Goal: Contribute content: Add original content to the website for others to see

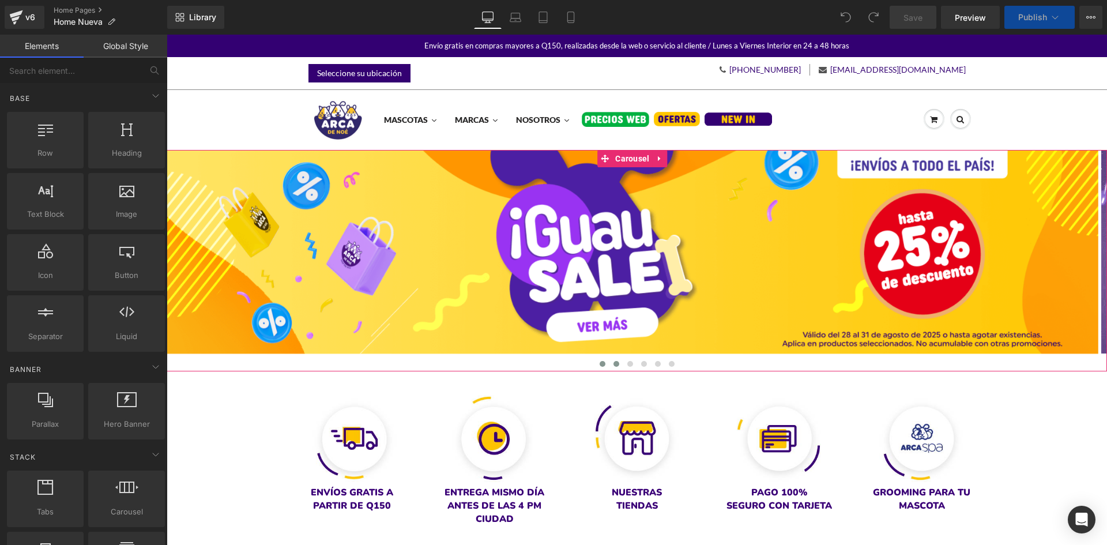
click at [614, 366] on span at bounding box center [617, 364] width 6 height 6
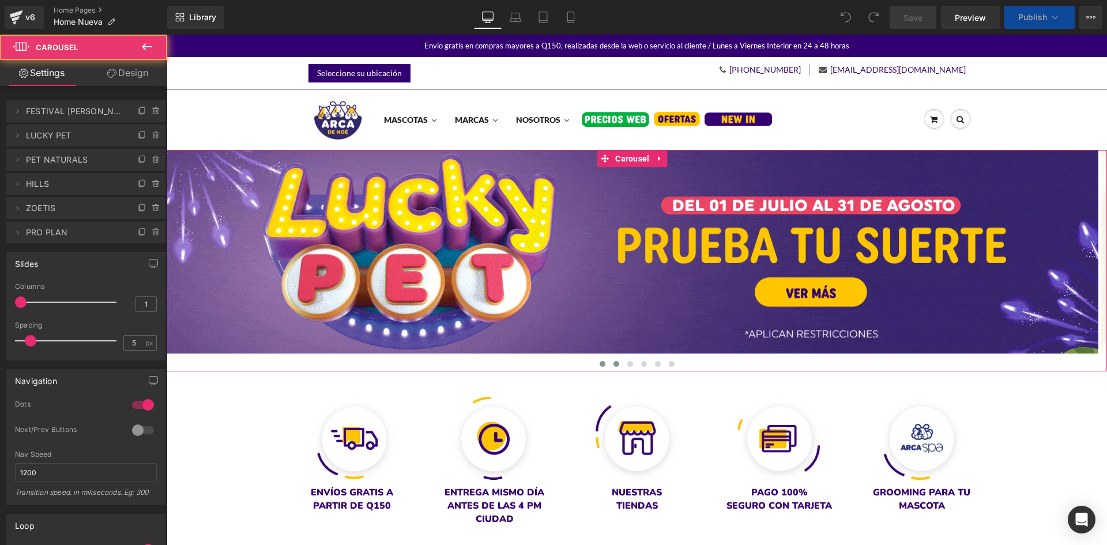
click at [603, 360] on button at bounding box center [603, 364] width 14 height 12
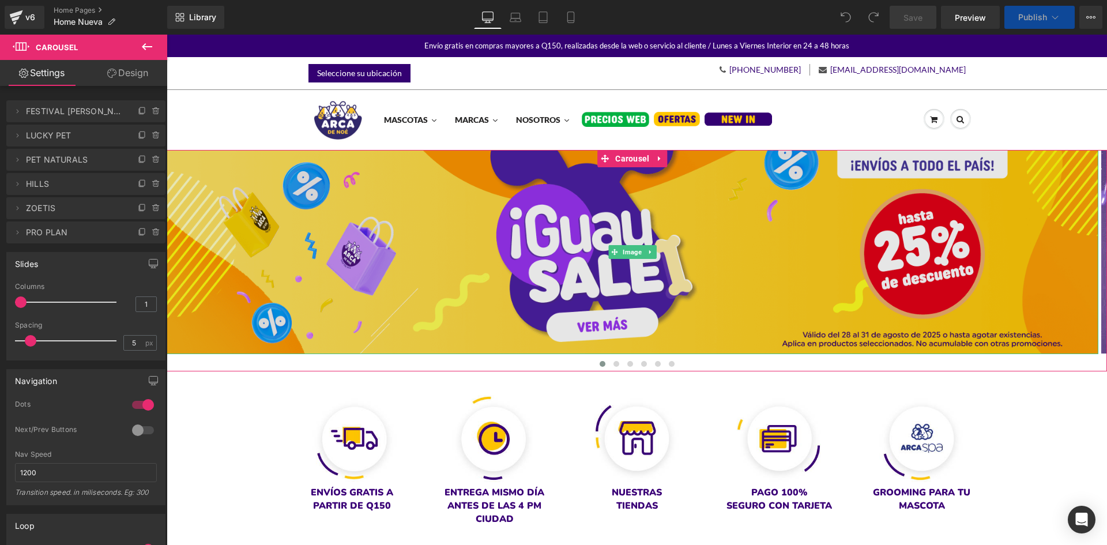
click at [571, 287] on img at bounding box center [633, 252] width 932 height 204
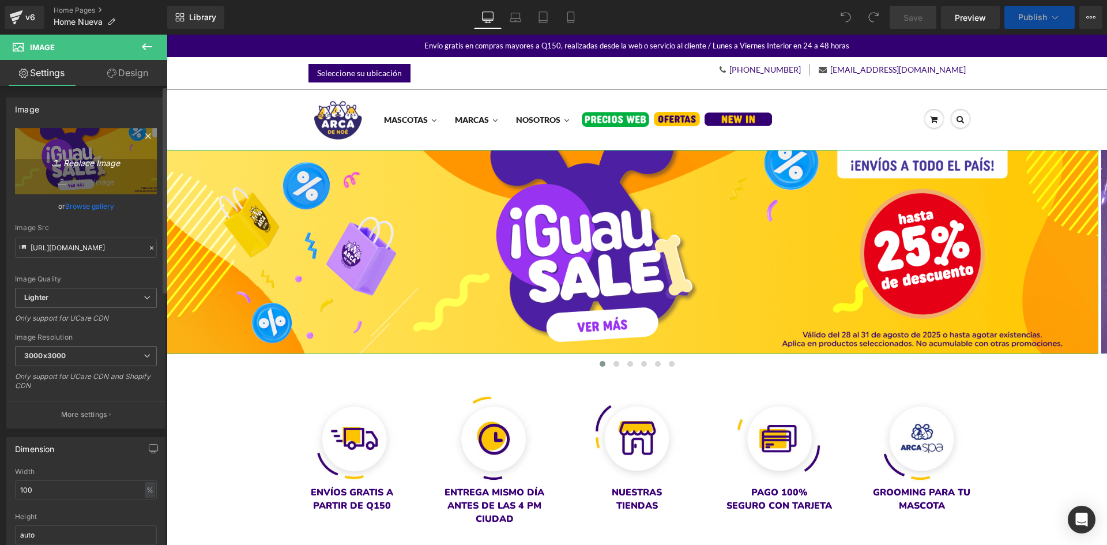
click at [68, 142] on link "Replace Image" at bounding box center [86, 161] width 142 height 66
type input "C:\fakepath\banner-desktop-home.gif"
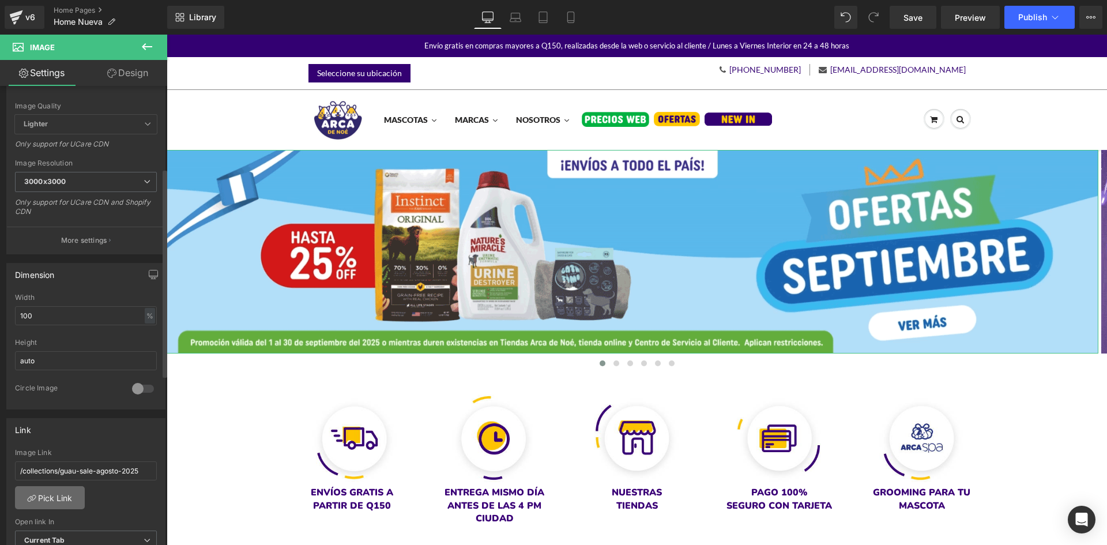
scroll to position [182, 0]
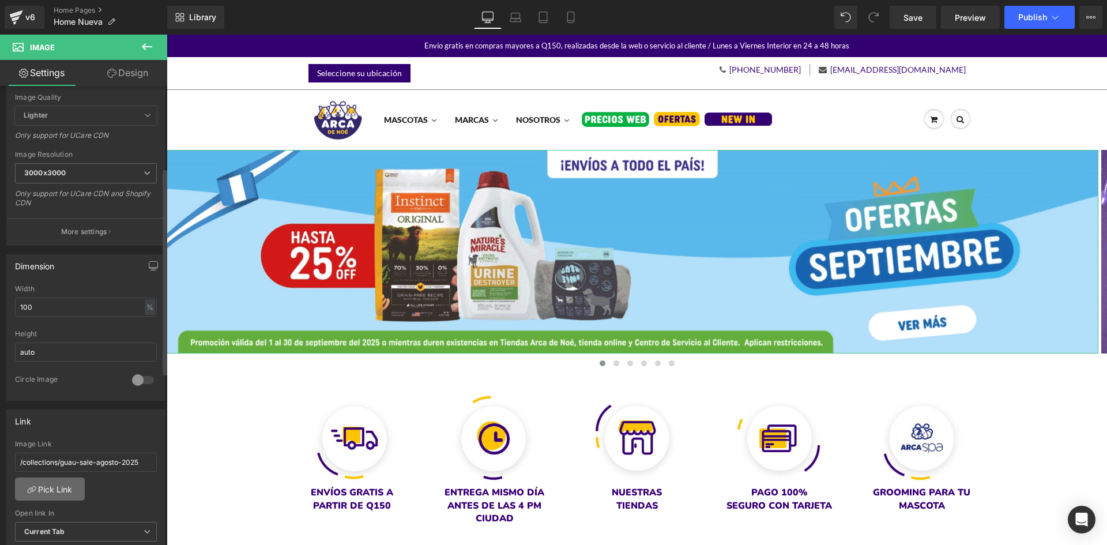
click at [45, 489] on link "Pick Link" at bounding box center [50, 488] width 70 height 23
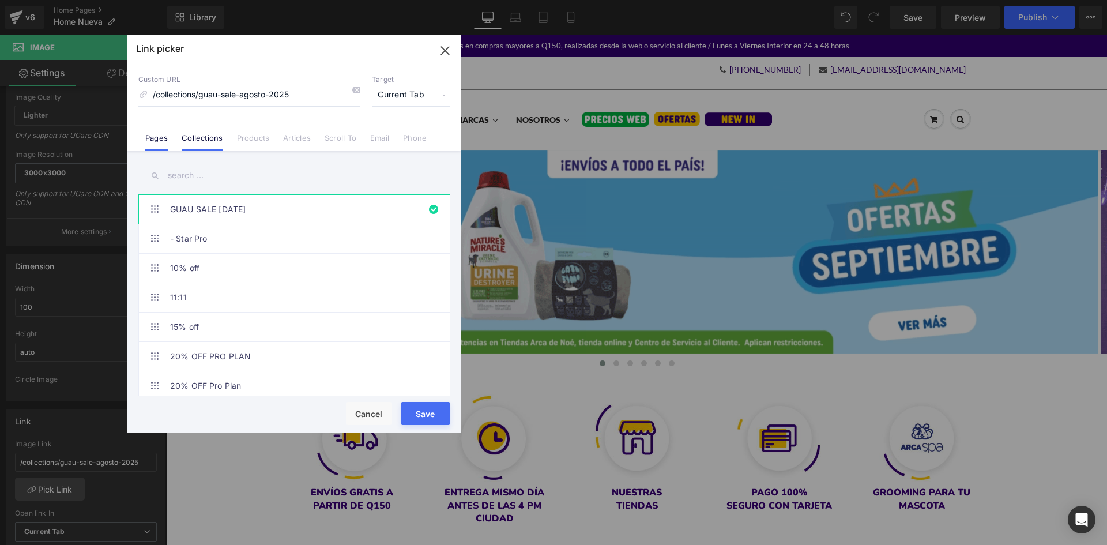
click at [162, 134] on link "Pages" at bounding box center [156, 141] width 22 height 17
click at [224, 174] on input "text" at bounding box center [293, 176] width 311 height 26
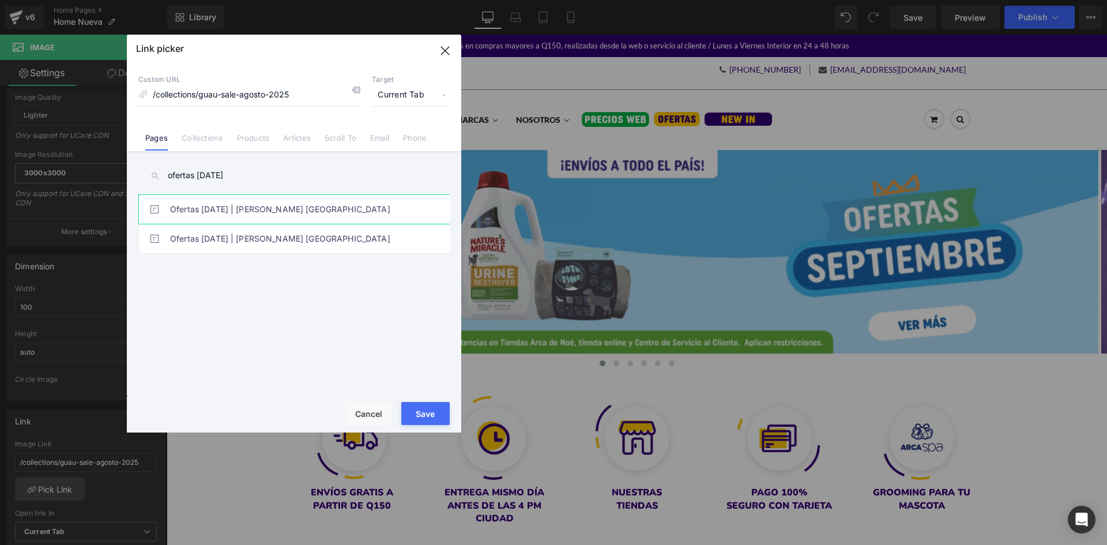
type input "ofertas [DATE]"
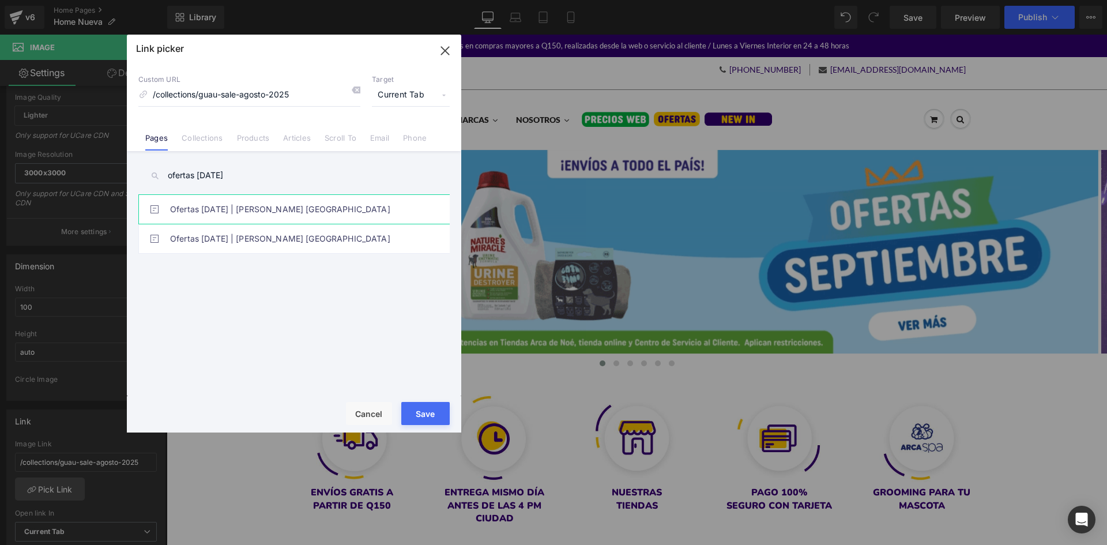
click at [300, 204] on link "Ofertas [DATE] | [PERSON_NAME] [GEOGRAPHIC_DATA]" at bounding box center [297, 209] width 254 height 29
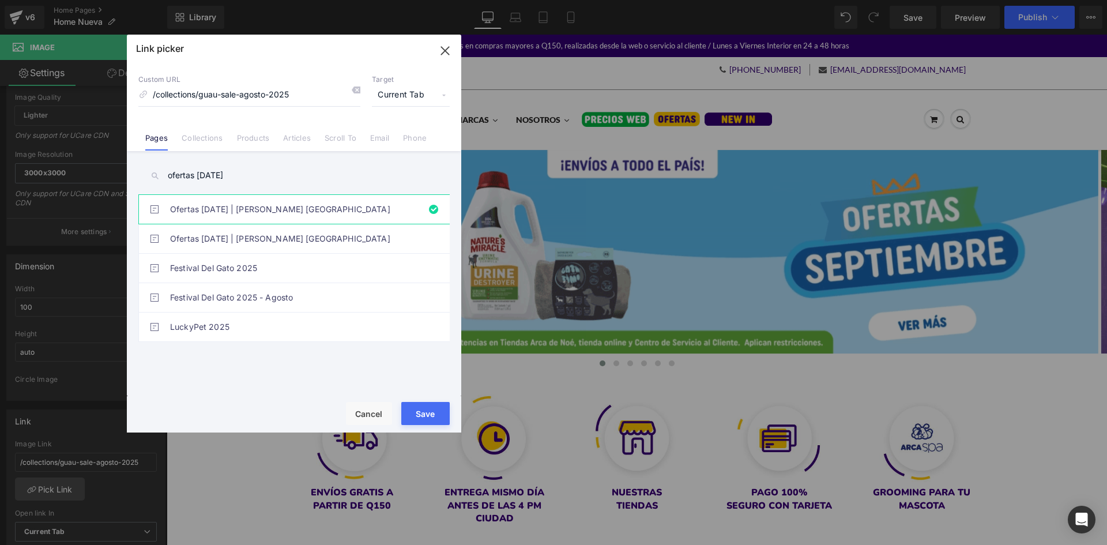
click at [434, 415] on button "Save" at bounding box center [425, 413] width 48 height 23
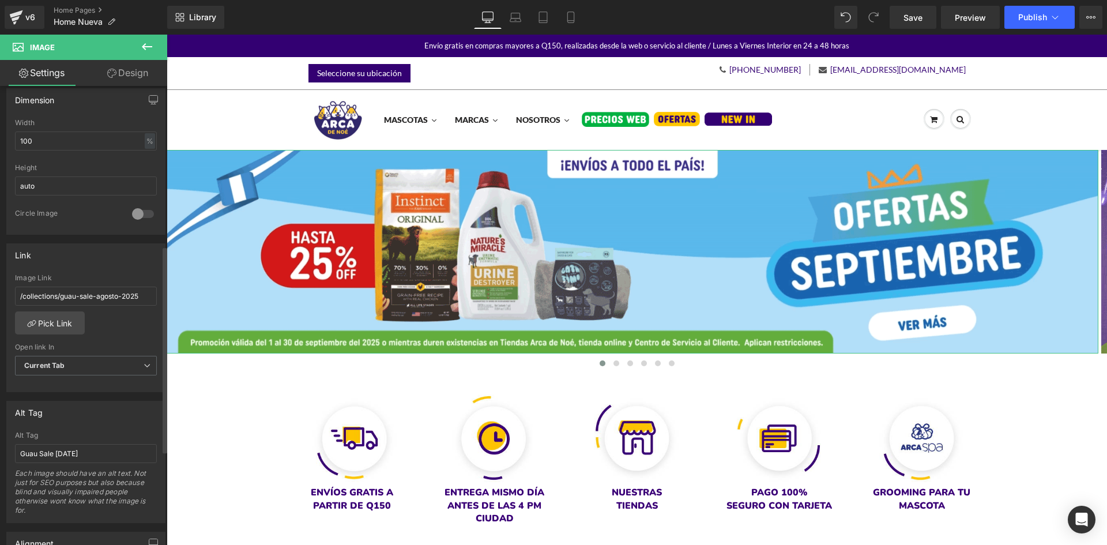
scroll to position [355, 0]
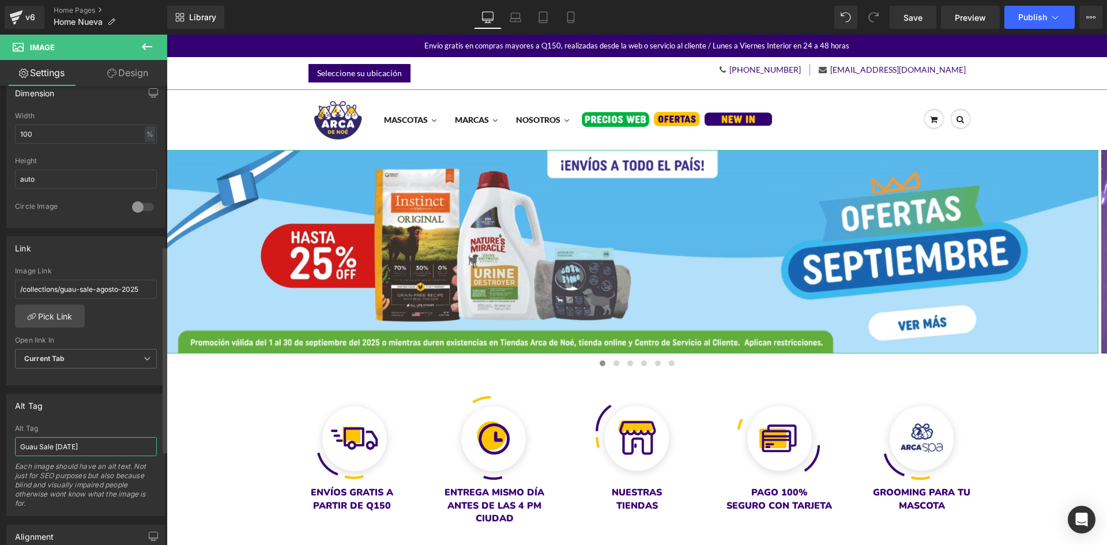
click at [75, 451] on input "Guau Sale [DATE]" at bounding box center [86, 446] width 142 height 19
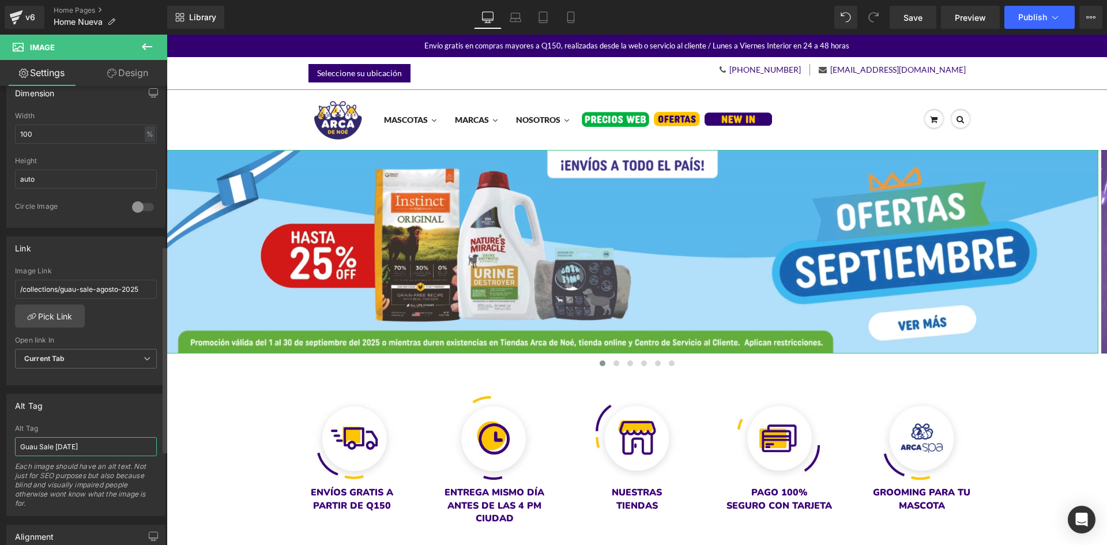
click at [75, 451] on input "Guau Sale [DATE]" at bounding box center [86, 446] width 142 height 19
type input "Ofertas [DATE]"
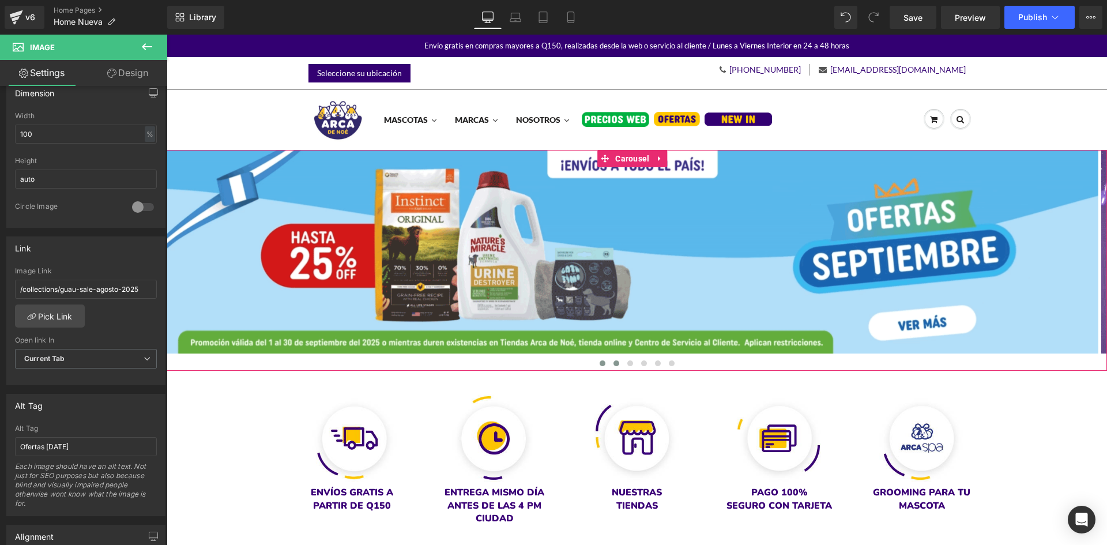
click at [614, 364] on span at bounding box center [617, 363] width 6 height 6
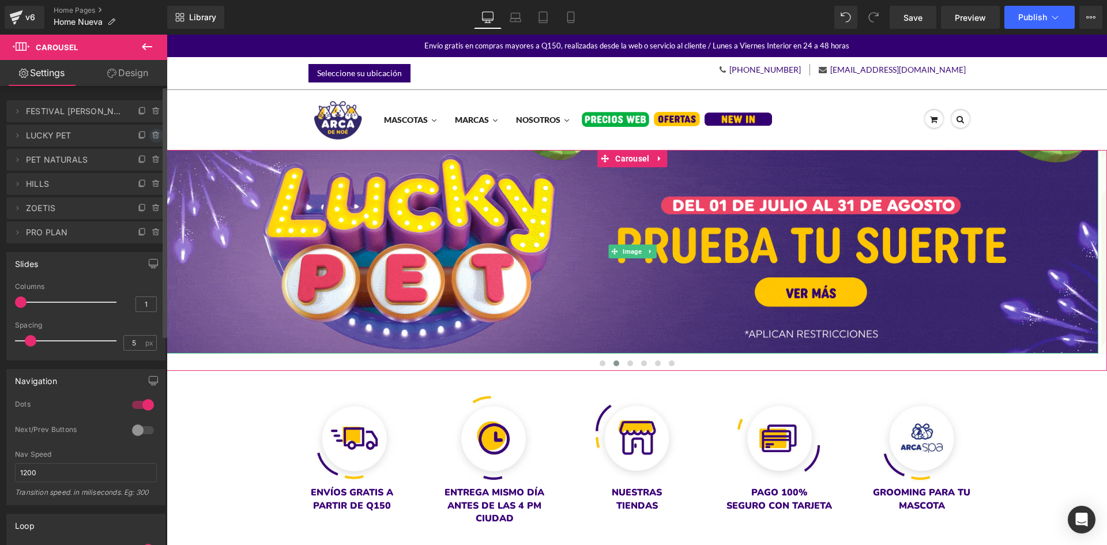
click at [155, 131] on icon at bounding box center [156, 135] width 9 height 9
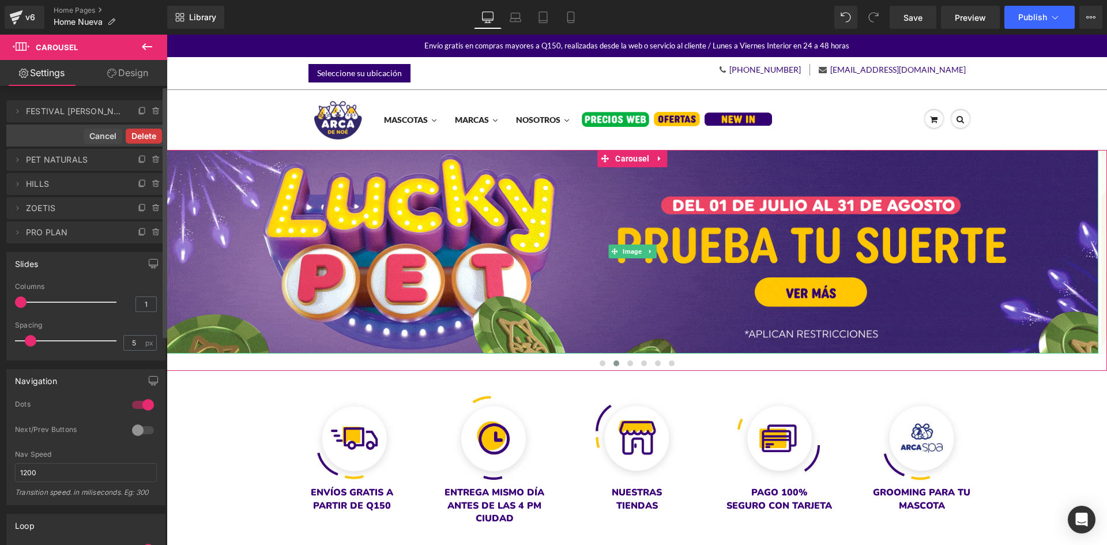
click at [155, 136] on button "Delete" at bounding box center [144, 136] width 36 height 15
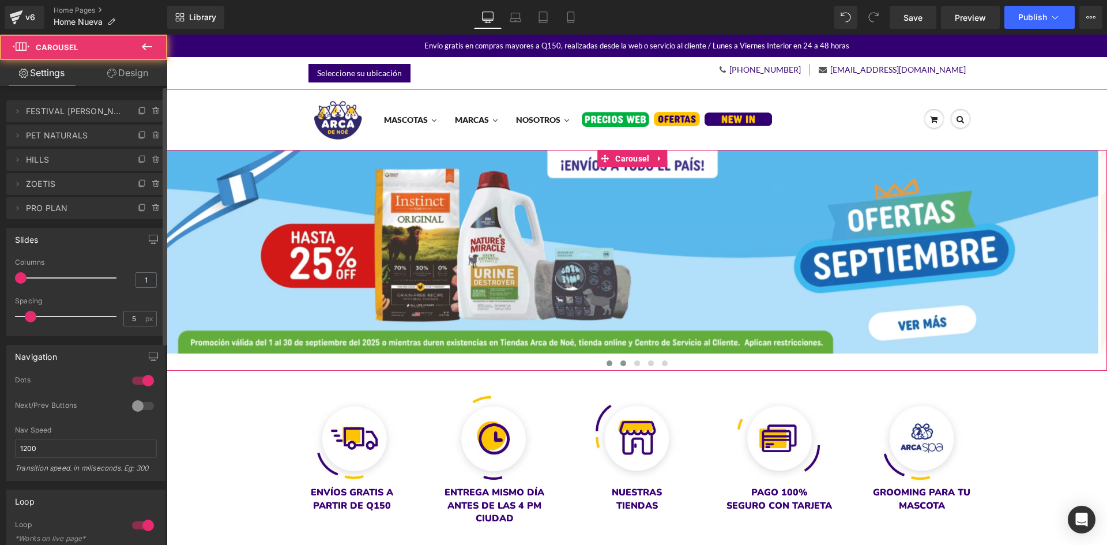
click at [621, 362] on span at bounding box center [623, 363] width 6 height 6
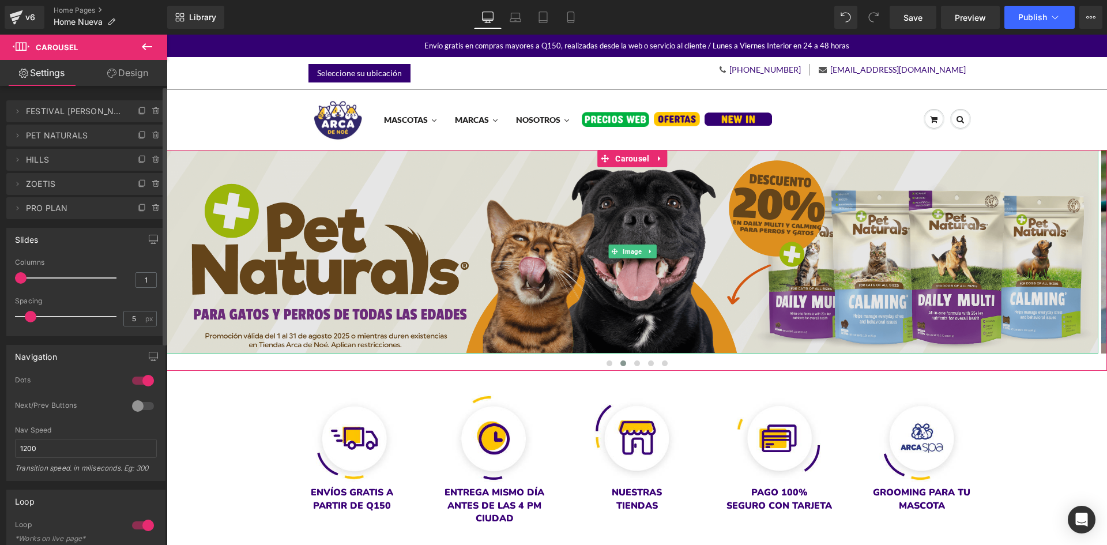
click at [350, 238] on img at bounding box center [633, 252] width 932 height 204
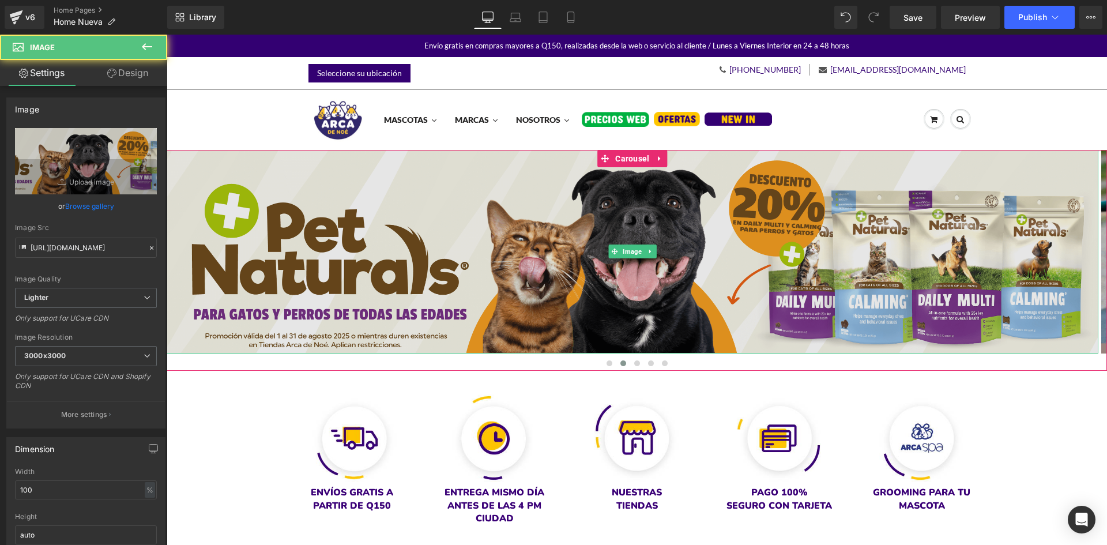
click at [281, 264] on img at bounding box center [633, 252] width 932 height 204
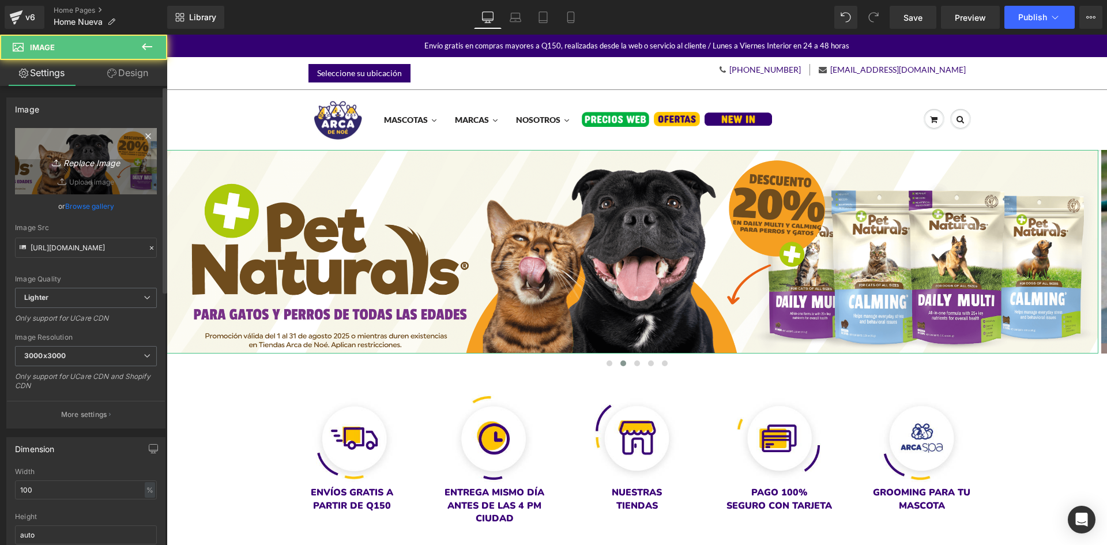
click at [88, 157] on icon "Replace Image" at bounding box center [86, 161] width 92 height 14
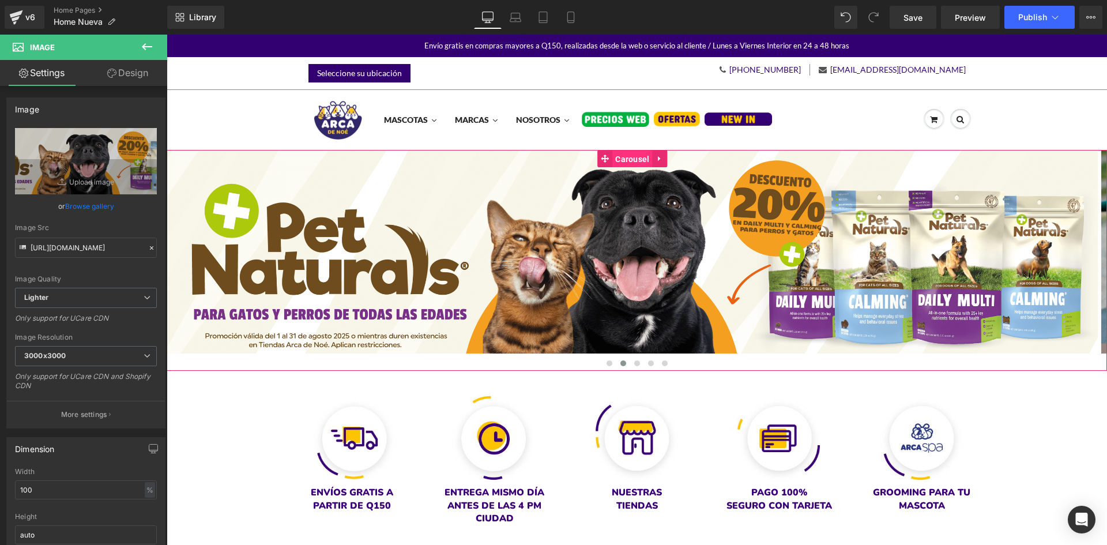
click at [633, 152] on span "Carousel" at bounding box center [632, 159] width 40 height 17
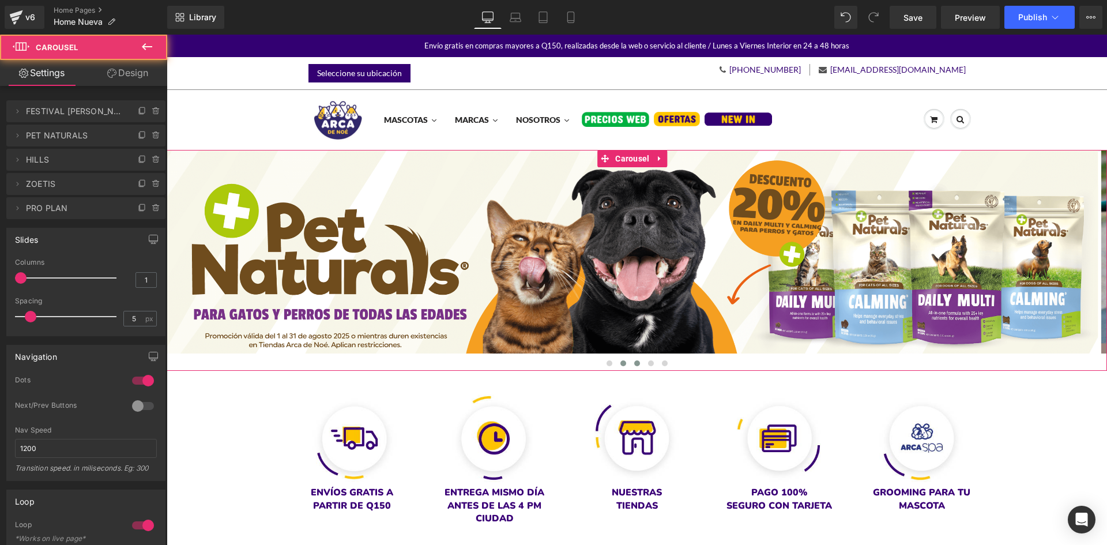
click at [634, 363] on span at bounding box center [637, 363] width 6 height 6
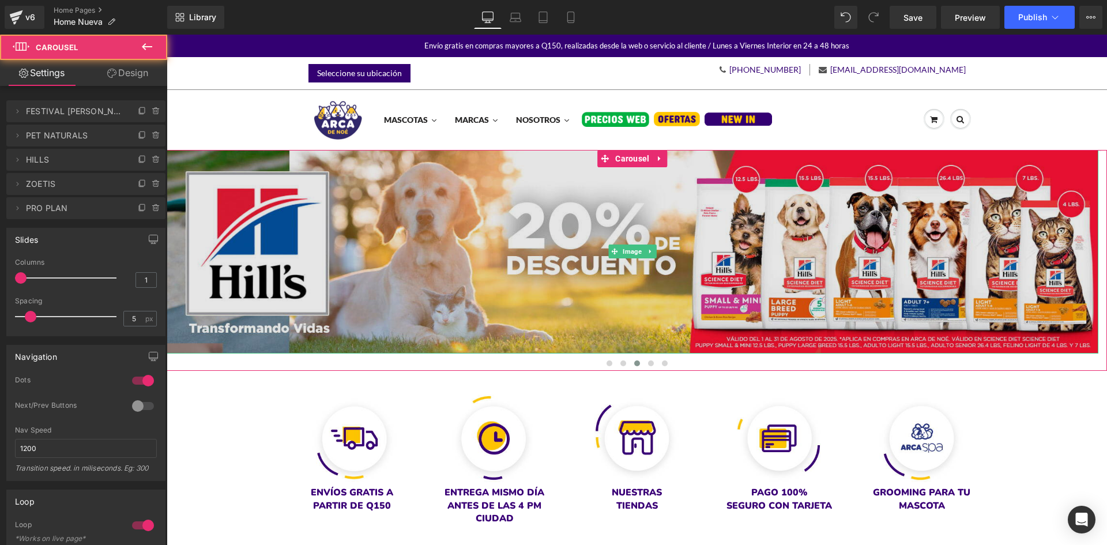
click at [391, 270] on img at bounding box center [633, 252] width 932 height 204
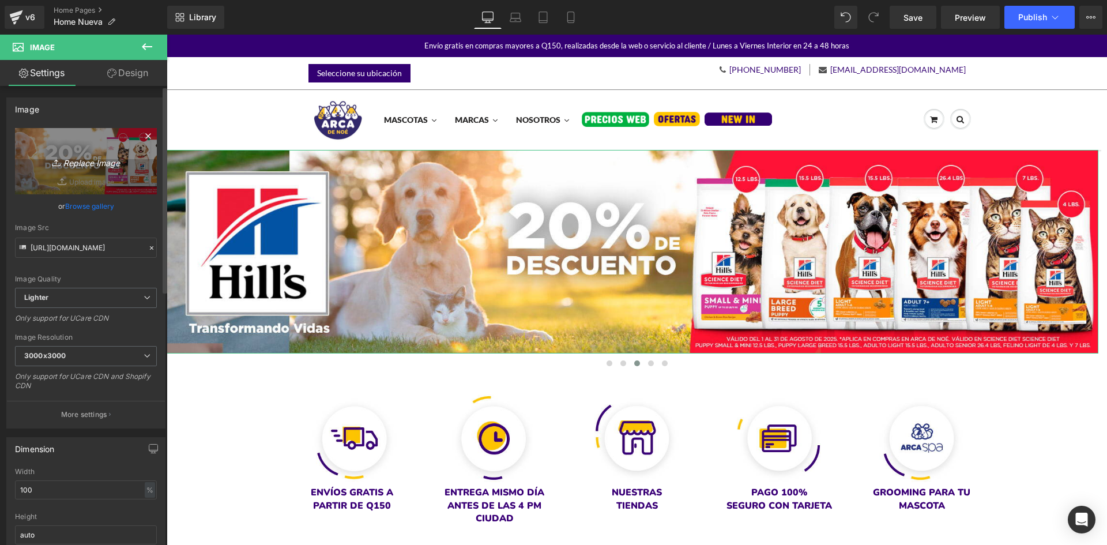
click at [81, 176] on link "Replace Image" at bounding box center [86, 161] width 142 height 66
type input "C:\fakepath\banner 1920 x 420 - HILLS (2) (1).png"
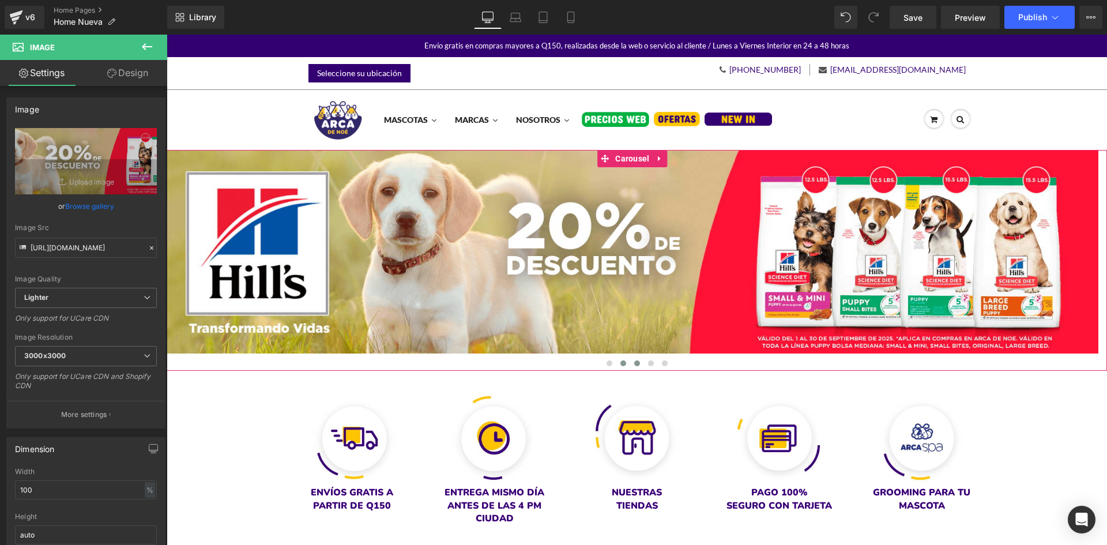
click at [616, 364] on button at bounding box center [623, 364] width 14 height 12
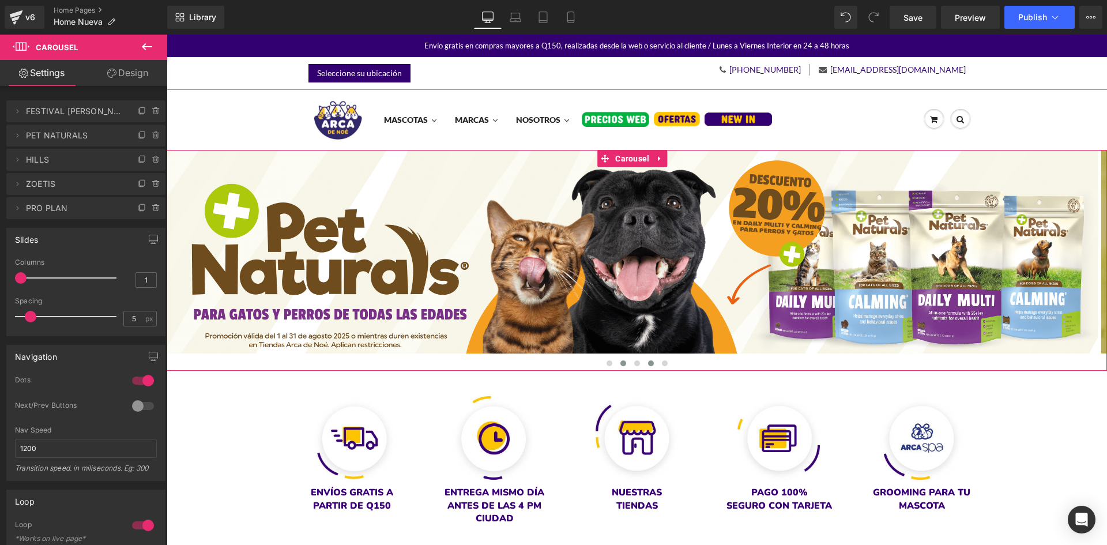
click at [648, 364] on span at bounding box center [651, 363] width 6 height 6
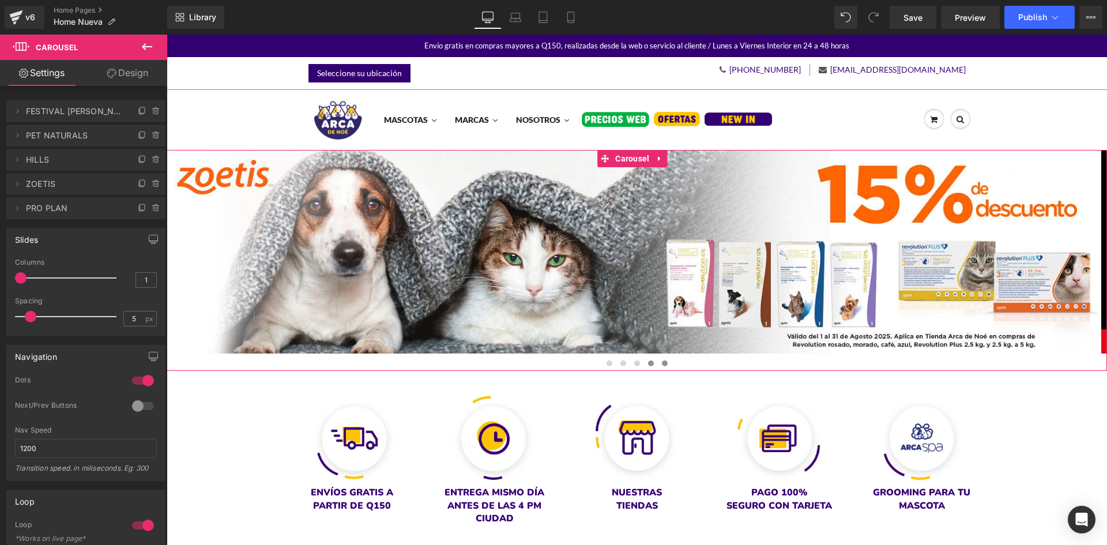
click at [662, 364] on span at bounding box center [665, 363] width 6 height 6
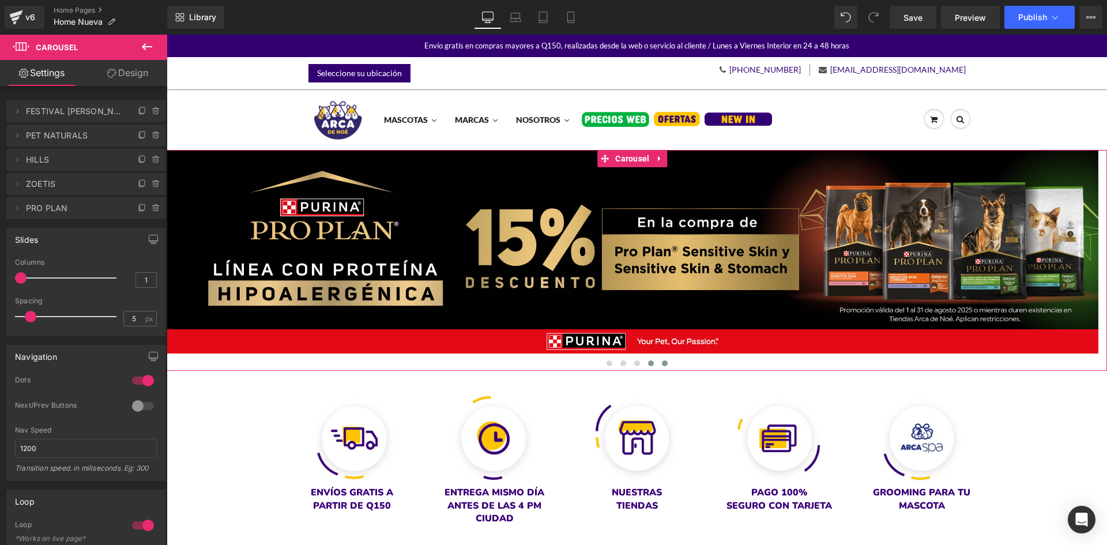
click at [644, 364] on button at bounding box center [651, 364] width 14 height 12
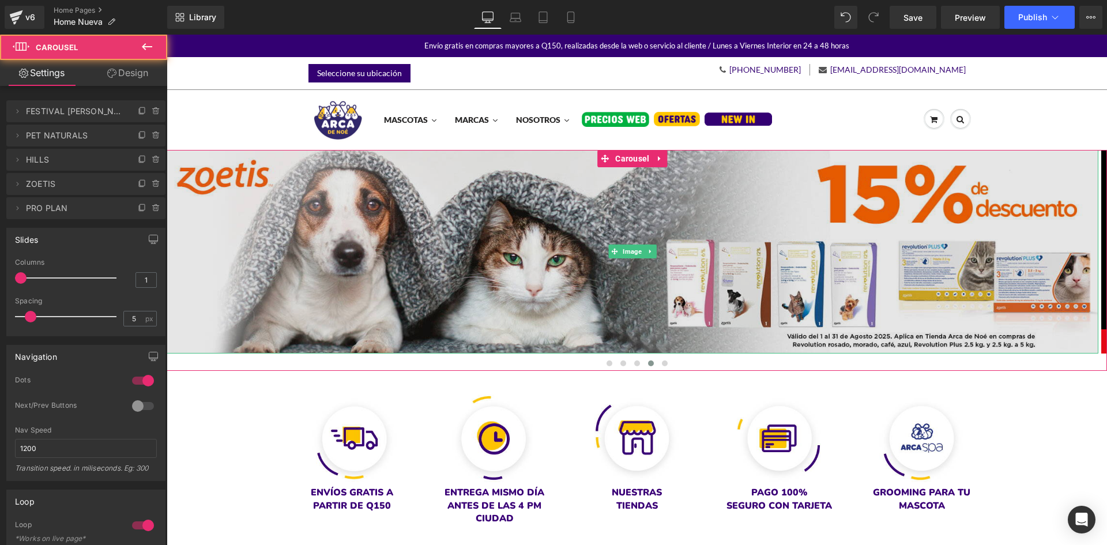
click at [469, 262] on img at bounding box center [633, 252] width 932 height 204
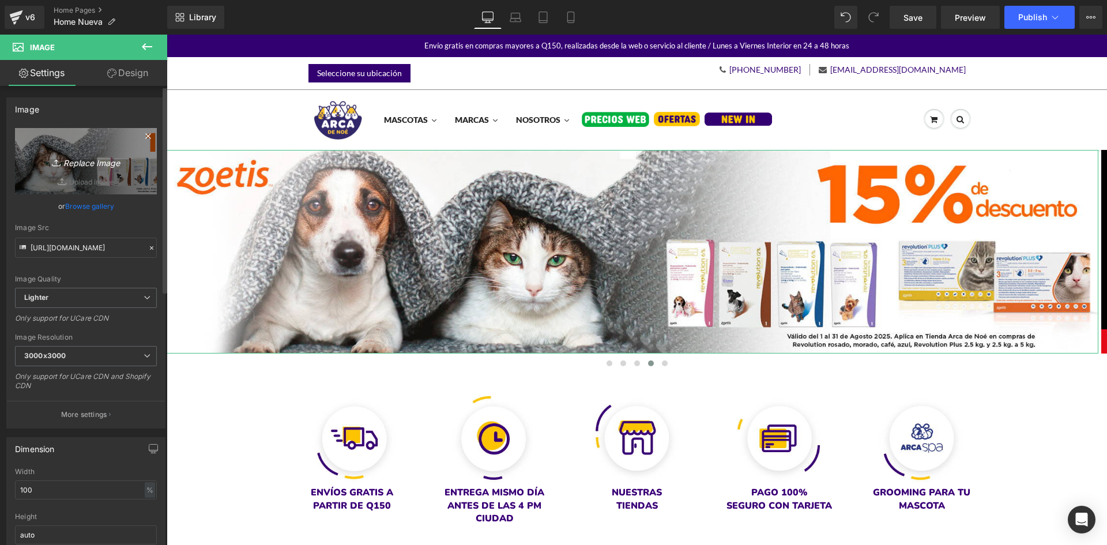
click at [91, 156] on icon "Replace Image" at bounding box center [86, 161] width 92 height 14
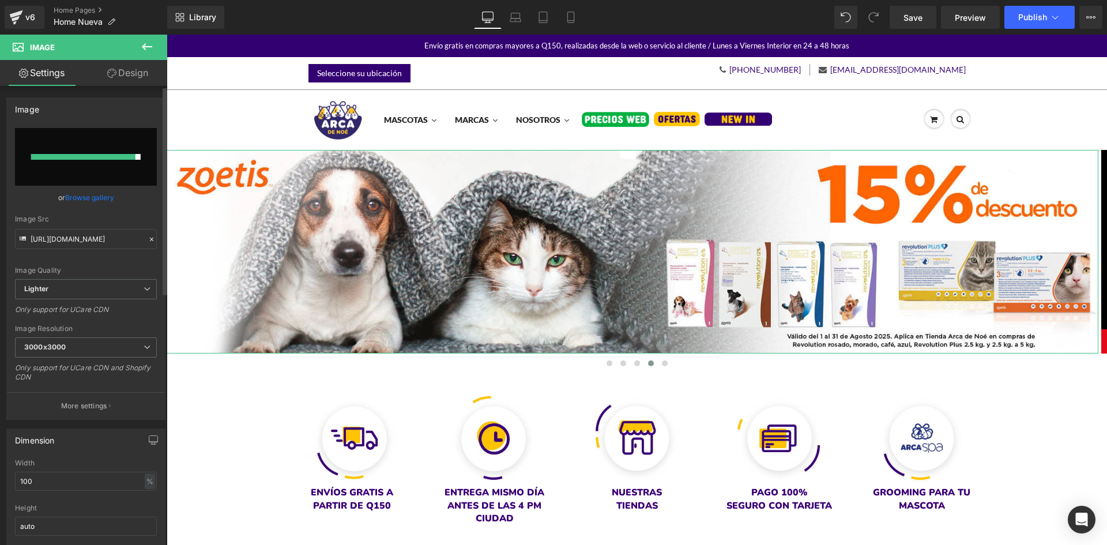
click at [74, 159] on div at bounding box center [83, 157] width 104 height 6
click at [103, 144] on input "file" at bounding box center [86, 157] width 142 height 58
type input "C:\fakepath\banner 1920 x 420 - Simparica TRIO (1).png"
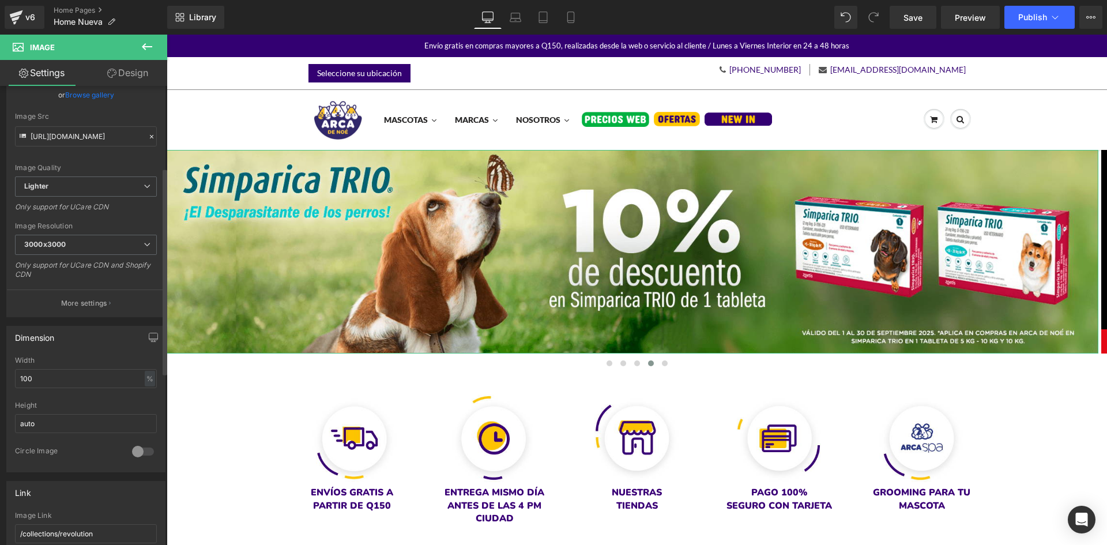
scroll to position [288, 0]
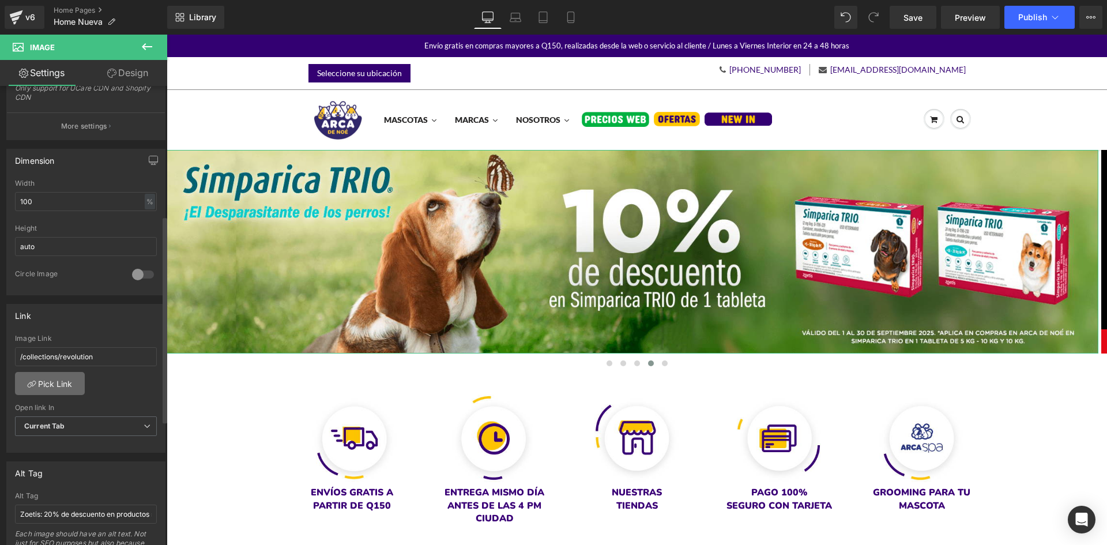
click at [65, 377] on link "Pick Link" at bounding box center [50, 383] width 70 height 23
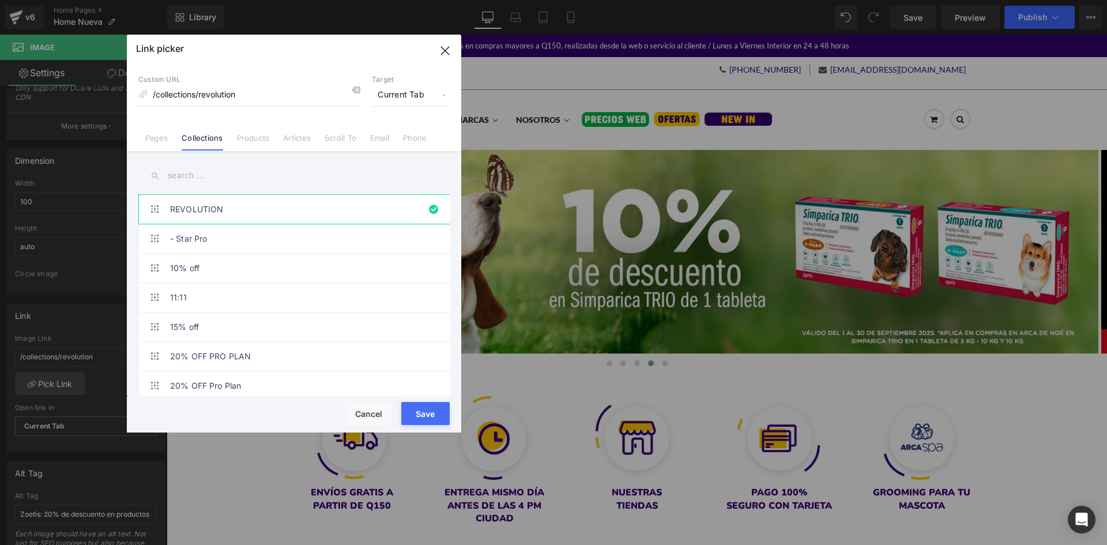
click at [191, 189] on div "REVOLUTION - Star Pro 10% off 11:11 15% off 20% OFF PRO PLAN 20% OFF Pro Plan 2…" at bounding box center [294, 274] width 334 height 247
click at [192, 180] on input "text" at bounding box center [293, 176] width 311 height 26
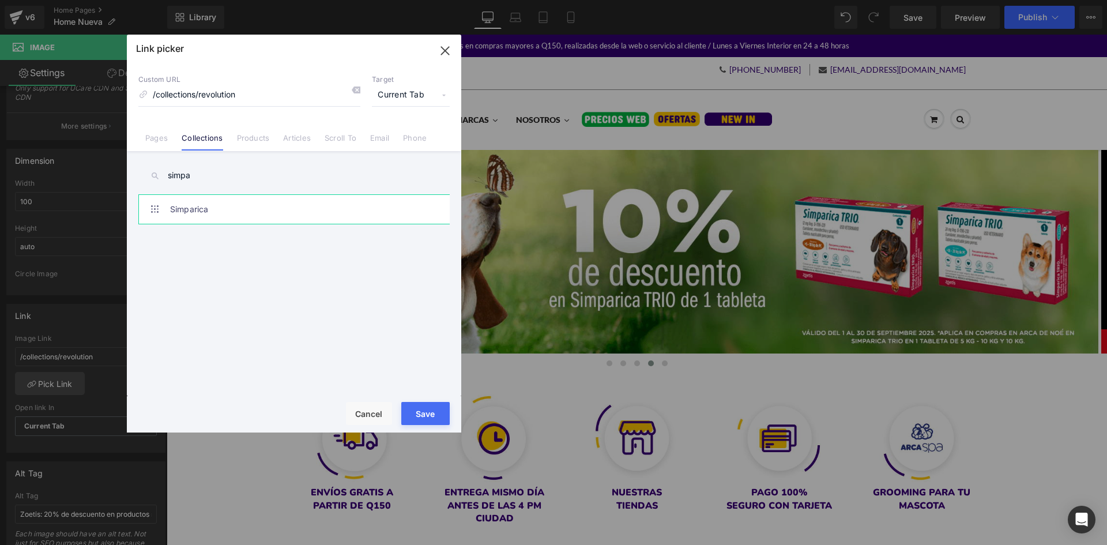
type input "simpa"
click at [214, 209] on link "Simparica" at bounding box center [297, 209] width 254 height 29
click at [436, 417] on button "Save" at bounding box center [425, 413] width 48 height 23
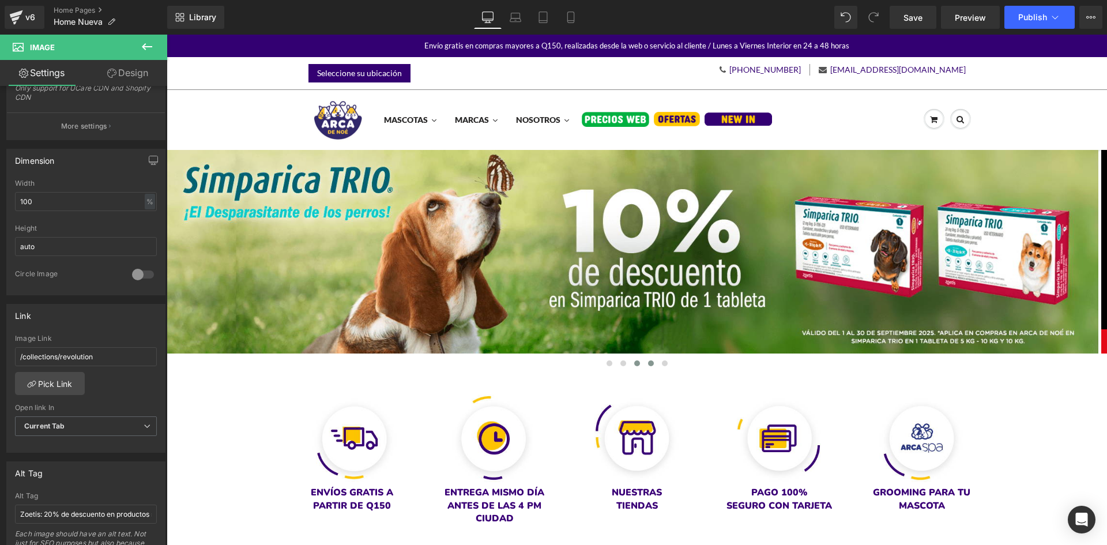
click at [634, 362] on span at bounding box center [637, 363] width 6 height 6
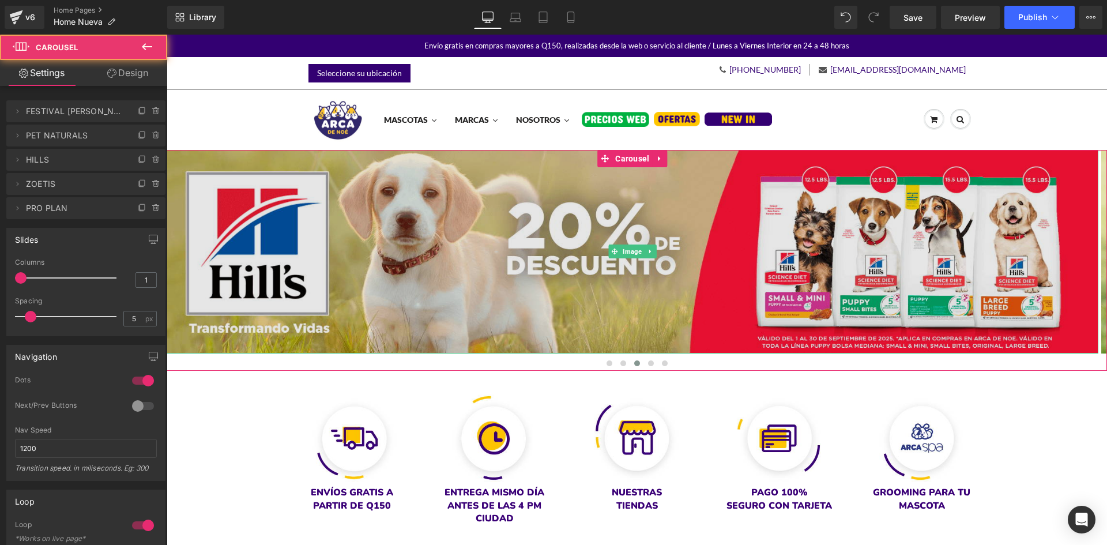
click at [501, 296] on img at bounding box center [633, 252] width 932 height 204
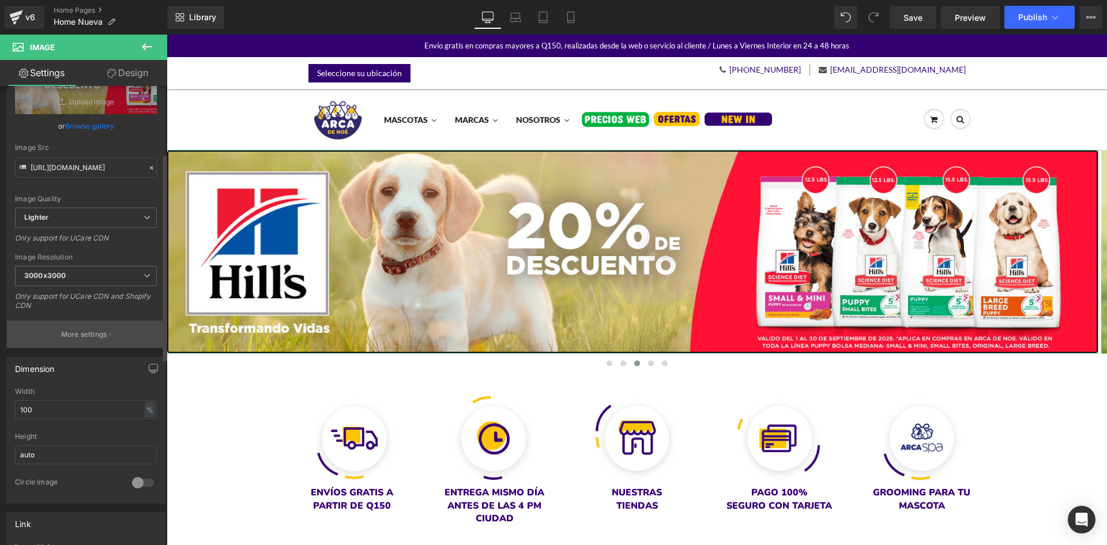
scroll to position [231, 0]
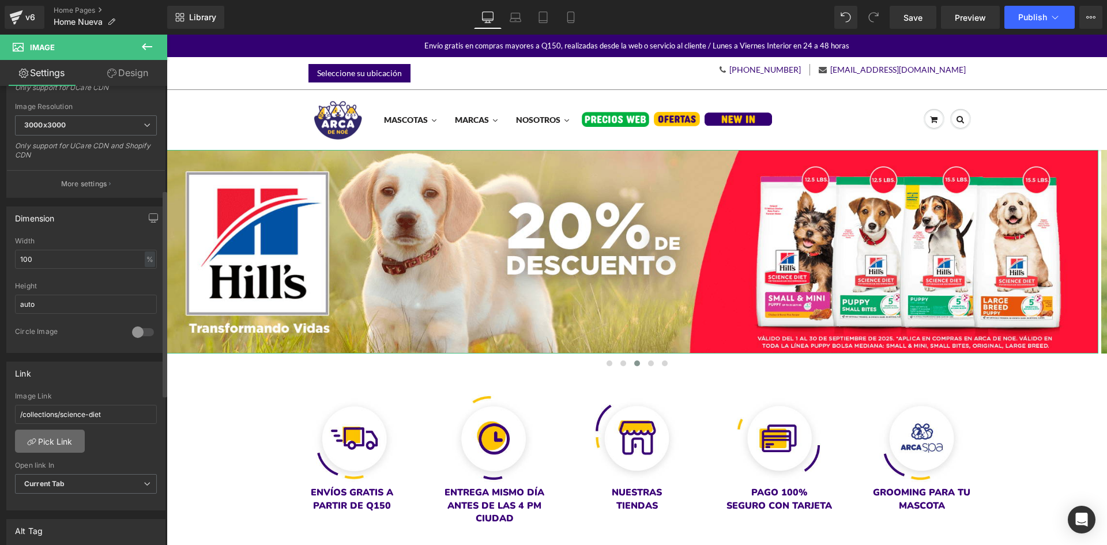
click at [78, 441] on link "Pick Link" at bounding box center [50, 441] width 70 height 23
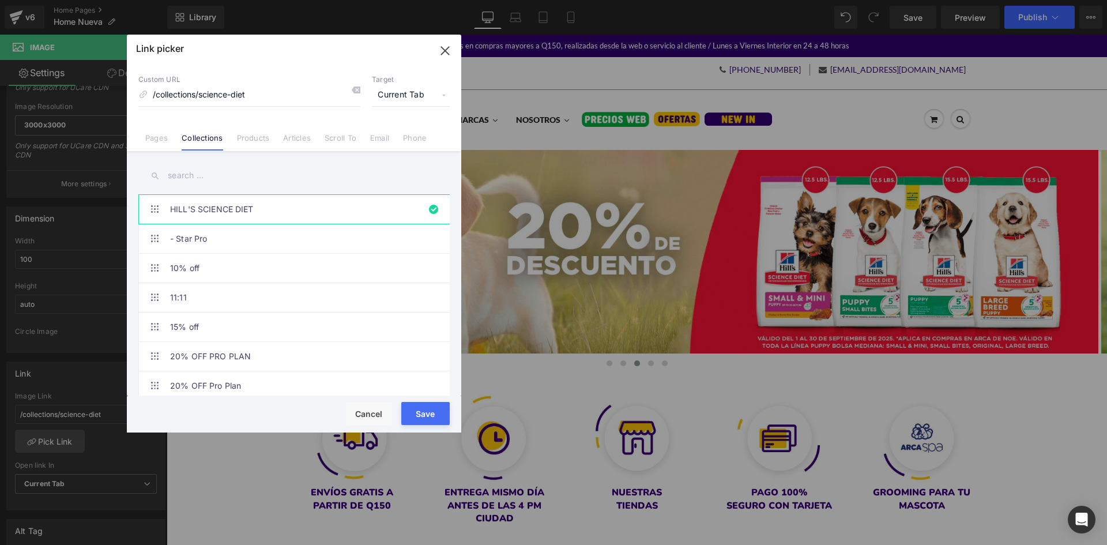
click at [232, 173] on input "text" at bounding box center [293, 176] width 311 height 26
click at [427, 413] on button "Save" at bounding box center [425, 413] width 48 height 23
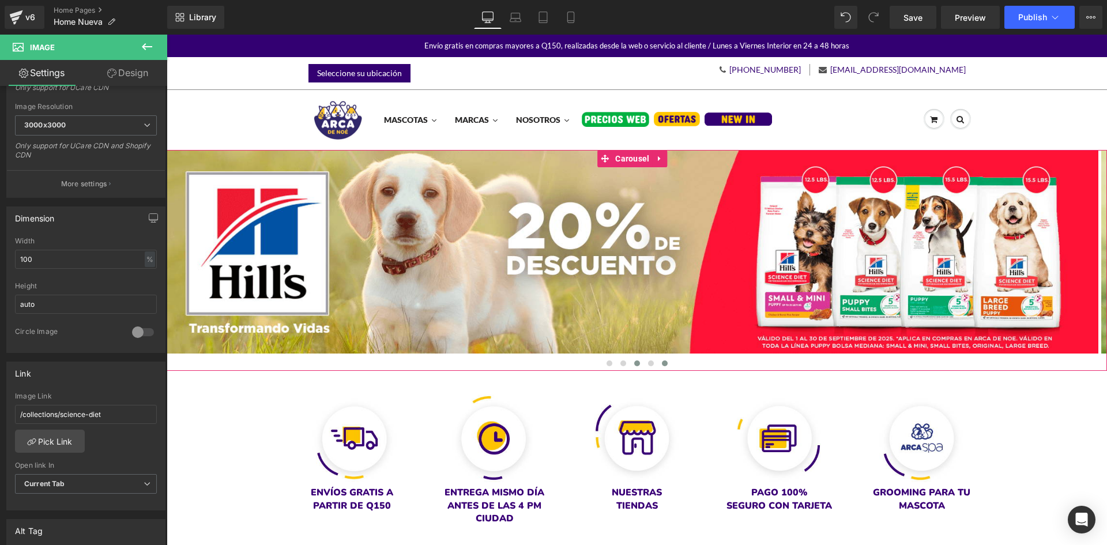
click at [663, 361] on button at bounding box center [665, 364] width 14 height 12
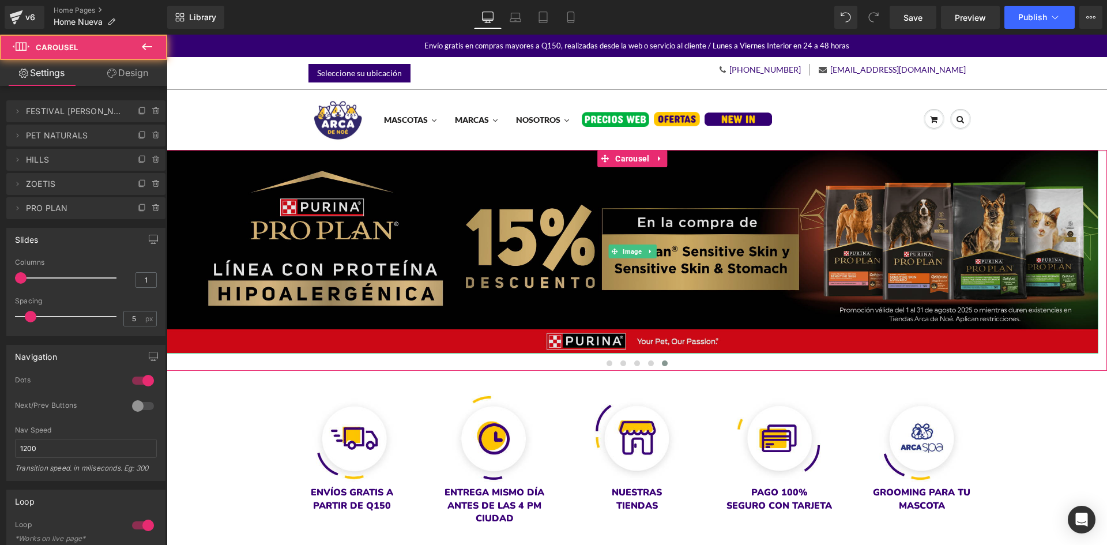
click at [570, 301] on img at bounding box center [633, 252] width 932 height 204
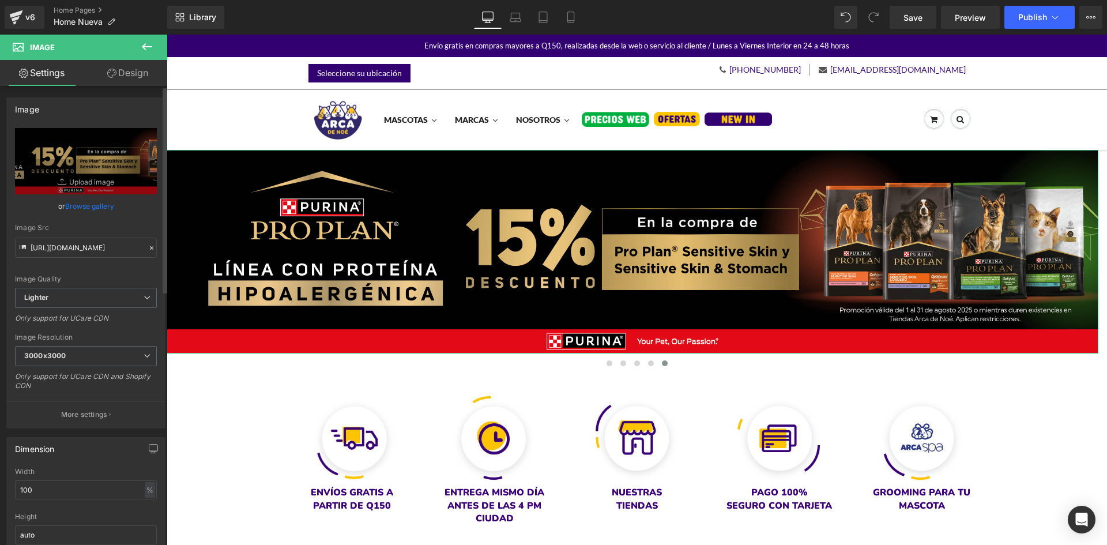
click at [6, 161] on div "Image [URL][DOMAIN_NAME] Replace Image Upload image or Browse gallery Image Src…" at bounding box center [85, 262] width 159 height 331
click at [47, 164] on icon "Replace Image" at bounding box center [86, 161] width 92 height 14
type input "C:\fakepath\Banner Purina 1920x420px (1).png"
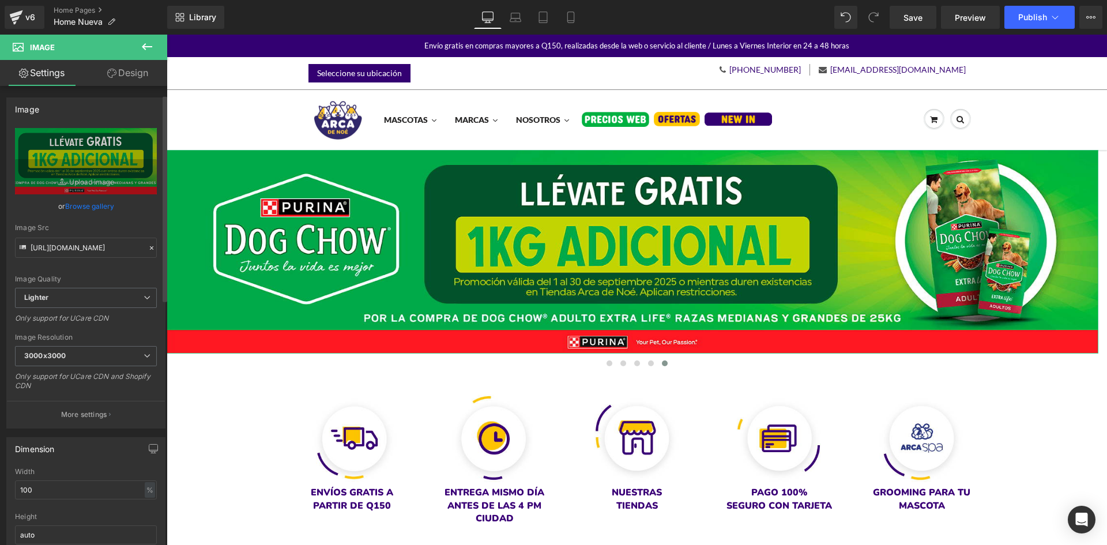
scroll to position [288, 0]
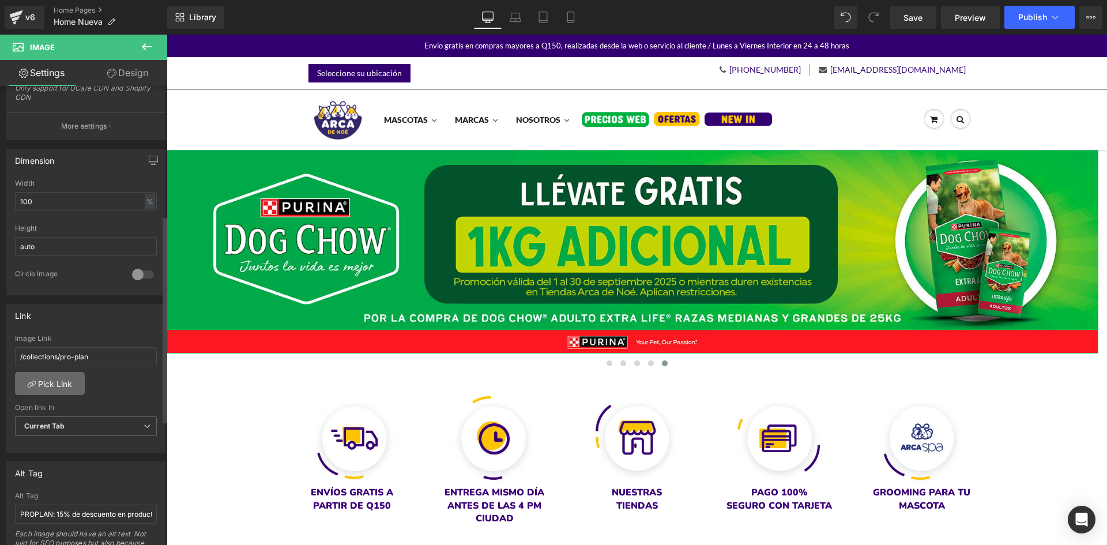
click at [74, 379] on link "Pick Link" at bounding box center [50, 383] width 70 height 23
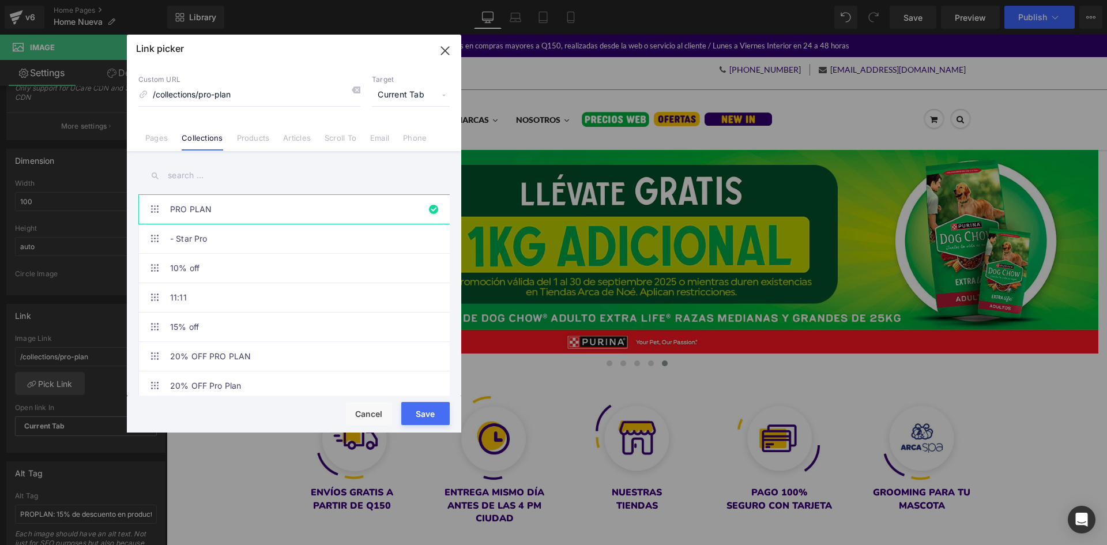
click at [243, 176] on input "text" at bounding box center [293, 176] width 311 height 26
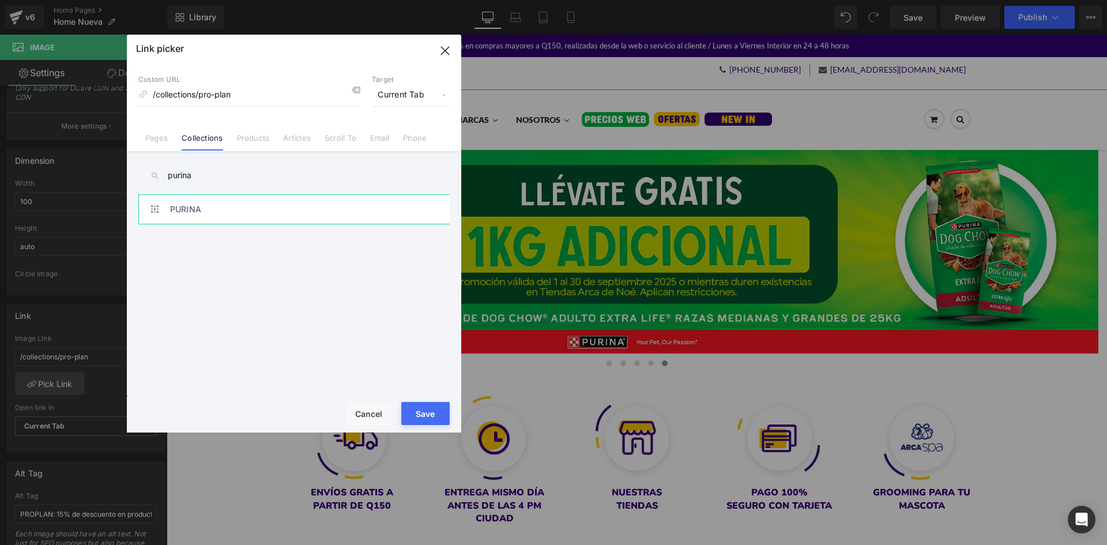
type input "purina"
click at [260, 212] on link "PURINA" at bounding box center [297, 209] width 254 height 29
click at [424, 408] on button "Save" at bounding box center [425, 413] width 48 height 23
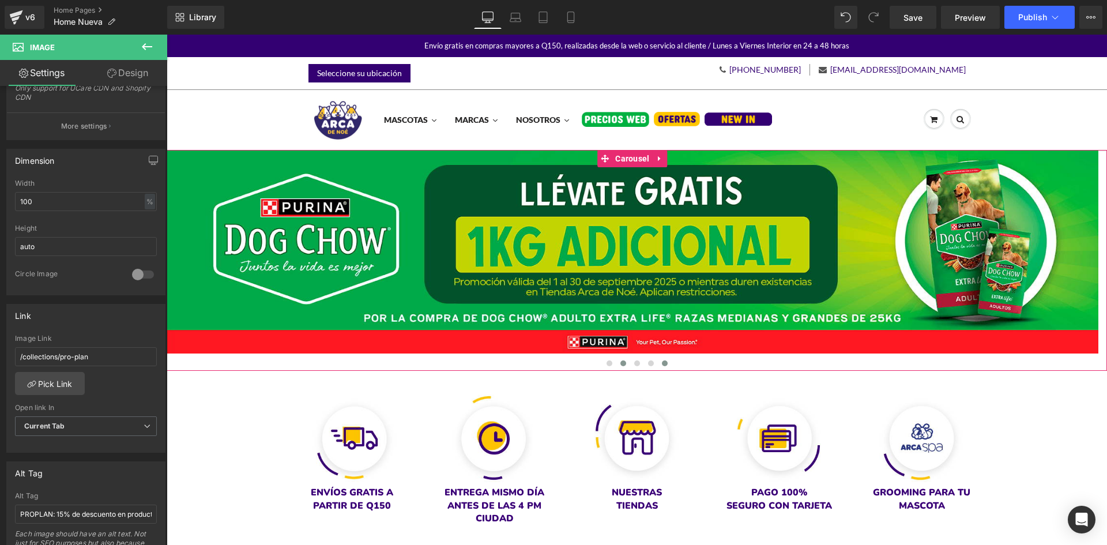
click at [621, 362] on span at bounding box center [623, 363] width 6 height 6
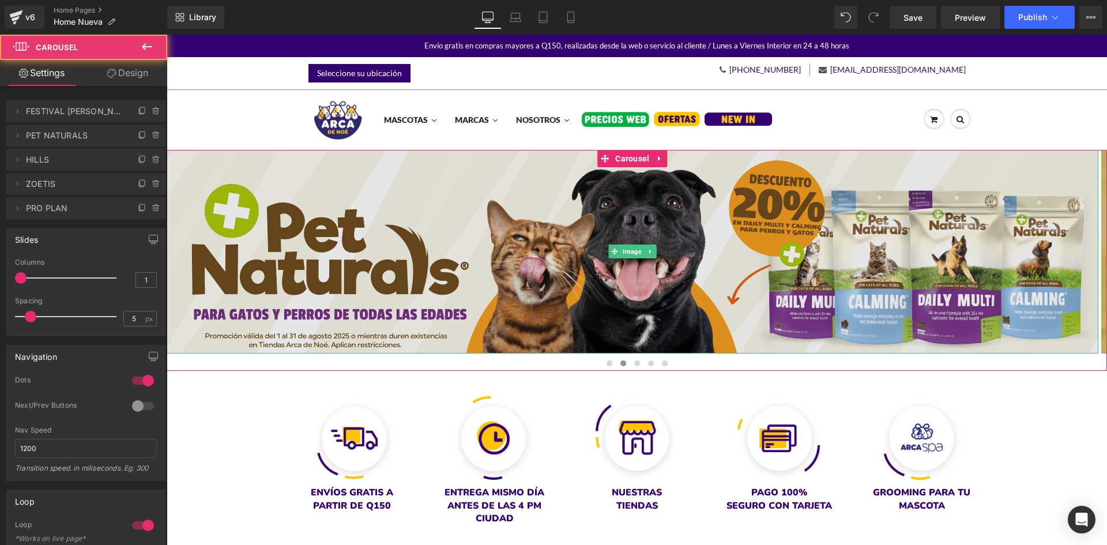
click at [492, 283] on img at bounding box center [633, 252] width 932 height 204
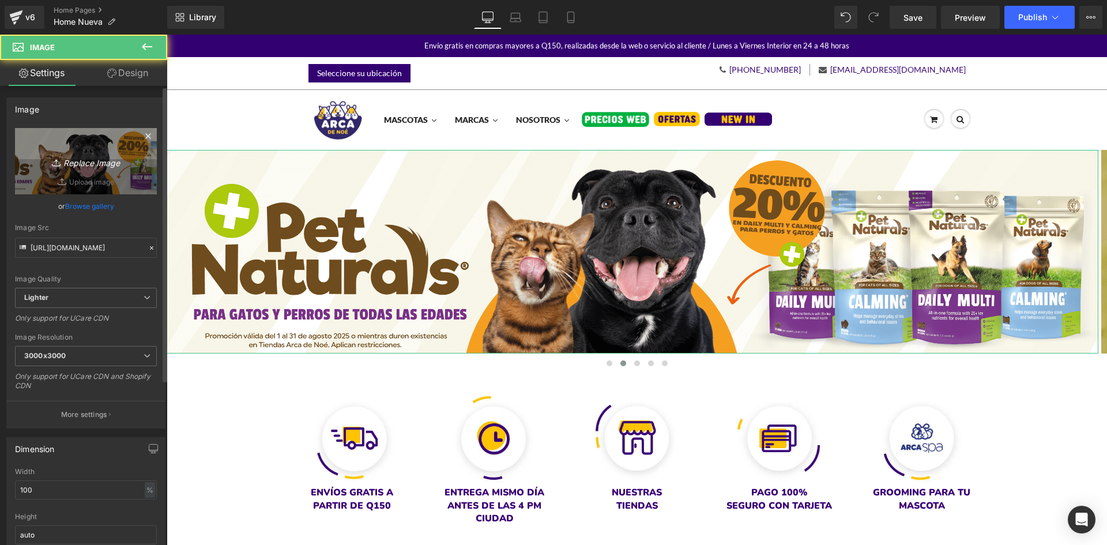
click at [59, 171] on link "Replace Image" at bounding box center [86, 161] width 142 height 66
type input "C:\fakepath\BANNER PRINCIPAL SELECT-03 (1).png"
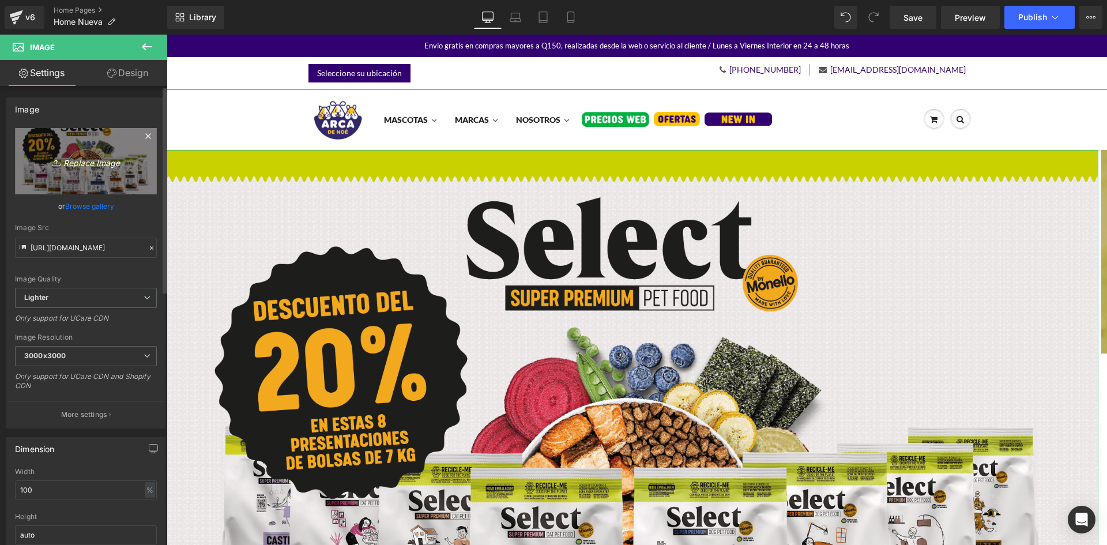
click at [89, 170] on link "Replace Image" at bounding box center [86, 161] width 142 height 66
type input "C:\fakepath\BANNER PRINCIPAL SELECT-02 (1).png"
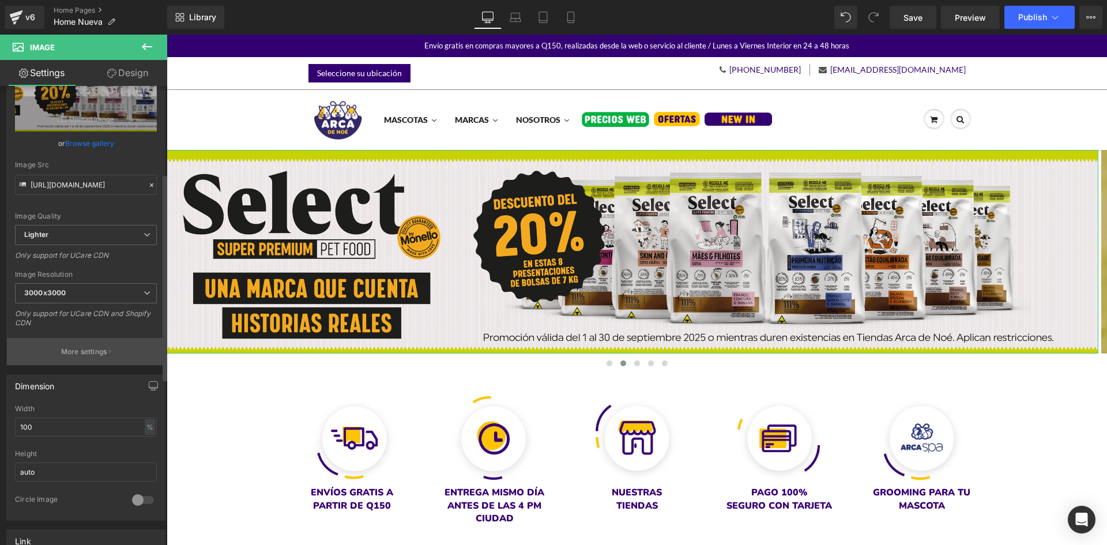
scroll to position [231, 0]
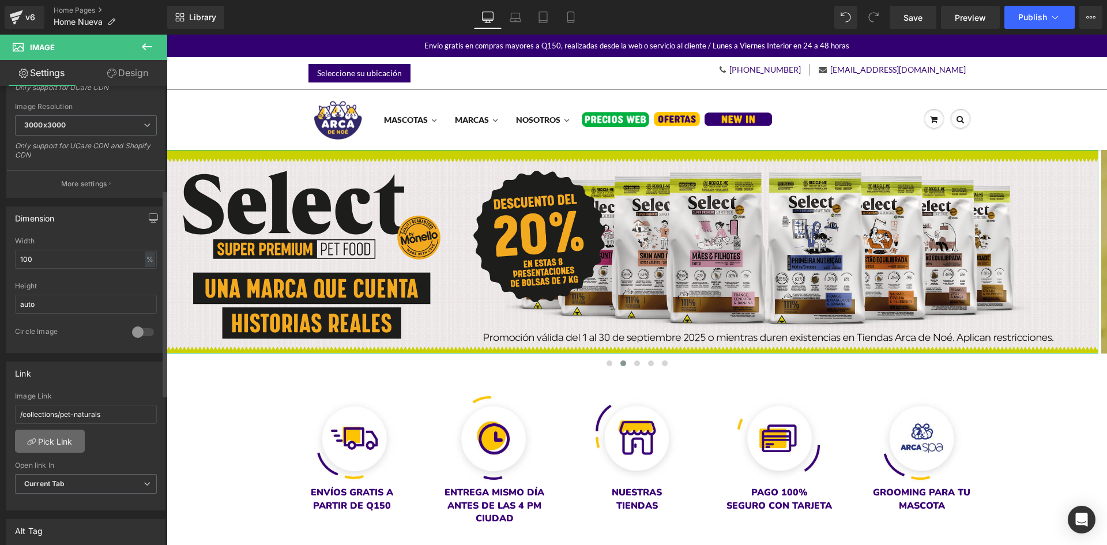
click at [76, 450] on link "Pick Link" at bounding box center [50, 441] width 70 height 23
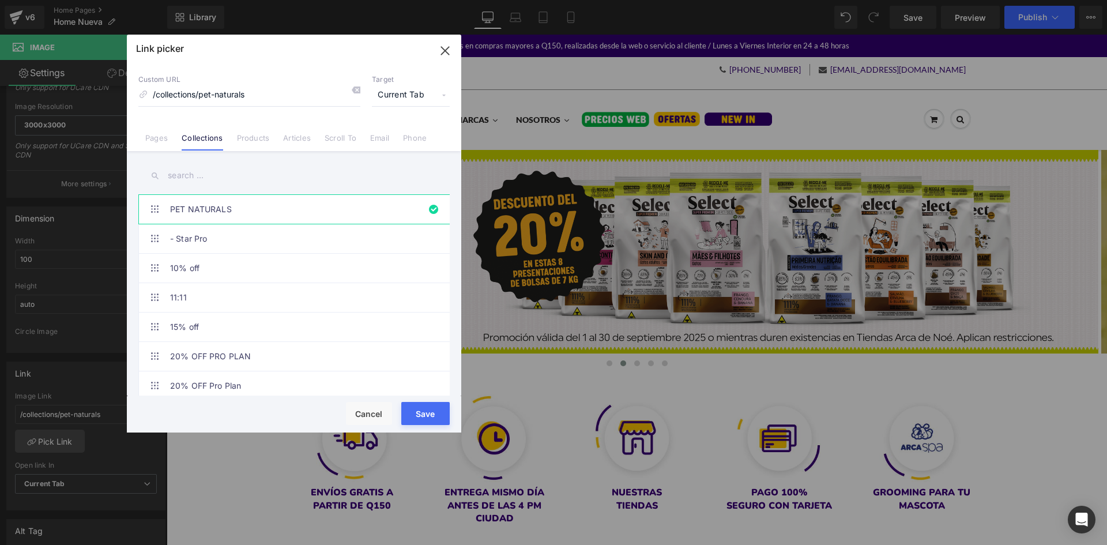
click at [201, 178] on input "text" at bounding box center [293, 176] width 311 height 26
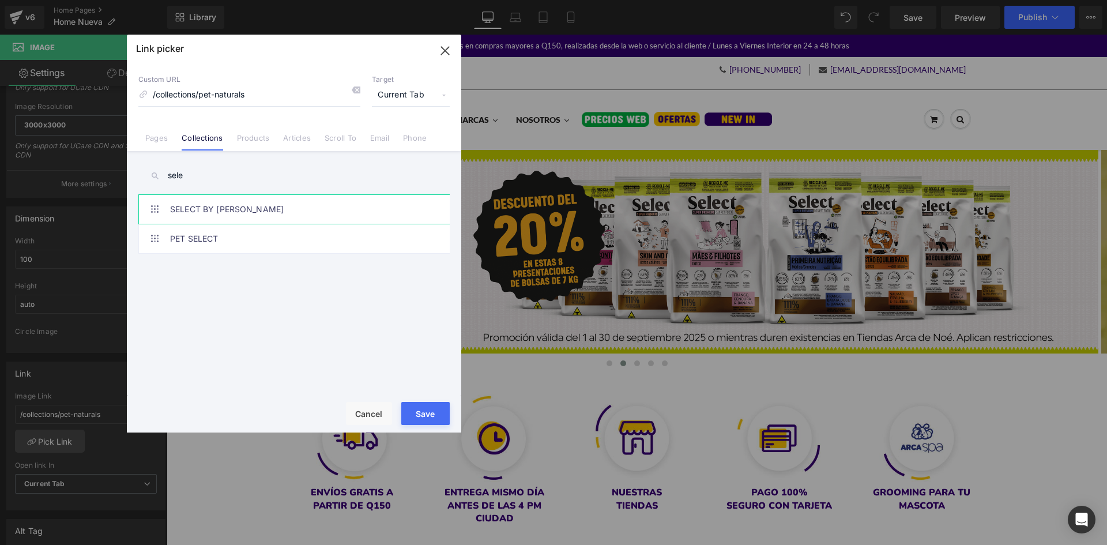
type input "sele"
click at [210, 208] on link "SELECT BY [PERSON_NAME]" at bounding box center [297, 209] width 254 height 29
click at [435, 409] on button "Save" at bounding box center [425, 413] width 48 height 23
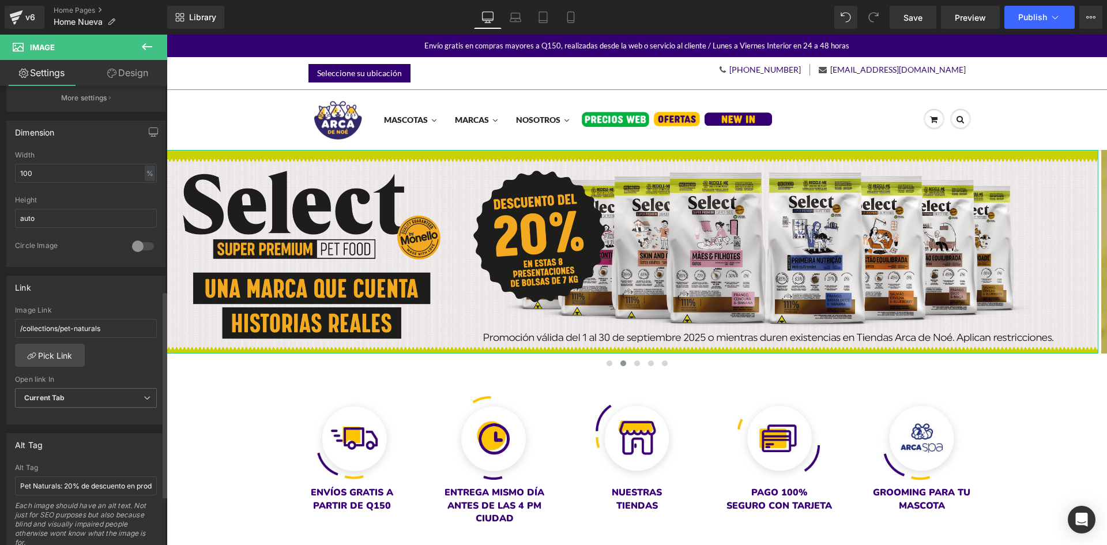
scroll to position [461, 0]
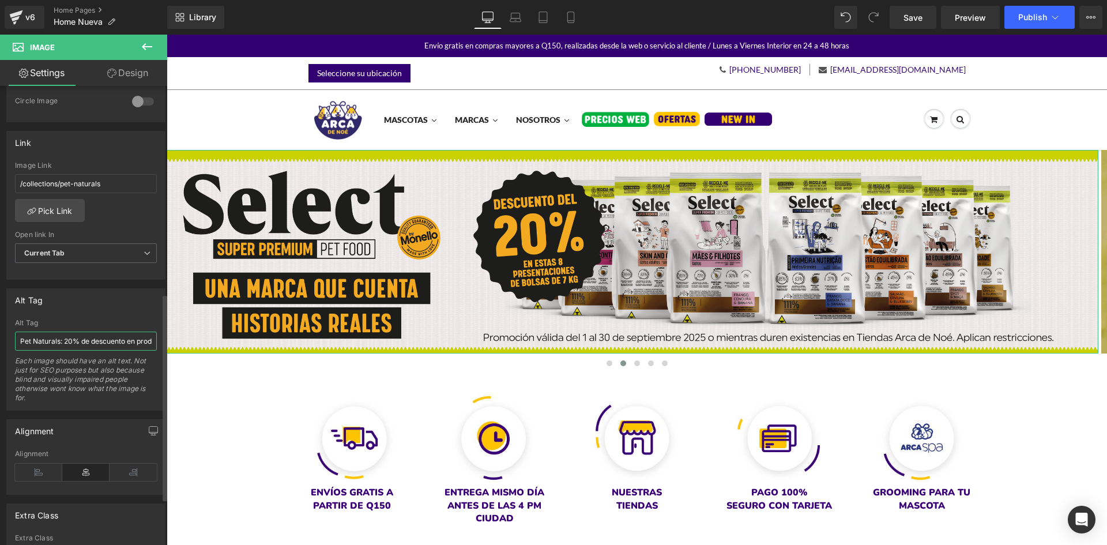
click at [72, 340] on input "Pet Naturals: 20% de descuento en productos seleccionados." at bounding box center [86, 341] width 142 height 19
type input "Select by [PERSON_NAME] - Descuento del 20% en productos seleccionados"
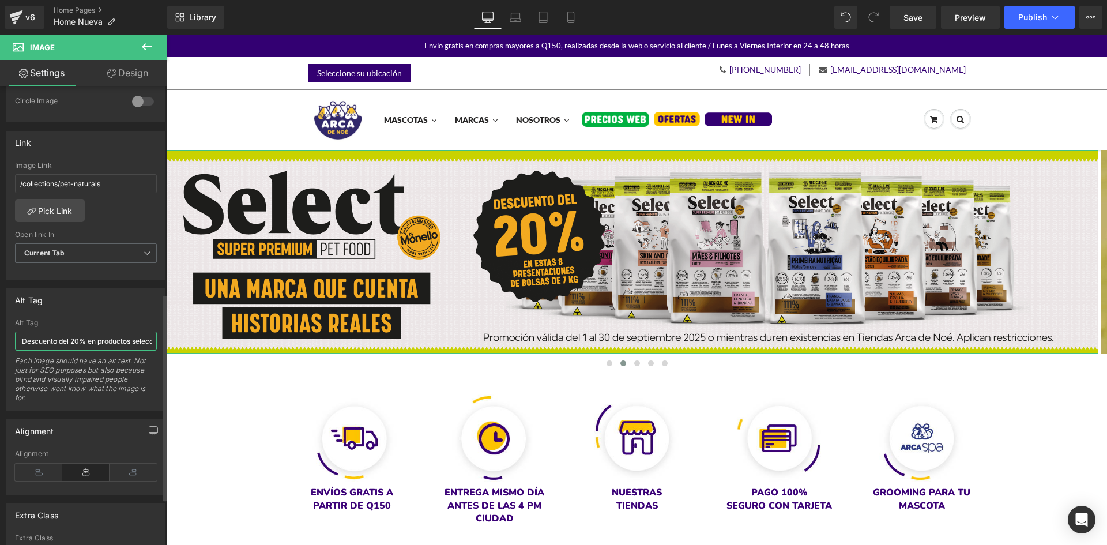
scroll to position [0, 97]
click at [630, 153] on span "Carousel" at bounding box center [632, 159] width 40 height 17
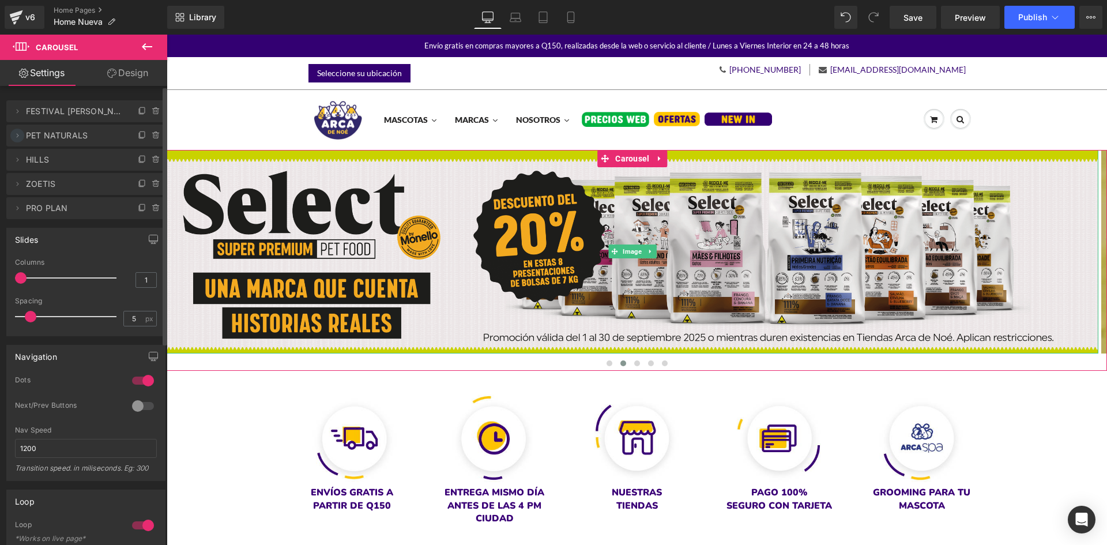
click at [17, 131] on icon at bounding box center [17, 135] width 9 height 9
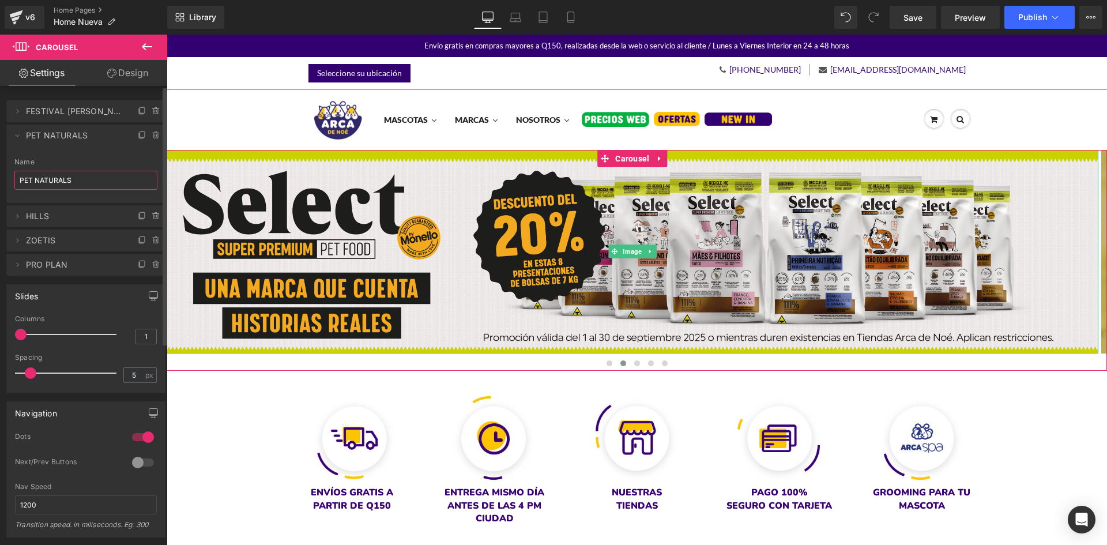
click at [62, 181] on input "PET NATURALS" at bounding box center [85, 180] width 143 height 19
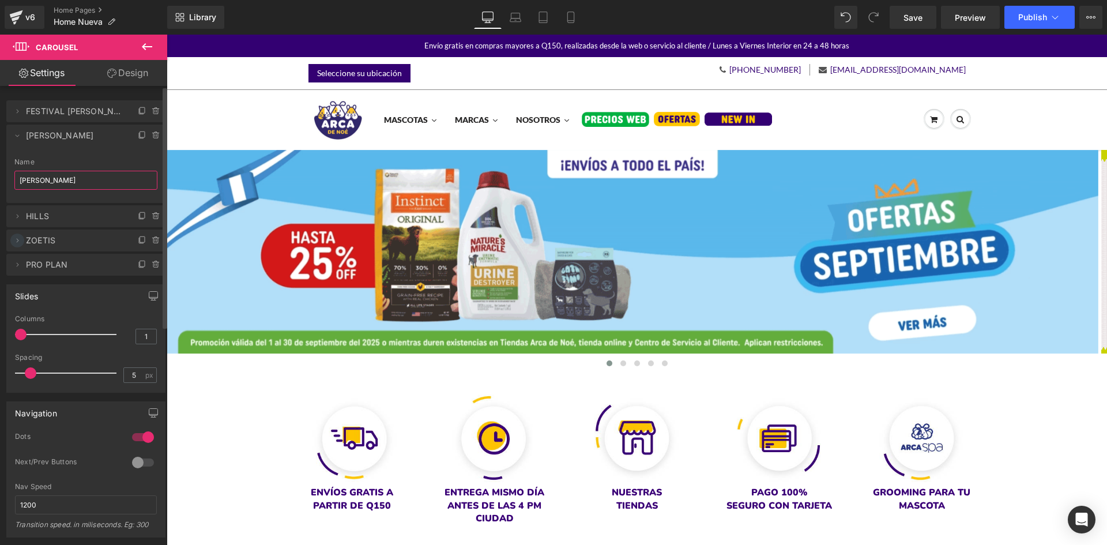
type input "[PERSON_NAME]"
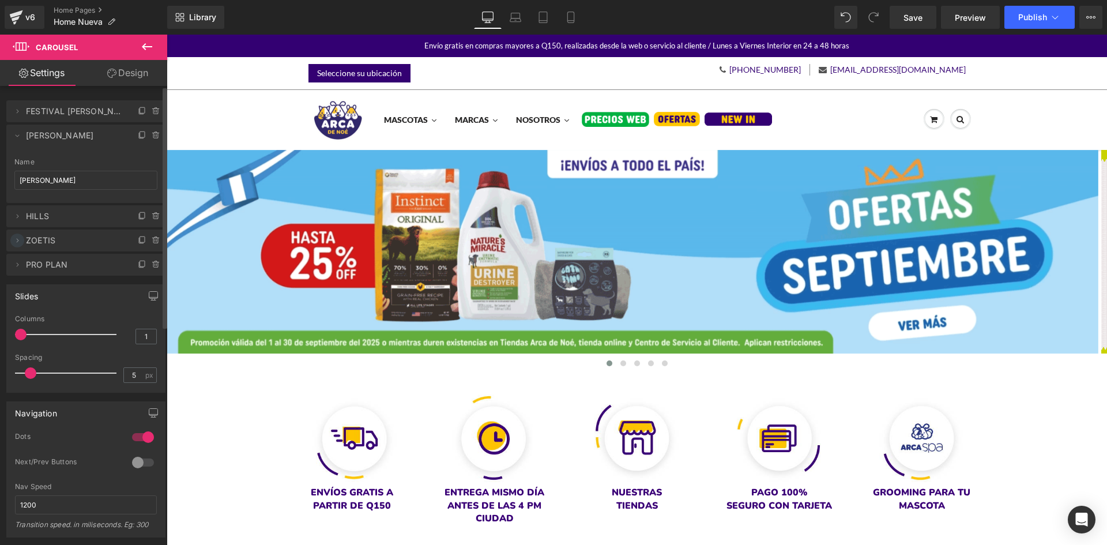
click at [15, 239] on icon at bounding box center [17, 240] width 9 height 9
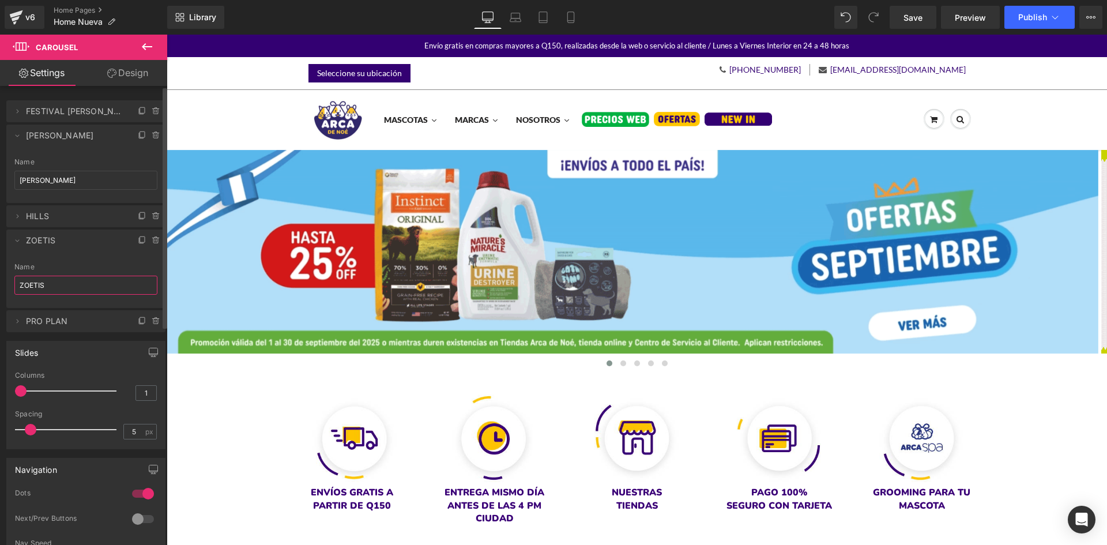
click at [62, 287] on input "ZOETIS" at bounding box center [85, 285] width 143 height 19
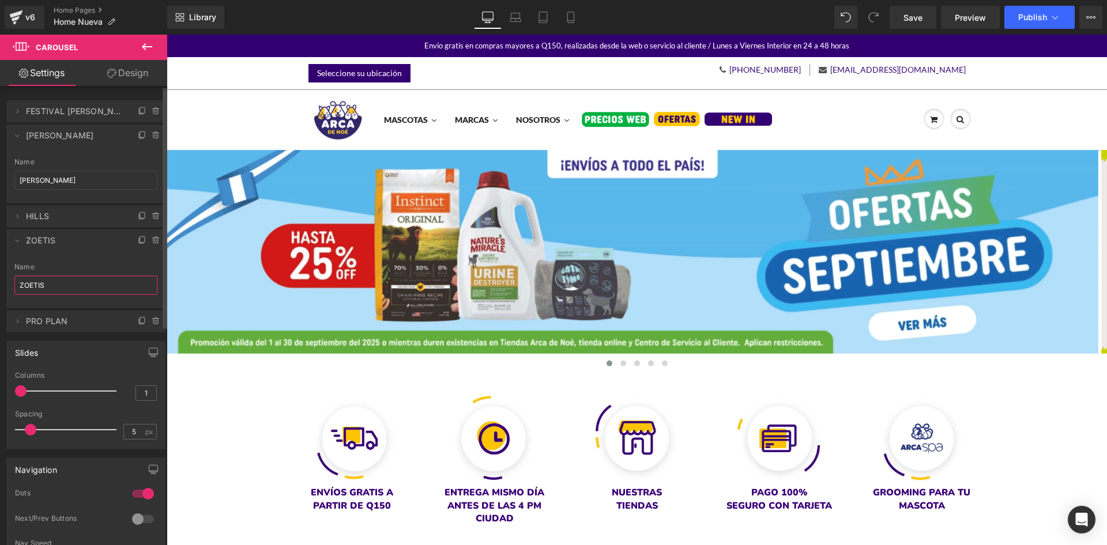
click at [62, 287] on input "ZOETIS" at bounding box center [85, 285] width 143 height 19
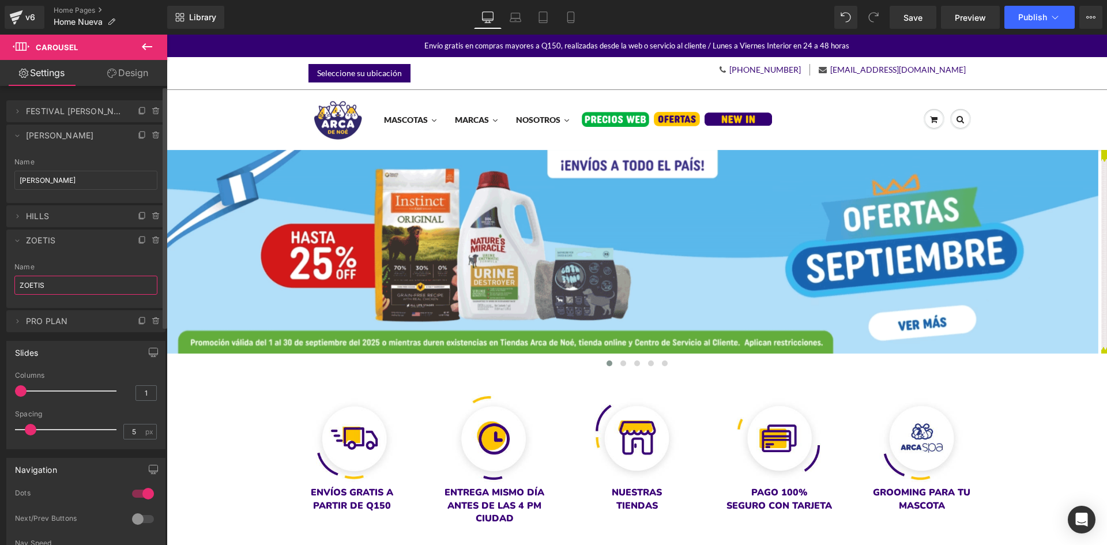
click at [62, 287] on input "ZOETIS" at bounding box center [85, 285] width 143 height 19
click at [62, 287] on input "PURINA" at bounding box center [85, 285] width 143 height 19
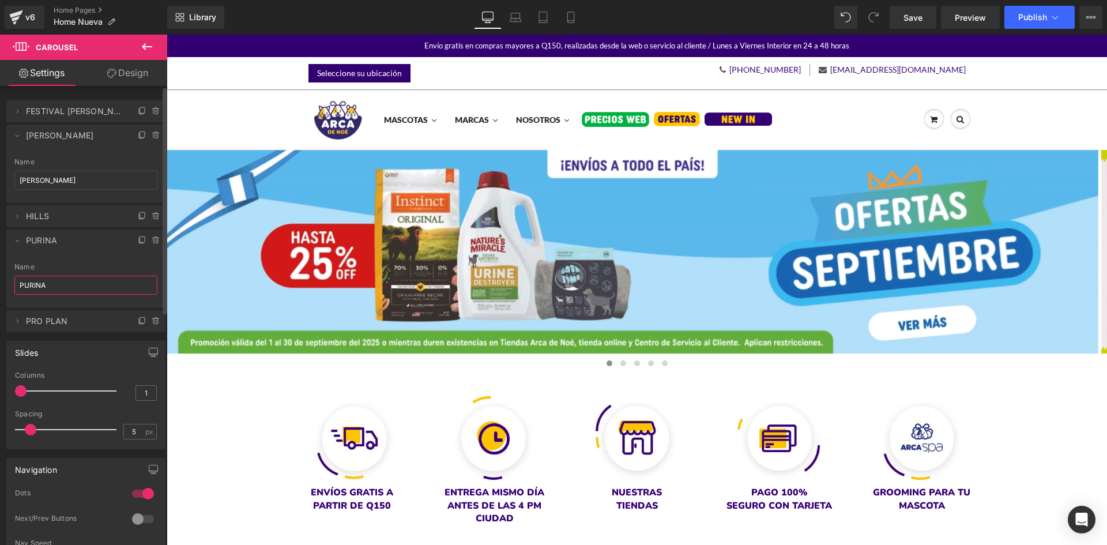
click at [62, 287] on input "PURINA" at bounding box center [85, 285] width 143 height 19
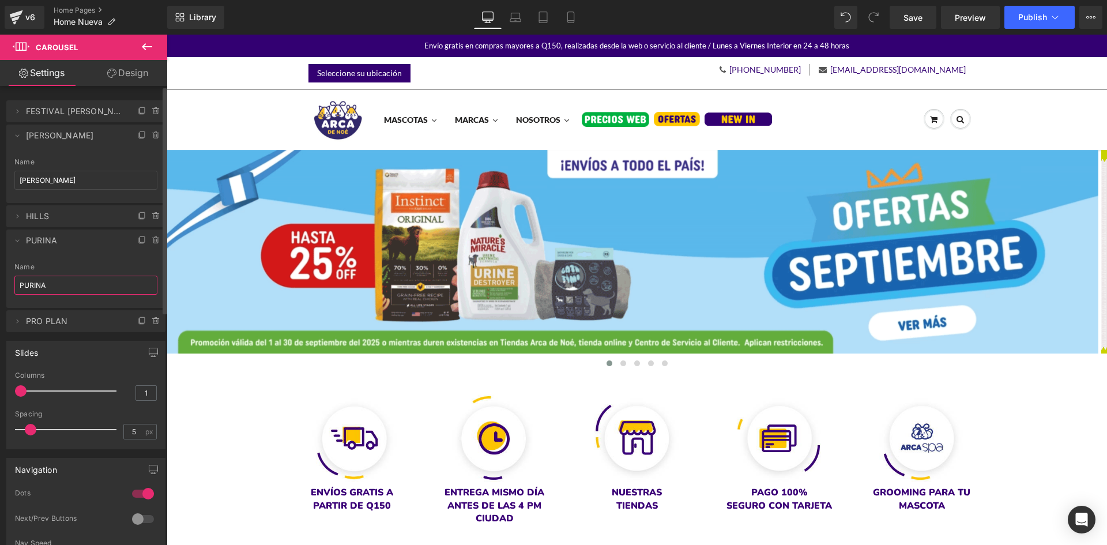
click at [62, 287] on input "PURINA" at bounding box center [85, 285] width 143 height 19
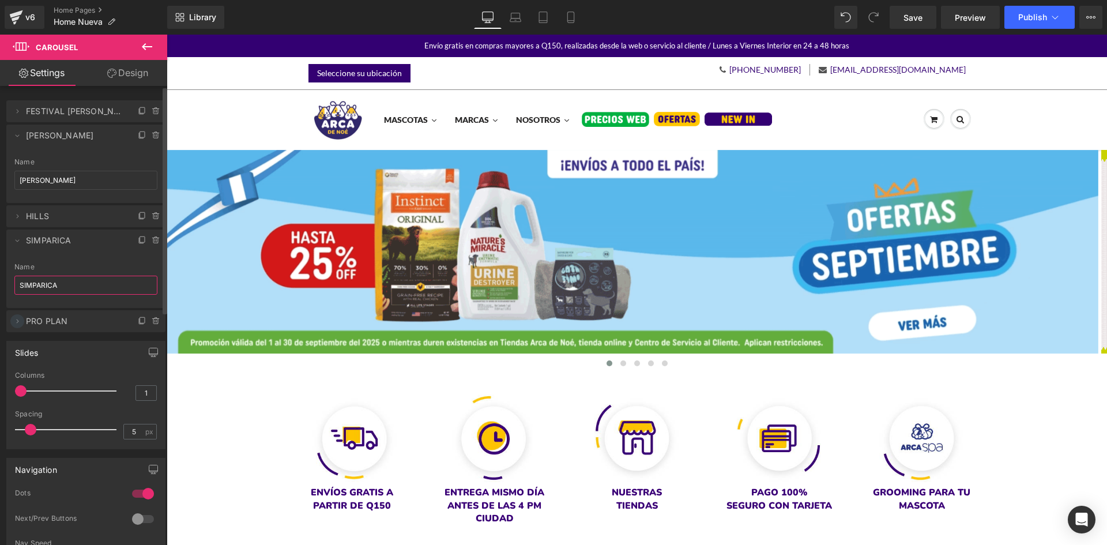
type input "SIMPARICA"
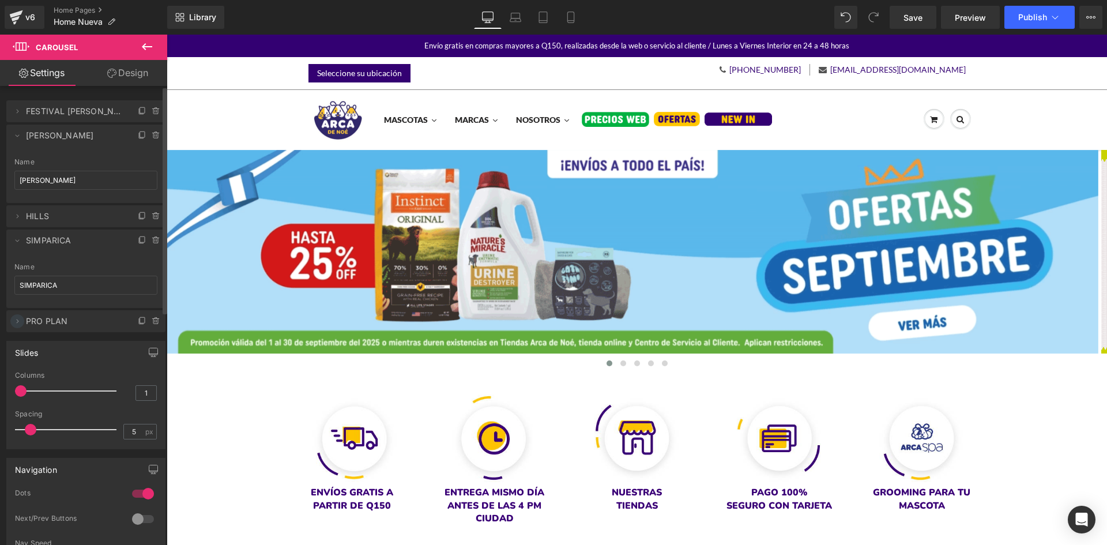
click at [20, 320] on icon at bounding box center [17, 321] width 9 height 9
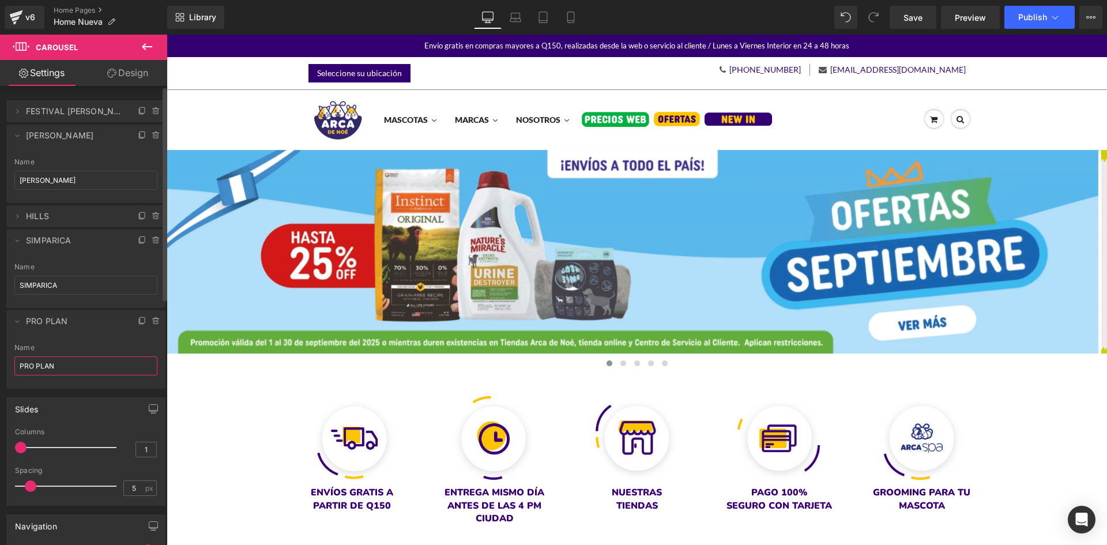
click at [47, 363] on input "PRO PLAN" at bounding box center [85, 365] width 143 height 19
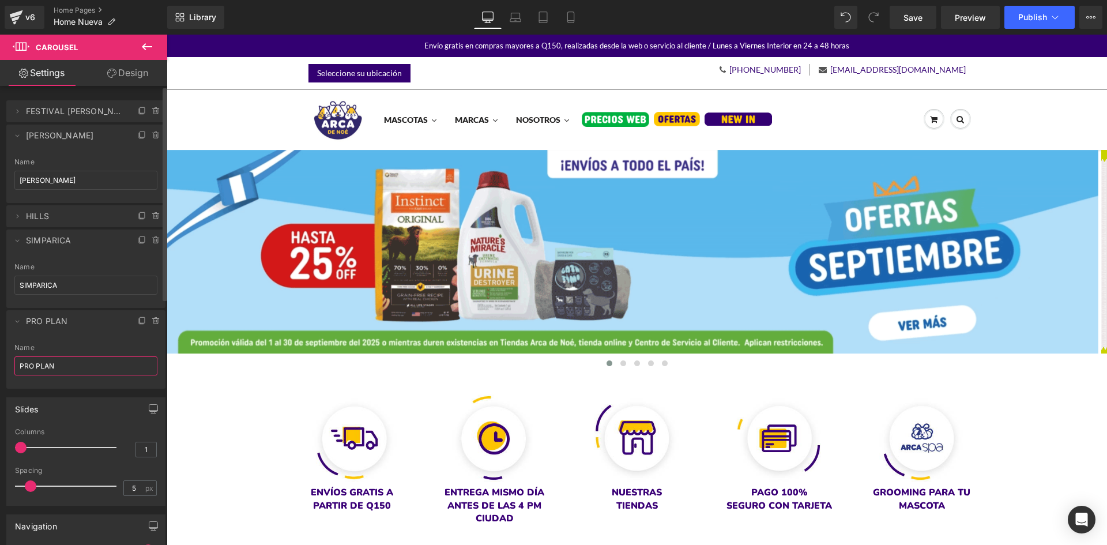
click at [47, 363] on input "PRO PLAN" at bounding box center [85, 365] width 143 height 19
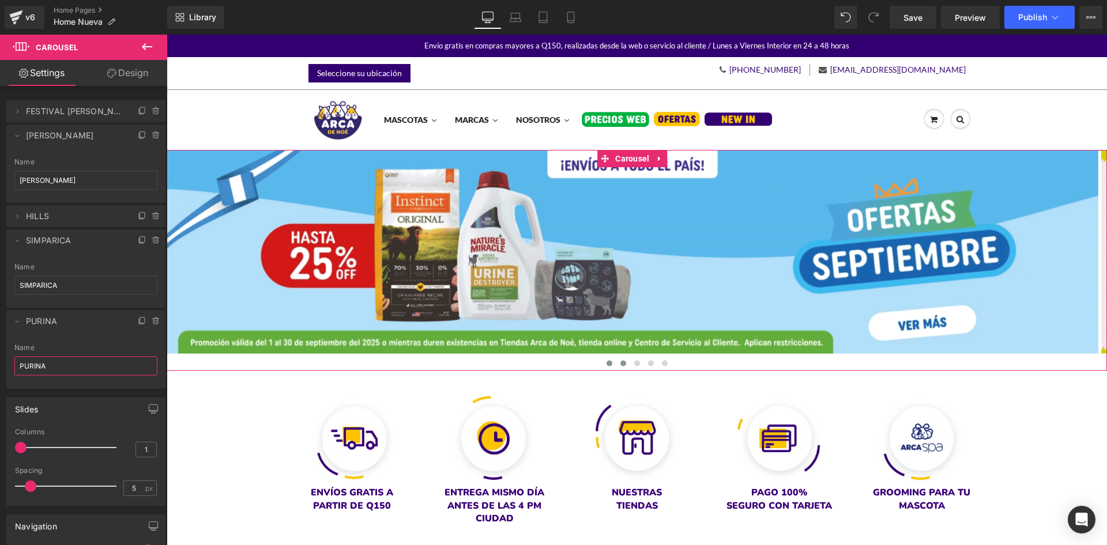
type input "PURINA"
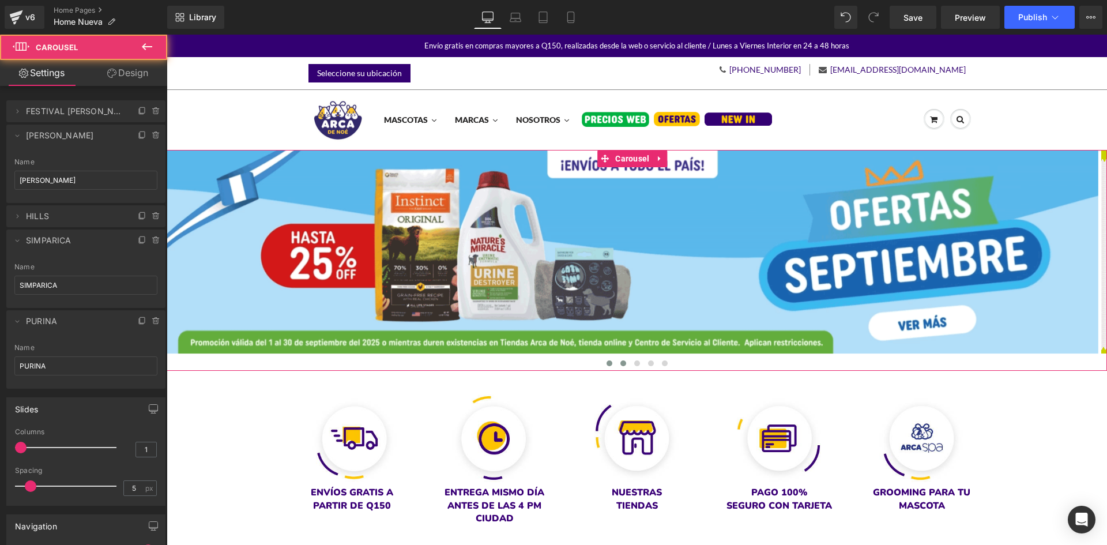
click at [622, 364] on button at bounding box center [623, 364] width 14 height 12
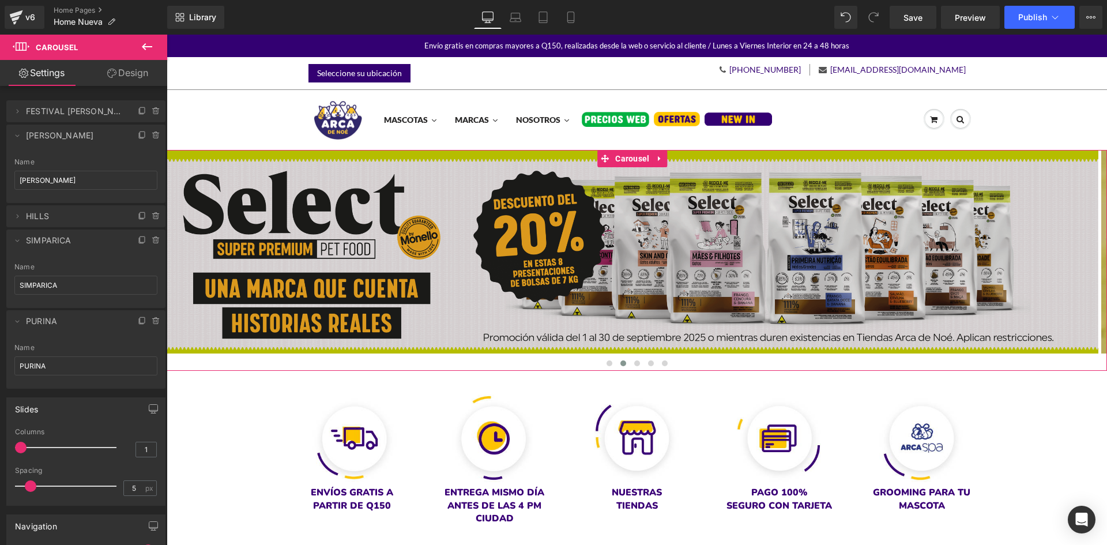
click at [499, 276] on img at bounding box center [633, 252] width 932 height 204
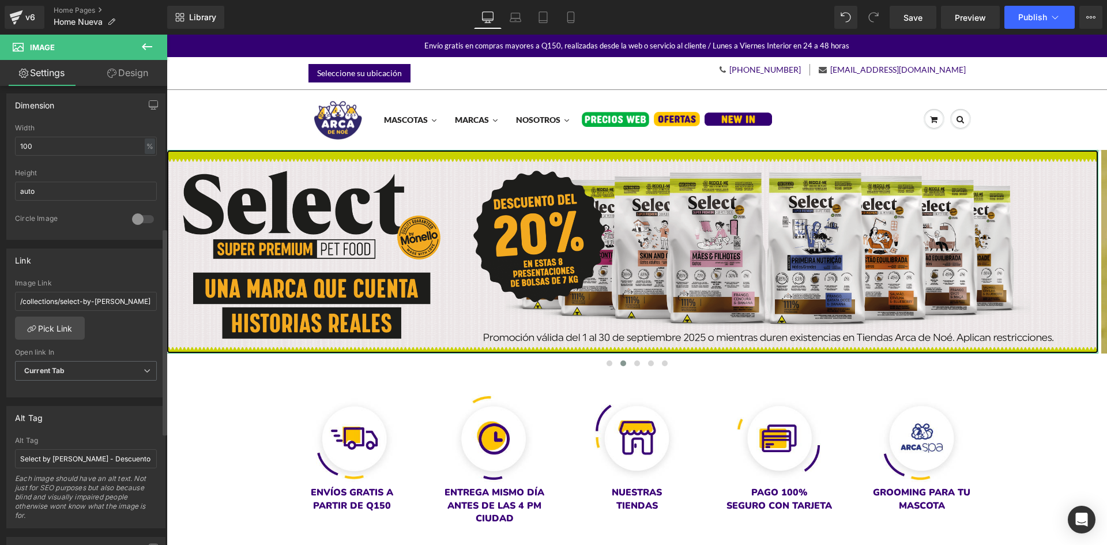
scroll to position [346, 0]
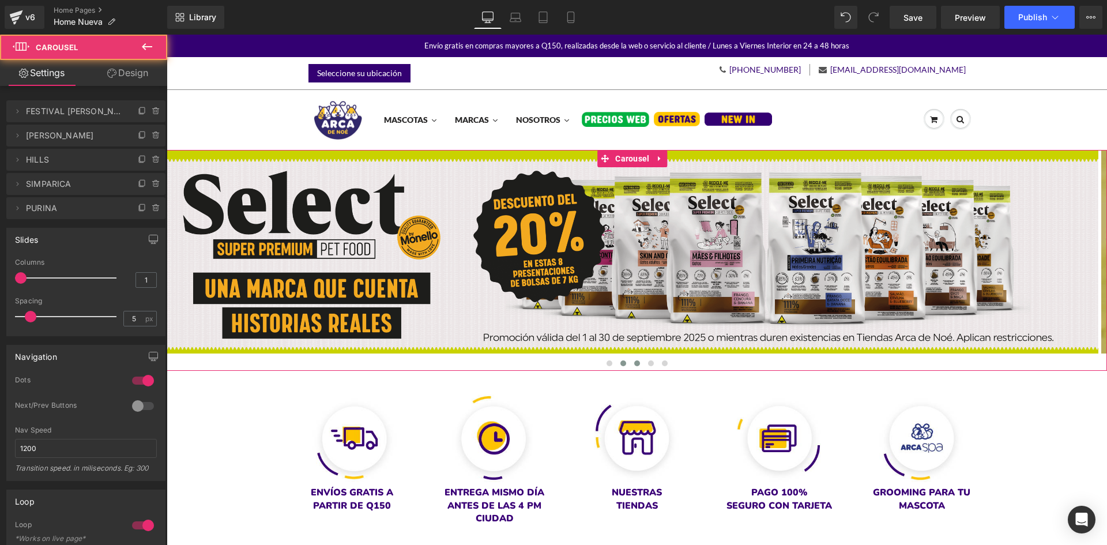
click at [631, 359] on button at bounding box center [637, 364] width 14 height 12
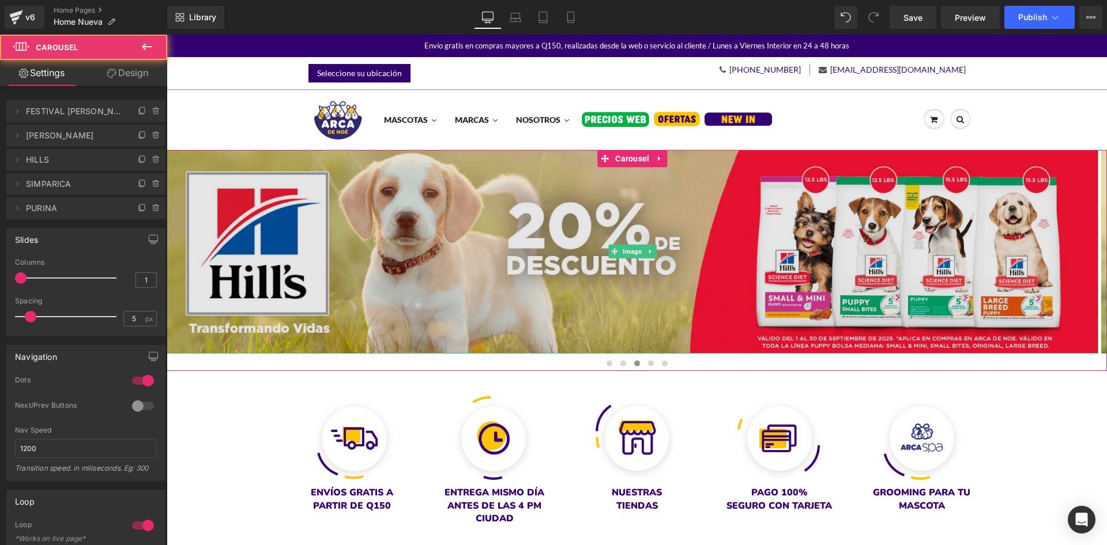
click at [483, 273] on img at bounding box center [633, 252] width 932 height 204
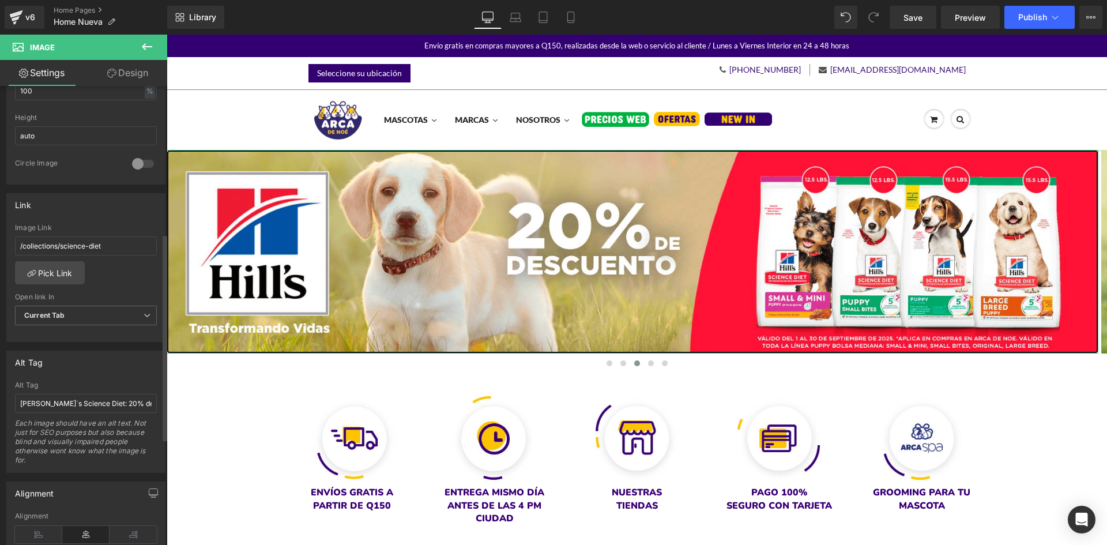
scroll to position [404, 0]
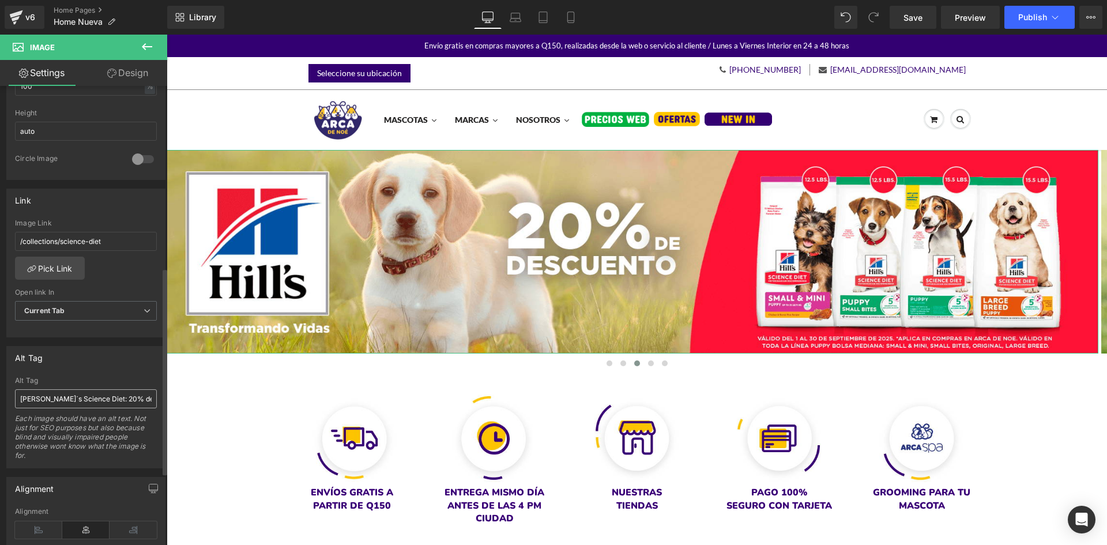
click at [73, 398] on input "[PERSON_NAME]´s Science Diet: 20% de descuento en productos seleccionados." at bounding box center [86, 398] width 142 height 19
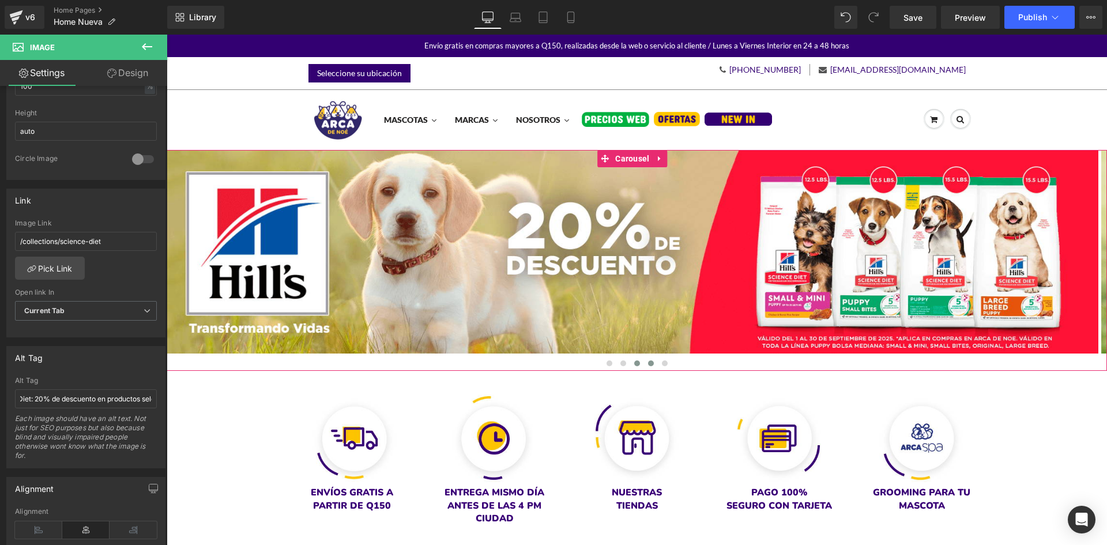
click at [648, 364] on span at bounding box center [651, 363] width 6 height 6
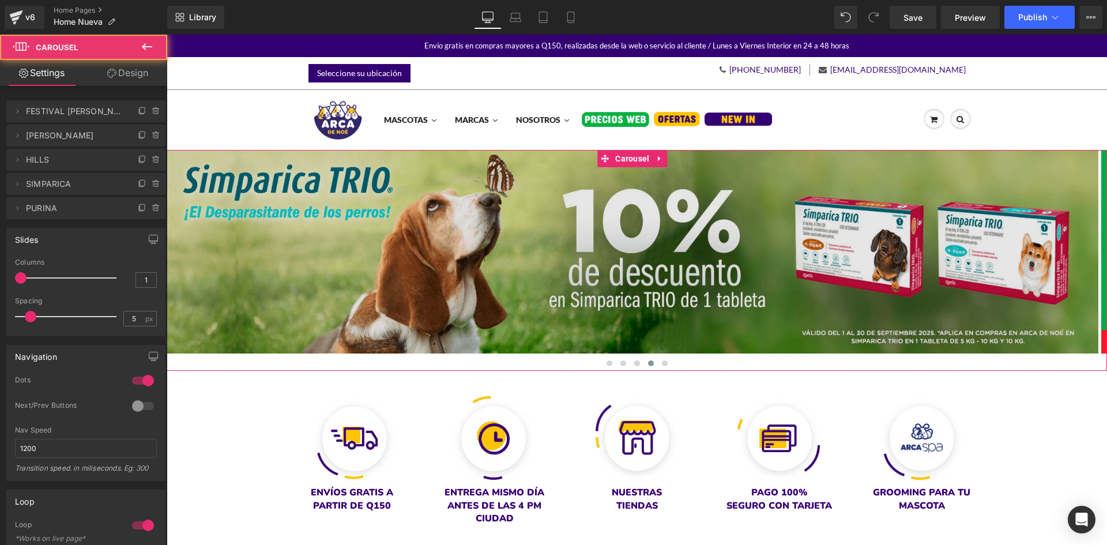
click at [517, 283] on img at bounding box center [633, 252] width 932 height 204
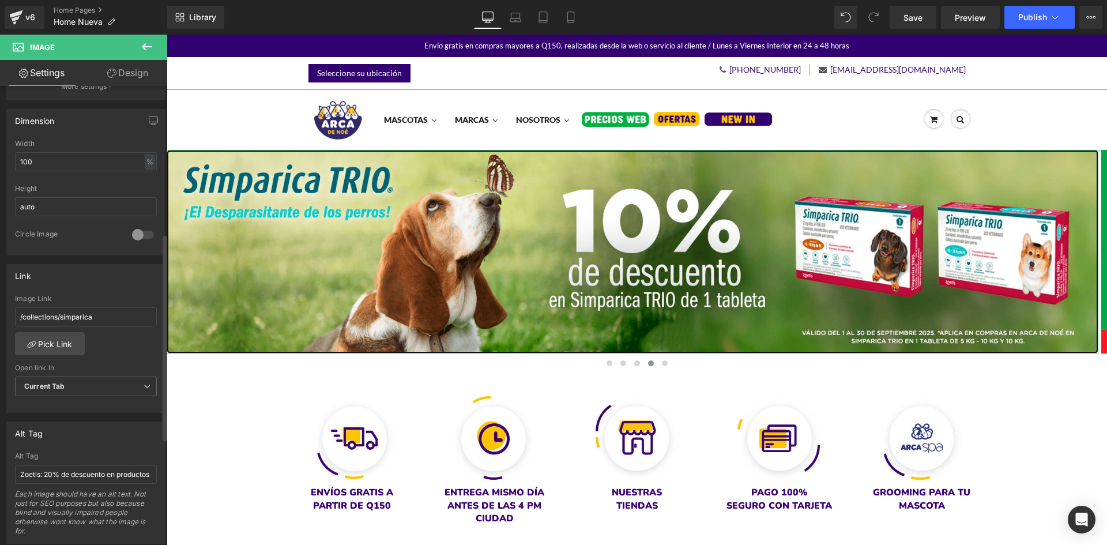
scroll to position [346, 0]
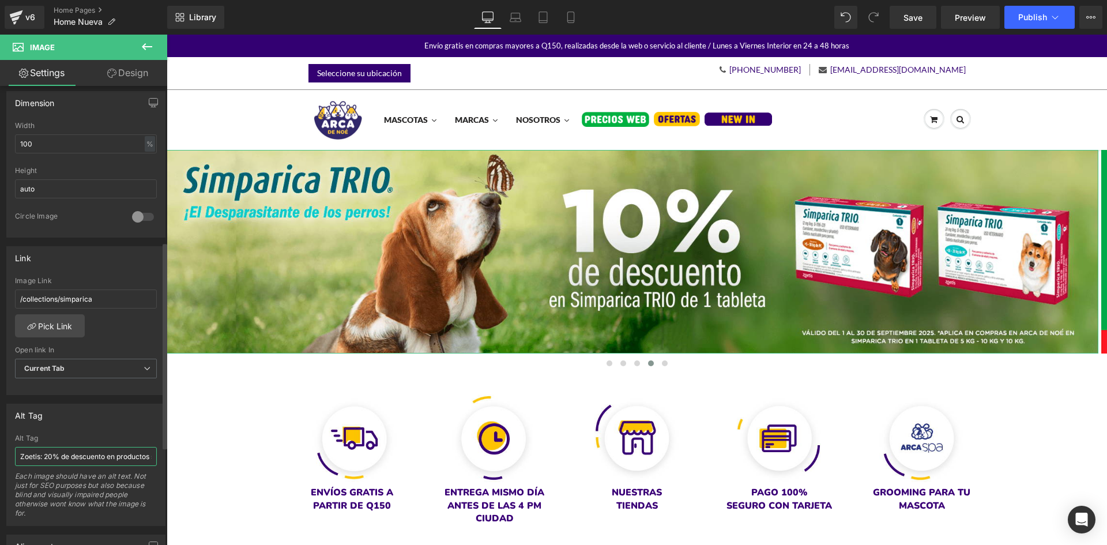
click at [52, 457] on input "Zoetis: 20% de descuento en productos seleccionados." at bounding box center [86, 456] width 142 height 19
click at [27, 457] on input "Zoetis: 20% de descuento en productos seleccionados." at bounding box center [86, 456] width 142 height 19
type input "Simparica: 10% de descuento en Simparica Trio de 1 tableta"
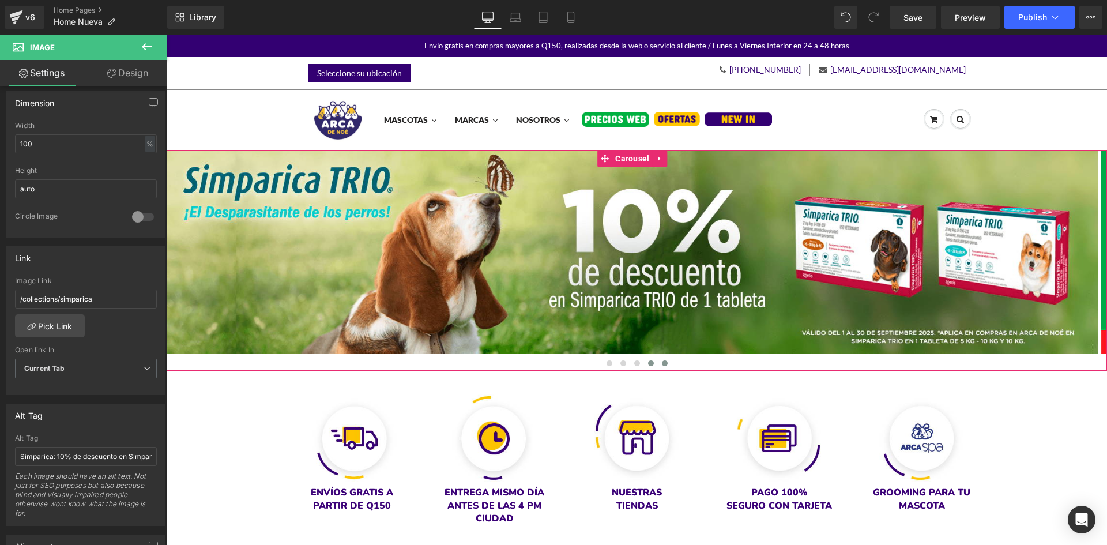
click at [662, 362] on span at bounding box center [665, 363] width 6 height 6
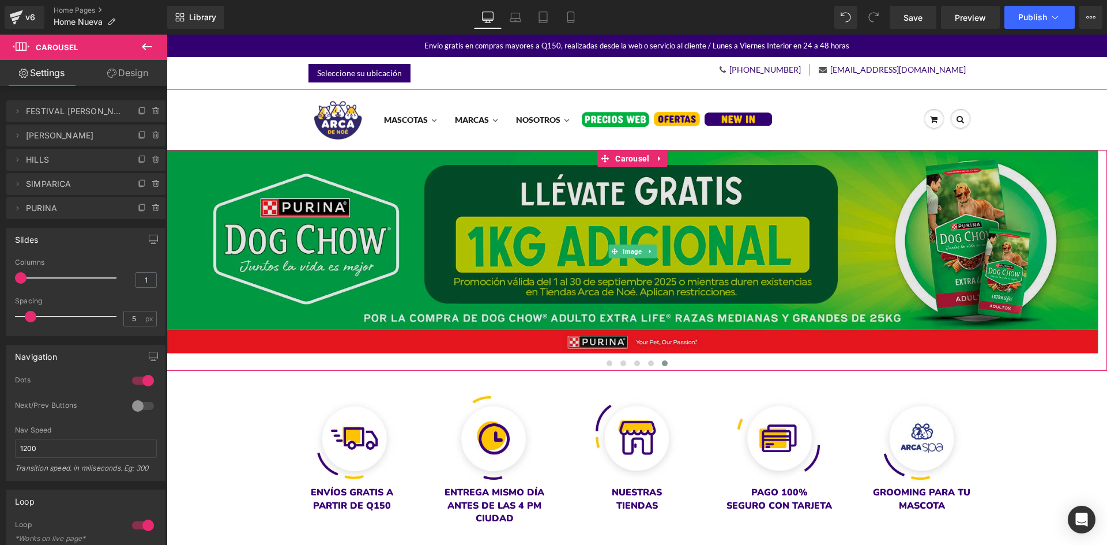
click at [327, 234] on img at bounding box center [633, 252] width 932 height 204
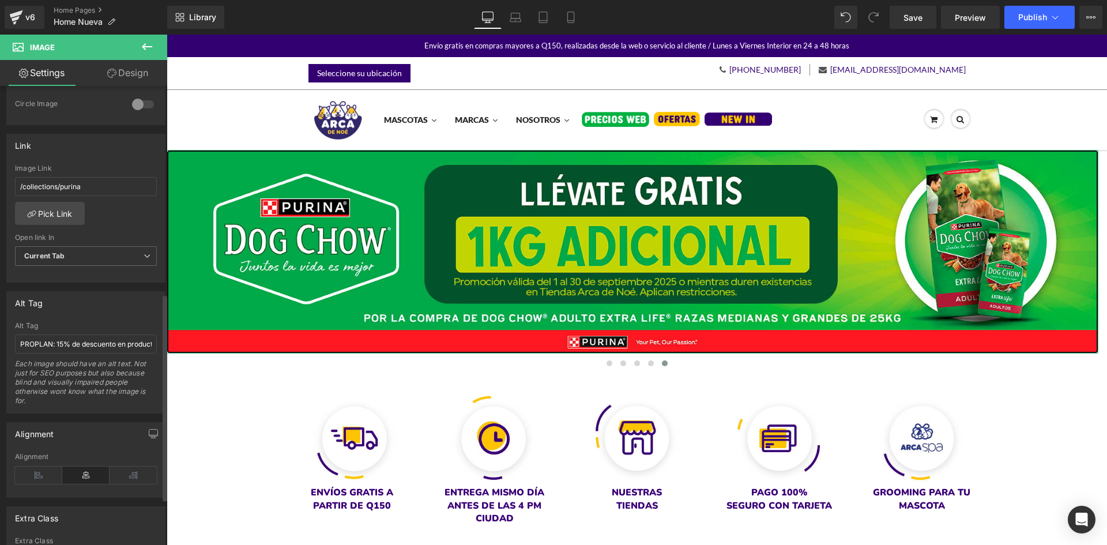
scroll to position [461, 0]
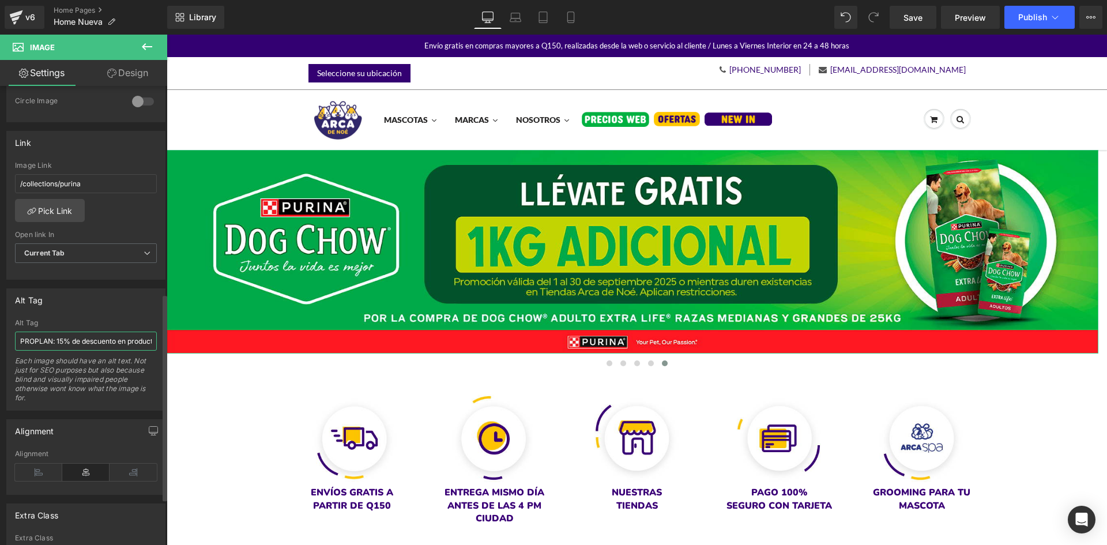
click at [42, 336] on input "PROPLAN: 15% de descuento en productos seleccionados." at bounding box center [86, 341] width 142 height 19
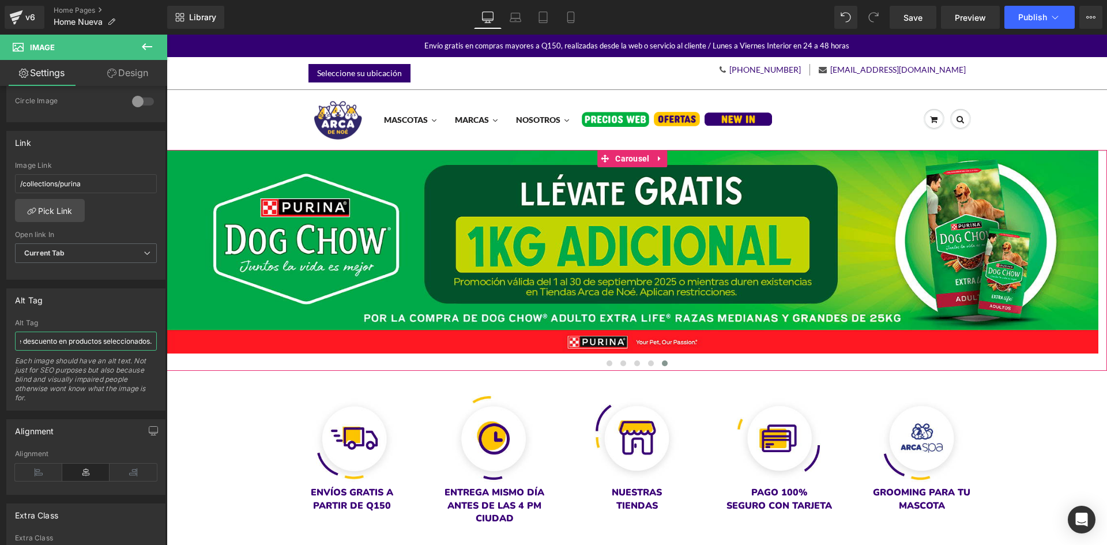
drag, startPoint x: 249, startPoint y: 374, endPoint x: 277, endPoint y: 354, distance: 34.9
type input "Purina Dog Chow: llévate GRATIS 1kg adicional por la compra de dog chow adulto …"
click at [512, 18] on icon at bounding box center [515, 19] width 11 height 3
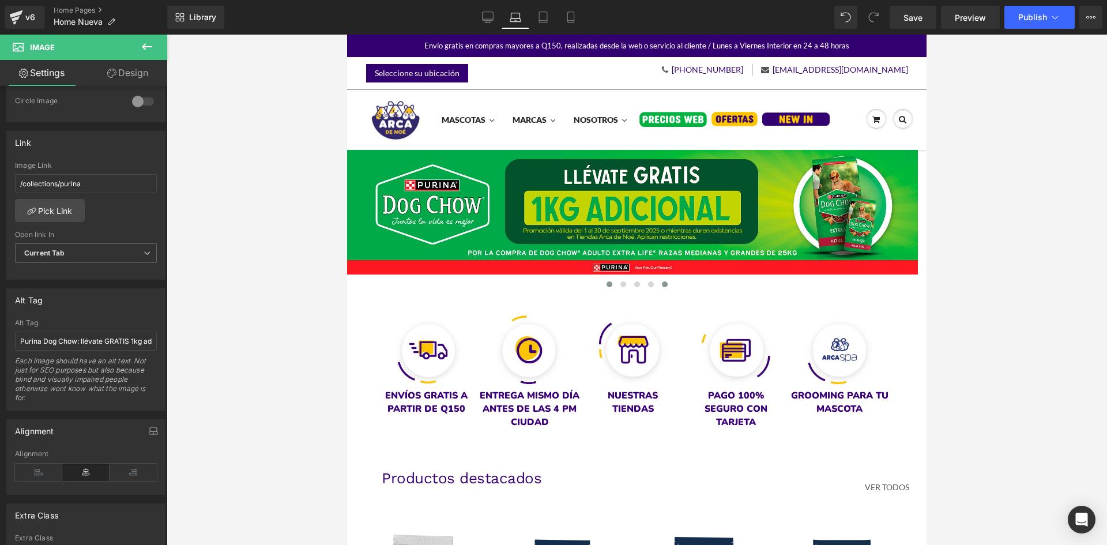
click at [607, 280] on button at bounding box center [610, 285] width 14 height 12
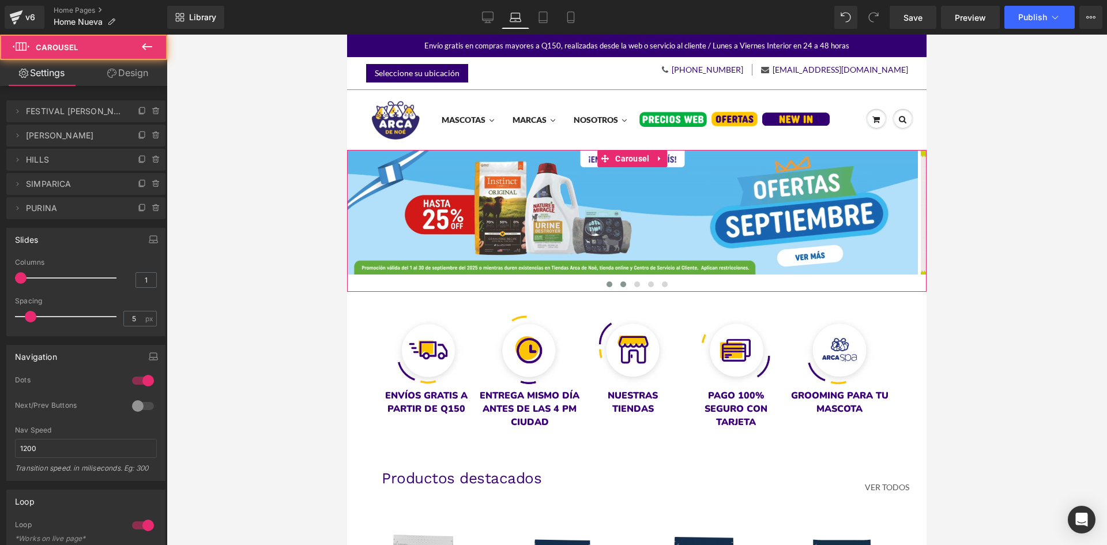
click at [620, 284] on span at bounding box center [623, 284] width 6 height 6
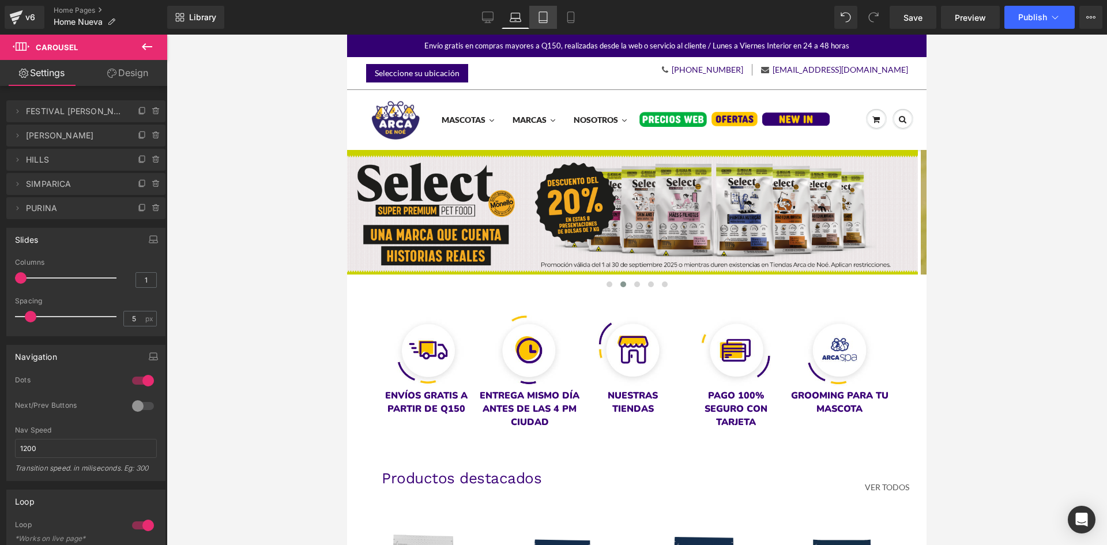
click at [550, 15] on link "Tablet" at bounding box center [543, 17] width 28 height 23
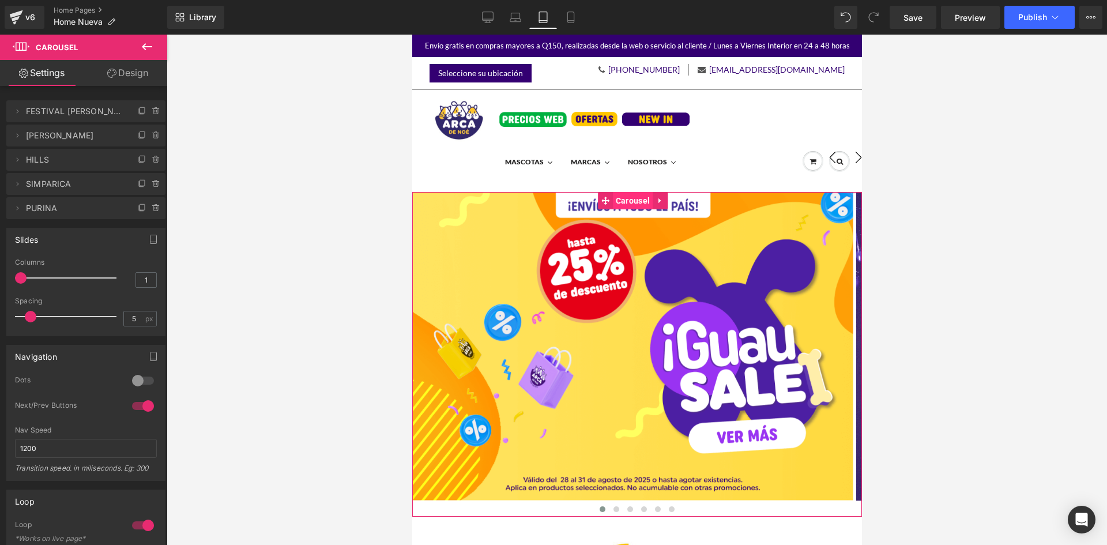
click at [630, 200] on span "Carousel" at bounding box center [632, 200] width 40 height 17
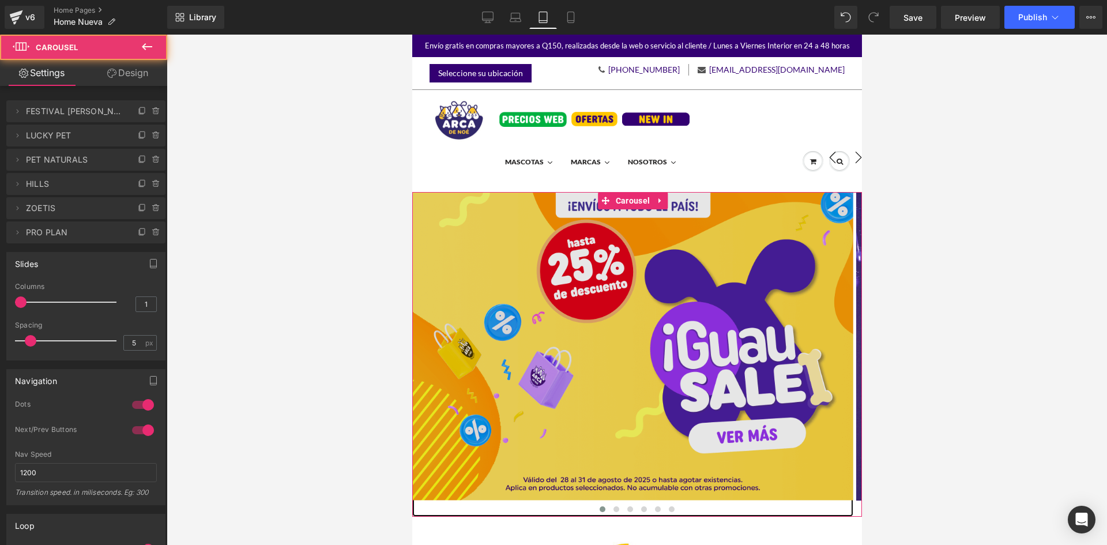
click at [621, 270] on img at bounding box center [632, 354] width 441 height 325
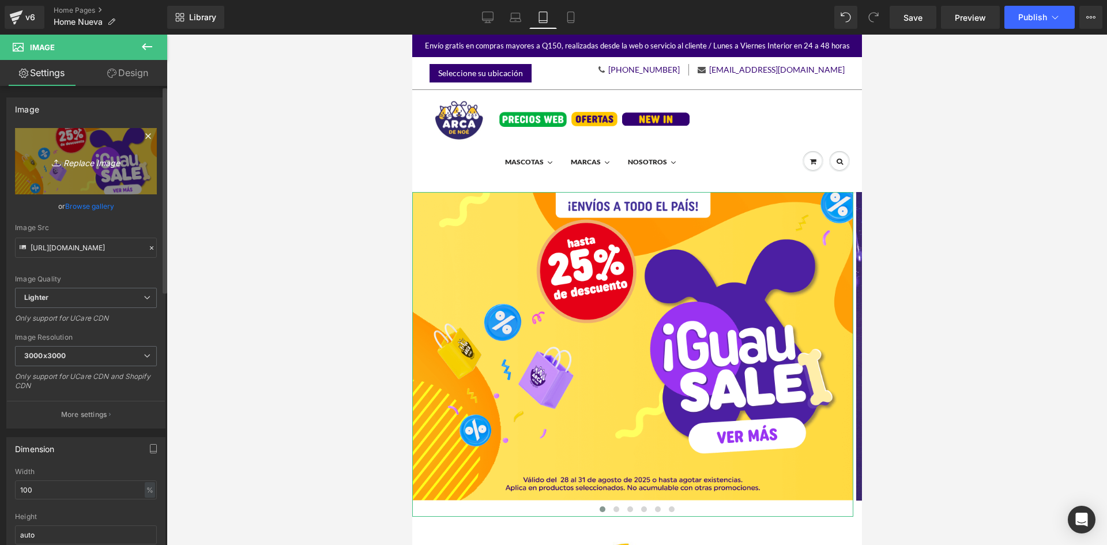
click at [69, 157] on icon "Replace Image" at bounding box center [86, 161] width 92 height 14
type input "C:\fakepath\banner-mobiel-home.gif"
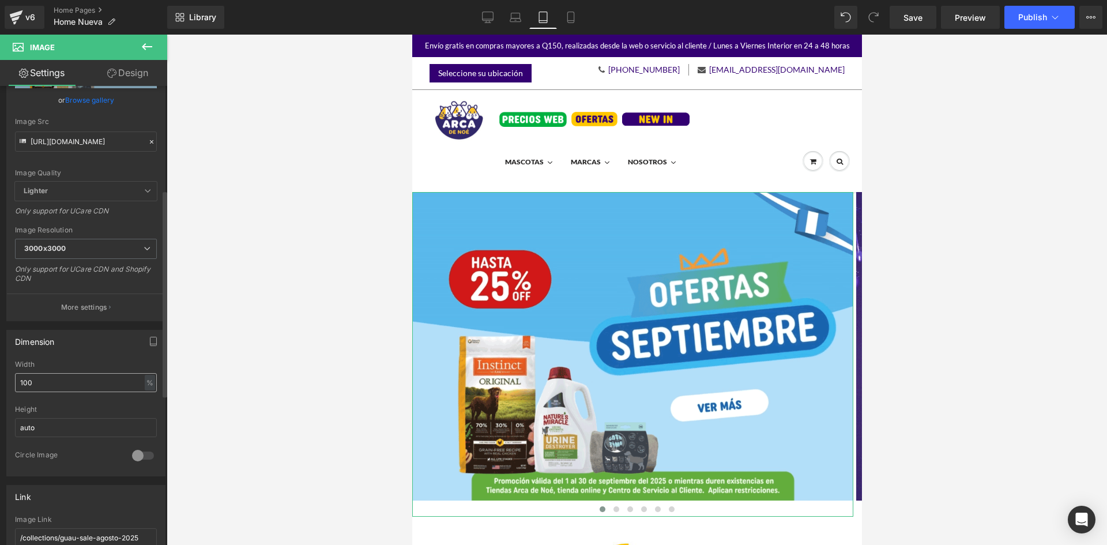
scroll to position [231, 0]
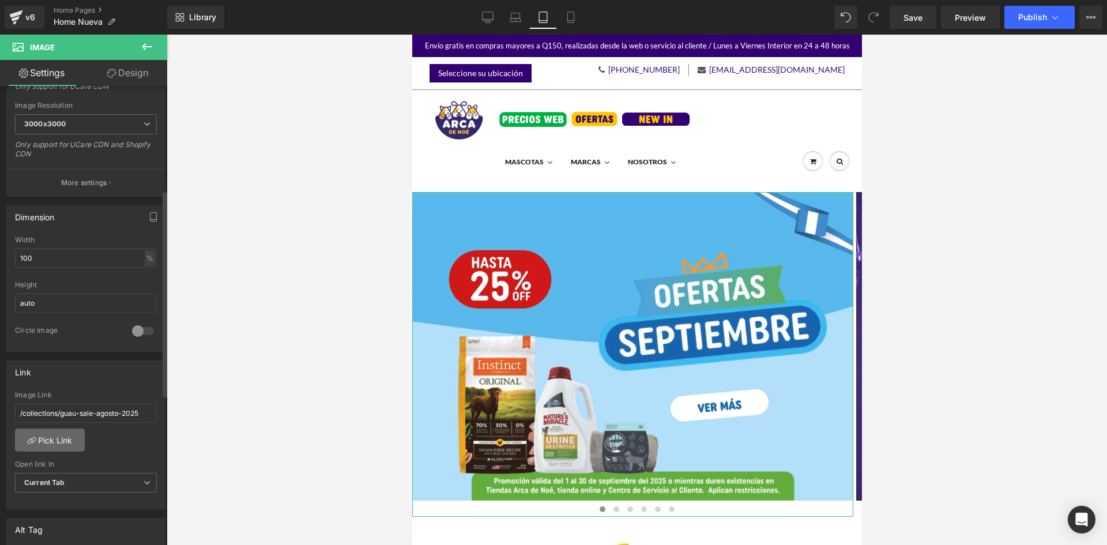
click at [60, 443] on link "Pick Link" at bounding box center [50, 439] width 70 height 23
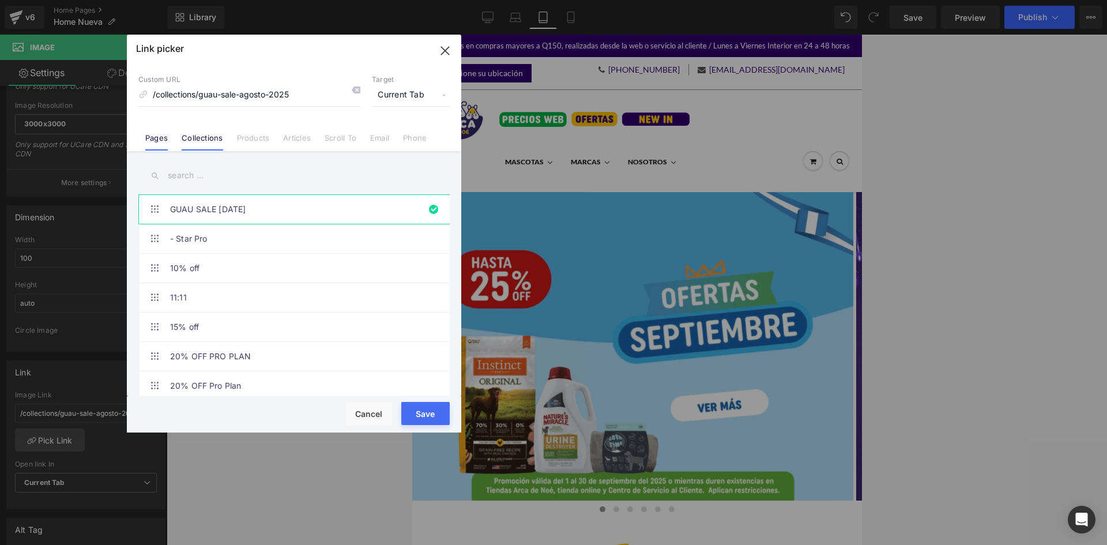
click at [167, 137] on link "Pages" at bounding box center [156, 141] width 22 height 17
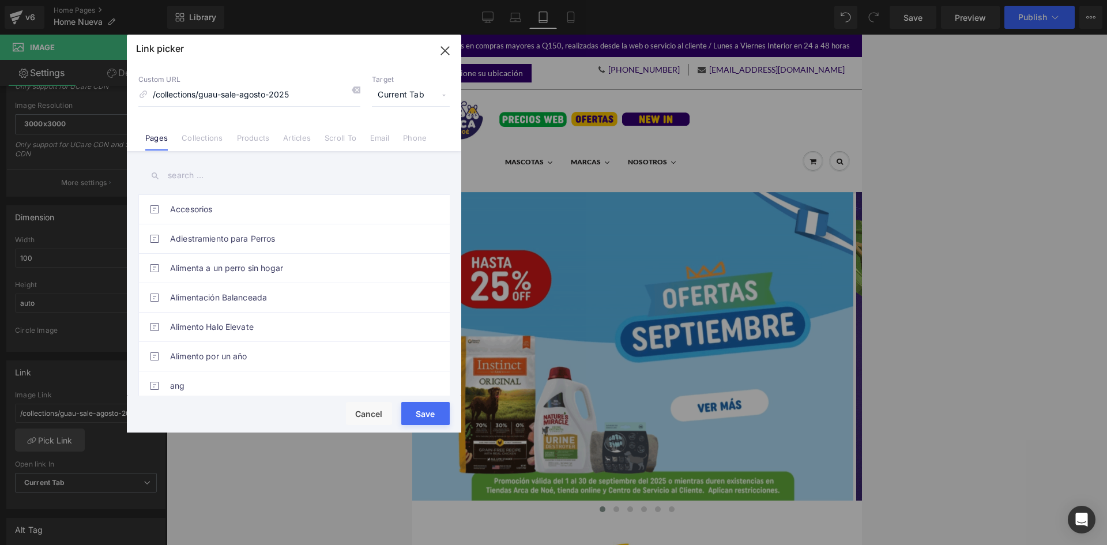
click at [210, 180] on input "text" at bounding box center [293, 176] width 311 height 26
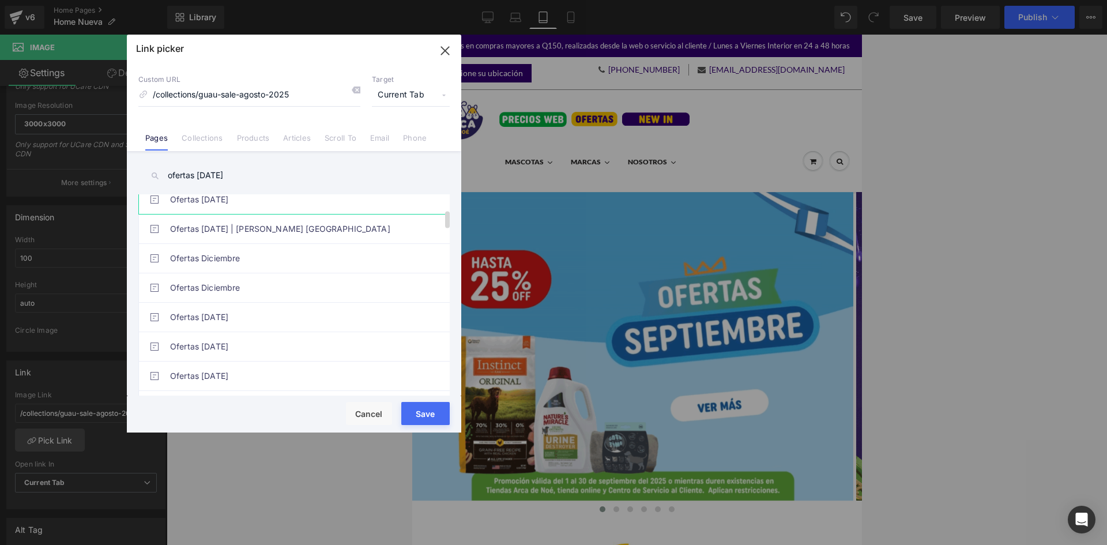
scroll to position [173, 0]
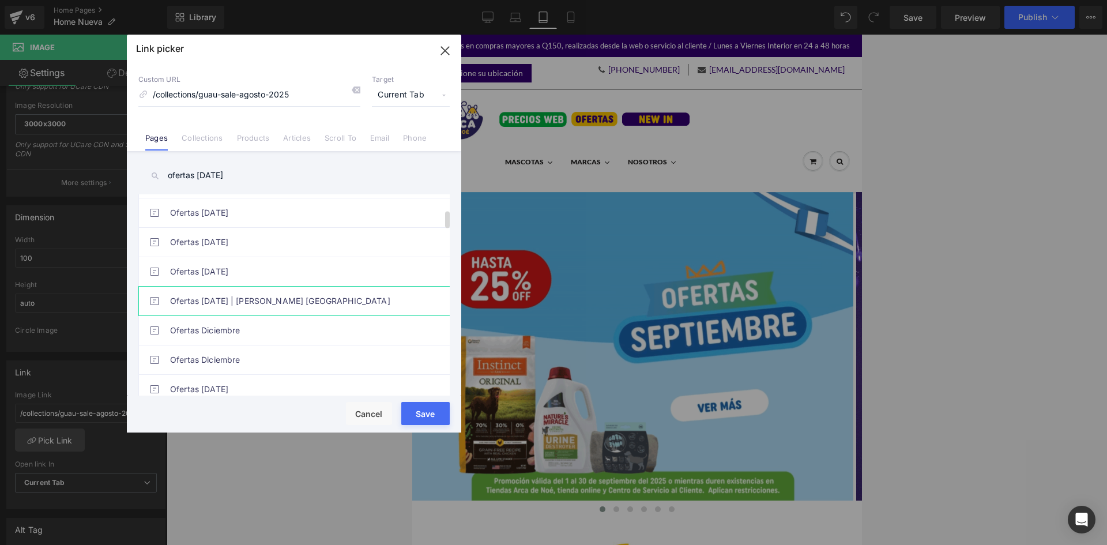
type input "ofertas [DATE]"
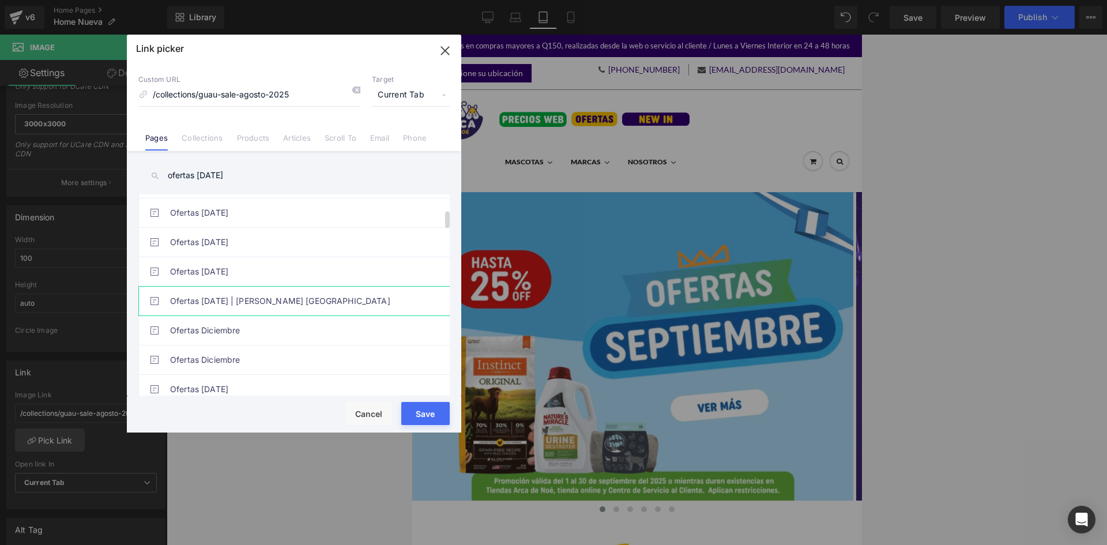
click at [292, 298] on link "Ofertas [DATE] | [PERSON_NAME] [GEOGRAPHIC_DATA]" at bounding box center [297, 301] width 254 height 29
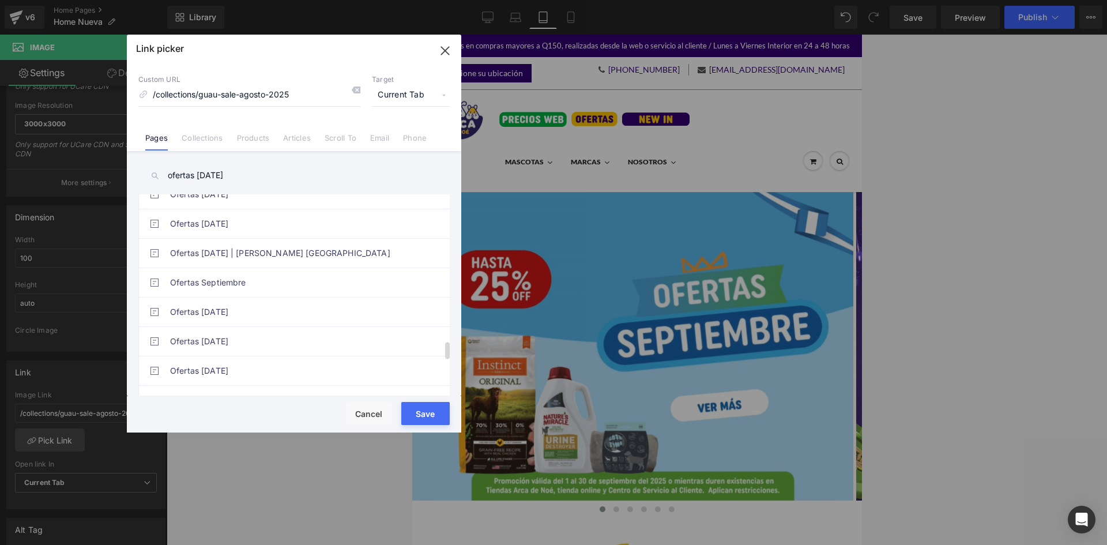
scroll to position [1730, 0]
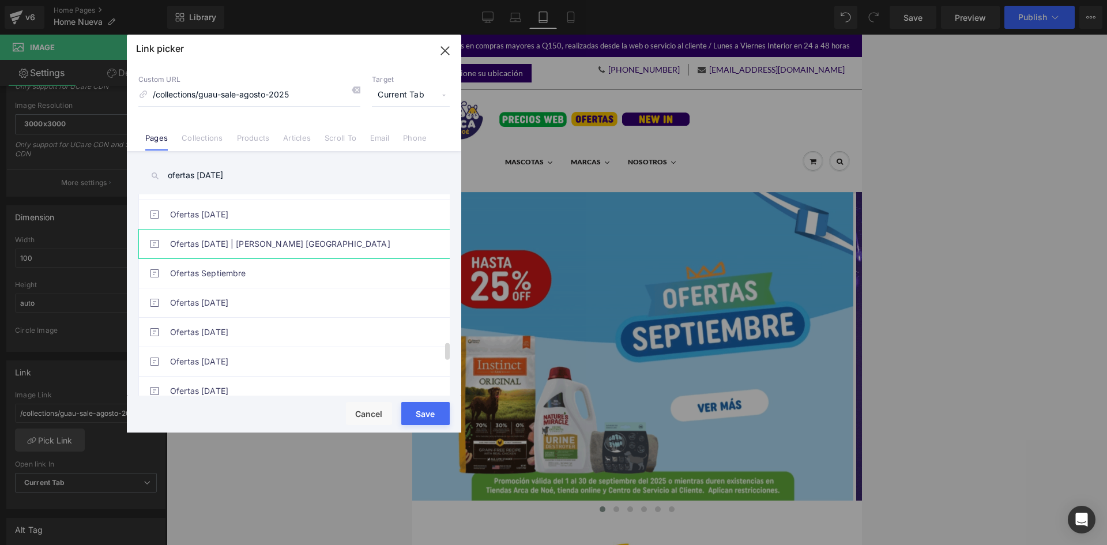
click at [322, 231] on link "Ofertas [DATE] | [PERSON_NAME] [GEOGRAPHIC_DATA]" at bounding box center [297, 244] width 254 height 29
click at [424, 408] on button "Save" at bounding box center [425, 413] width 48 height 23
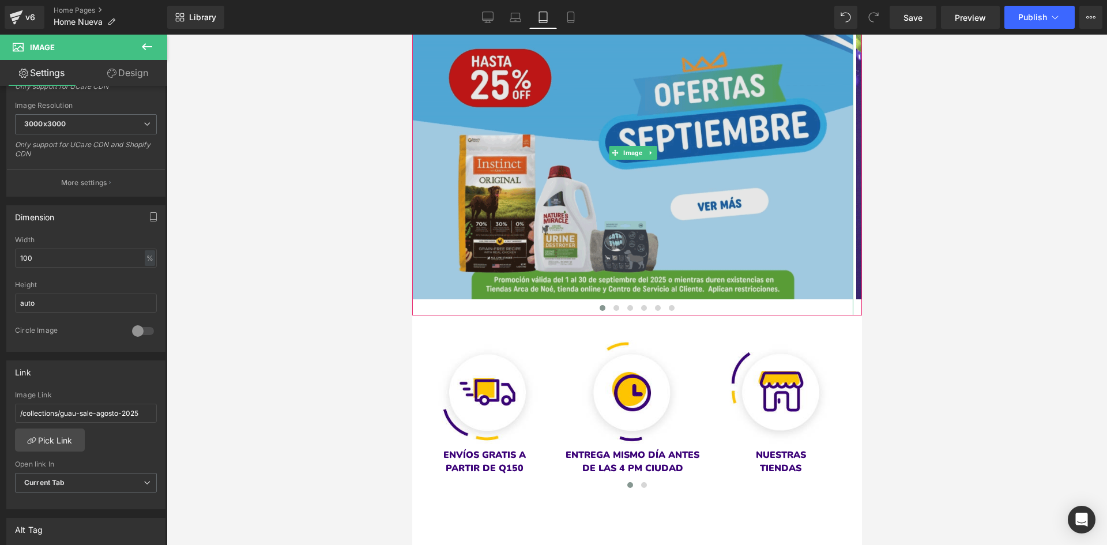
scroll to position [231, 0]
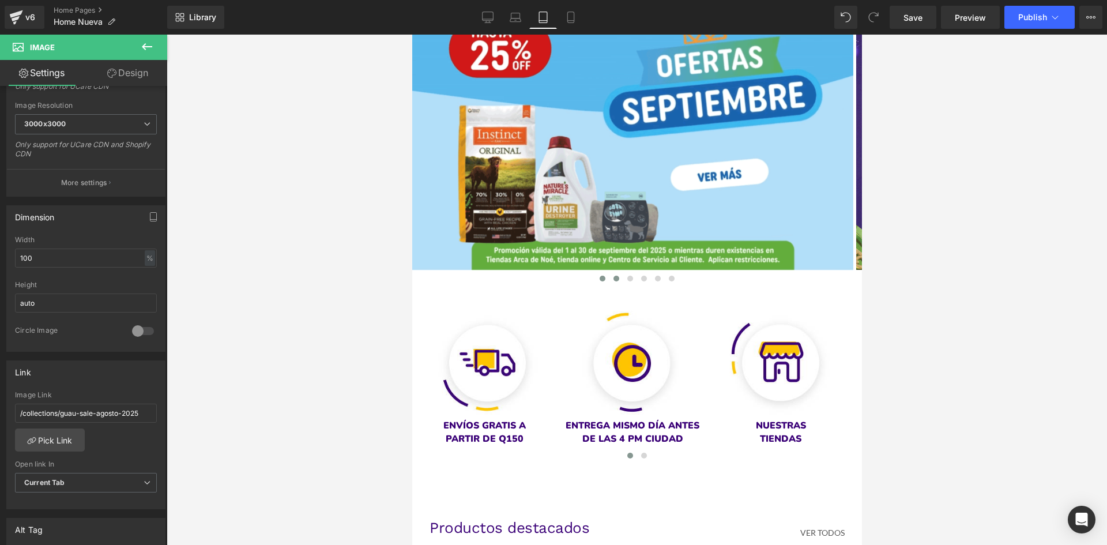
click at [609, 281] on button at bounding box center [616, 279] width 14 height 12
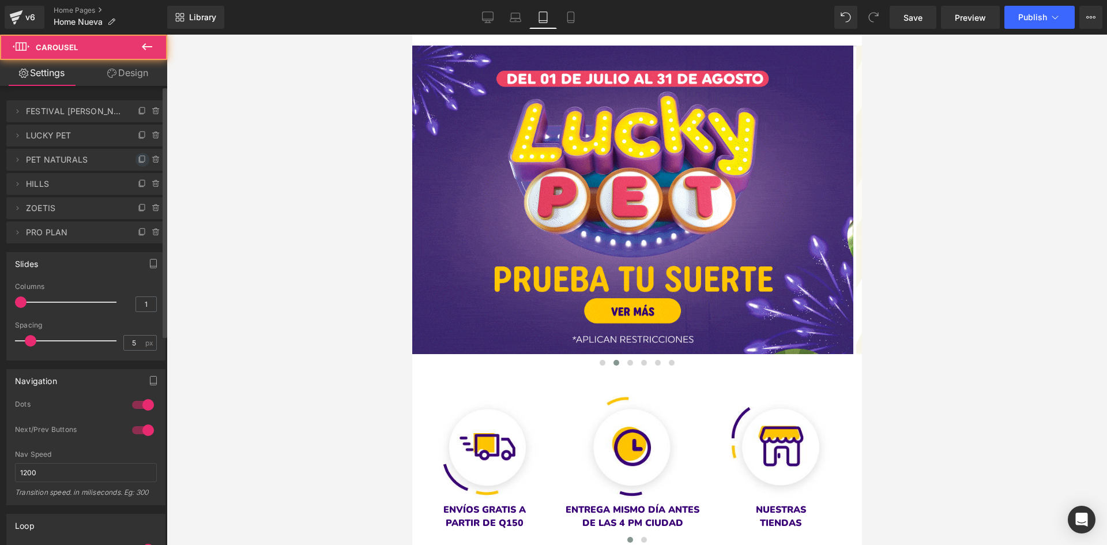
scroll to position [58, 0]
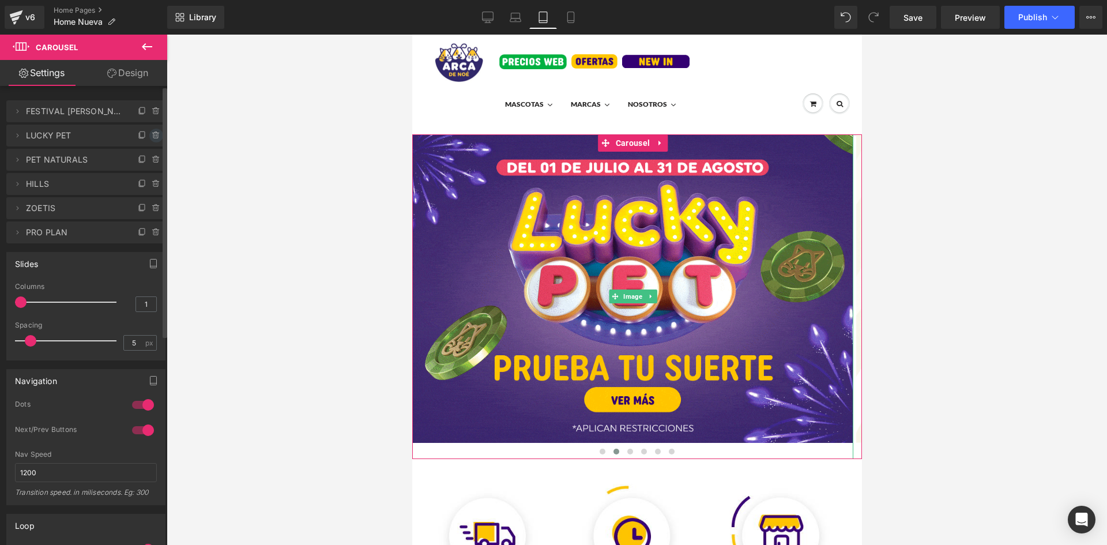
click at [154, 137] on icon at bounding box center [156, 135] width 9 height 9
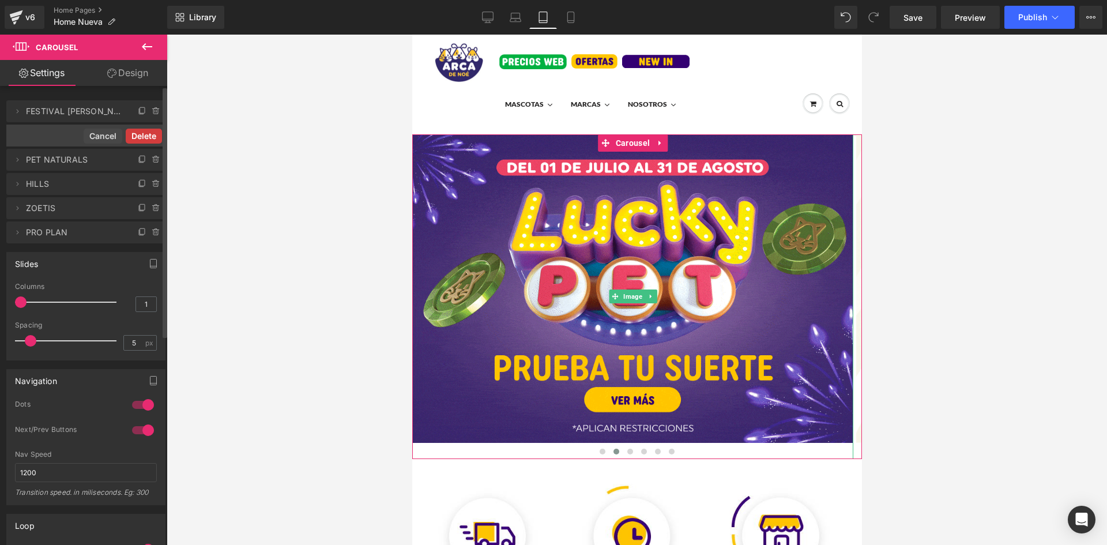
click at [152, 137] on button "Delete" at bounding box center [144, 136] width 36 height 15
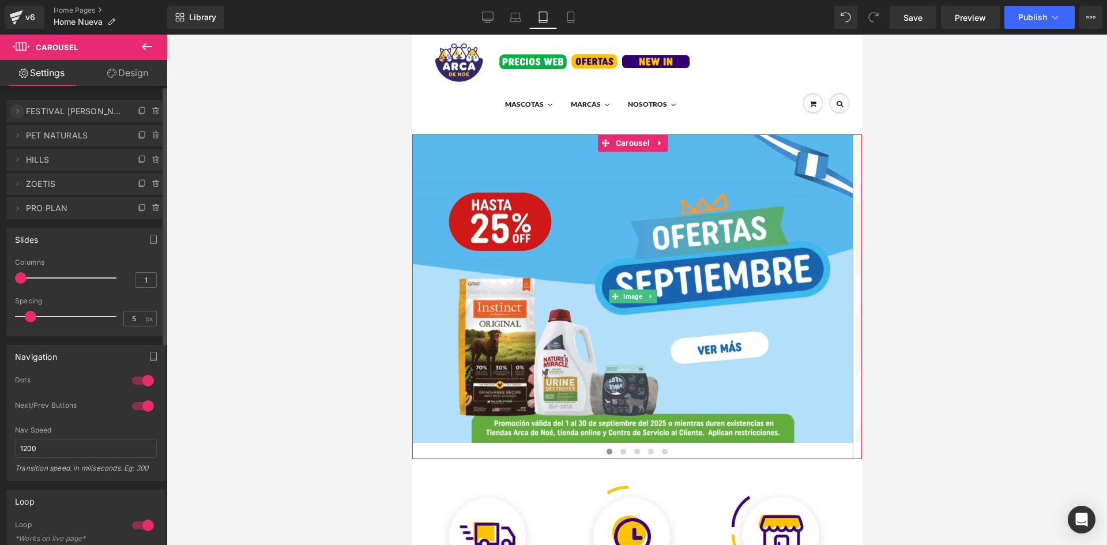
click at [20, 110] on icon at bounding box center [17, 111] width 9 height 9
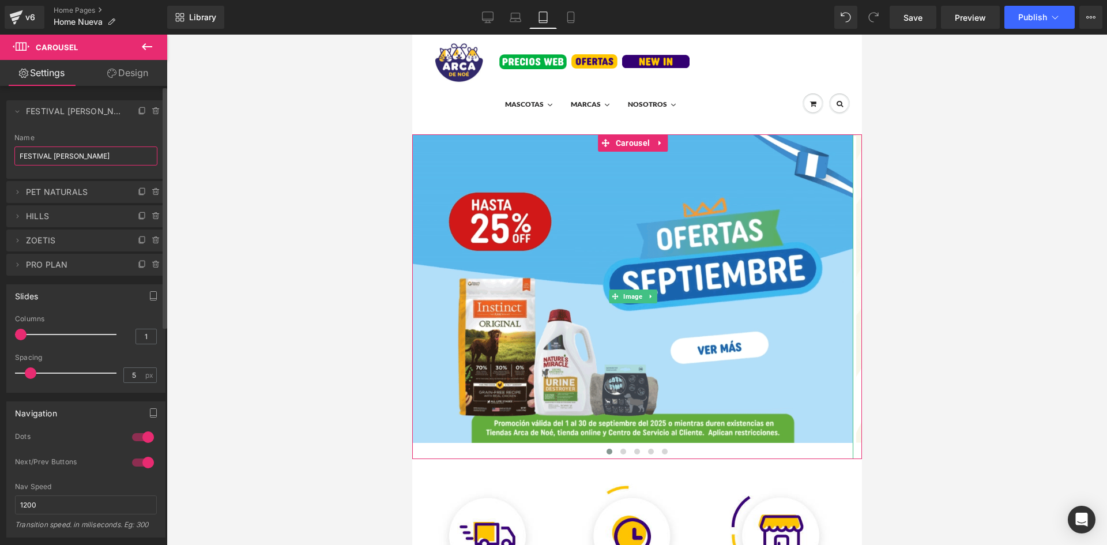
click at [65, 152] on input "FESTIVAL [PERSON_NAME]" at bounding box center [85, 155] width 143 height 19
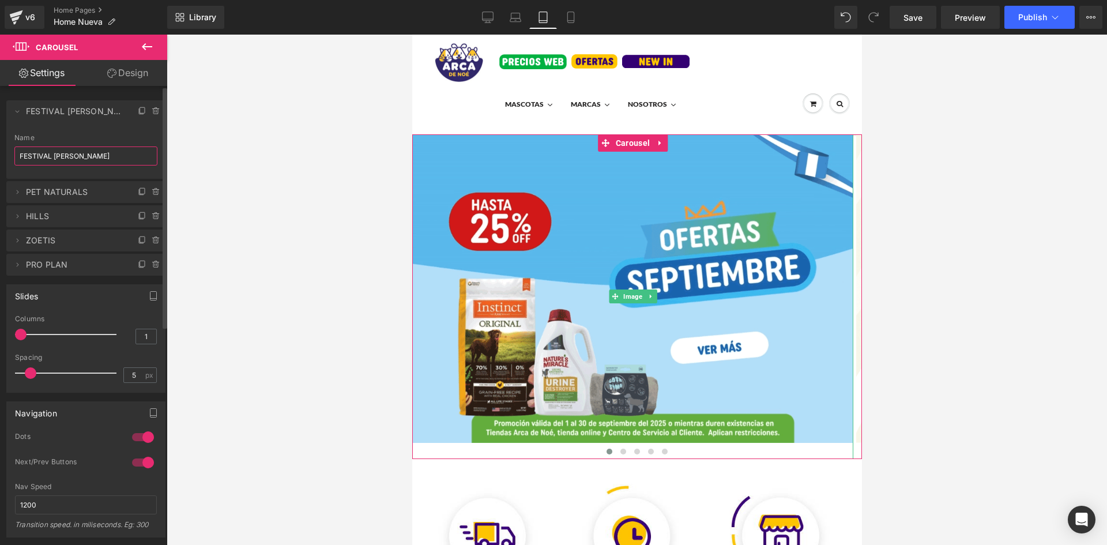
click at [65, 153] on input "FESTIVAL [PERSON_NAME]" at bounding box center [85, 155] width 143 height 19
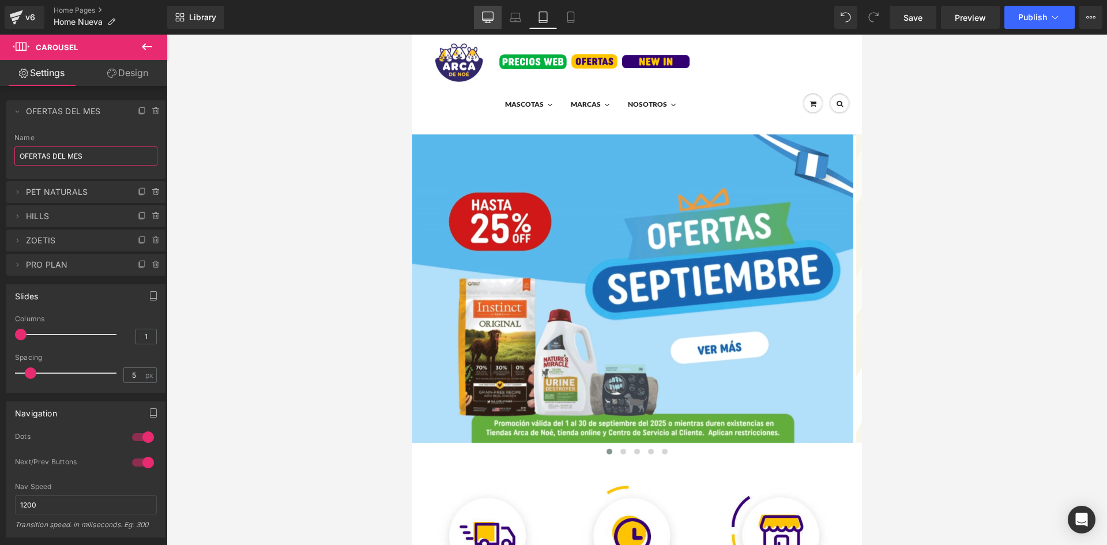
type input "OFERTAS DEL MES"
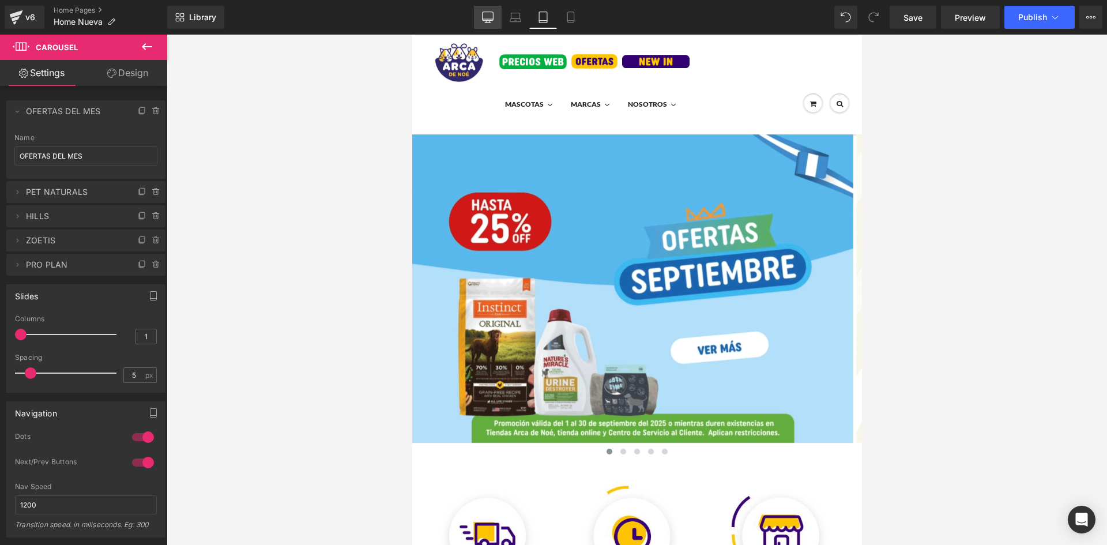
click at [487, 19] on icon at bounding box center [488, 19] width 11 height 0
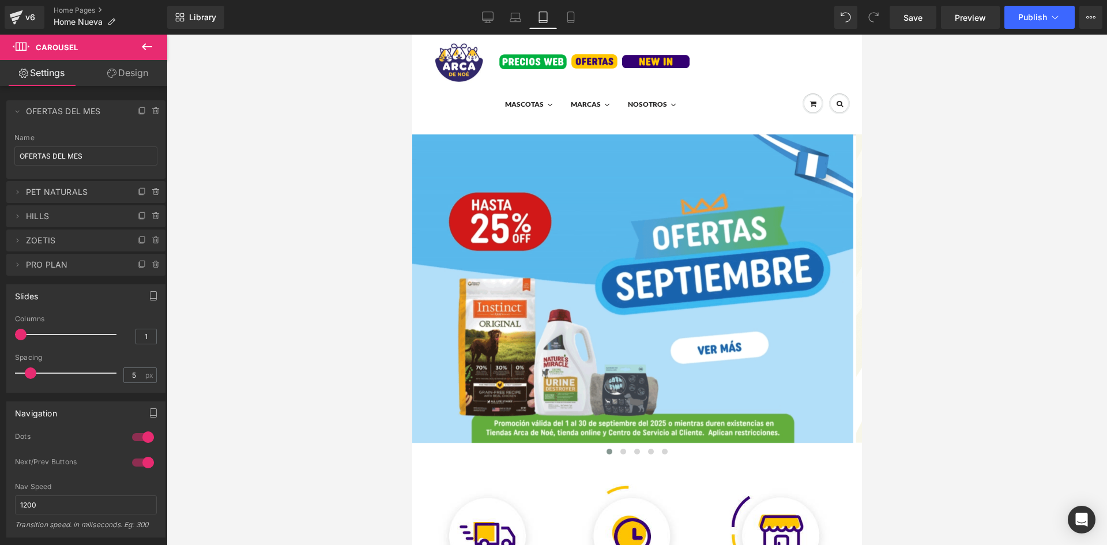
scroll to position [0, 0]
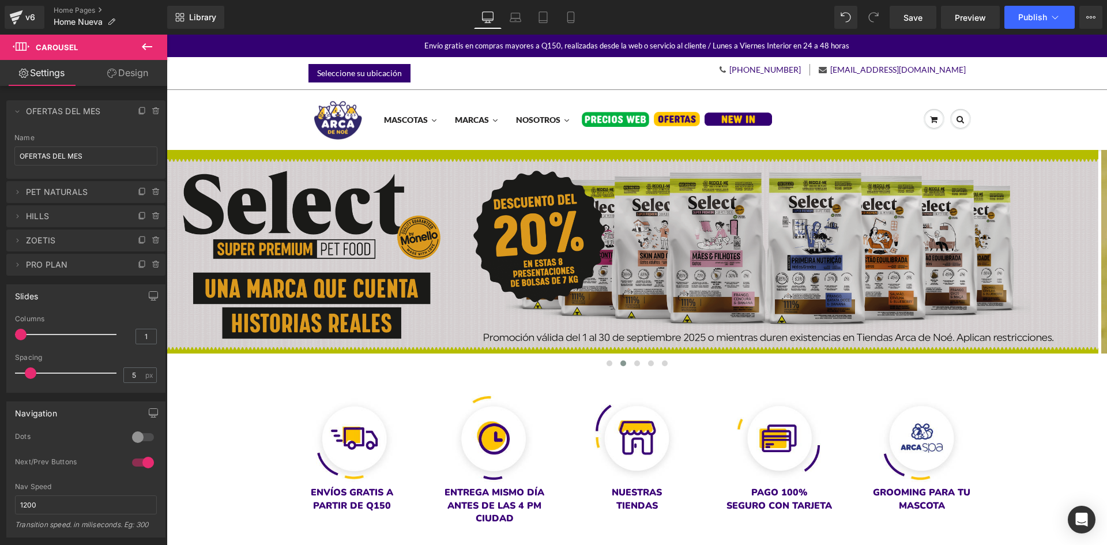
click at [567, 223] on img at bounding box center [633, 252] width 932 height 204
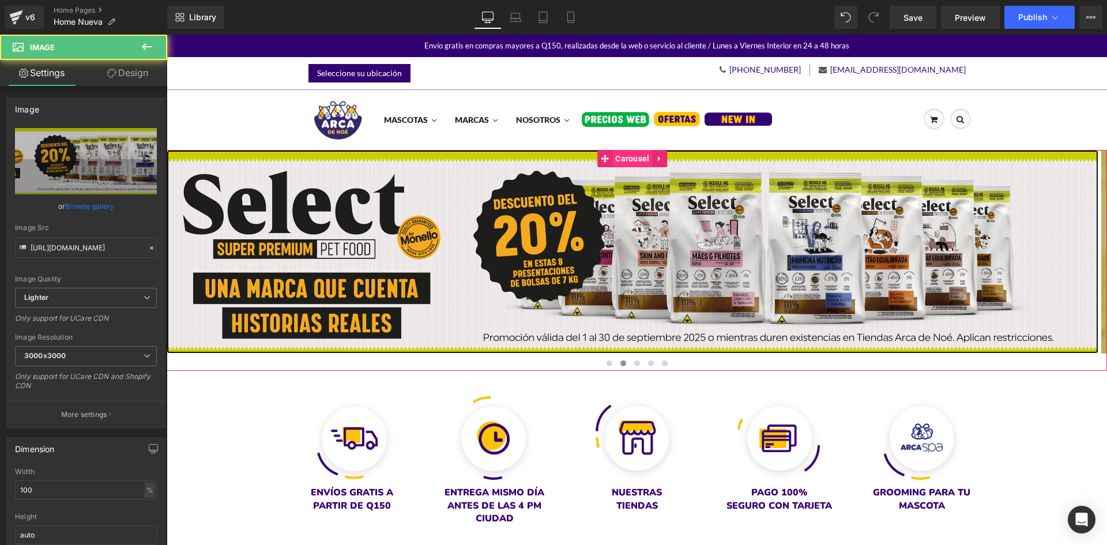
click at [630, 157] on span "Carousel" at bounding box center [632, 158] width 40 height 17
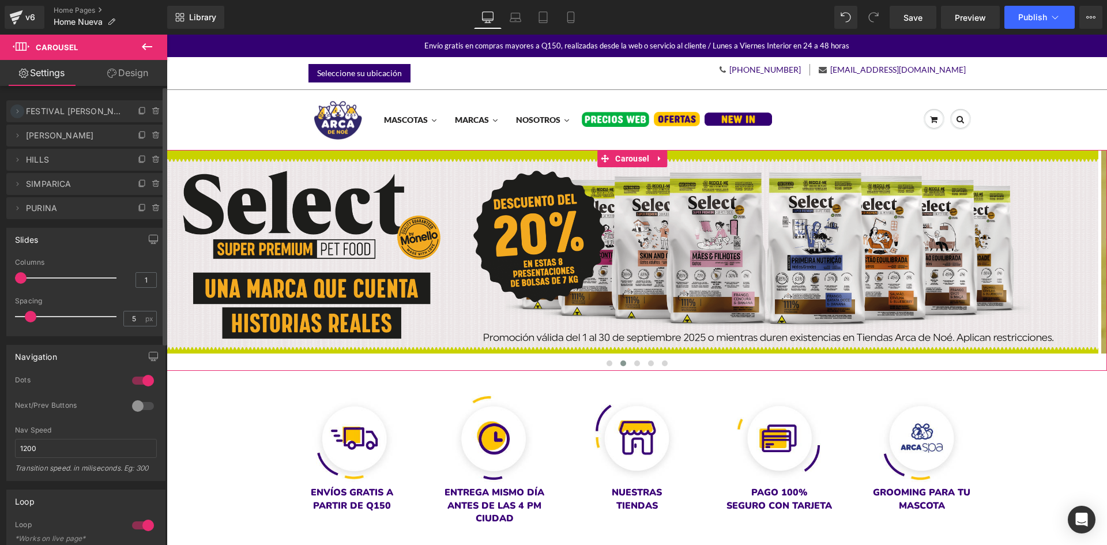
click at [21, 114] on icon at bounding box center [17, 111] width 9 height 9
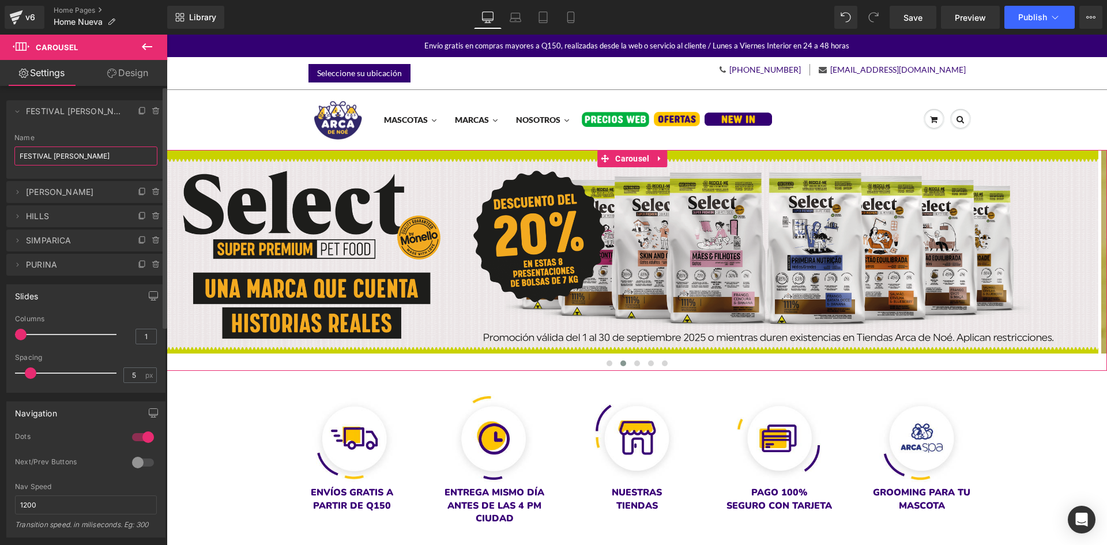
click at [69, 156] on input "FESTIVAL [PERSON_NAME]" at bounding box center [85, 155] width 143 height 19
paste input "OFERTAS DEL MES"
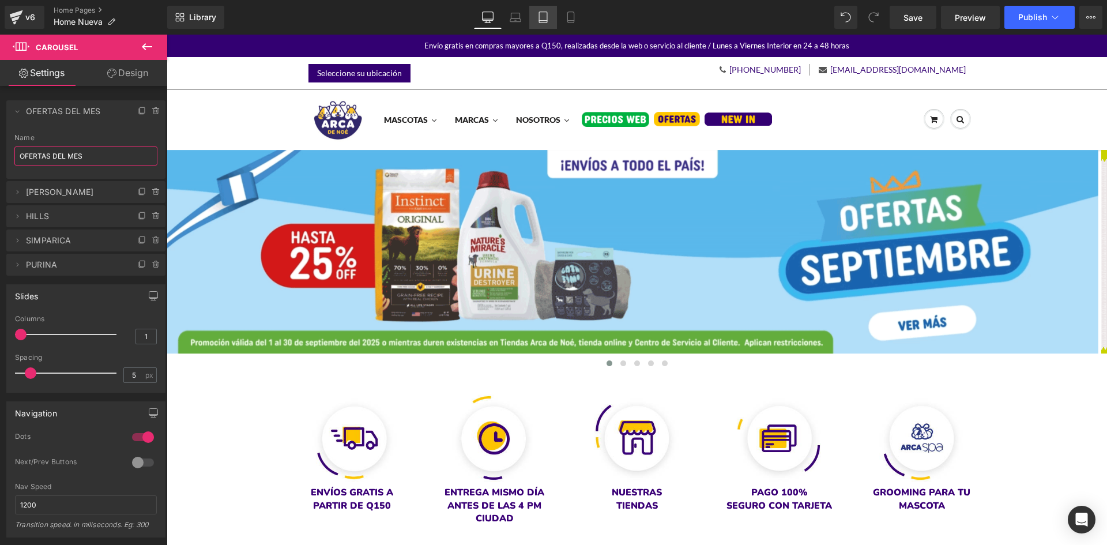
type input "OFERTAS DEL MES"
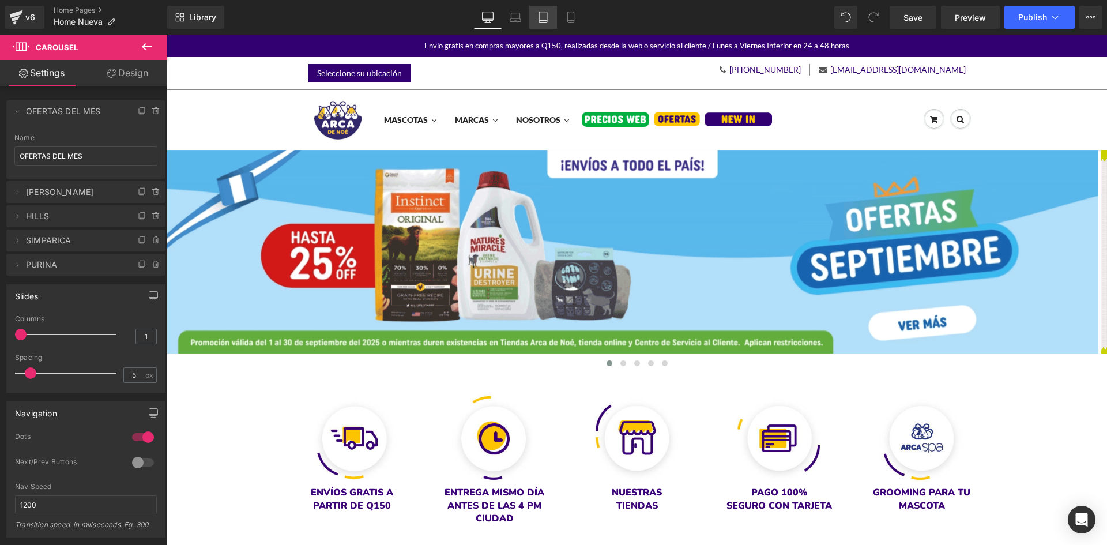
click at [536, 20] on link "Tablet" at bounding box center [543, 17] width 28 height 23
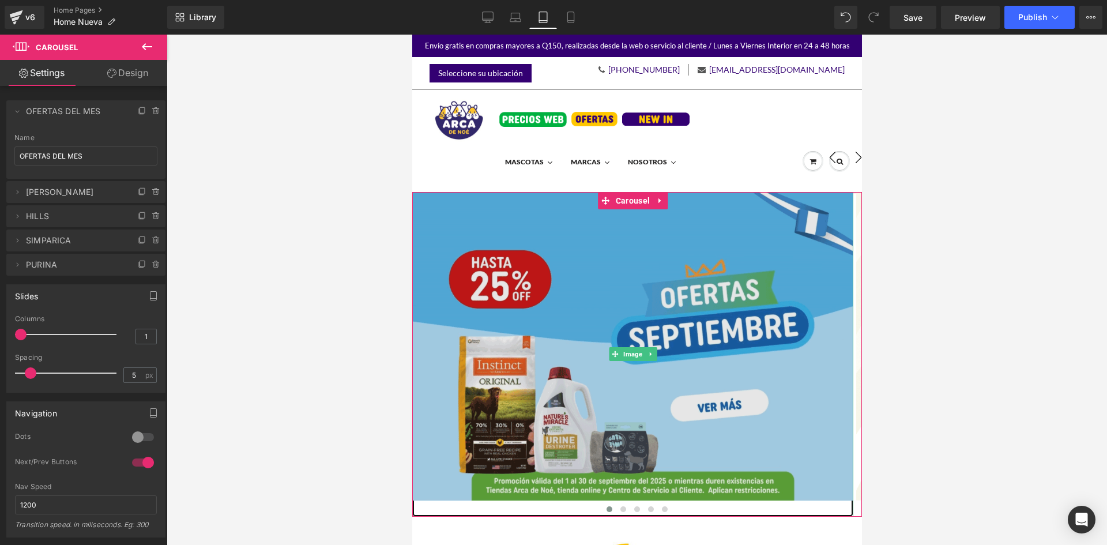
click at [589, 452] on img at bounding box center [632, 354] width 441 height 325
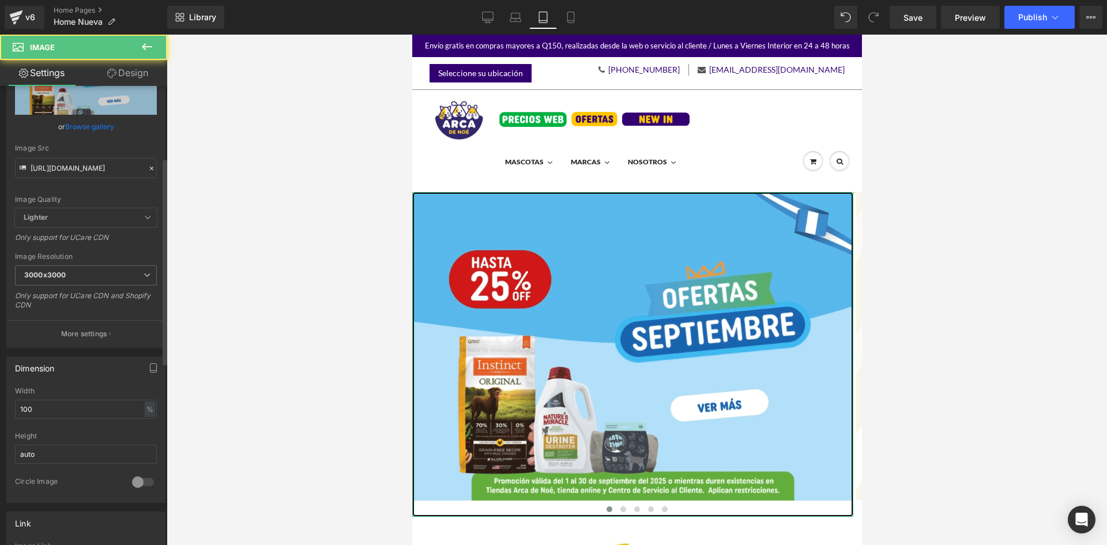
scroll to position [288, 0]
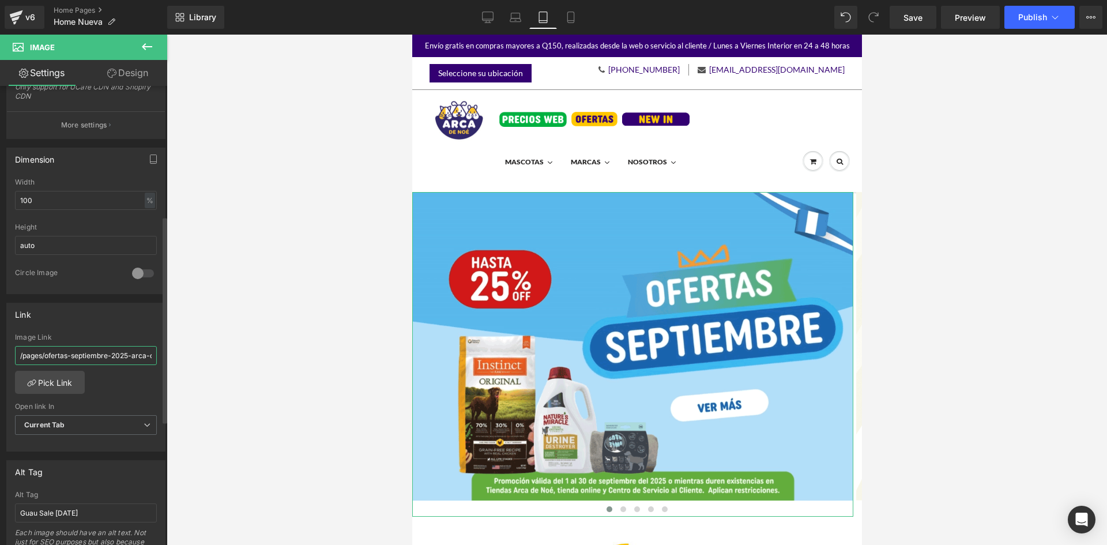
click at [75, 355] on input "/pages/ofertas-septiembre-2025-arca-de-[PERSON_NAME]-[GEOGRAPHIC_DATA]" at bounding box center [86, 355] width 142 height 19
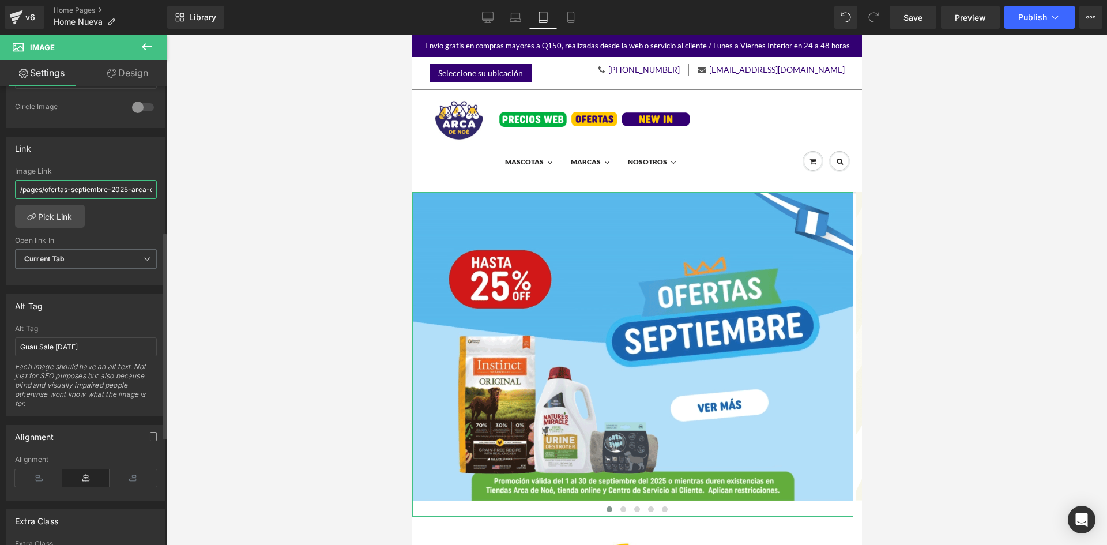
scroll to position [461, 0]
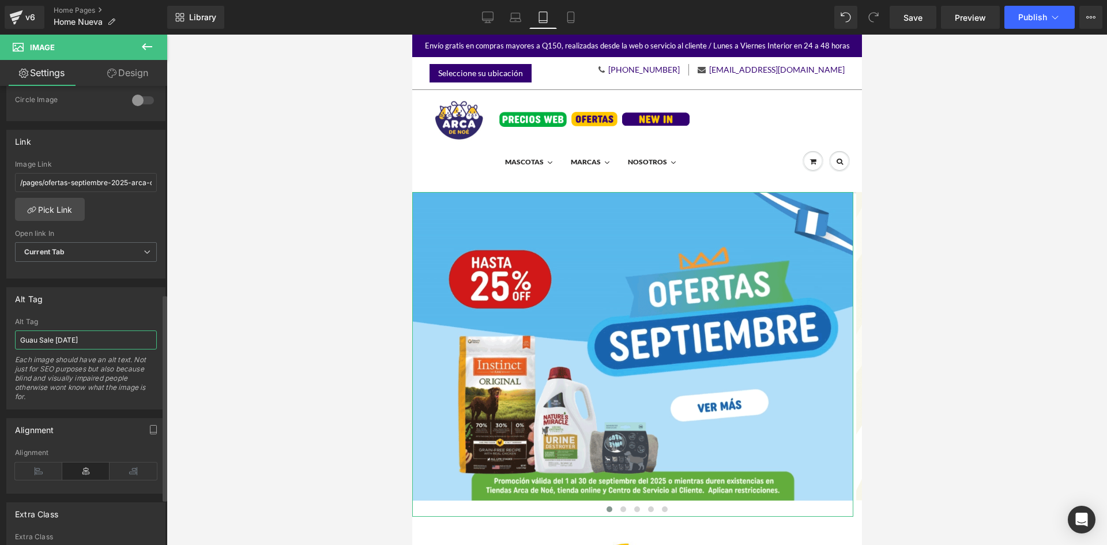
click at [65, 339] on input "Guau Sale [DATE]" at bounding box center [86, 339] width 142 height 19
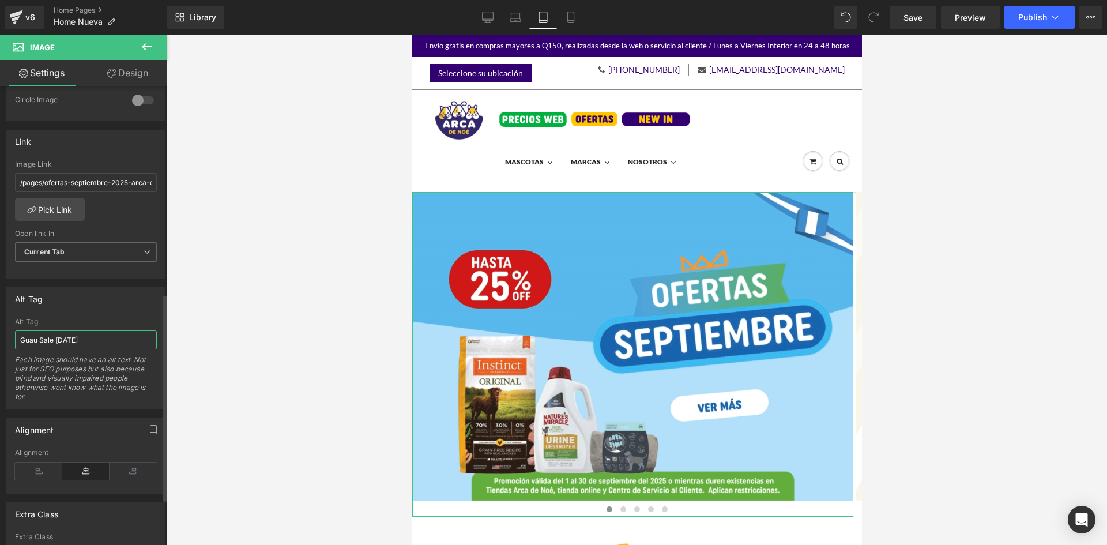
click at [65, 339] on input "Guau Sale [DATE]" at bounding box center [86, 339] width 142 height 19
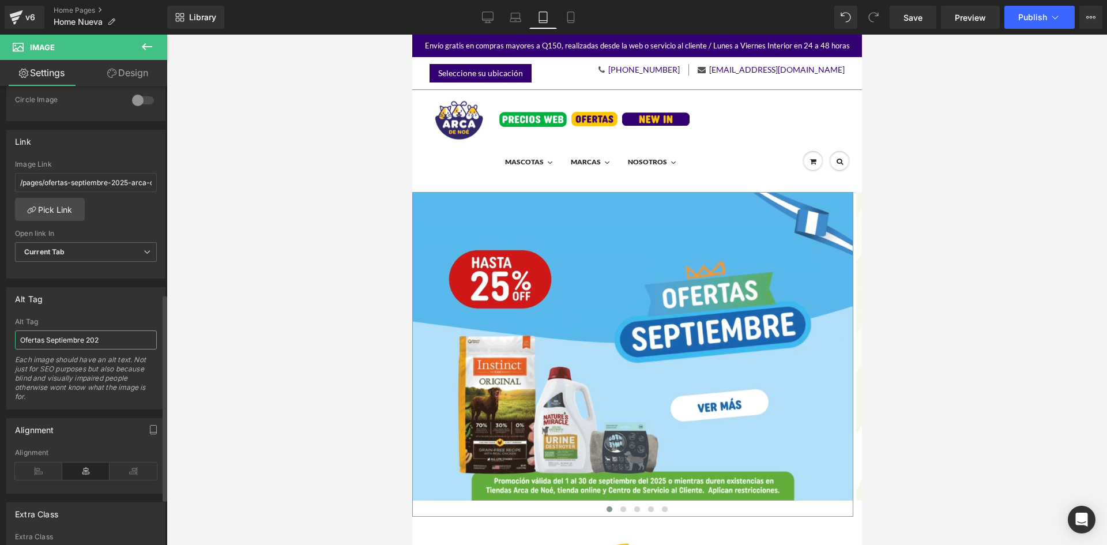
type input "Ofertas [DATE]"
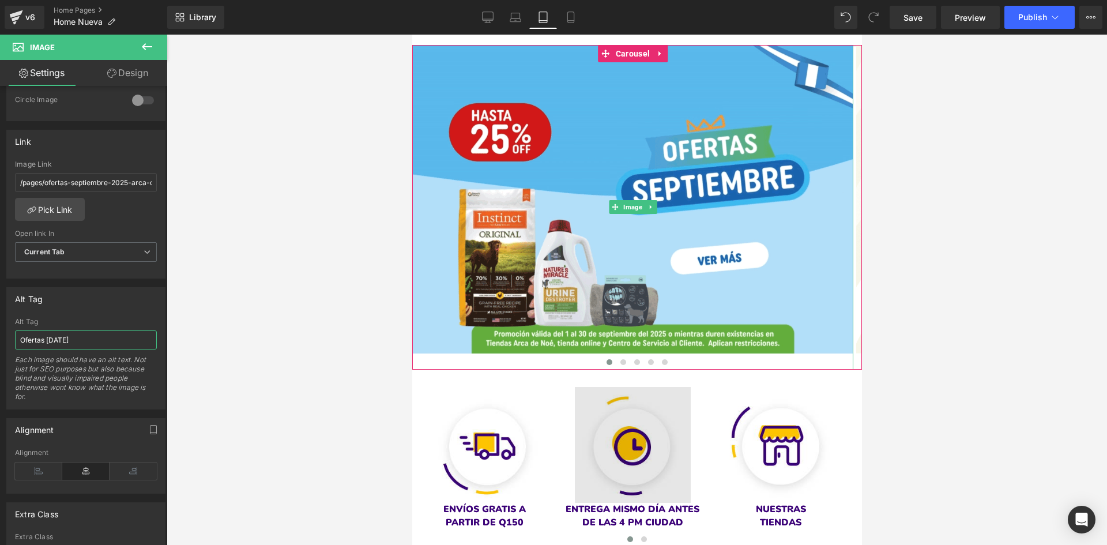
scroll to position [173, 0]
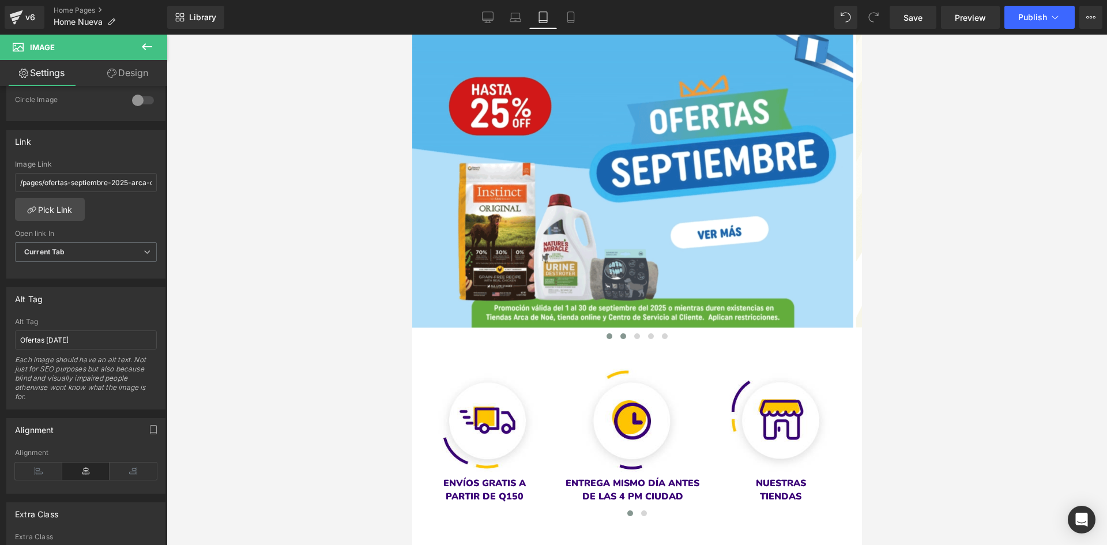
click at [617, 340] on button at bounding box center [623, 336] width 14 height 12
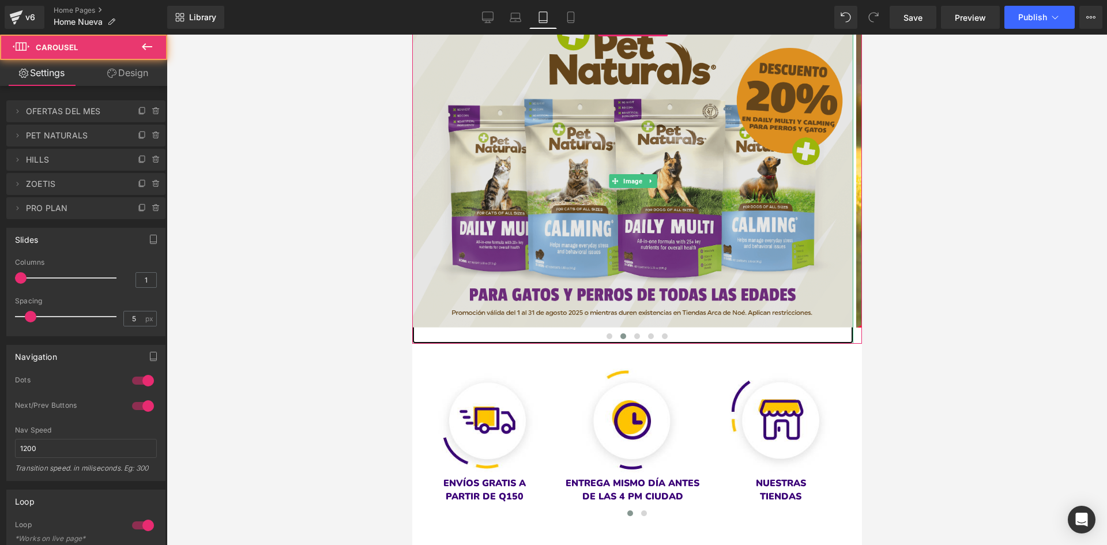
click at [528, 240] on img at bounding box center [632, 181] width 441 height 325
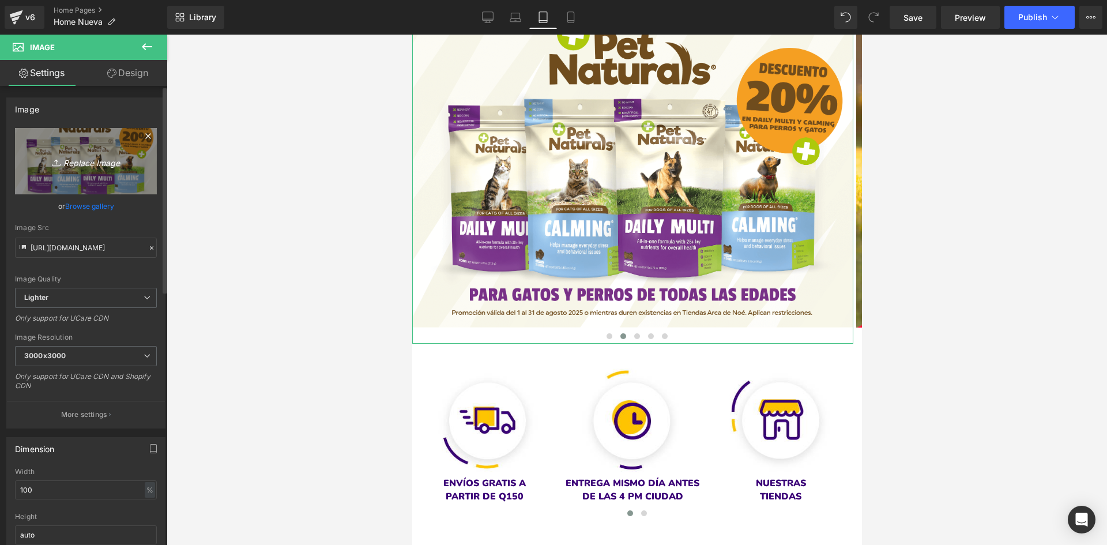
click at [65, 174] on link "Replace Image" at bounding box center [86, 161] width 142 height 66
type input "C:\fakepath\BANNER PRINCIPAL SELECT-03 (1).png"
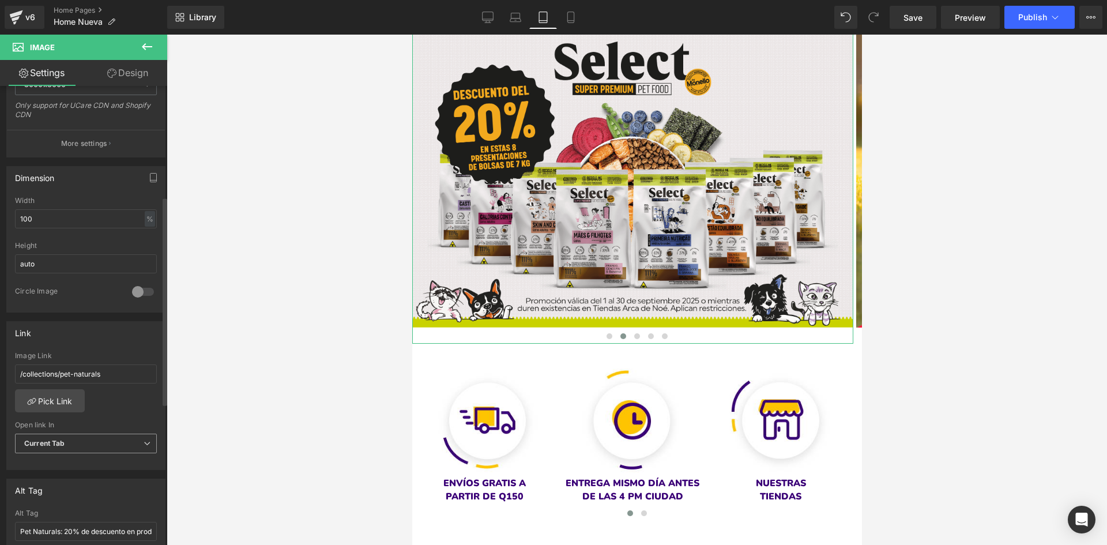
scroll to position [404, 0]
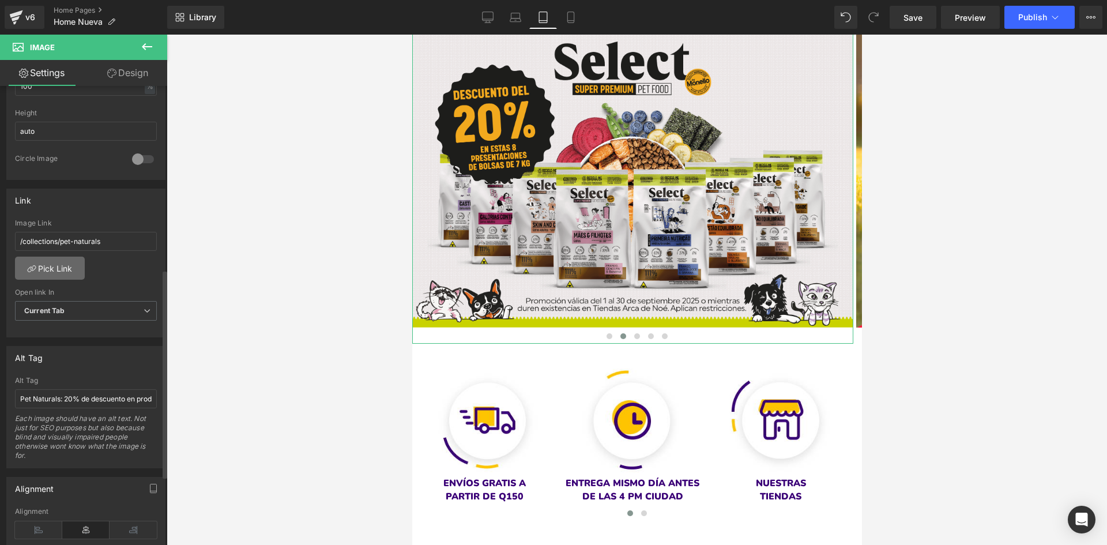
click at [41, 266] on link "Pick Link" at bounding box center [50, 268] width 70 height 23
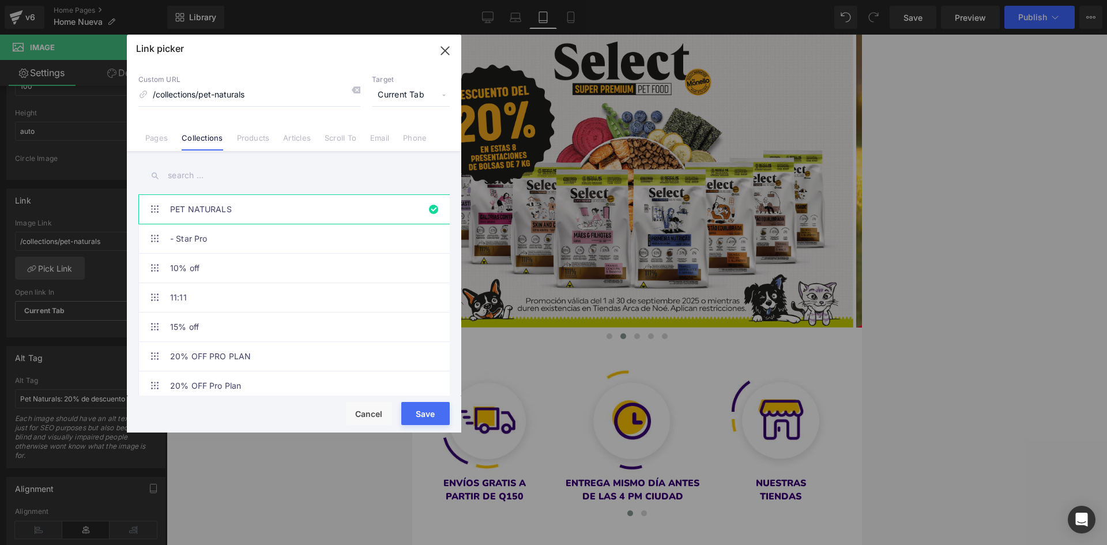
click at [174, 165] on input "text" at bounding box center [293, 176] width 311 height 26
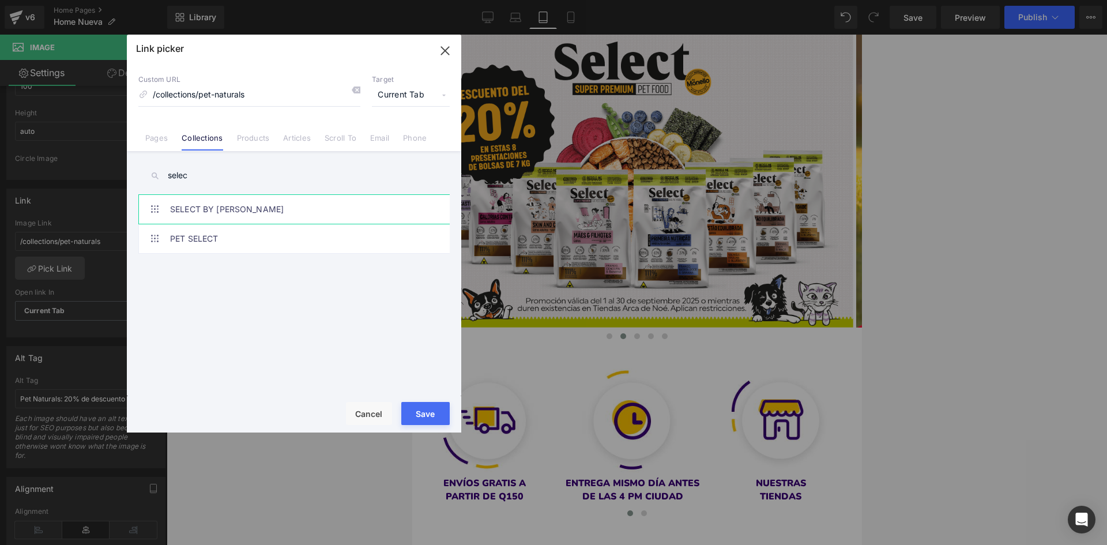
type input "selec"
click at [217, 209] on link "SELECT BY [PERSON_NAME]" at bounding box center [297, 209] width 254 height 29
click at [436, 413] on button "Save" at bounding box center [425, 413] width 48 height 23
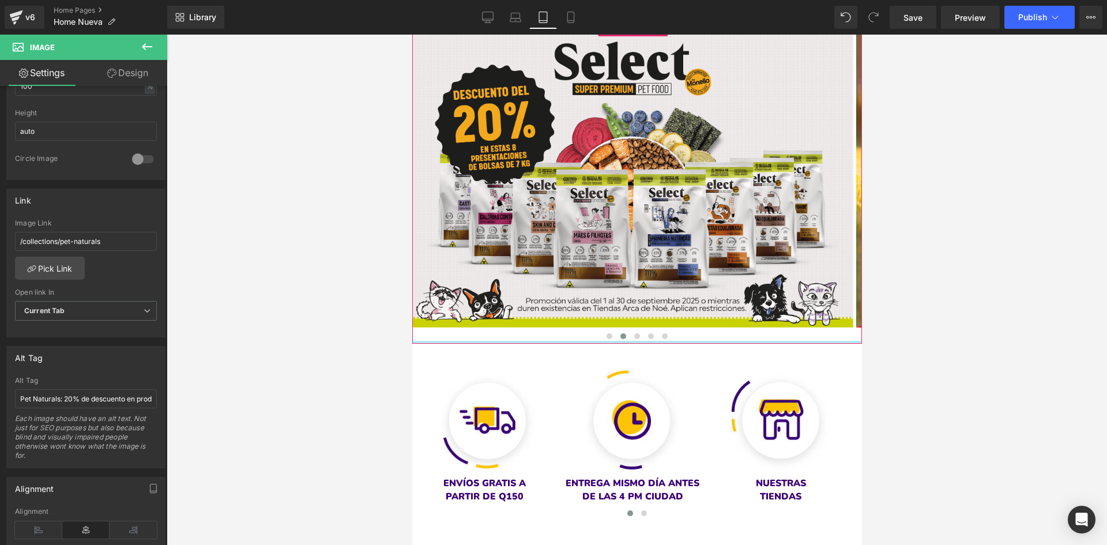
click at [635, 341] on div at bounding box center [637, 342] width 450 height 3
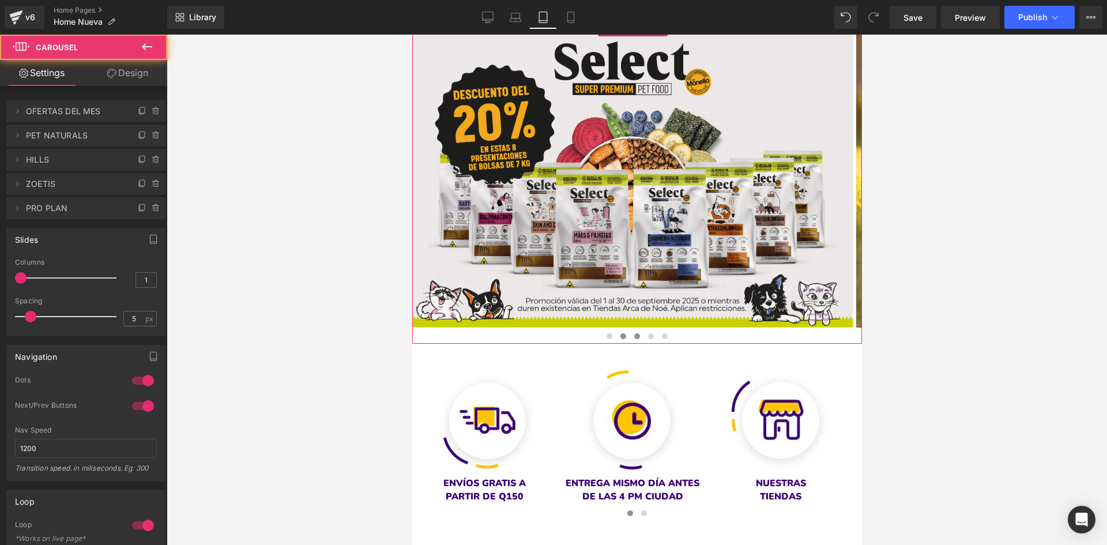
click at [634, 333] on button at bounding box center [637, 336] width 14 height 12
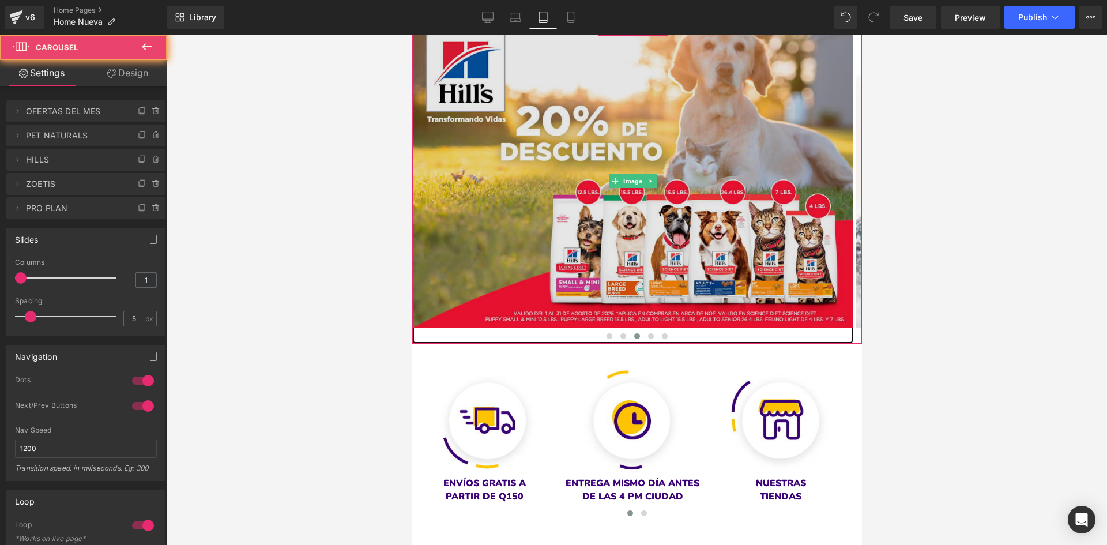
click at [545, 239] on img at bounding box center [632, 181] width 441 height 325
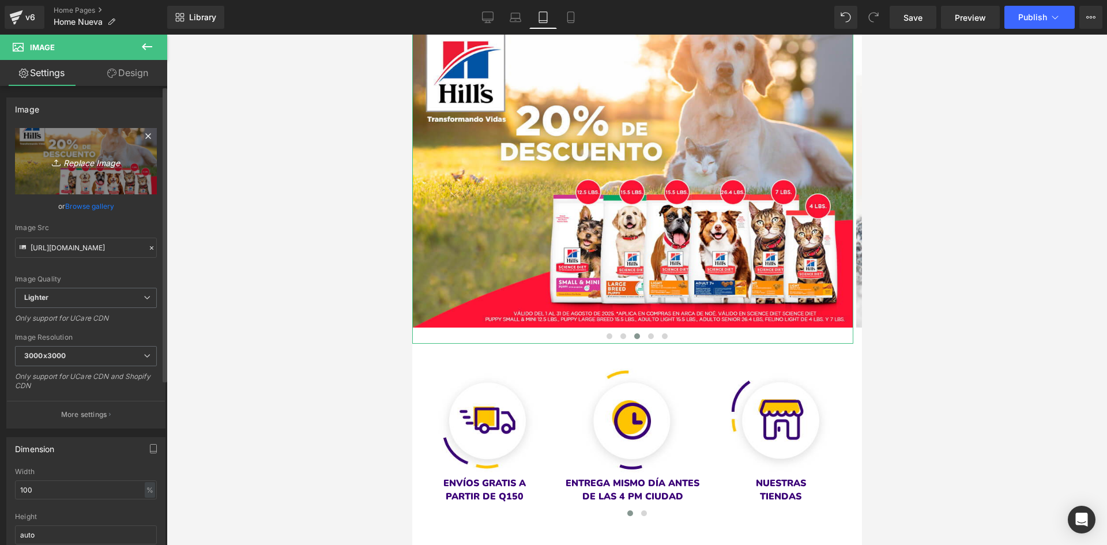
click at [104, 159] on icon "Replace Image" at bounding box center [86, 161] width 92 height 14
type input "C:\fakepath\banner 1000 x 700 - HILLS (1) (1).png"
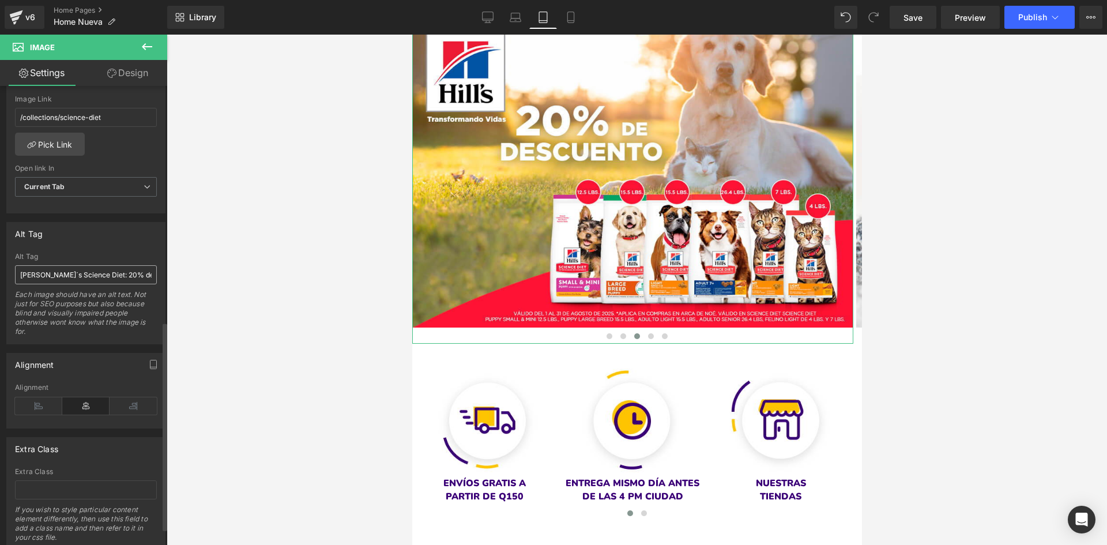
scroll to position [528, 0]
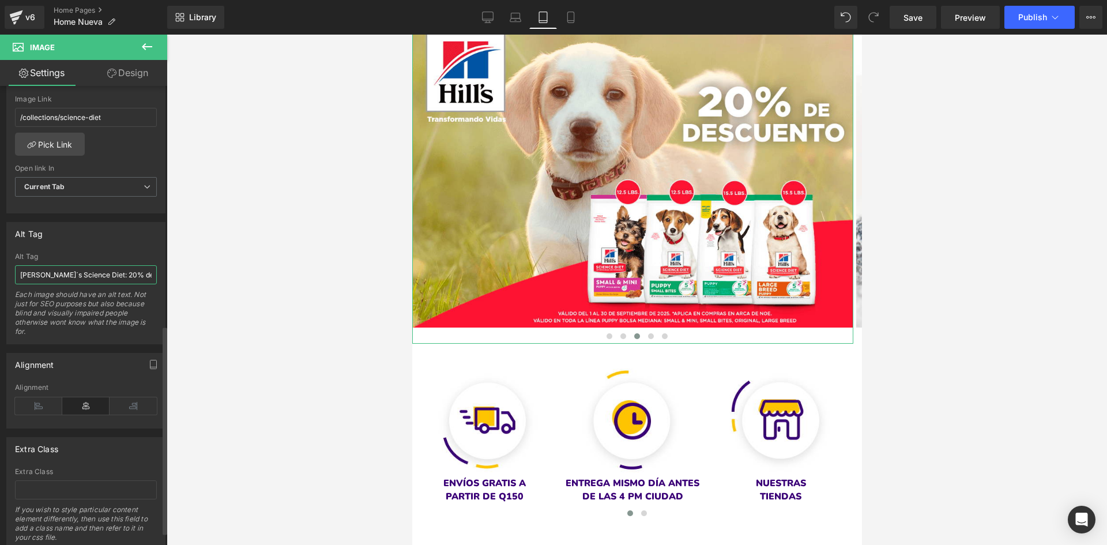
click at [123, 278] on input "[PERSON_NAME]´s Science Diet: 20% de descuento en productos seleccionados." at bounding box center [86, 274] width 142 height 19
click at [490, 12] on icon at bounding box center [488, 16] width 11 height 9
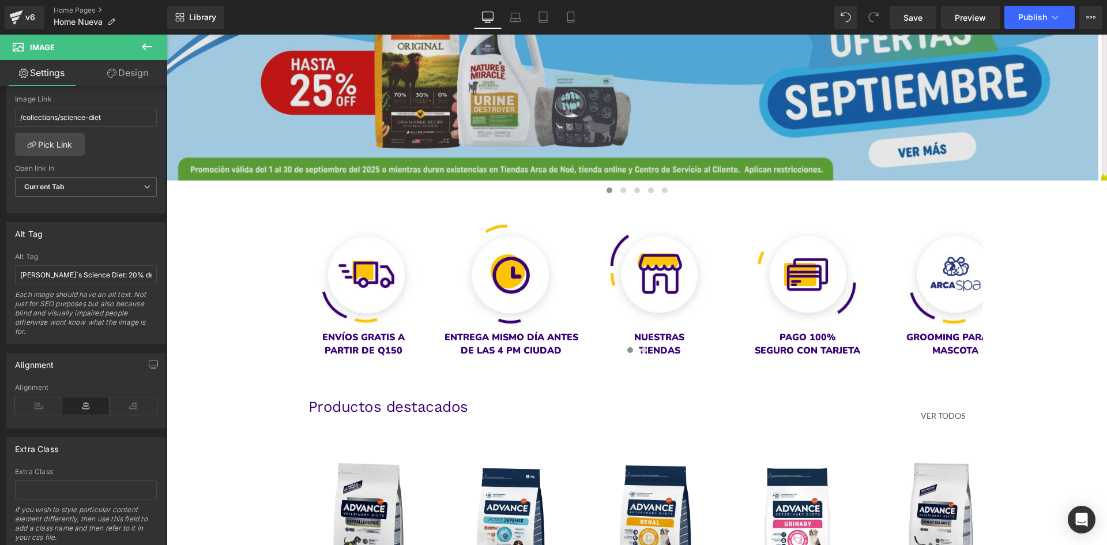
scroll to position [0, 0]
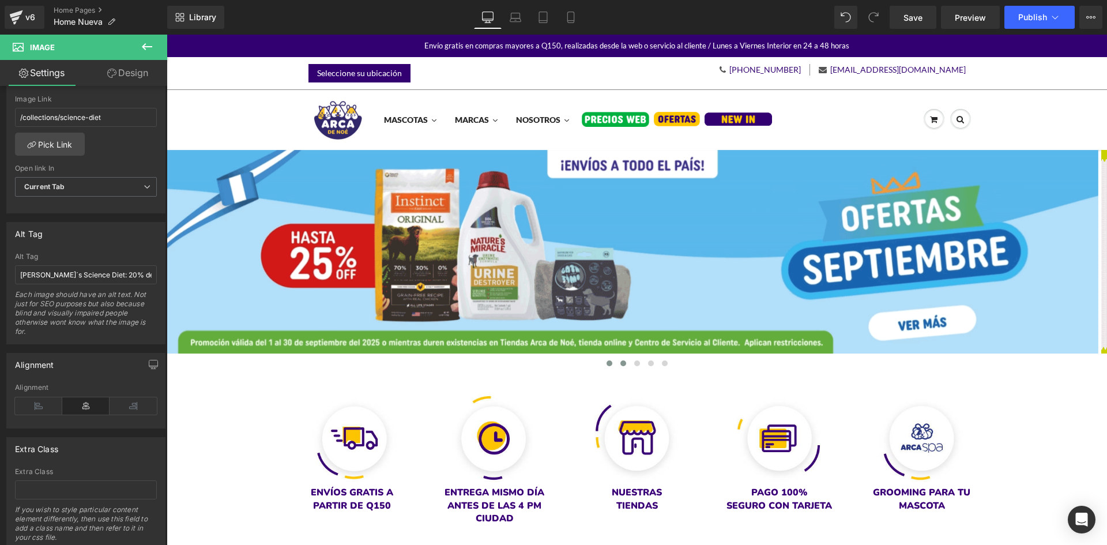
click at [620, 360] on span at bounding box center [623, 363] width 6 height 6
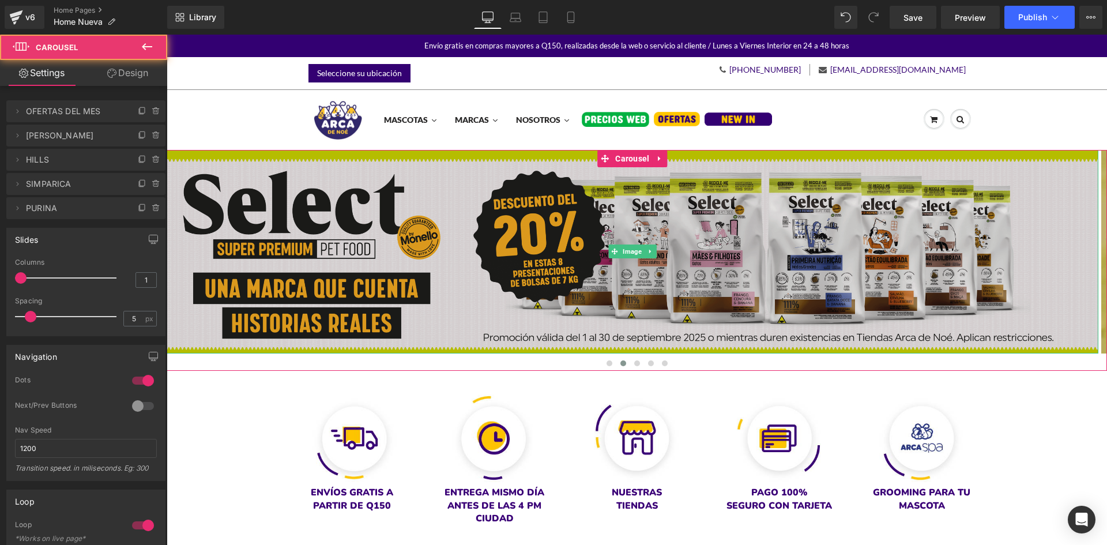
click at [487, 261] on img at bounding box center [633, 252] width 932 height 204
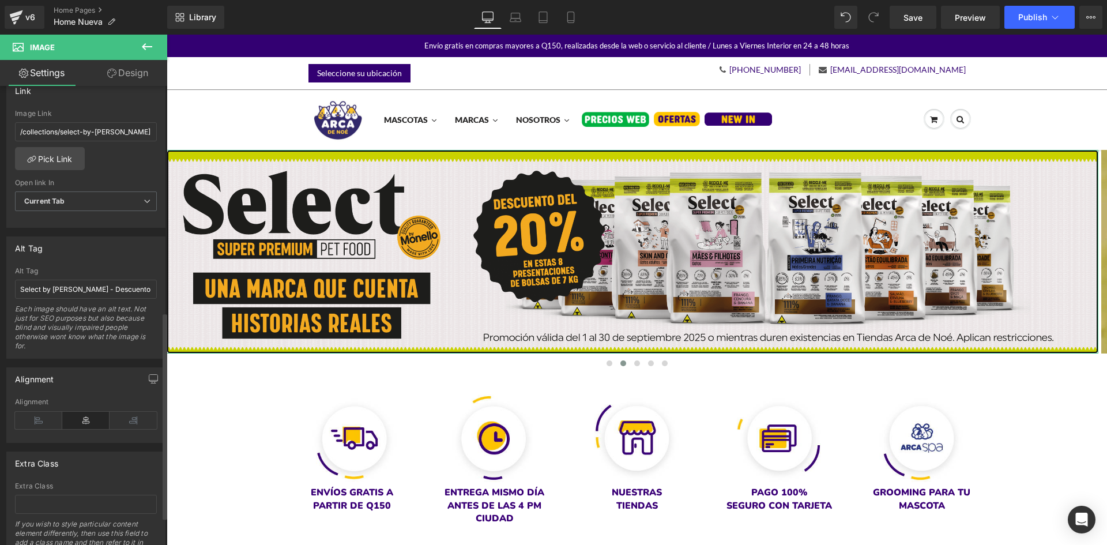
scroll to position [519, 0]
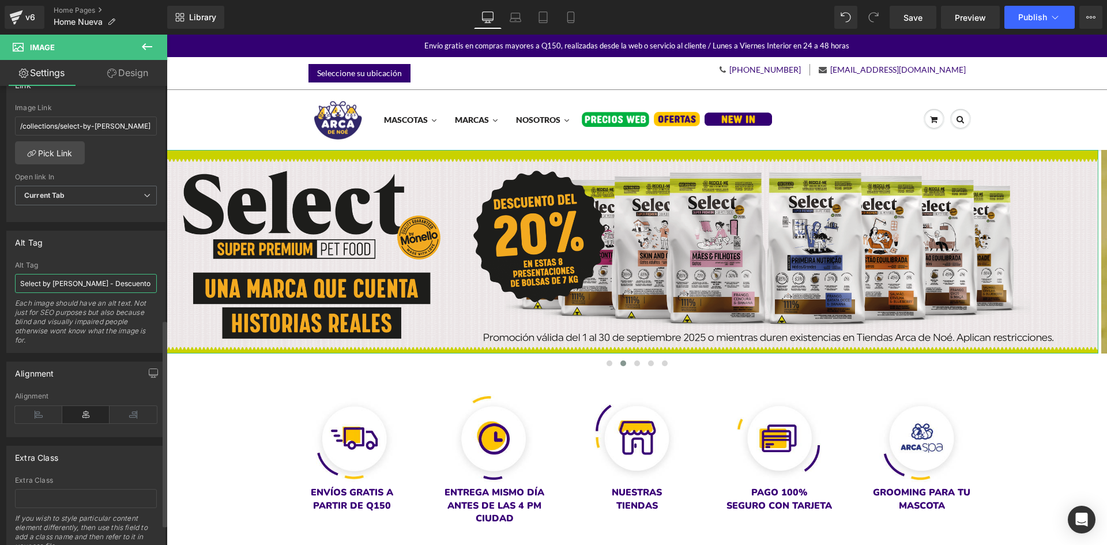
click at [103, 281] on input "Select by [PERSON_NAME] - Descuento del 20% en productos seleccionados" at bounding box center [86, 283] width 142 height 19
click at [533, 20] on link "Tablet" at bounding box center [543, 17] width 28 height 23
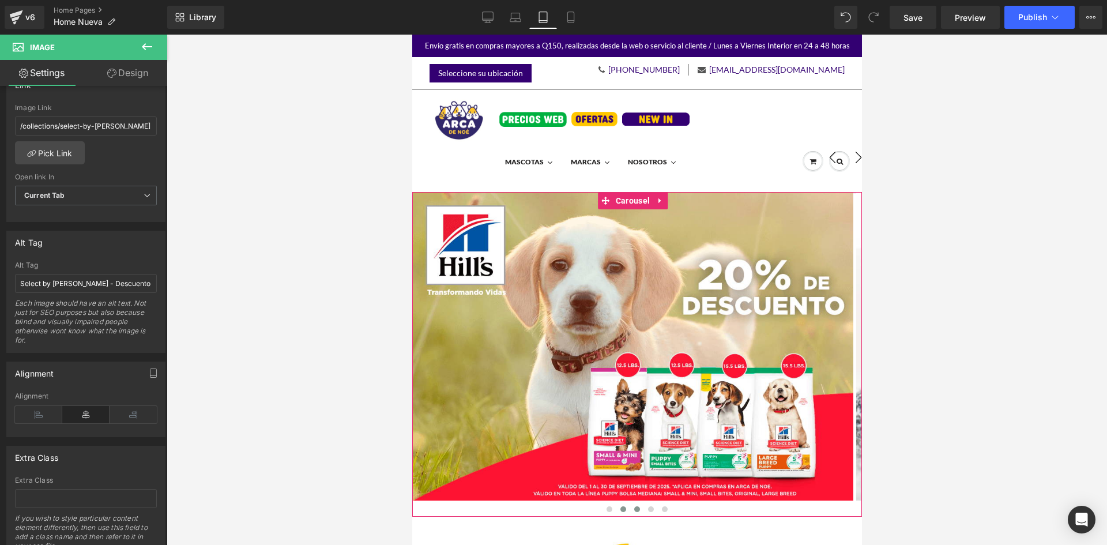
click at [620, 509] on span at bounding box center [623, 509] width 6 height 6
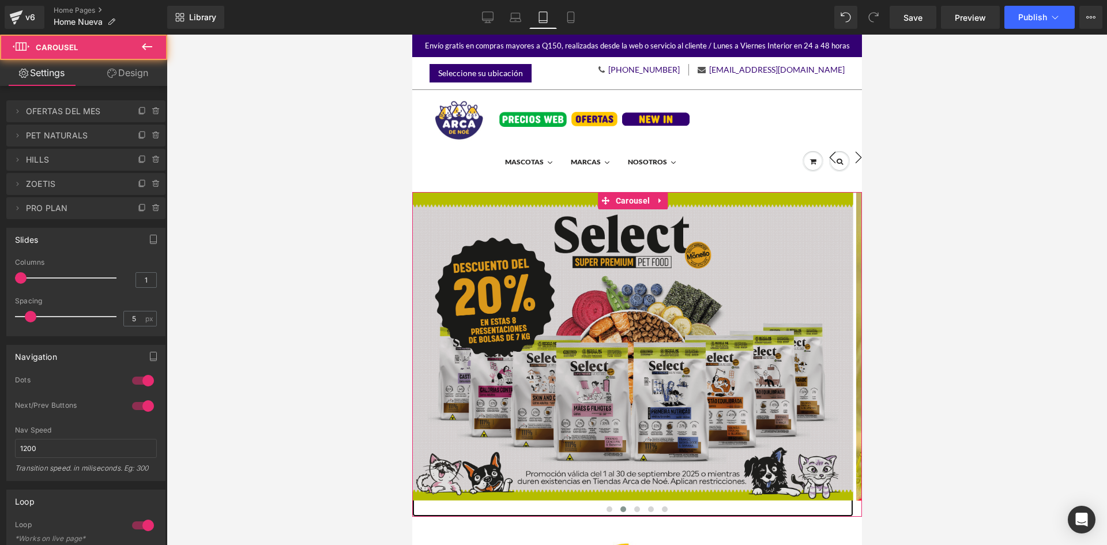
click at [520, 408] on img at bounding box center [632, 354] width 441 height 325
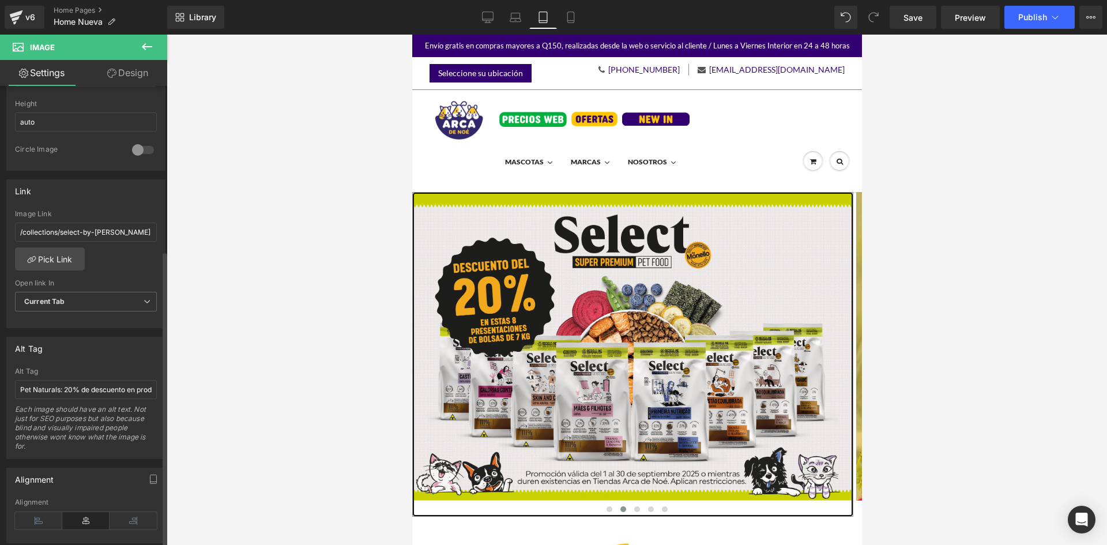
scroll to position [461, 0]
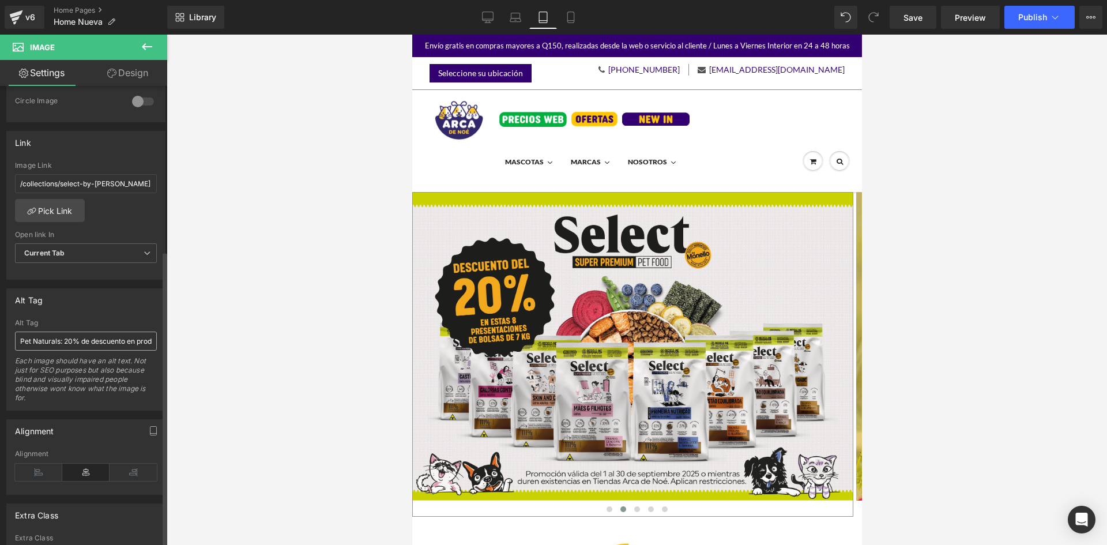
click at [79, 333] on input "Pet Naturals: 20% de descuento en productos seleccionados." at bounding box center [86, 341] width 142 height 19
type input "Select by [PERSON_NAME] - Descuento del 20% en productos seleccionados"
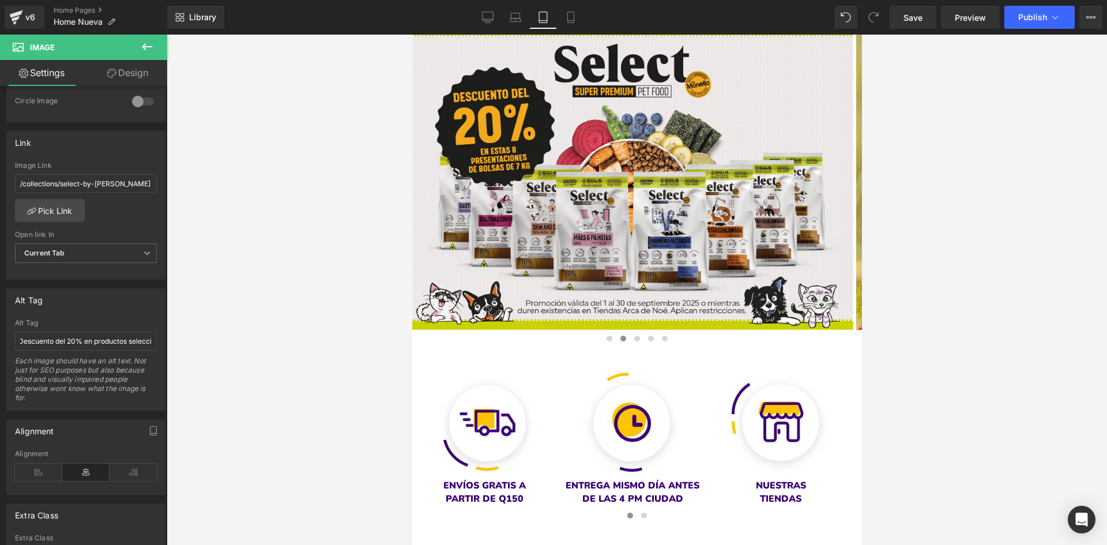
scroll to position [173, 0]
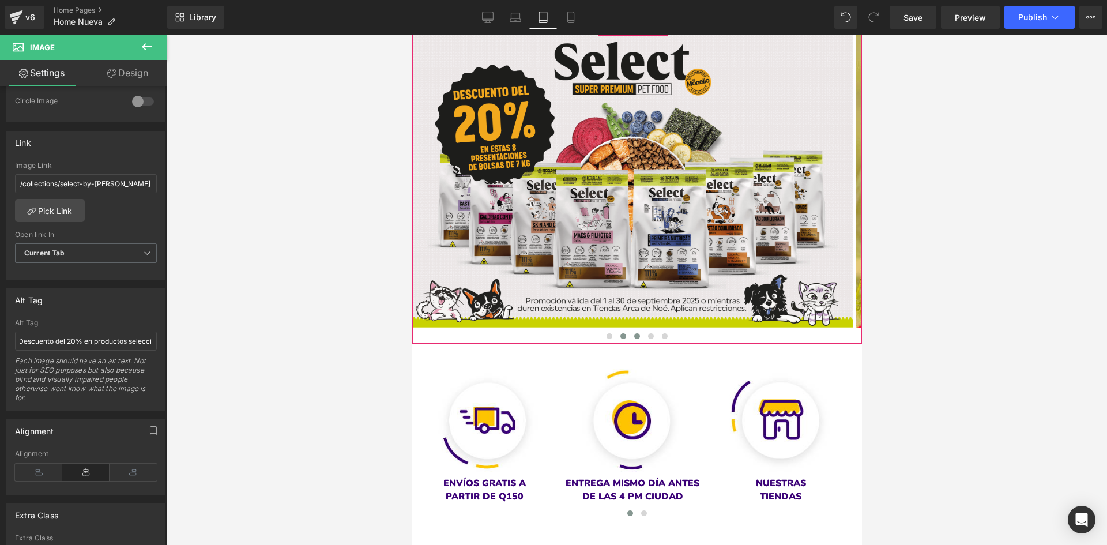
click at [634, 337] on span at bounding box center [637, 336] width 6 height 6
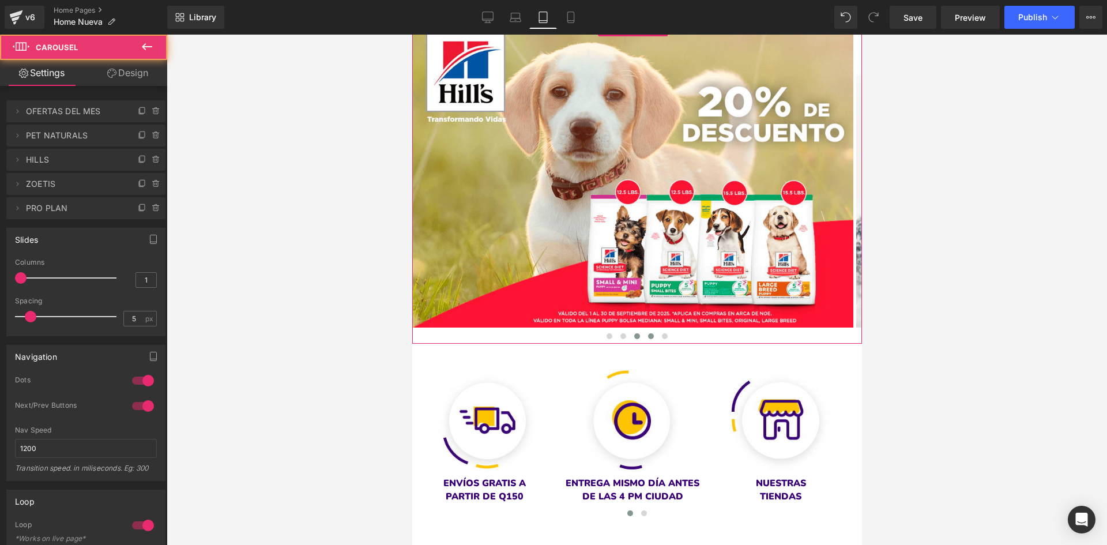
click at [648, 335] on span at bounding box center [651, 336] width 6 height 6
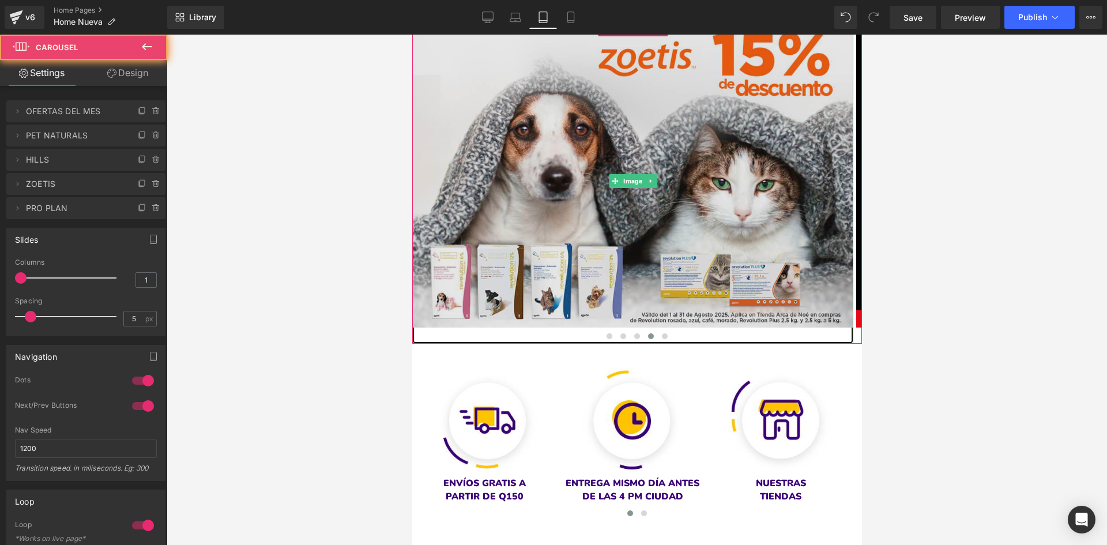
click at [562, 241] on img at bounding box center [632, 181] width 441 height 325
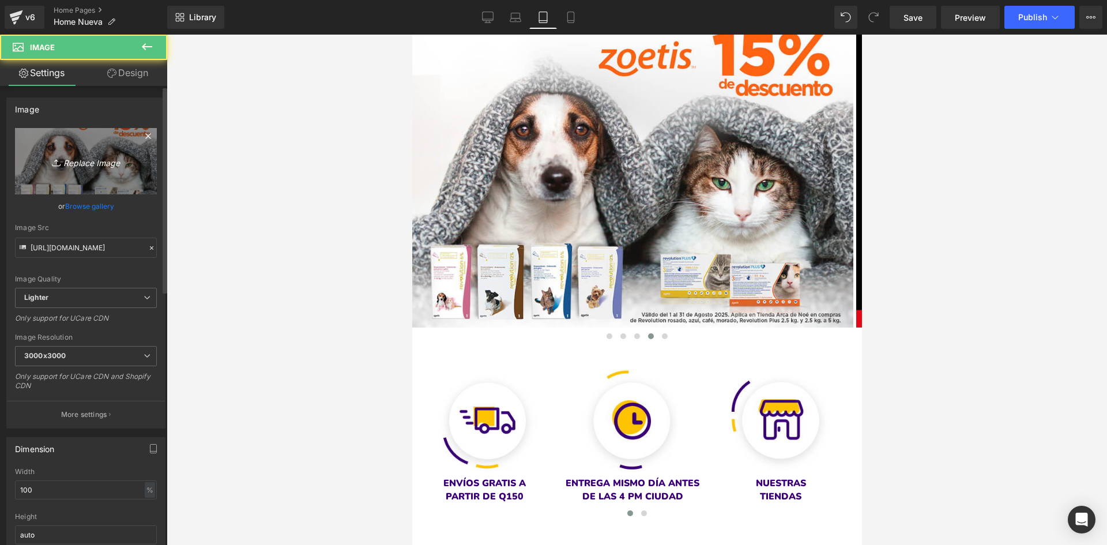
click at [124, 138] on link "Replace Image" at bounding box center [86, 161] width 142 height 66
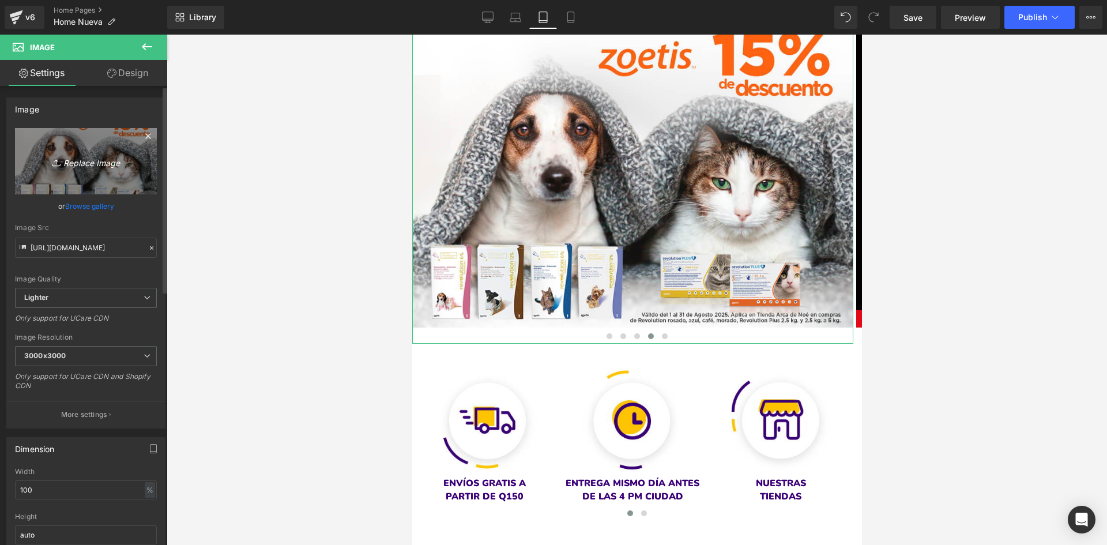
type input "C:\fakepath\banner 1000 x 700 - Simparica TRIO (1).png"
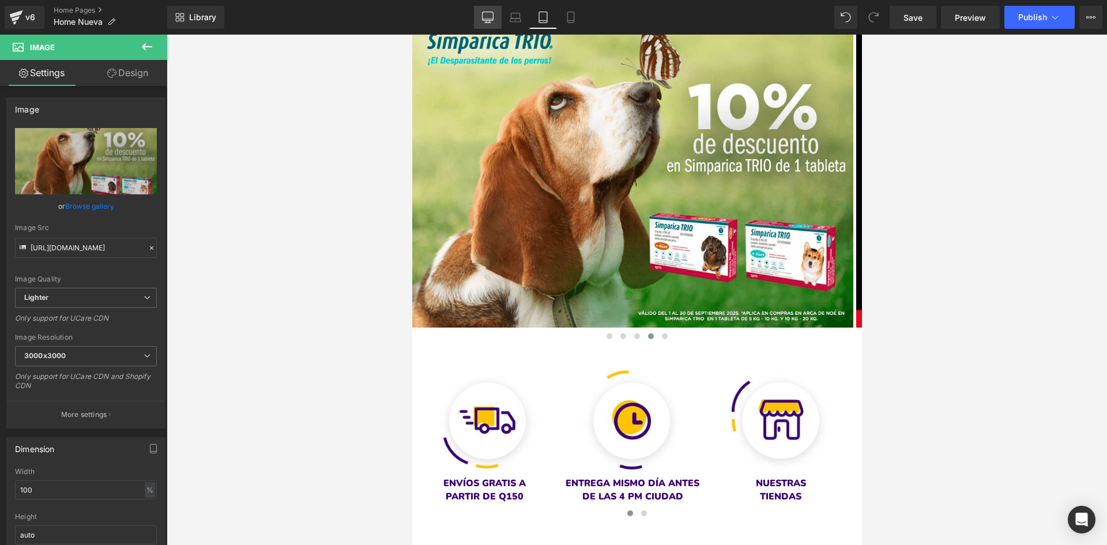
click at [476, 26] on link "Desktop" at bounding box center [488, 17] width 28 height 23
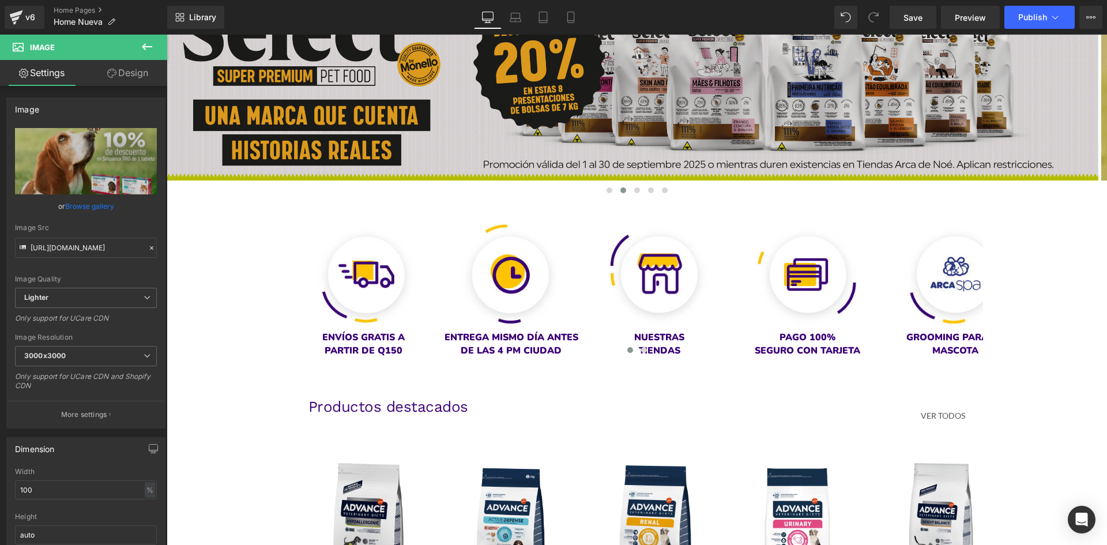
scroll to position [0, 0]
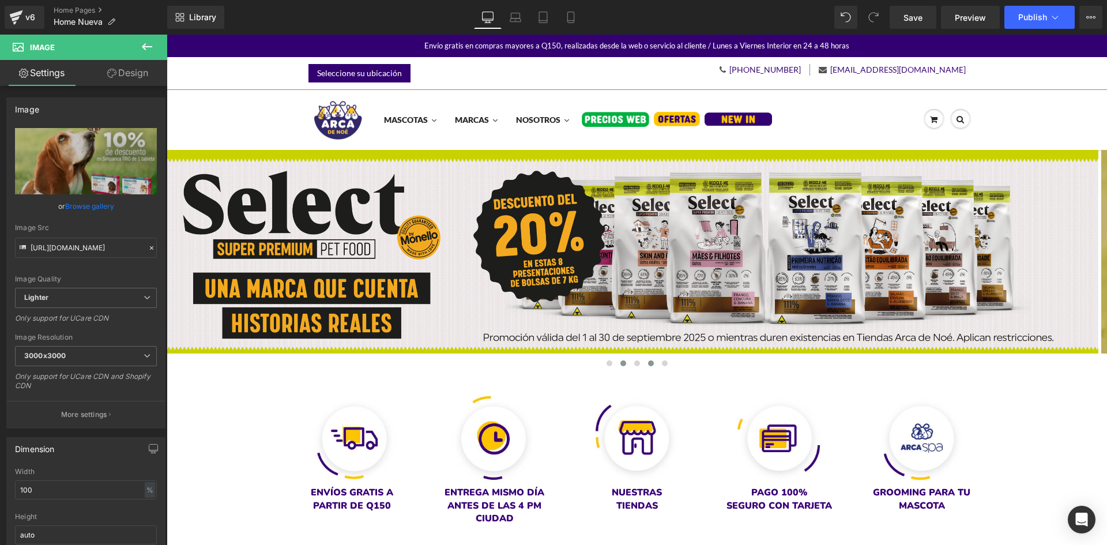
click at [648, 363] on span at bounding box center [651, 363] width 6 height 6
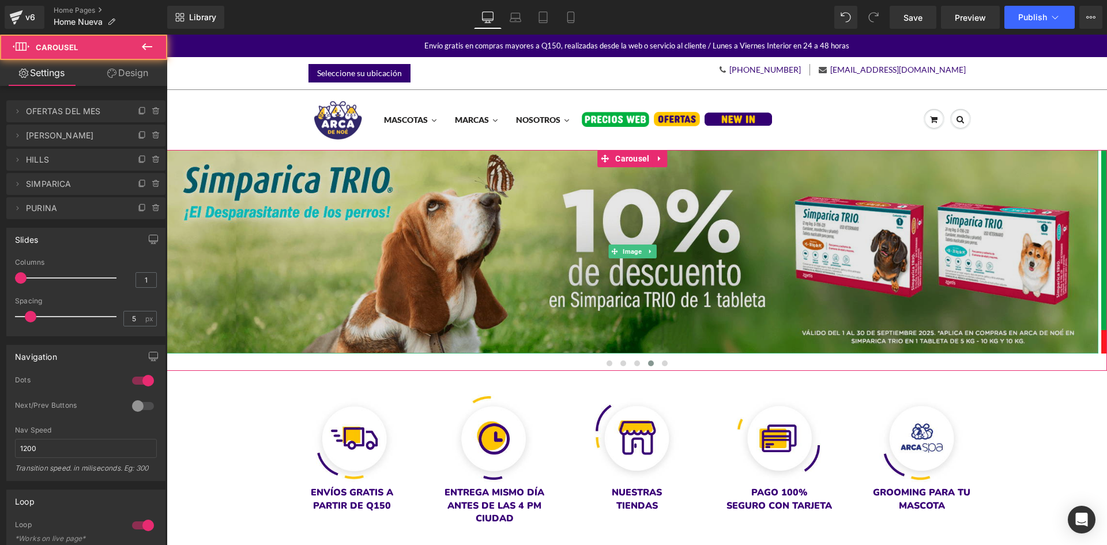
click at [489, 265] on img at bounding box center [633, 252] width 932 height 204
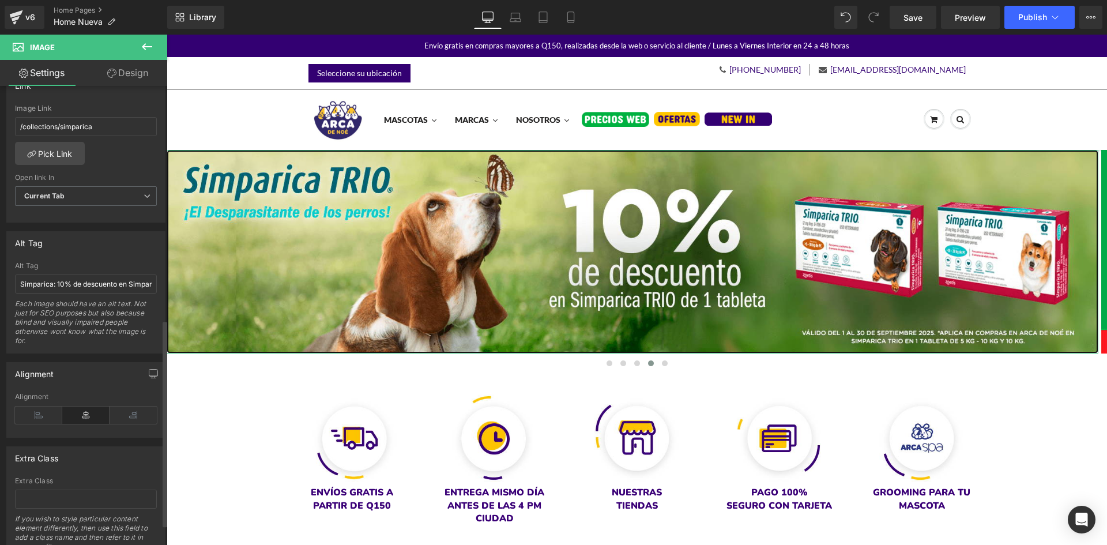
scroll to position [519, 0]
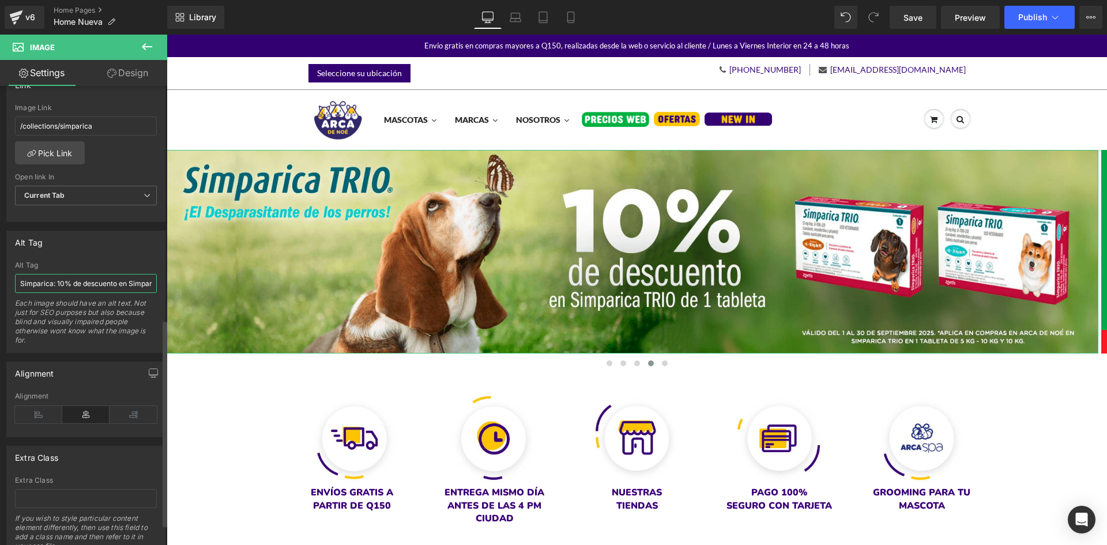
click at [91, 288] on input "Simparica: 10% de descuento en Simparica Trio de 1 tableta" at bounding box center [86, 283] width 142 height 19
click at [537, 24] on link "Tablet" at bounding box center [543, 17] width 28 height 23
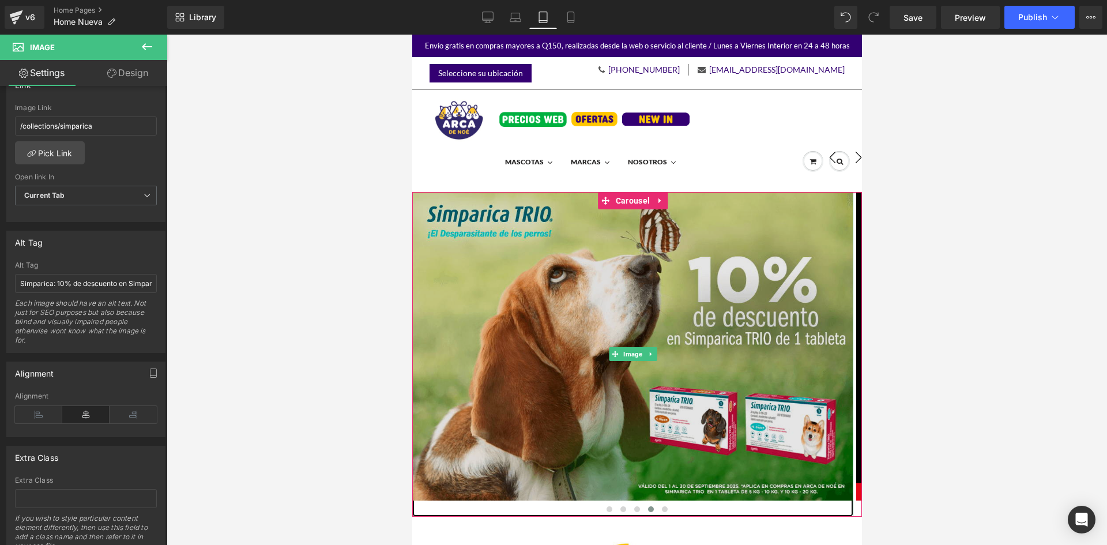
click at [556, 310] on img at bounding box center [632, 354] width 441 height 325
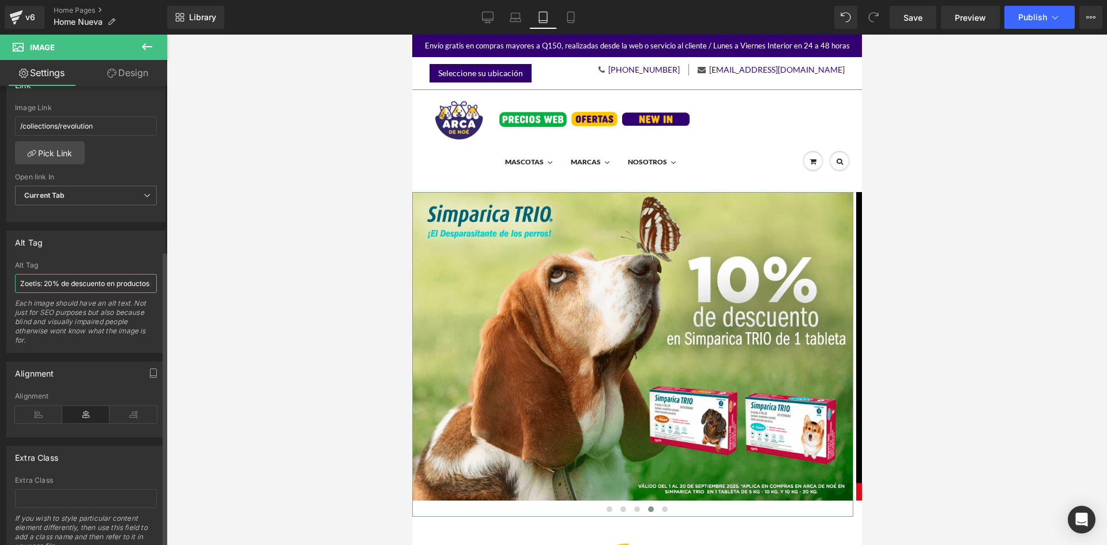
click at [73, 284] on input "Zoetis: 20% de descuento en productos seleccionados." at bounding box center [86, 283] width 142 height 19
type input "Simparica: 10% de descuento en Simparica Trio de 1 tableta"
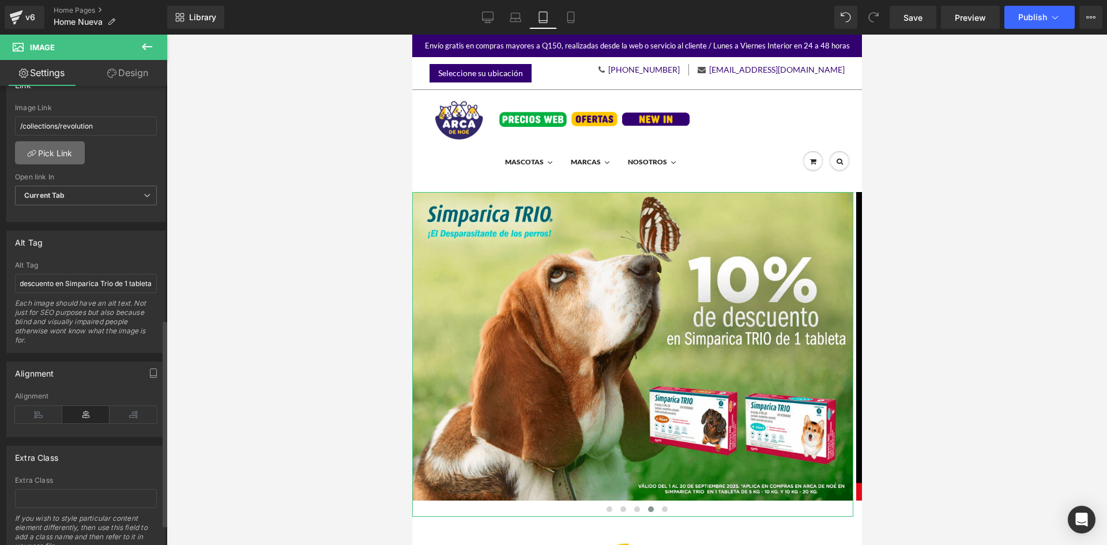
click at [62, 149] on link "Pick Link" at bounding box center [50, 152] width 70 height 23
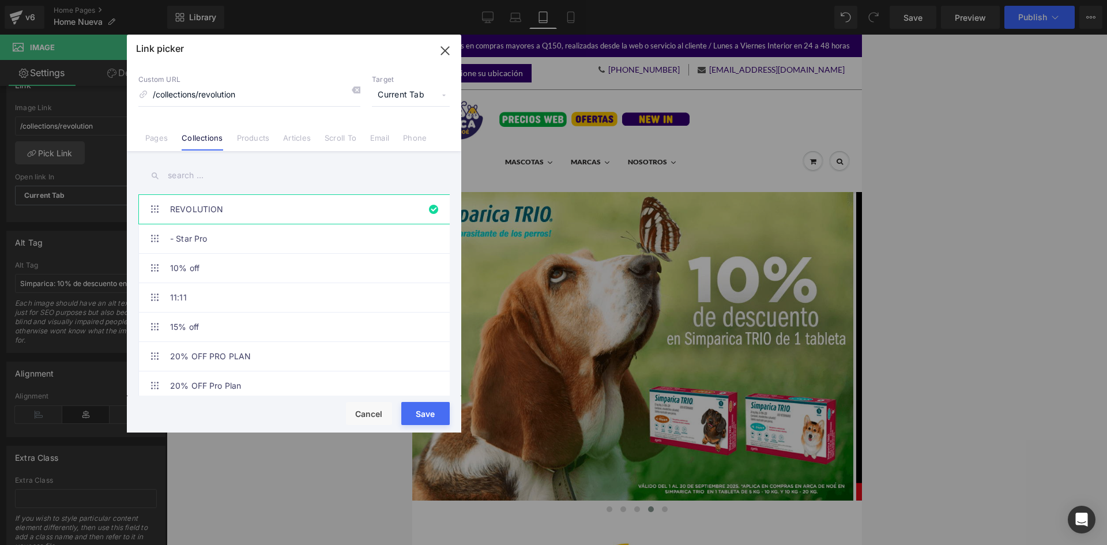
click at [213, 174] on input "text" at bounding box center [293, 176] width 311 height 26
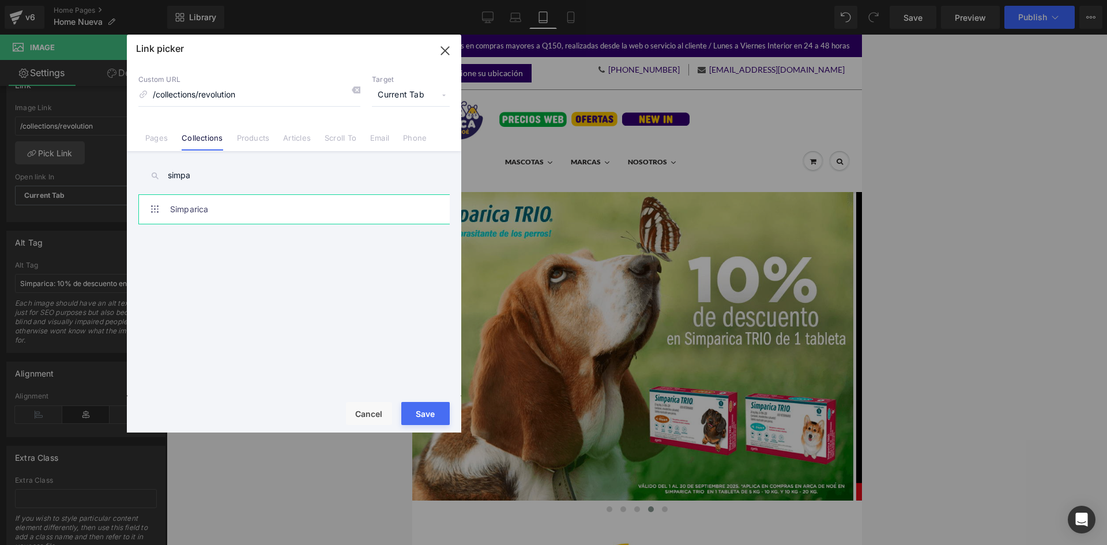
type input "simpa"
click at [227, 196] on link "Simparica" at bounding box center [297, 209] width 254 height 29
click at [428, 414] on button "Save" at bounding box center [425, 413] width 48 height 23
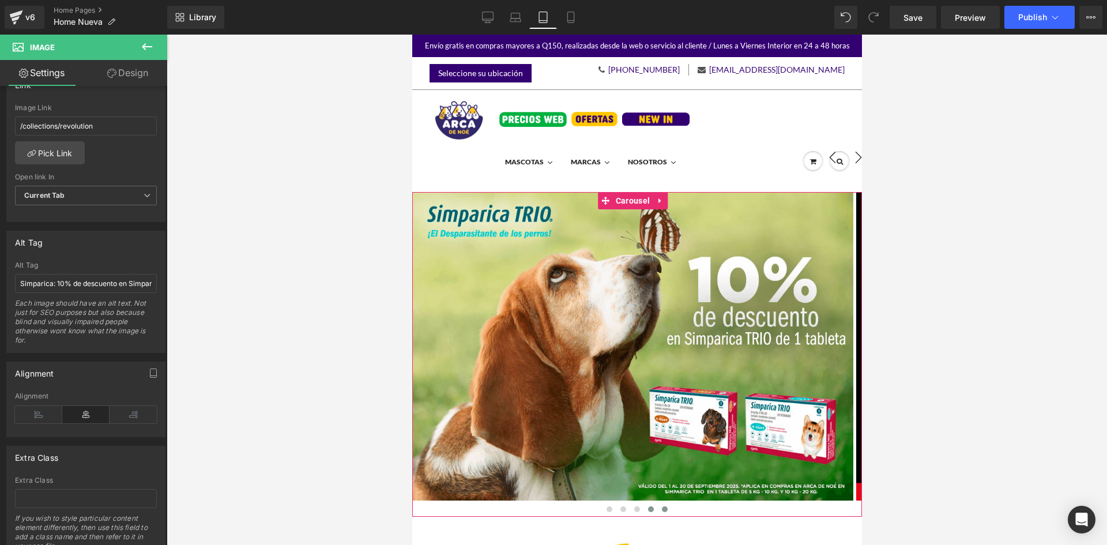
click at [661, 508] on span at bounding box center [664, 509] width 6 height 6
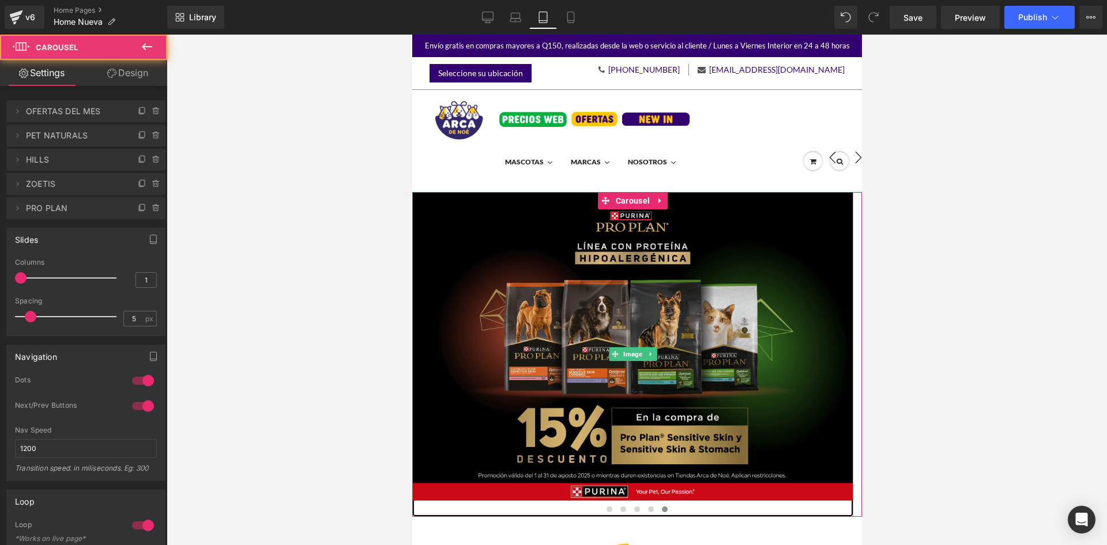
click at [559, 404] on img at bounding box center [632, 354] width 441 height 325
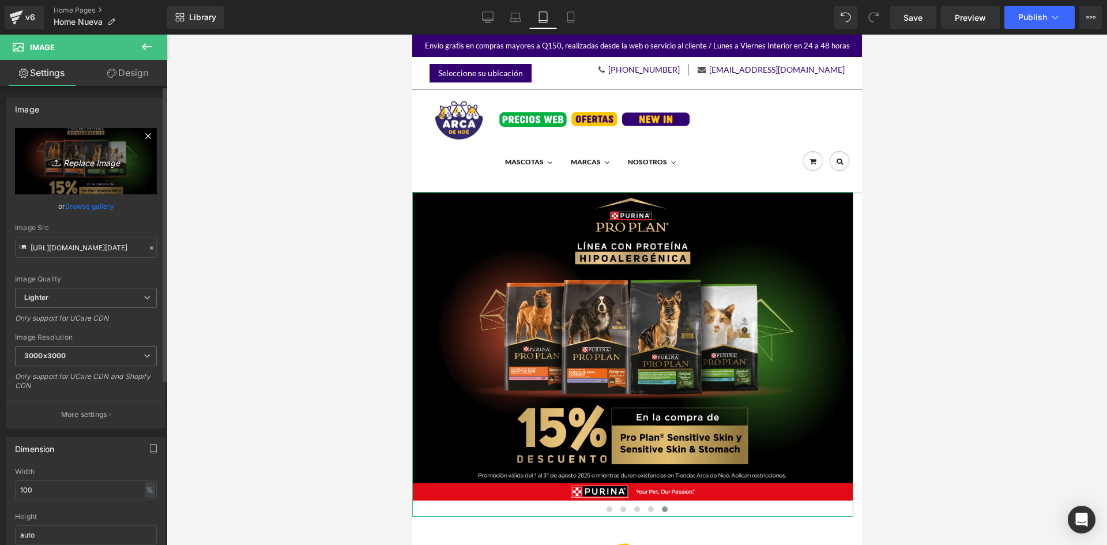
click at [89, 161] on icon "Replace Image" at bounding box center [86, 161] width 92 height 14
type input "C:\fakepath\Banner Purina 1000x700px (1).png"
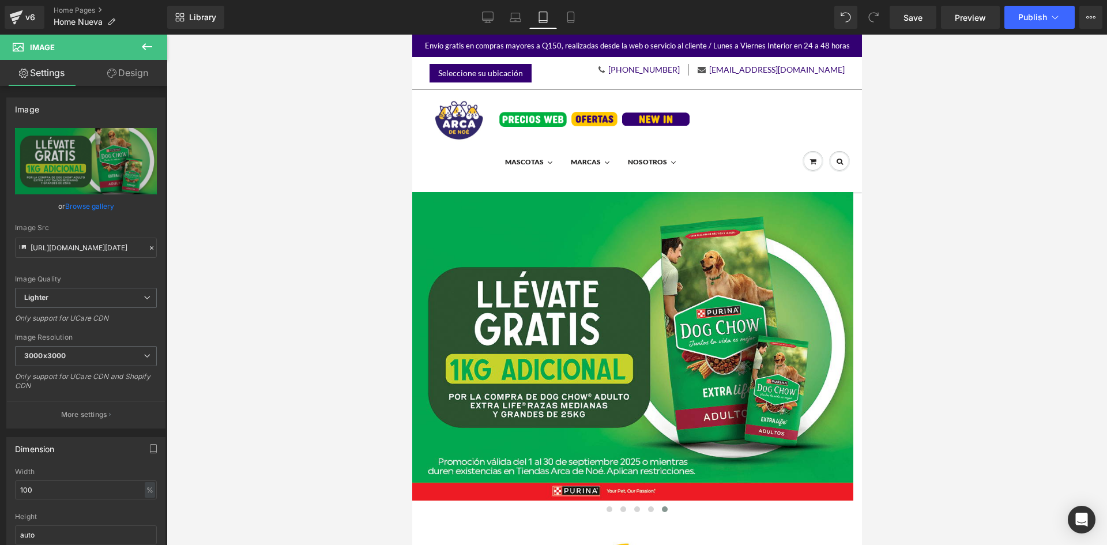
click at [482, 18] on icon at bounding box center [488, 18] width 12 height 12
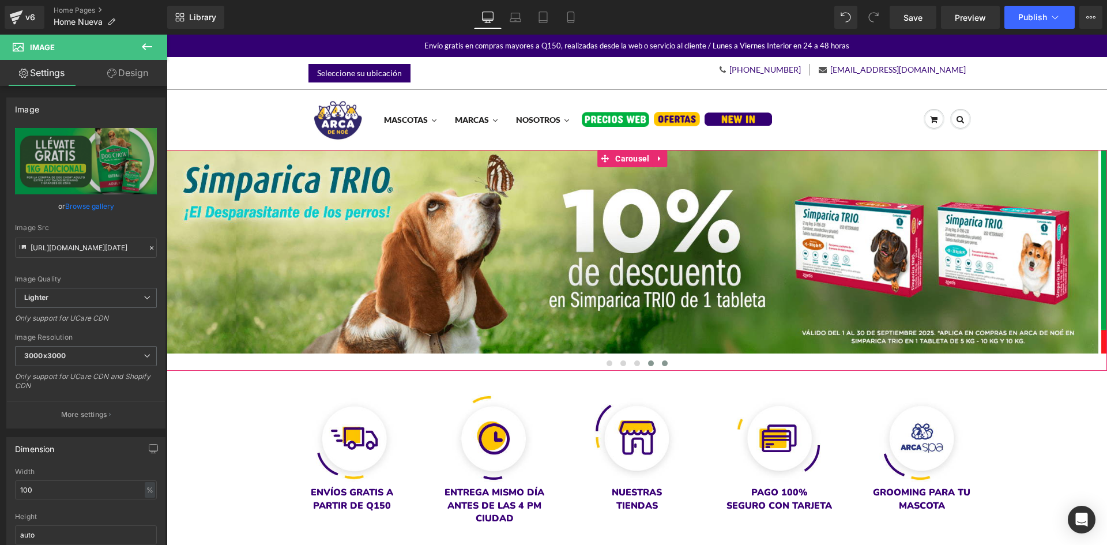
click at [663, 363] on span at bounding box center [665, 363] width 6 height 6
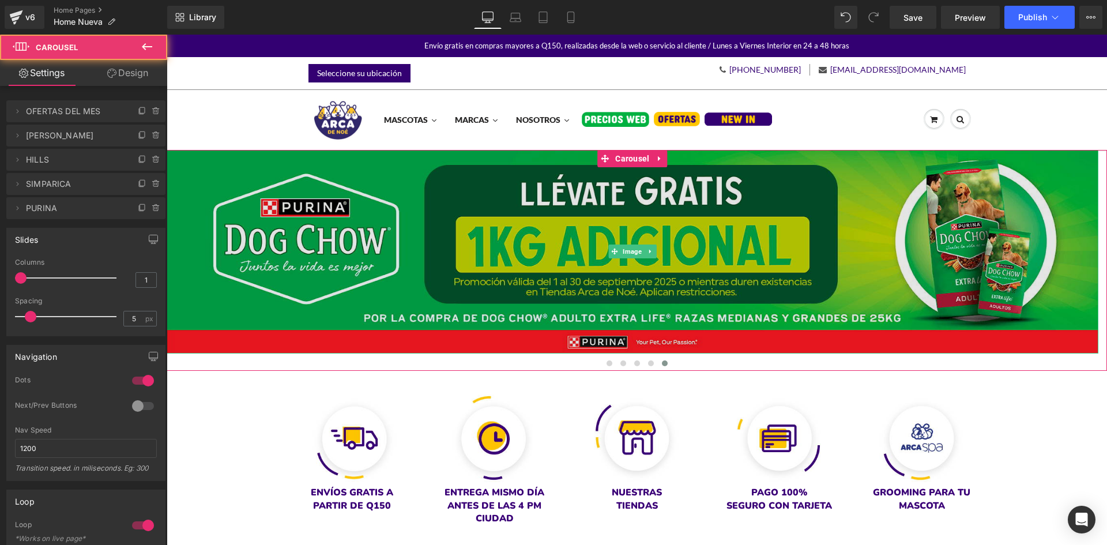
click at [482, 276] on img at bounding box center [633, 252] width 932 height 204
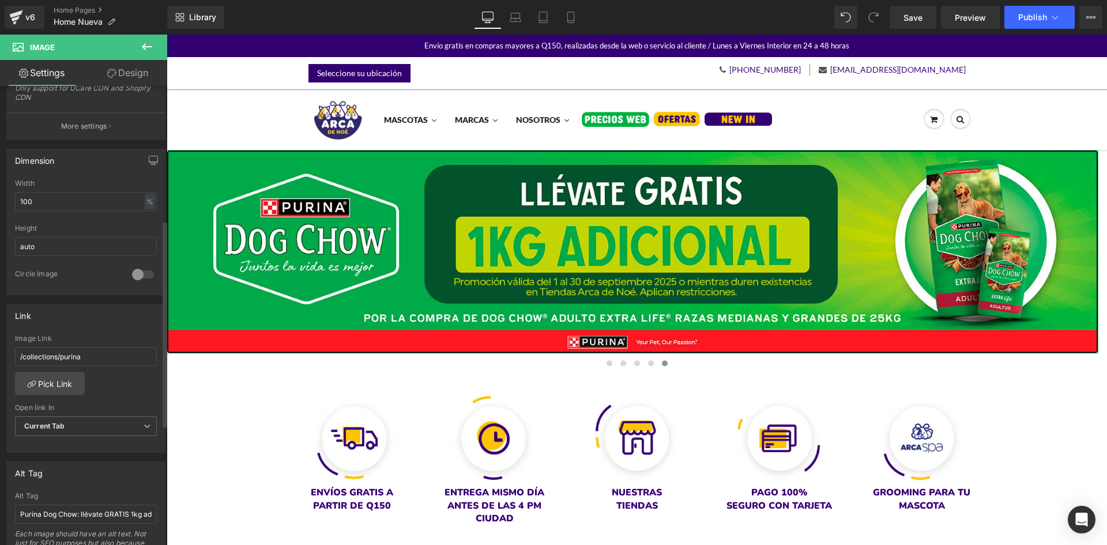
scroll to position [565, 0]
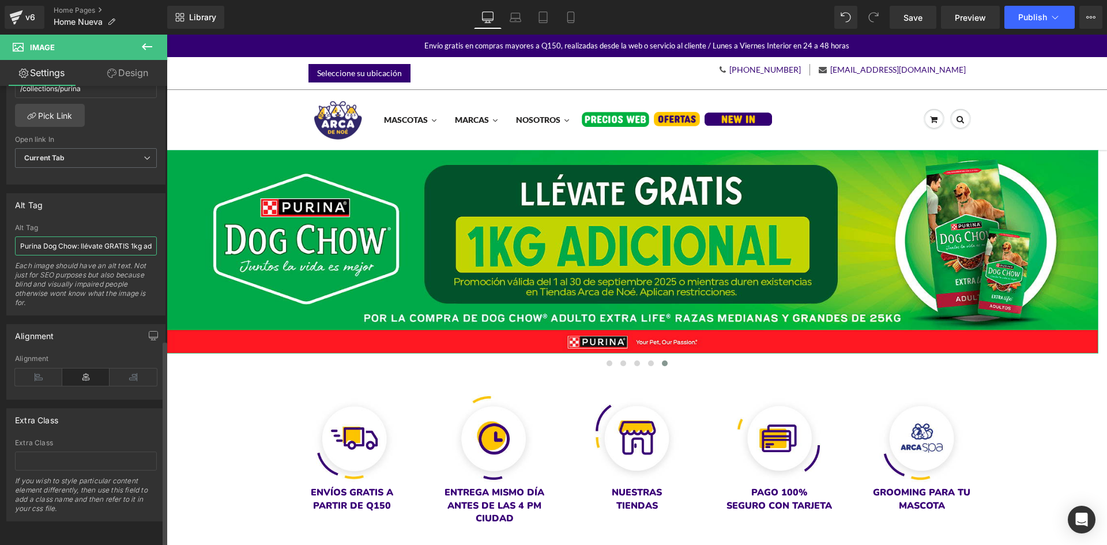
click at [118, 236] on input "Purina Dog Chow: llévate GRATIS 1kg adicional por la compra de dog chow adulto …" at bounding box center [86, 245] width 142 height 19
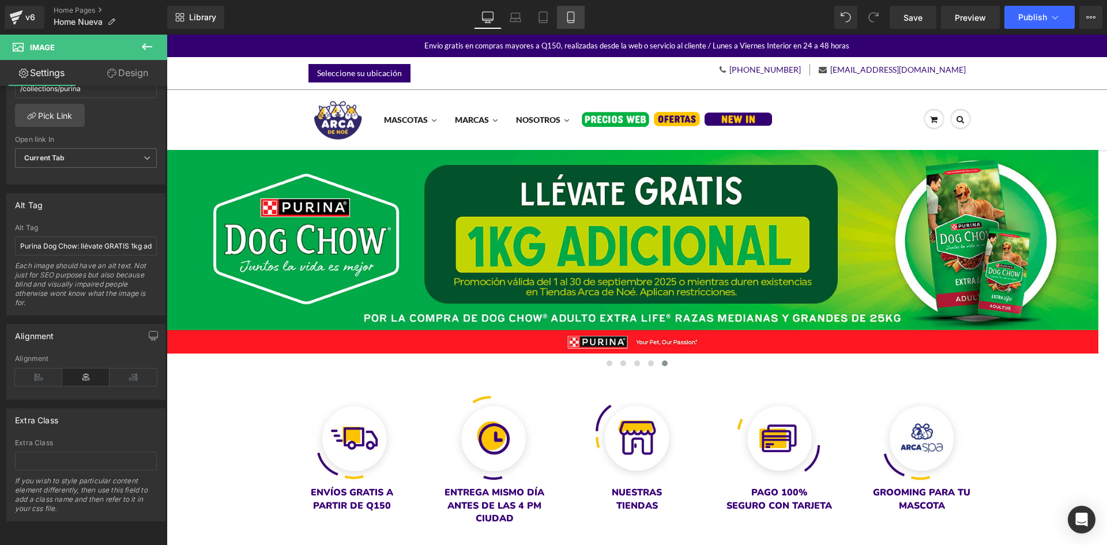
click at [565, 14] on link "Mobile" at bounding box center [571, 17] width 28 height 23
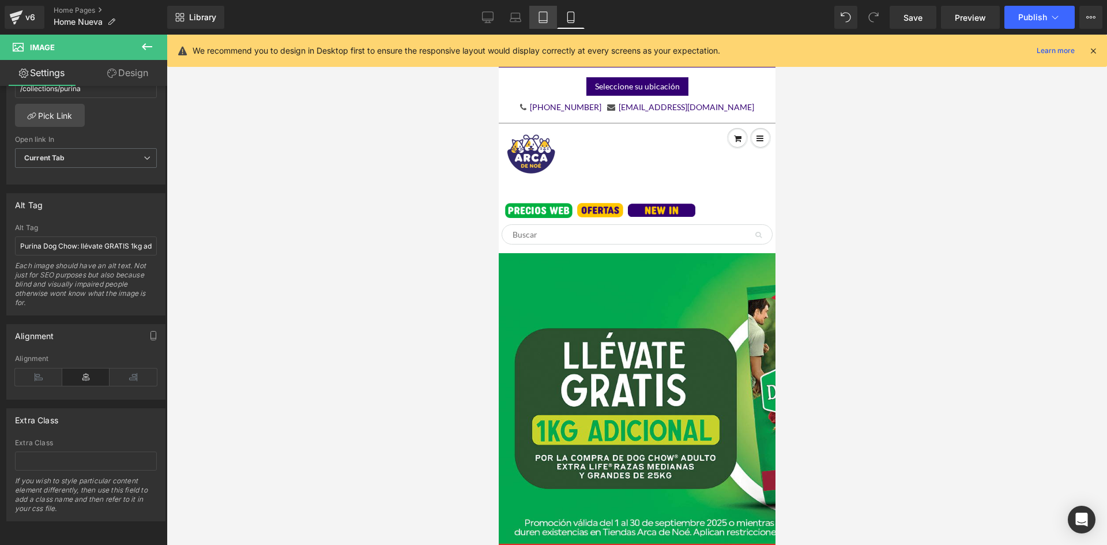
click at [549, 18] on icon at bounding box center [543, 18] width 12 height 12
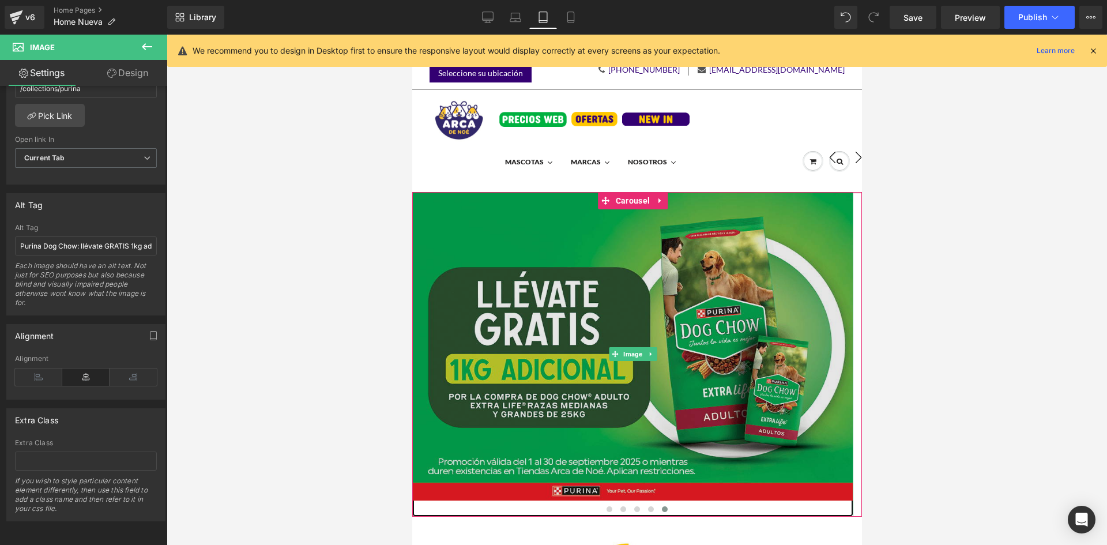
click at [620, 413] on img at bounding box center [632, 354] width 441 height 325
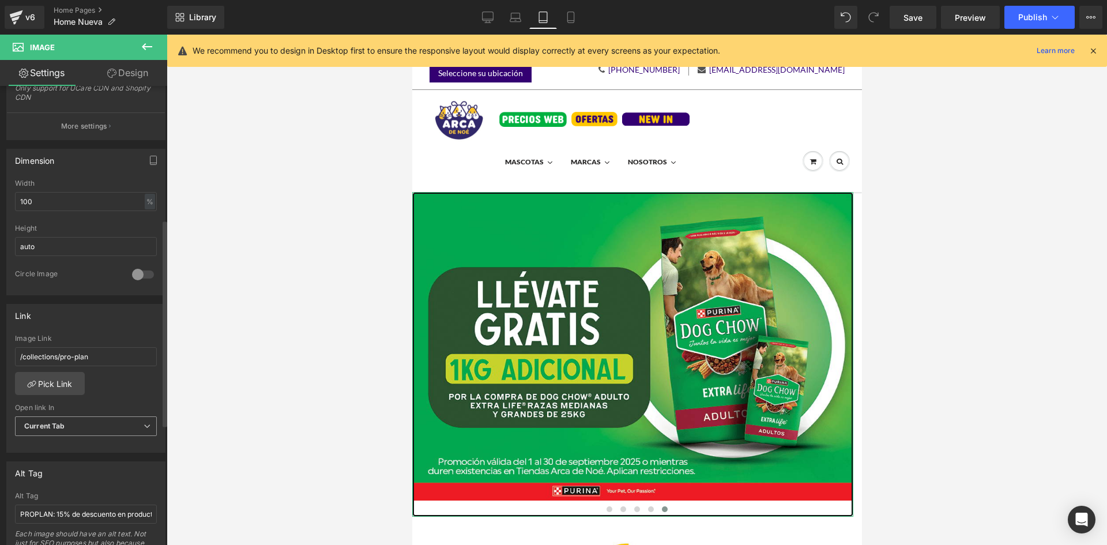
scroll to position [461, 0]
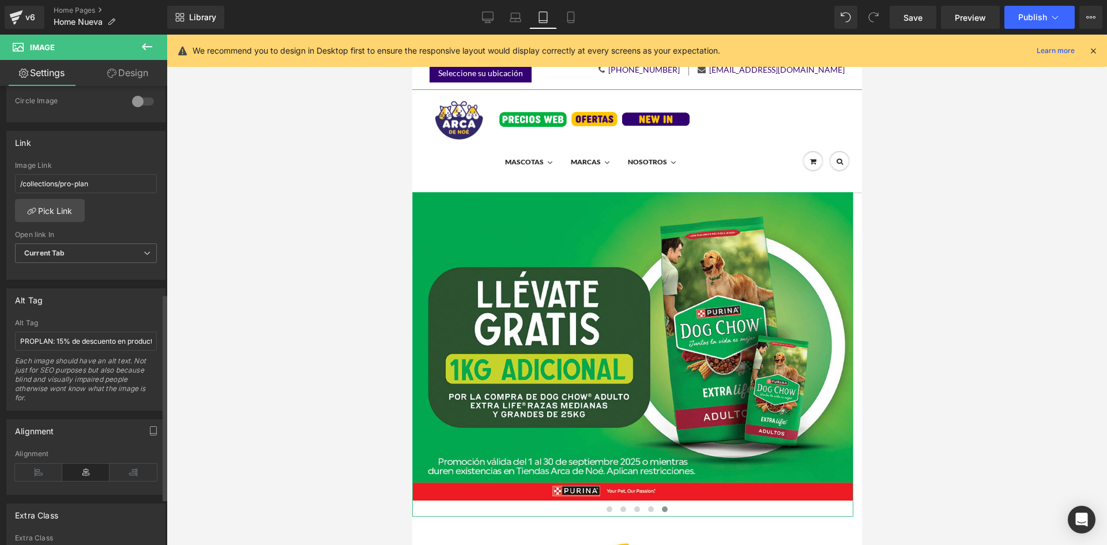
click at [80, 325] on div "Alt Tag" at bounding box center [86, 323] width 142 height 8
click at [81, 343] on input "PROPLAN: 15% de descuento en productos seleccionados." at bounding box center [86, 341] width 142 height 19
paste input "urina Dog Chow: llévate GRATIS 1kg adicional por la compra de dog chow adulto e…"
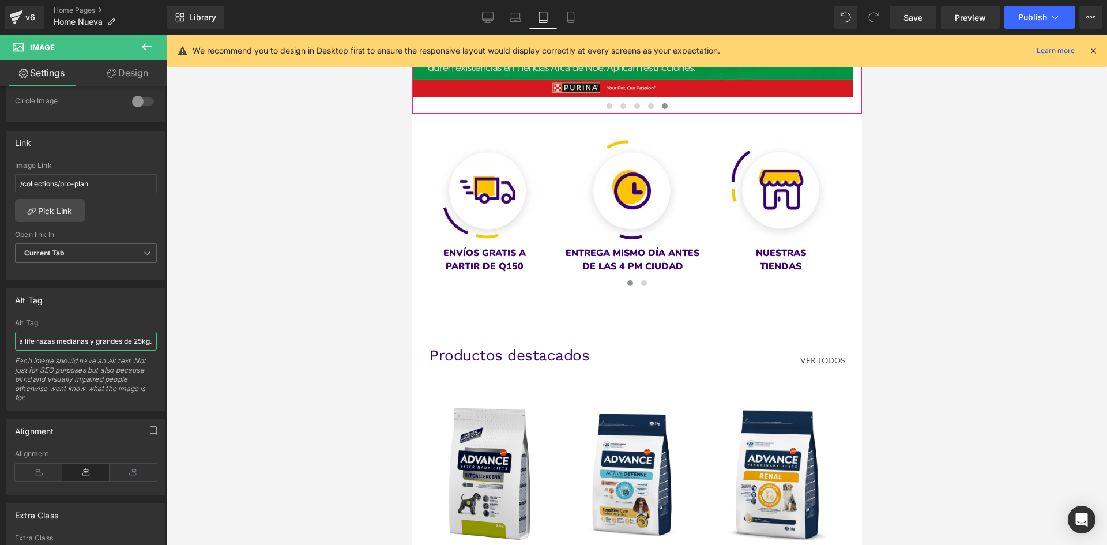
scroll to position [404, 0]
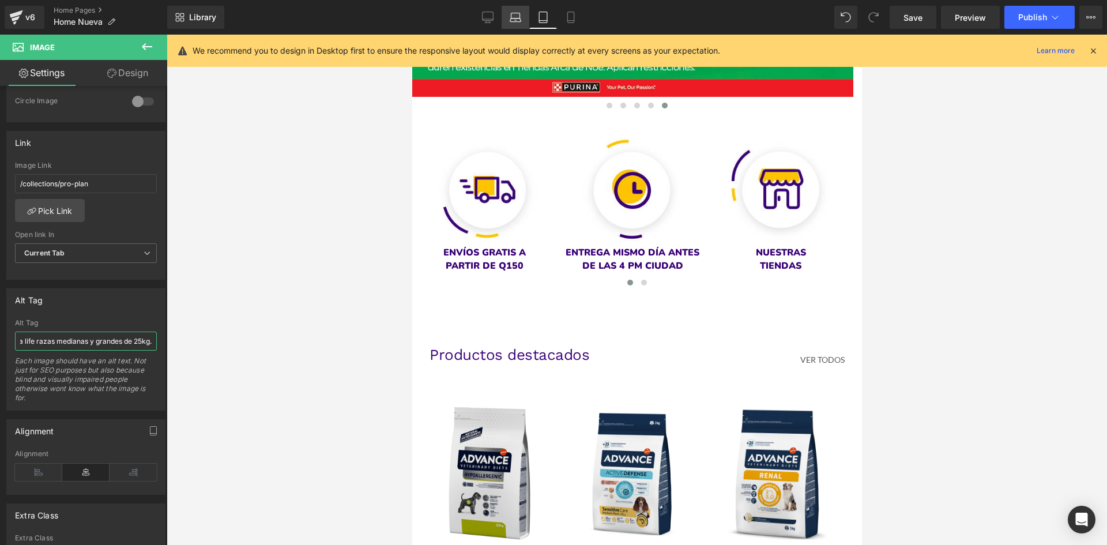
type input "Purina Dog Chow: llévate GRATIS 1kg adicional por la compra de dog chow adulto …"
click at [487, 14] on icon at bounding box center [488, 18] width 12 height 12
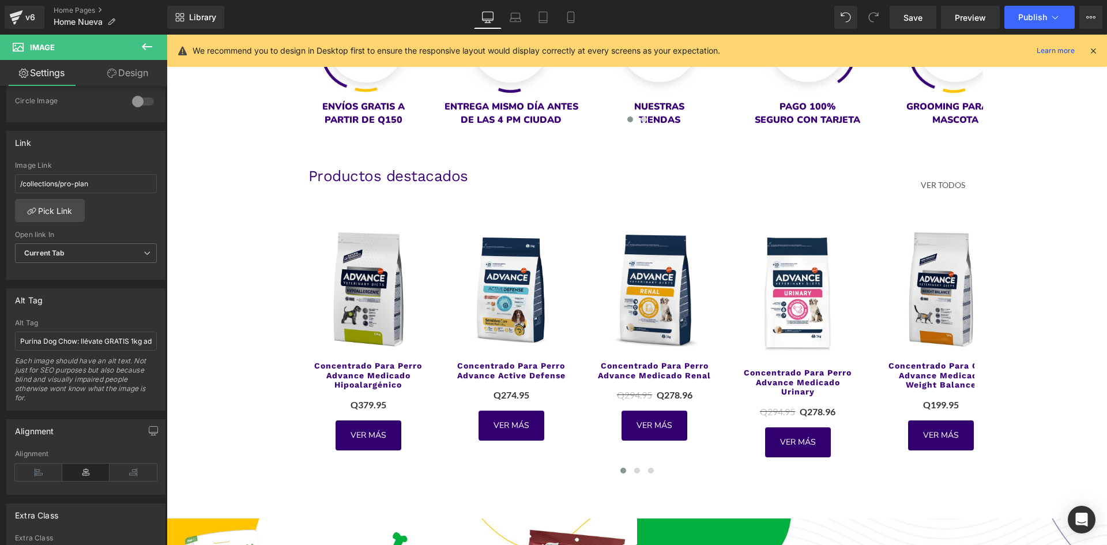
scroll to position [0, 0]
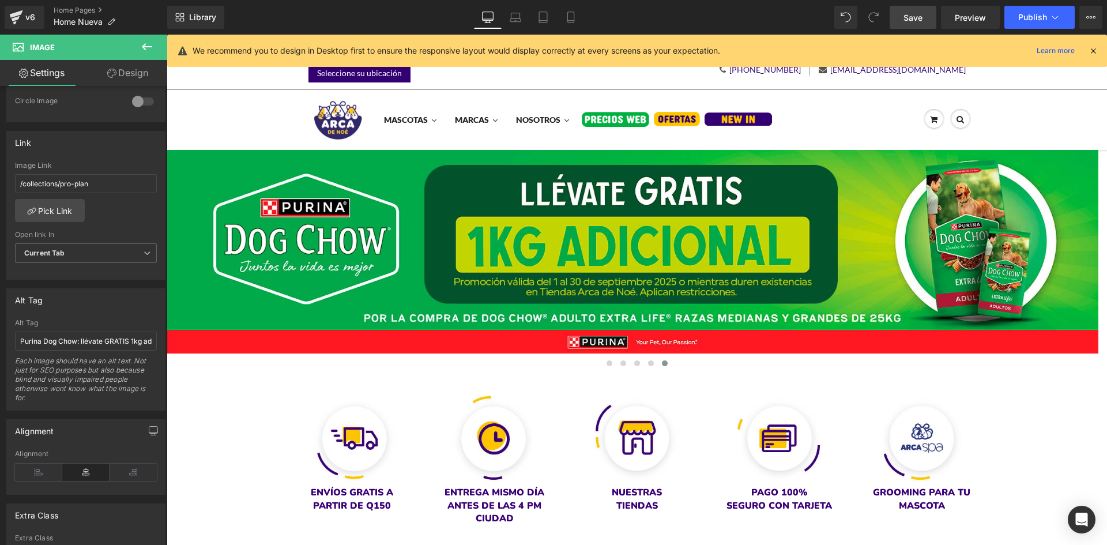
click at [921, 17] on span "Save" at bounding box center [913, 18] width 19 height 12
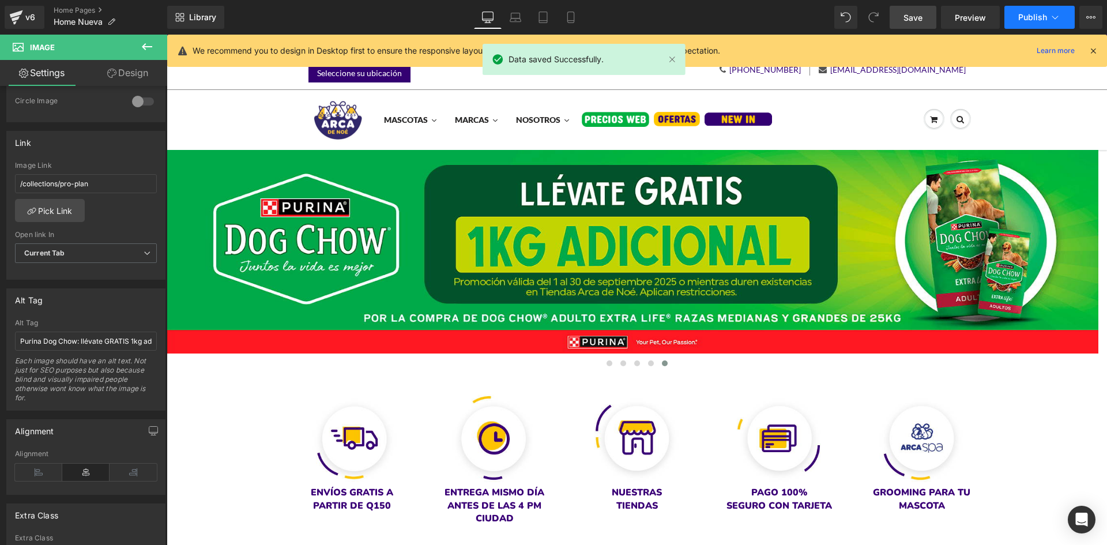
click at [1055, 14] on icon at bounding box center [1055, 18] width 12 height 12
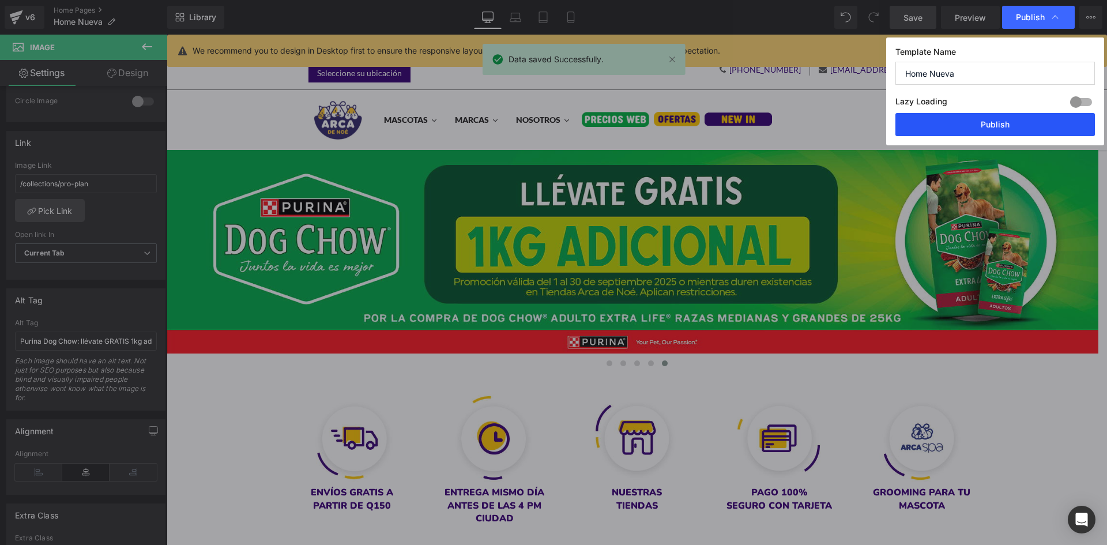
click at [987, 113] on button "Publish" at bounding box center [996, 124] width 200 height 23
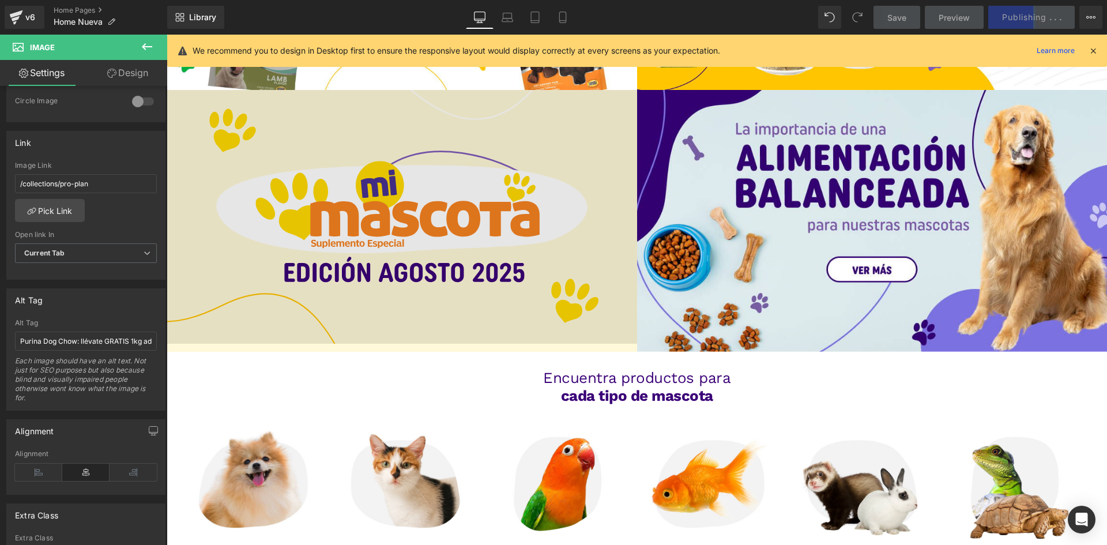
scroll to position [980, 0]
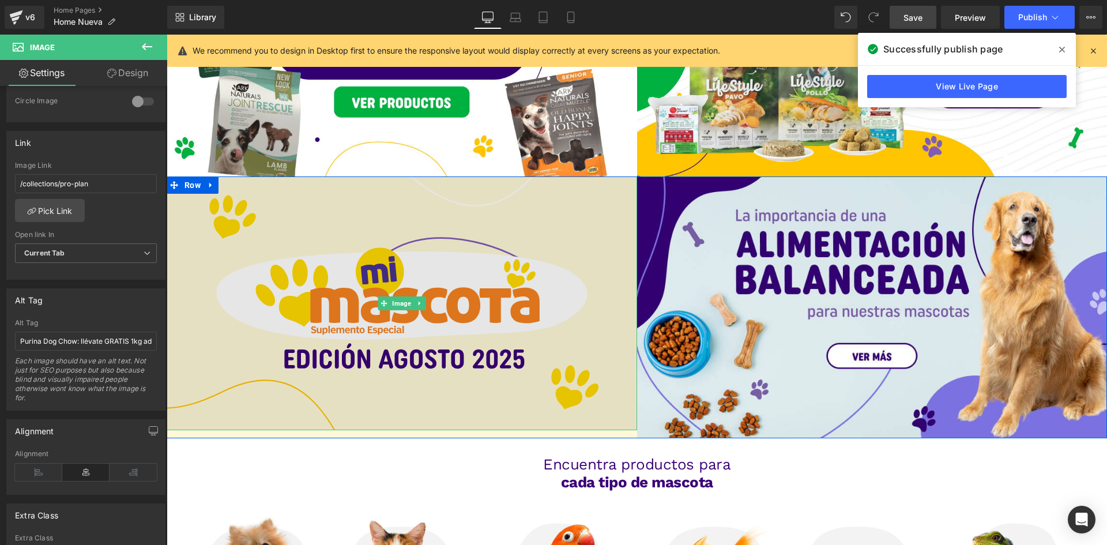
click at [546, 337] on img at bounding box center [402, 303] width 471 height 254
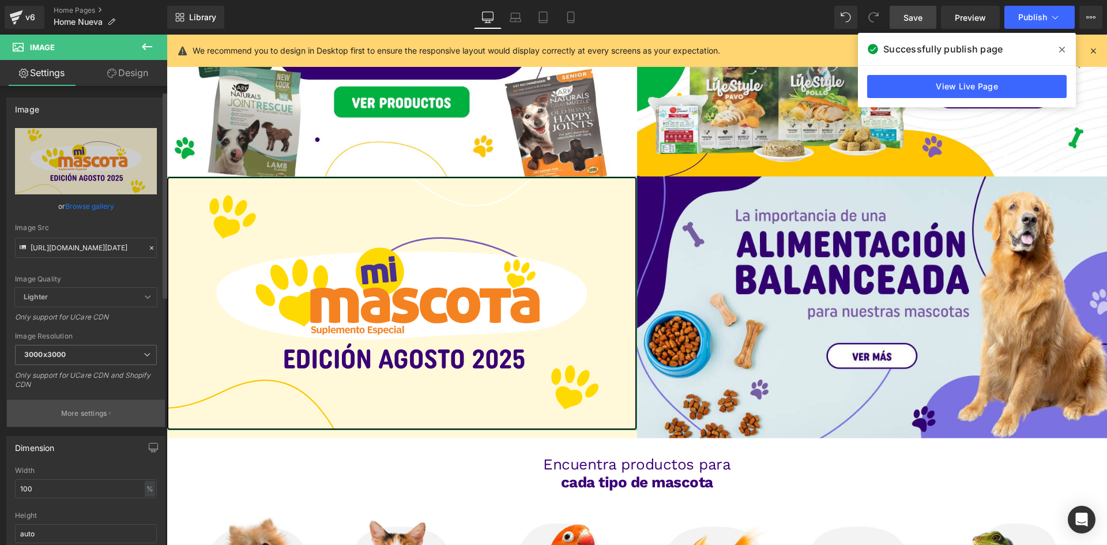
scroll to position [288, 0]
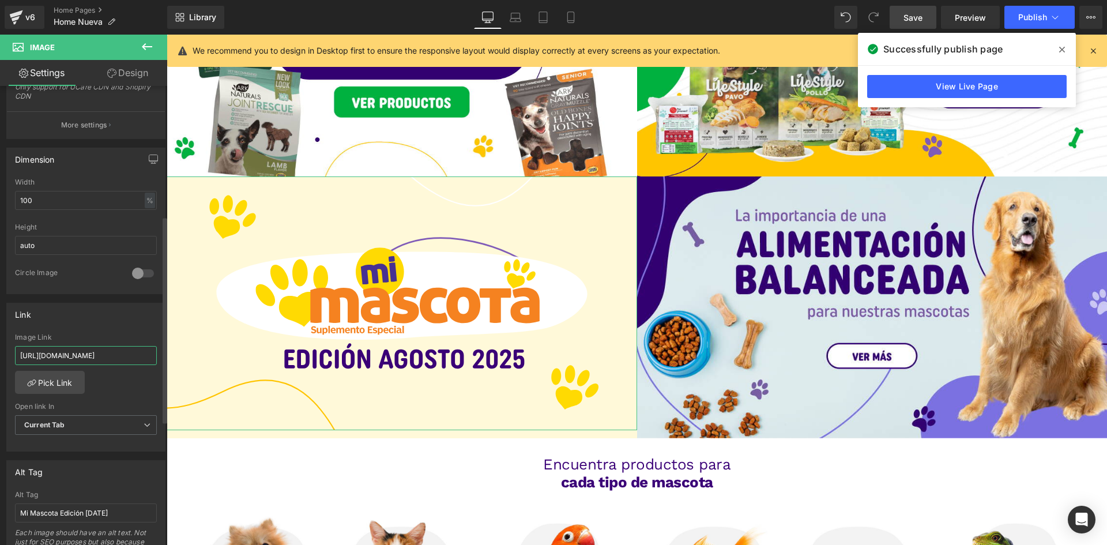
click at [115, 359] on input "[URL][DOMAIN_NAME]" at bounding box center [86, 355] width 142 height 19
paste input "SEPTIEMBRE_2025_2.pdf?v=1756736996"
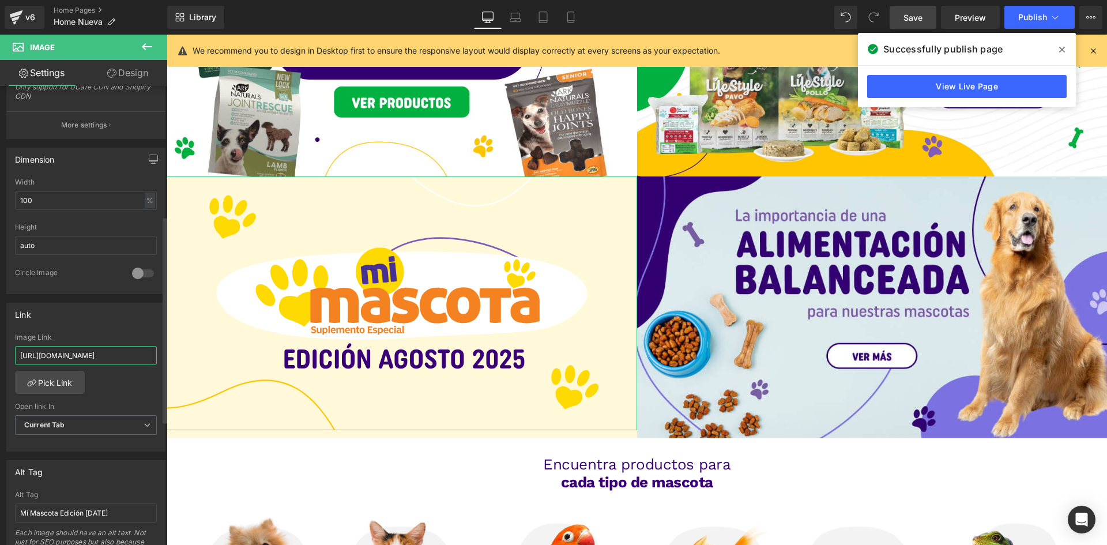
type input "[URL][DOMAIN_NAME]"
click at [92, 523] on div "Alt Tag Mi Mascota Edición [DATE] Each image should have an alt text. Not just …" at bounding box center [86, 536] width 142 height 91
click at [96, 511] on input "Mi Mascota Edición [DATE]" at bounding box center [86, 512] width 142 height 19
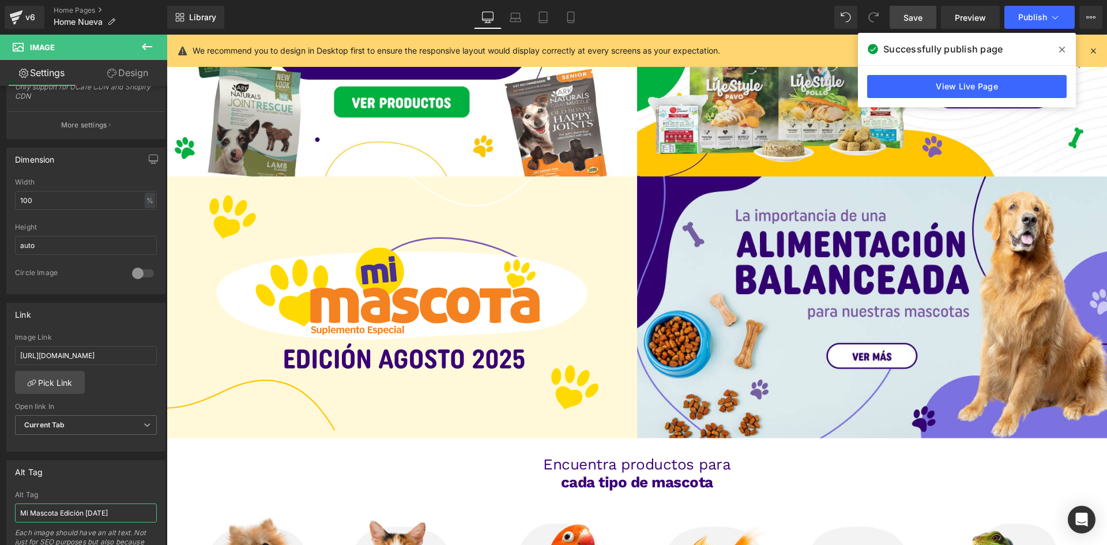
type input "Mi Mascota Edición [DATE]"
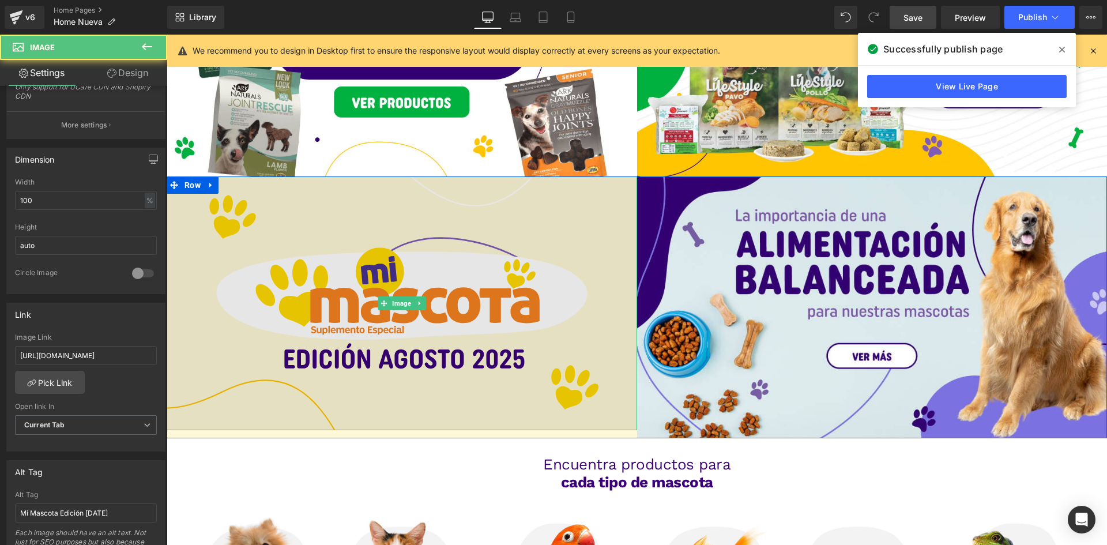
click at [355, 336] on img at bounding box center [402, 303] width 471 height 254
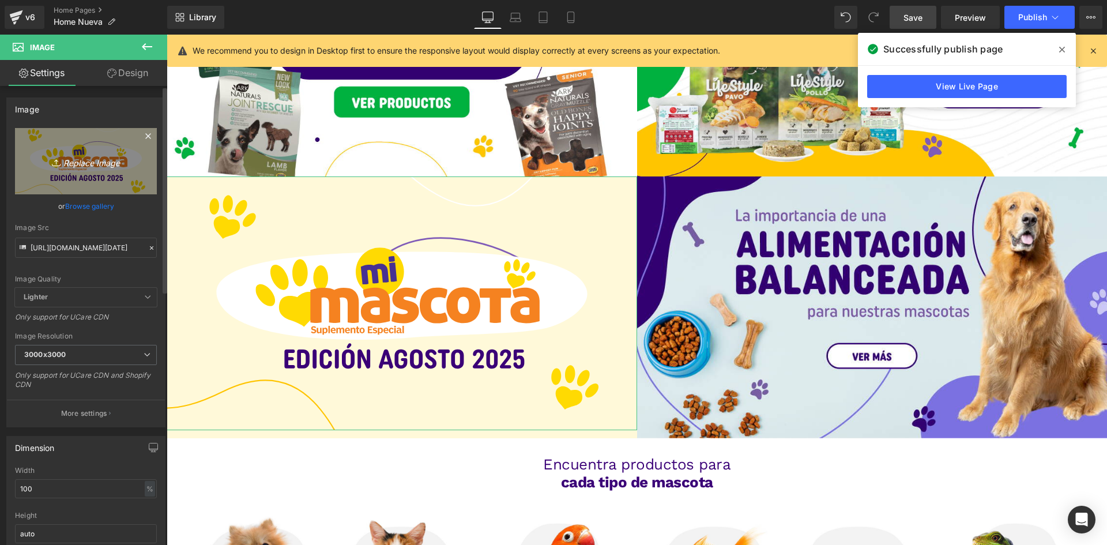
click at [68, 167] on icon "Replace Image" at bounding box center [86, 161] width 92 height 14
type input "C:\fakepath\banner revista septiembre.svg"
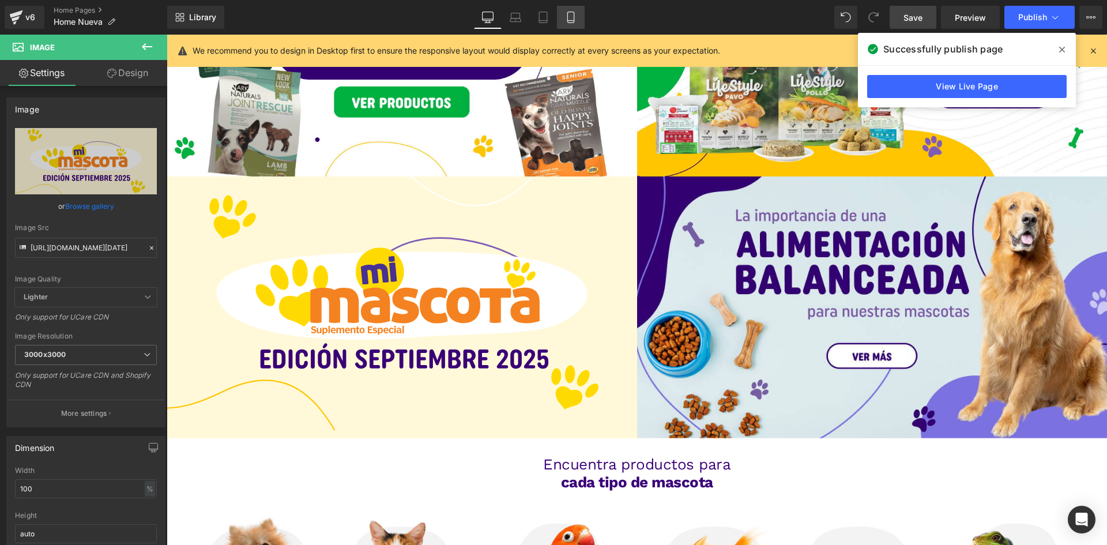
click at [566, 14] on icon at bounding box center [571, 18] width 12 height 12
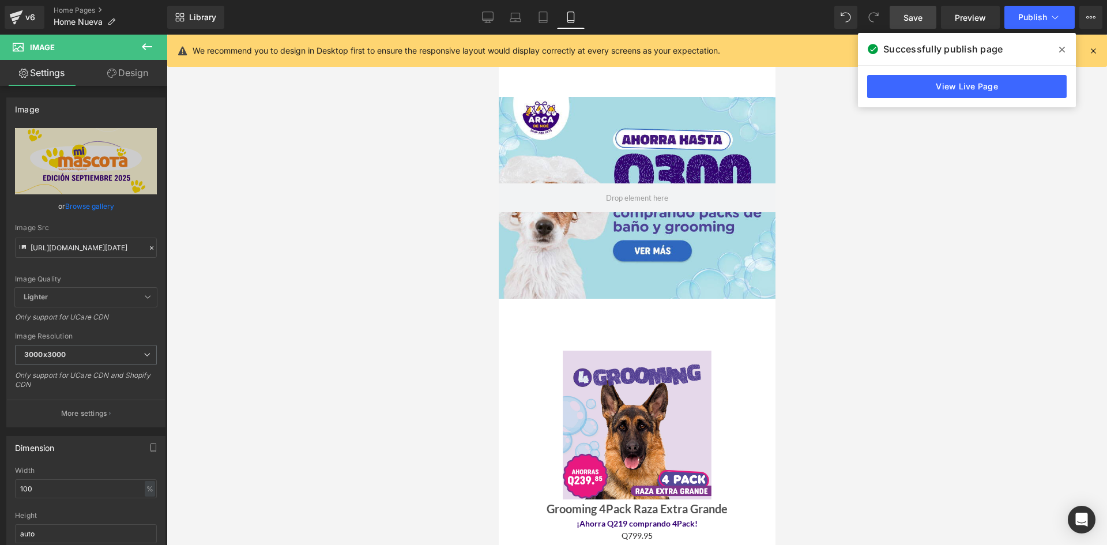
scroll to position [2320, 0]
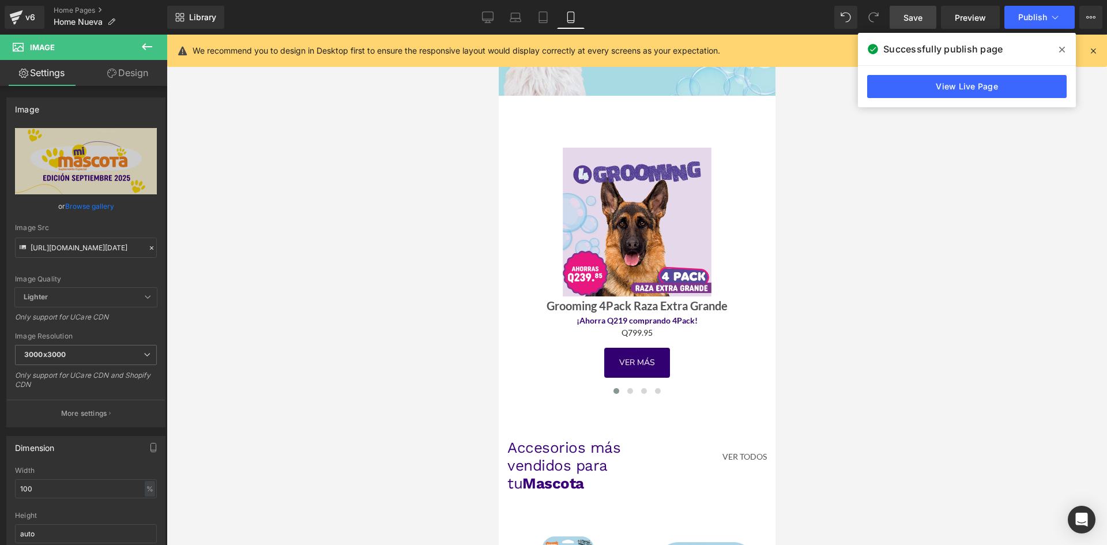
click at [930, 17] on link "Save" at bounding box center [913, 17] width 47 height 23
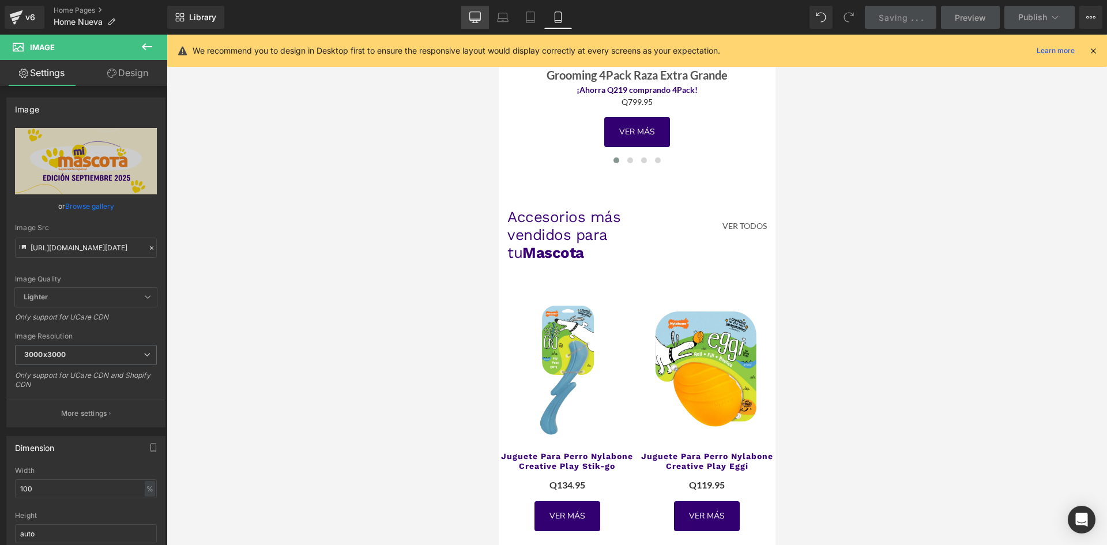
click at [480, 17] on icon at bounding box center [475, 18] width 12 height 12
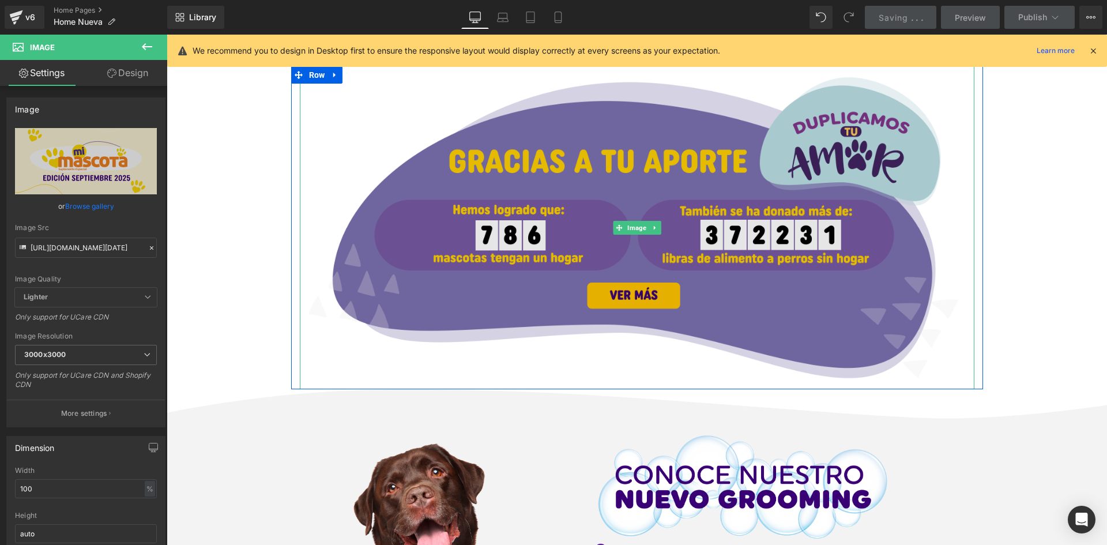
scroll to position [3141, 0]
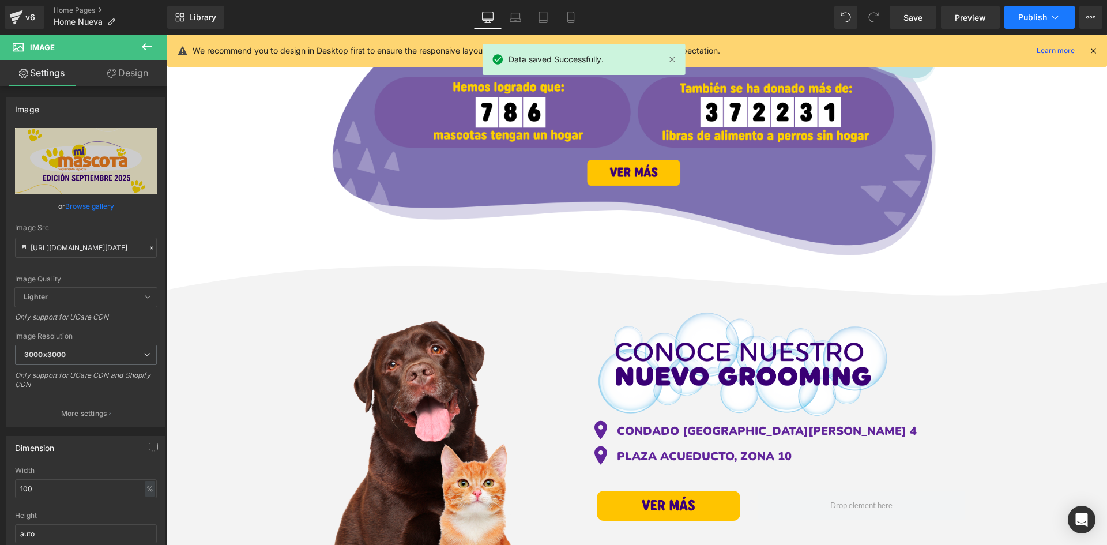
click at [1039, 24] on button "Publish" at bounding box center [1039, 17] width 70 height 23
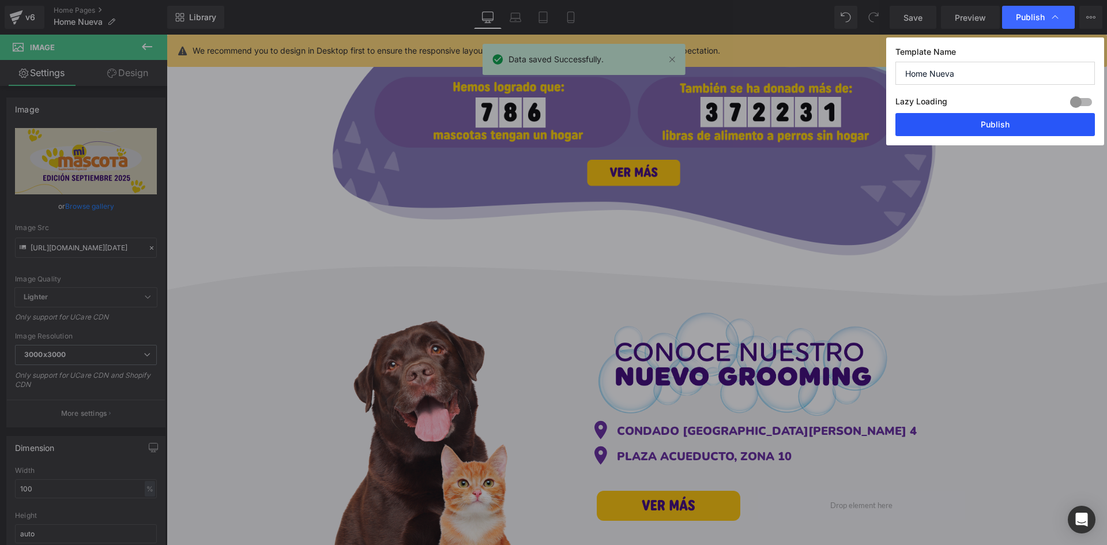
drag, startPoint x: 1006, startPoint y: 116, endPoint x: 835, endPoint y: 99, distance: 171.6
click at [1006, 116] on button "Publish" at bounding box center [996, 124] width 200 height 23
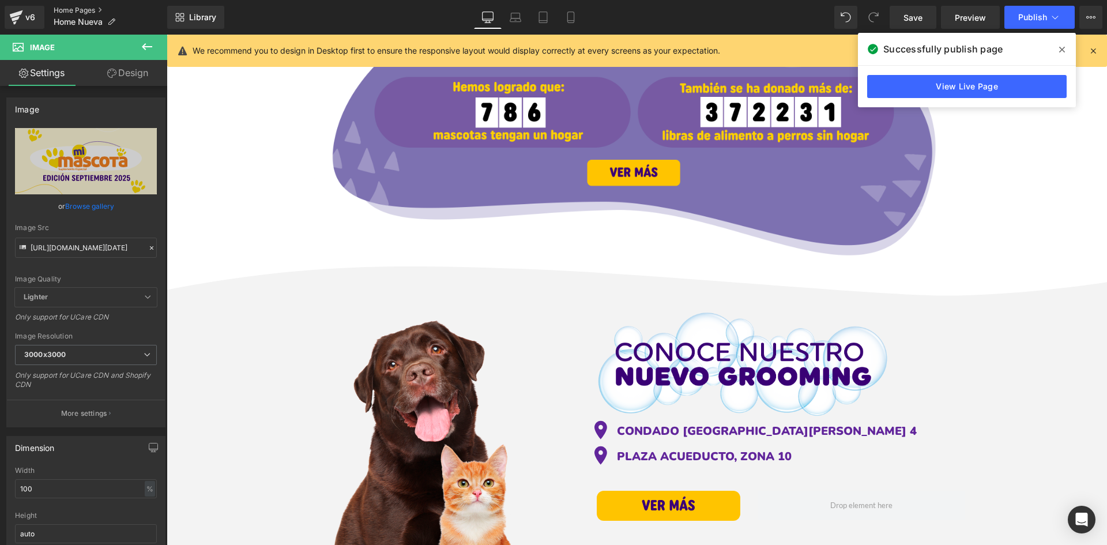
click at [79, 13] on link "Home Pages" at bounding box center [111, 10] width 114 height 9
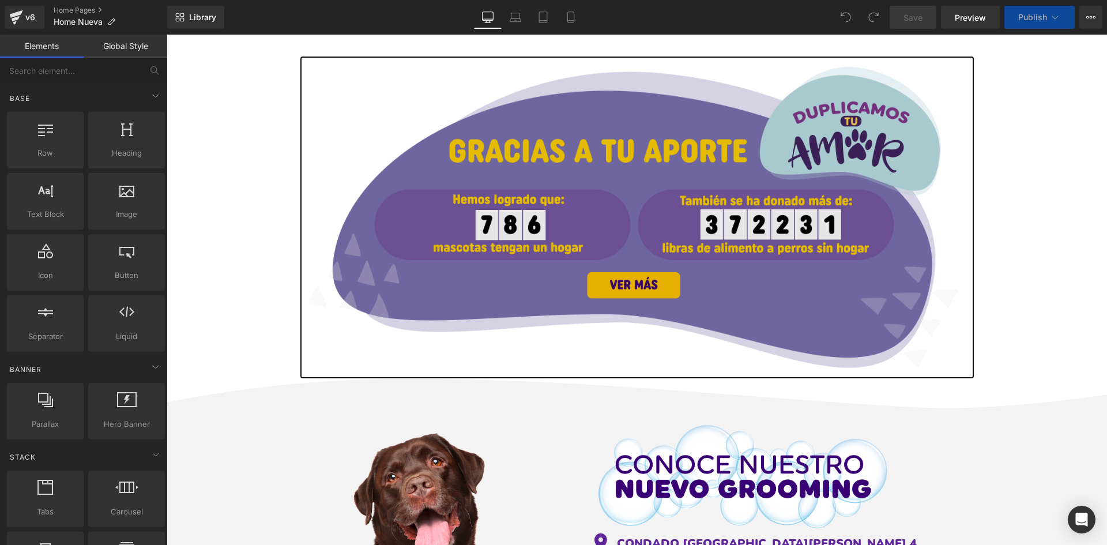
click at [670, 256] on img at bounding box center [637, 217] width 675 height 323
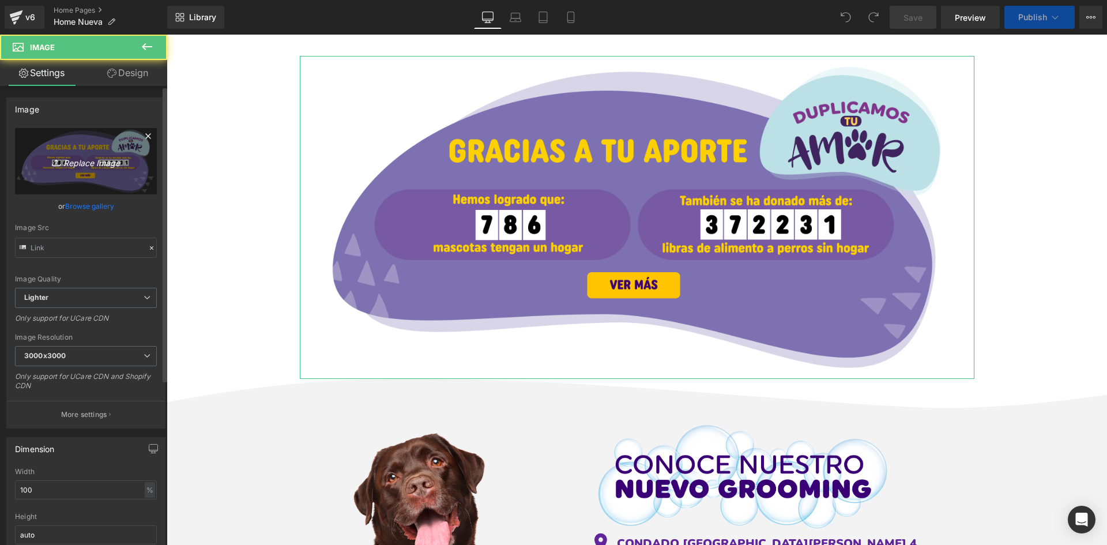
drag, startPoint x: 93, startPoint y: 155, endPoint x: 100, endPoint y: 156, distance: 7.0
click at [95, 155] on icon "Replace Image" at bounding box center [86, 161] width 92 height 14
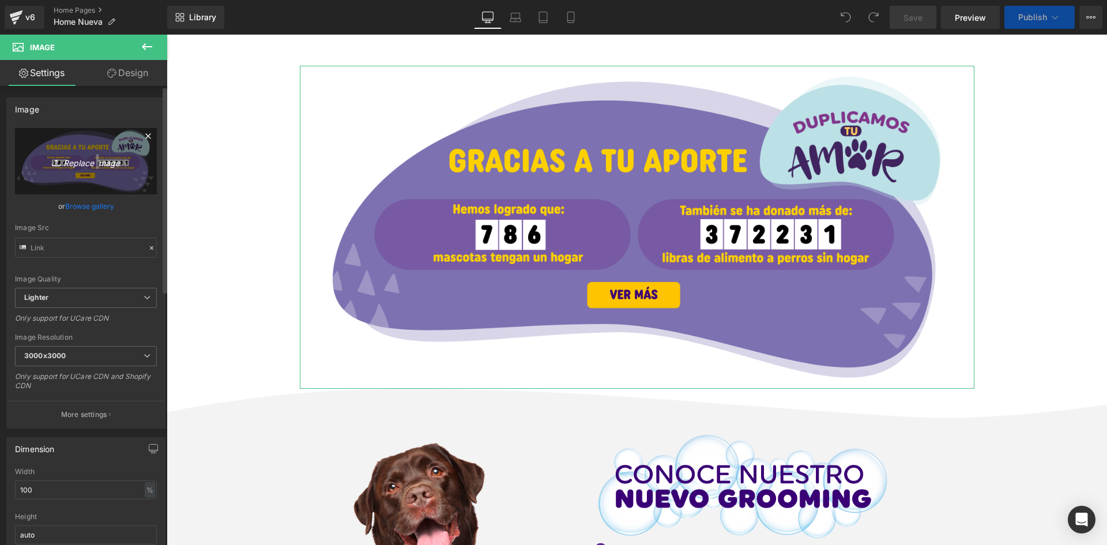
scroll to position [3155, 0]
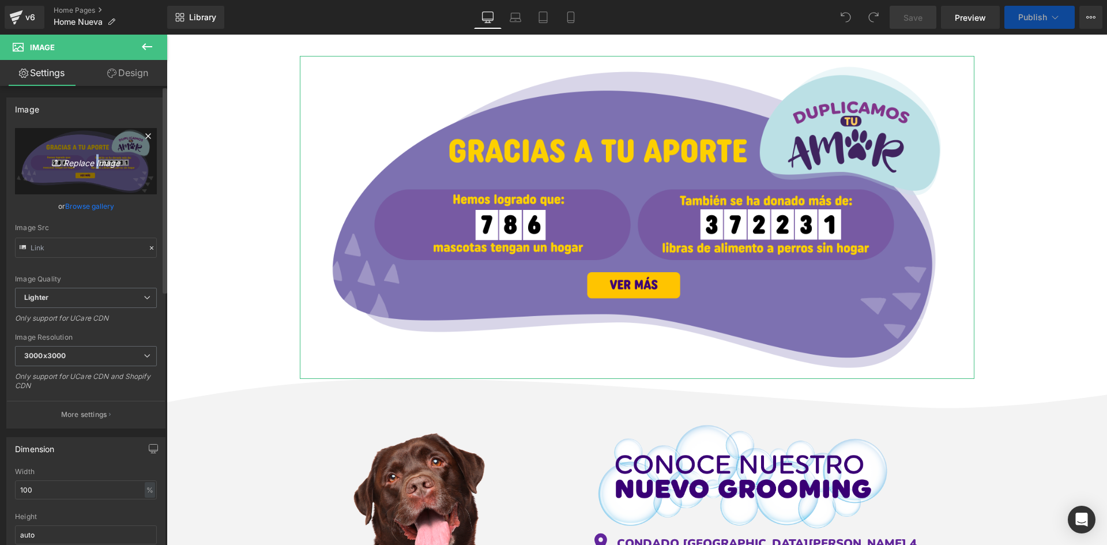
type input "C:\fakepath\banner home desktop.png"
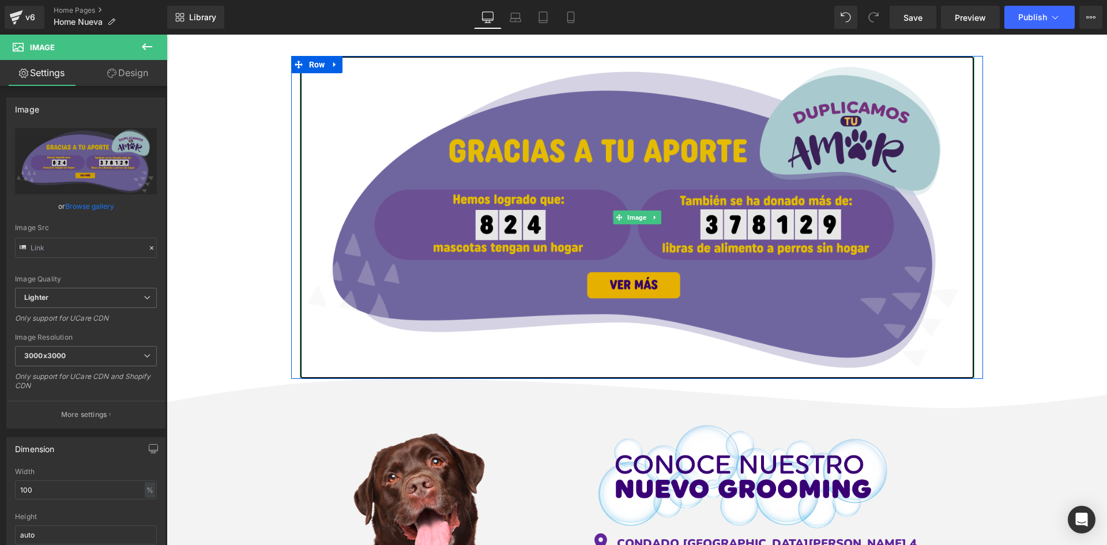
click at [582, 196] on img at bounding box center [637, 217] width 675 height 323
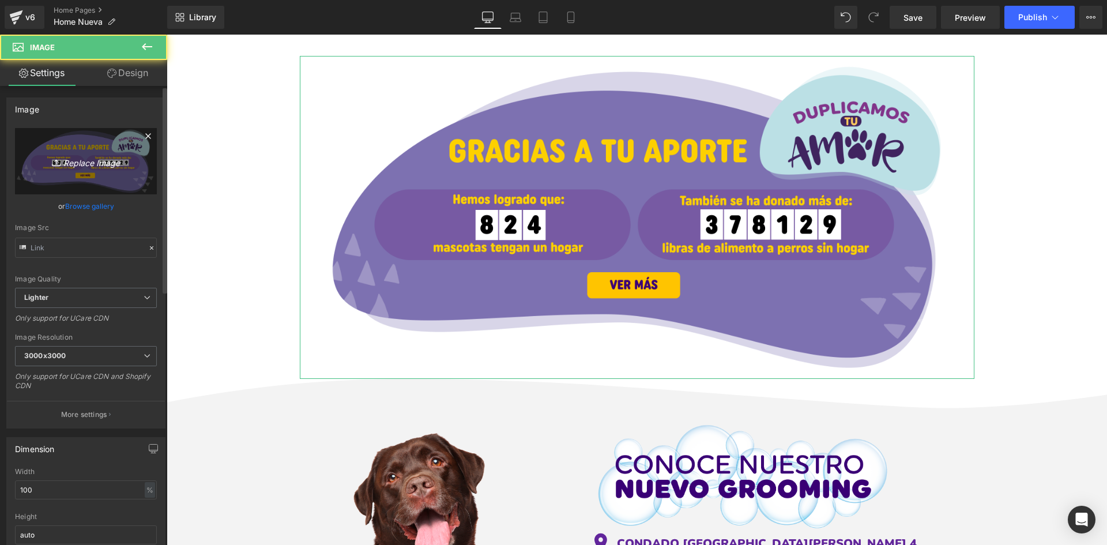
click at [61, 174] on link "Replace Image" at bounding box center [86, 161] width 142 height 66
type input "C:\fakepath\banner home desktop (1).png"
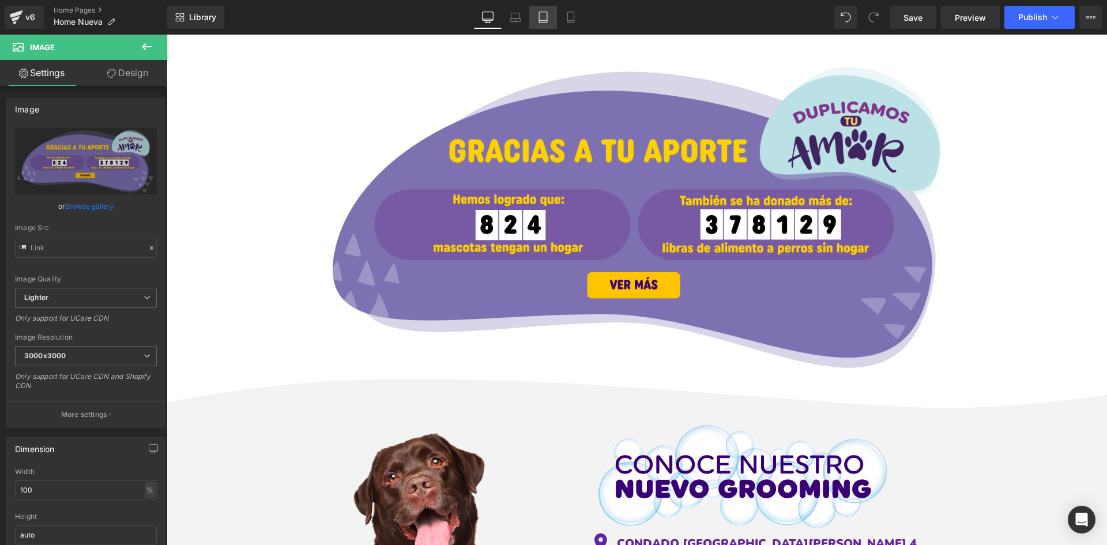
click at [545, 17] on icon at bounding box center [543, 18] width 12 height 12
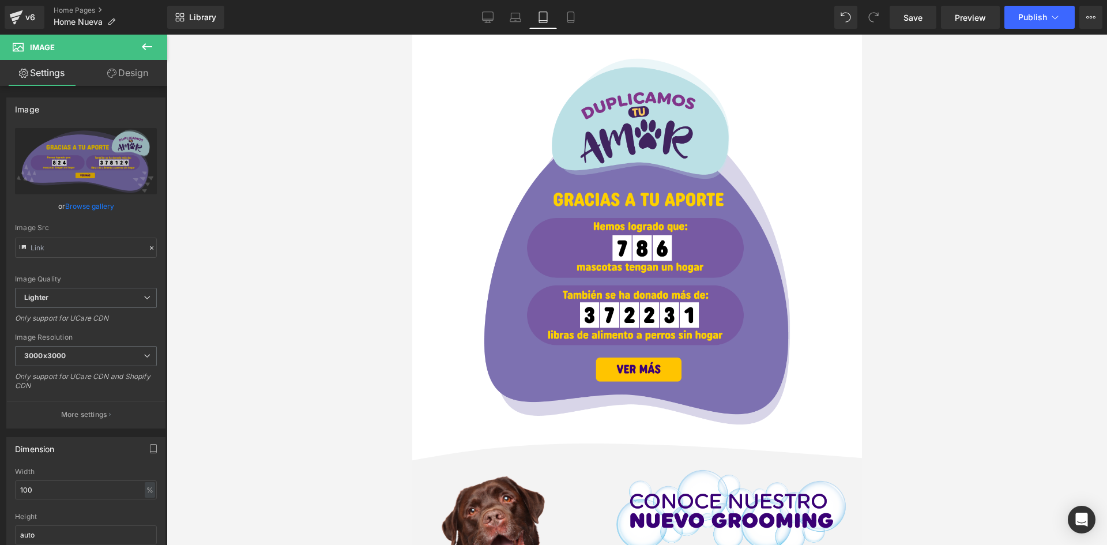
scroll to position [2883, 0]
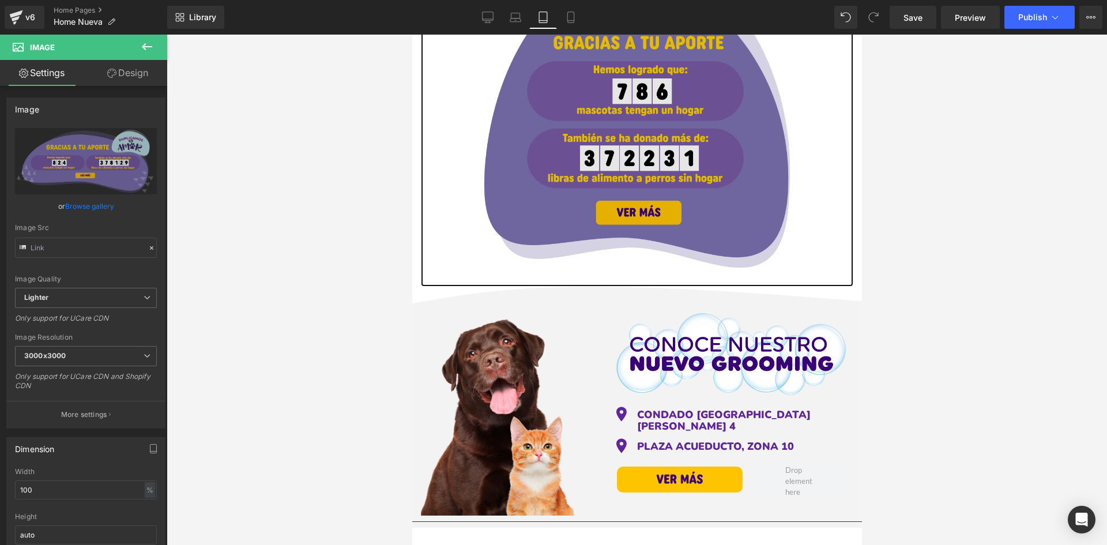
click at [622, 137] on img at bounding box center [637, 80] width 346 height 411
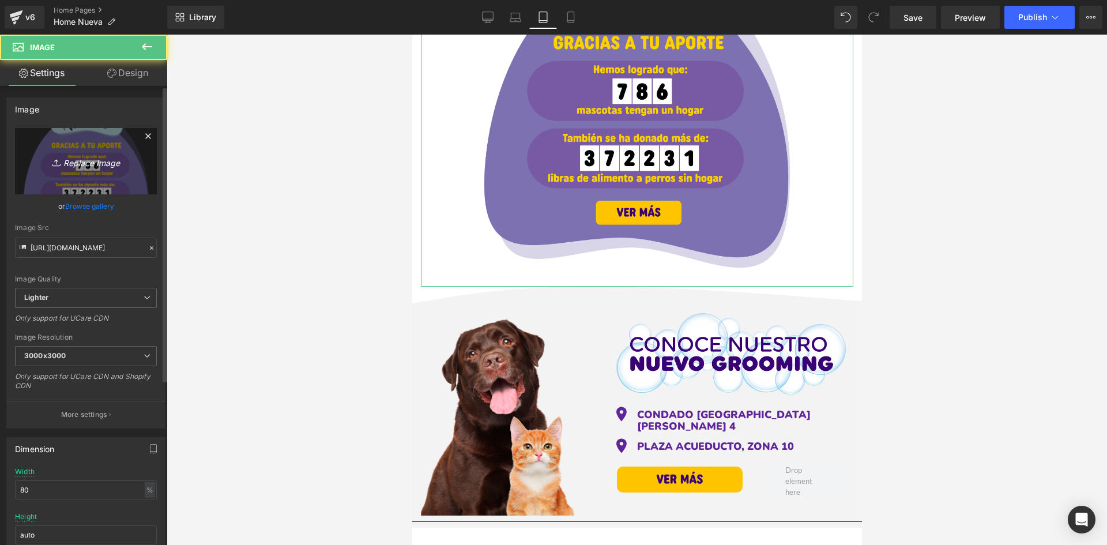
click at [36, 183] on link "Replace Image" at bounding box center [86, 161] width 142 height 66
type input "C:\fakepath\banner home mobile (1).png"
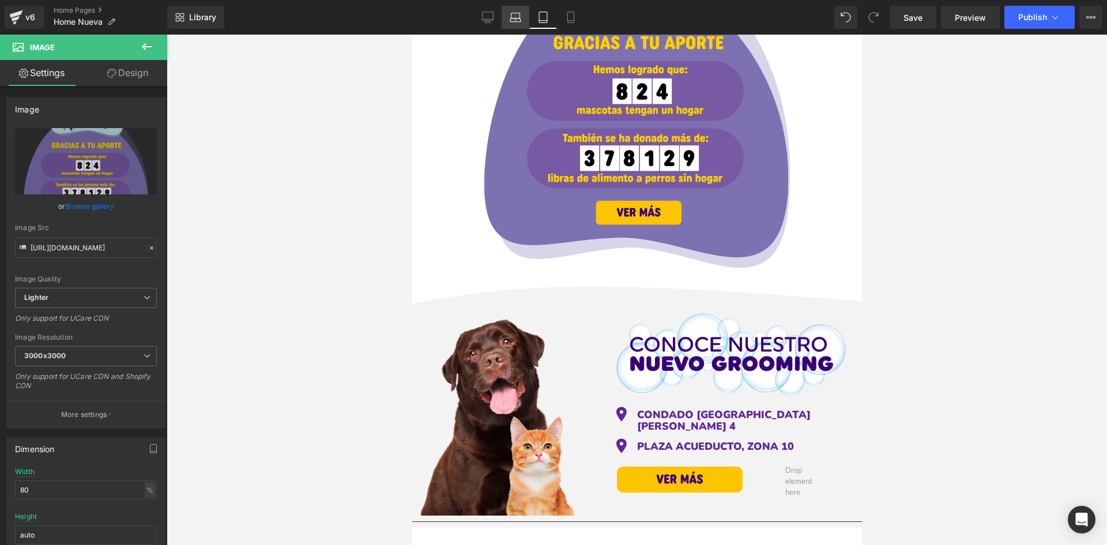
click at [519, 13] on icon at bounding box center [515, 15] width 9 height 5
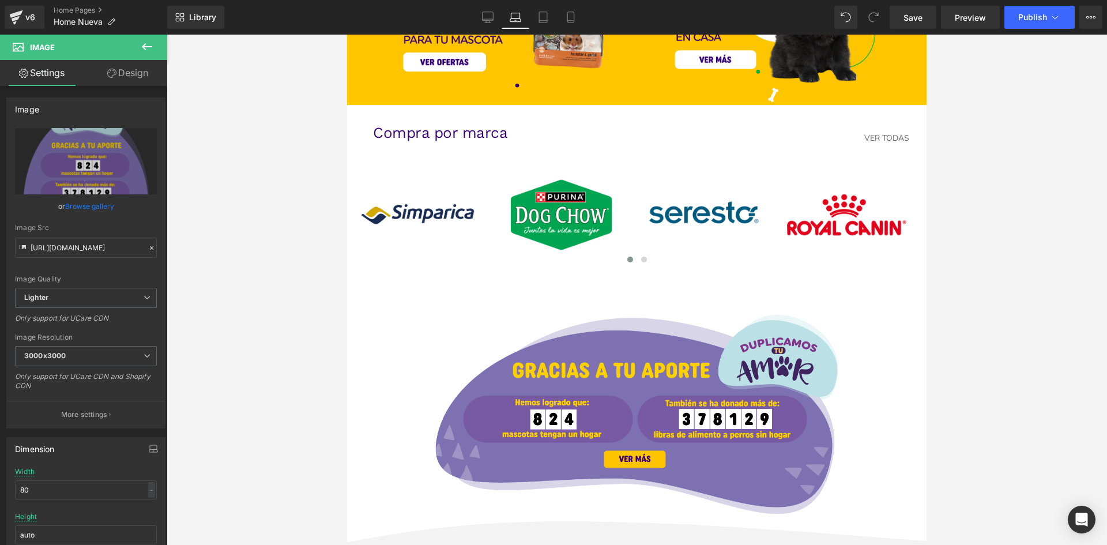
scroll to position [2537, 0]
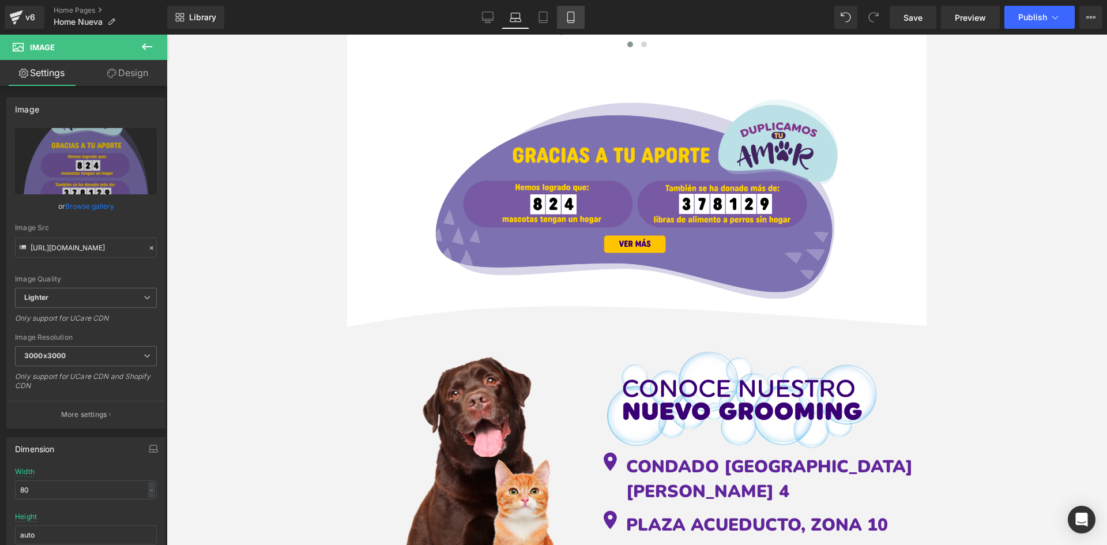
click at [573, 13] on icon at bounding box center [571, 18] width 12 height 12
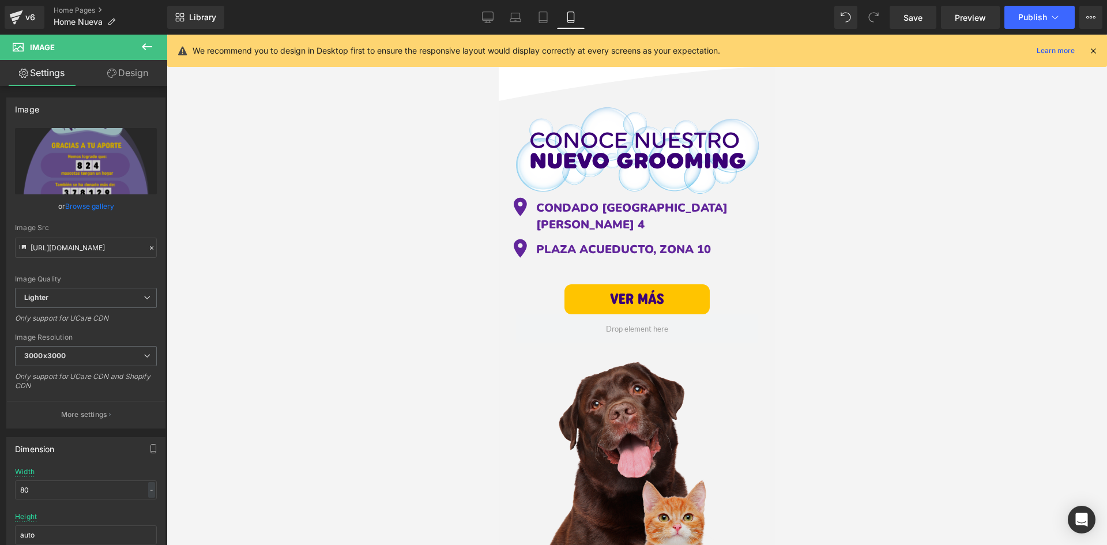
scroll to position [3703, 0]
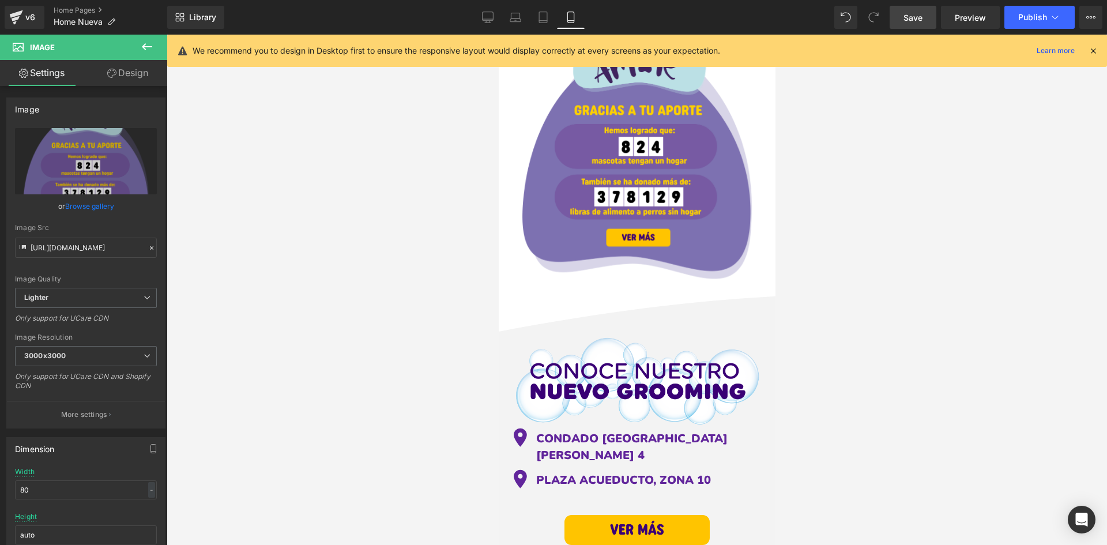
click at [925, 17] on link "Save" at bounding box center [913, 17] width 47 height 23
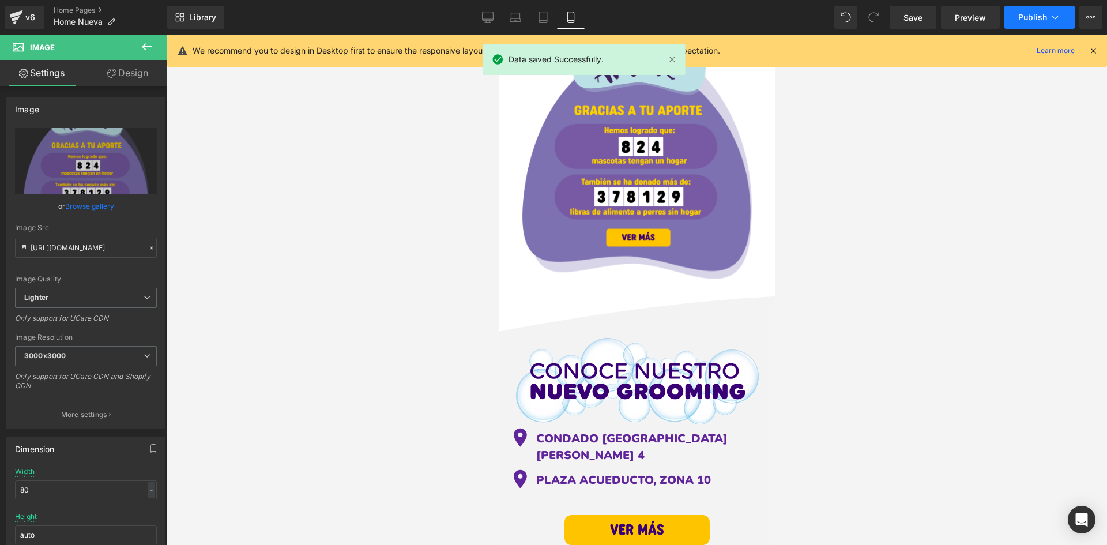
drag, startPoint x: 1031, startPoint y: 17, endPoint x: 1037, endPoint y: 20, distance: 6.7
click at [1037, 20] on span "Publish" at bounding box center [1032, 17] width 29 height 9
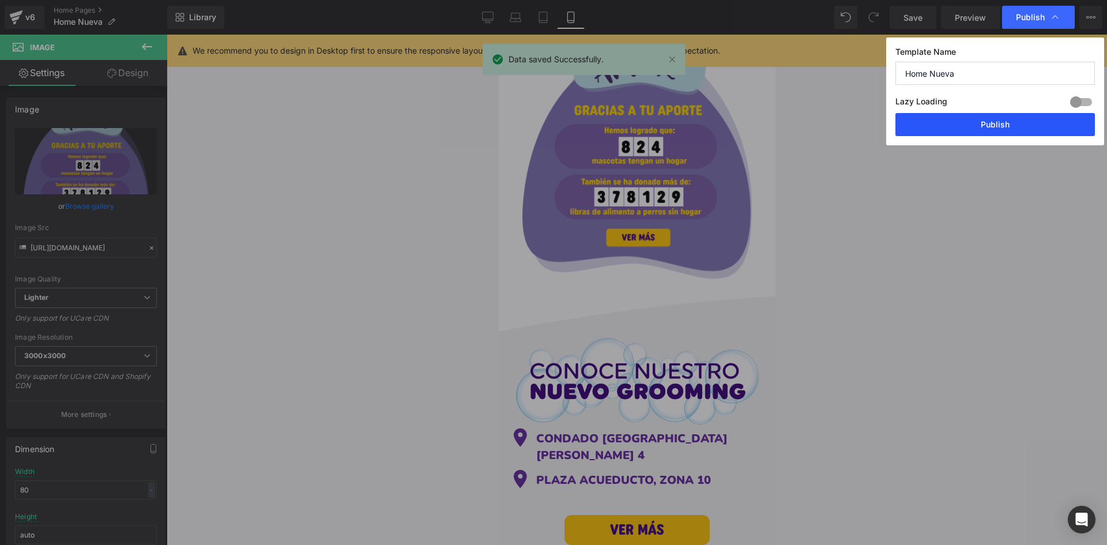
click at [1019, 122] on button "Publish" at bounding box center [996, 124] width 200 height 23
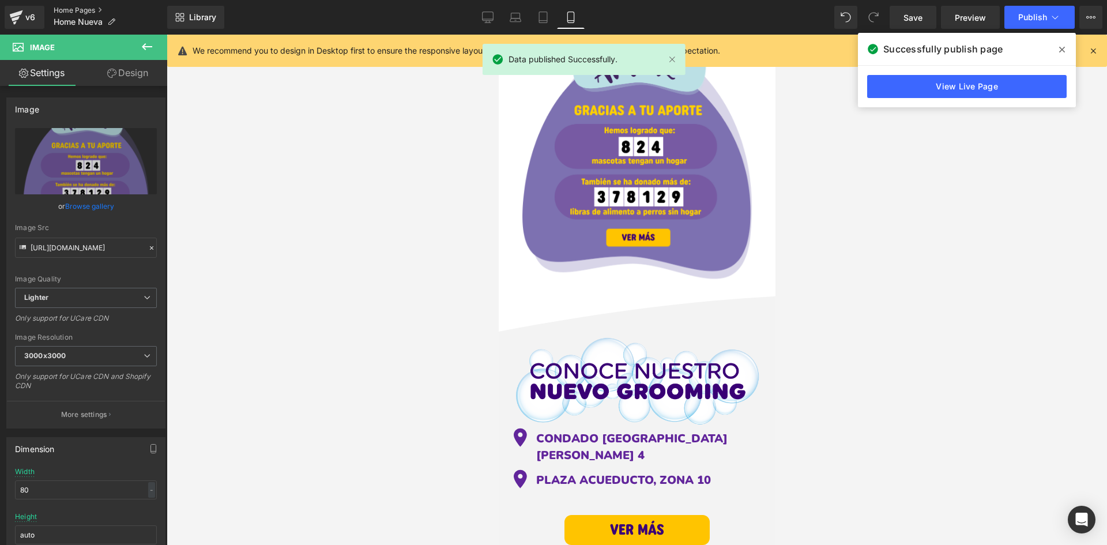
click at [78, 6] on link "Home Pages" at bounding box center [111, 10] width 114 height 9
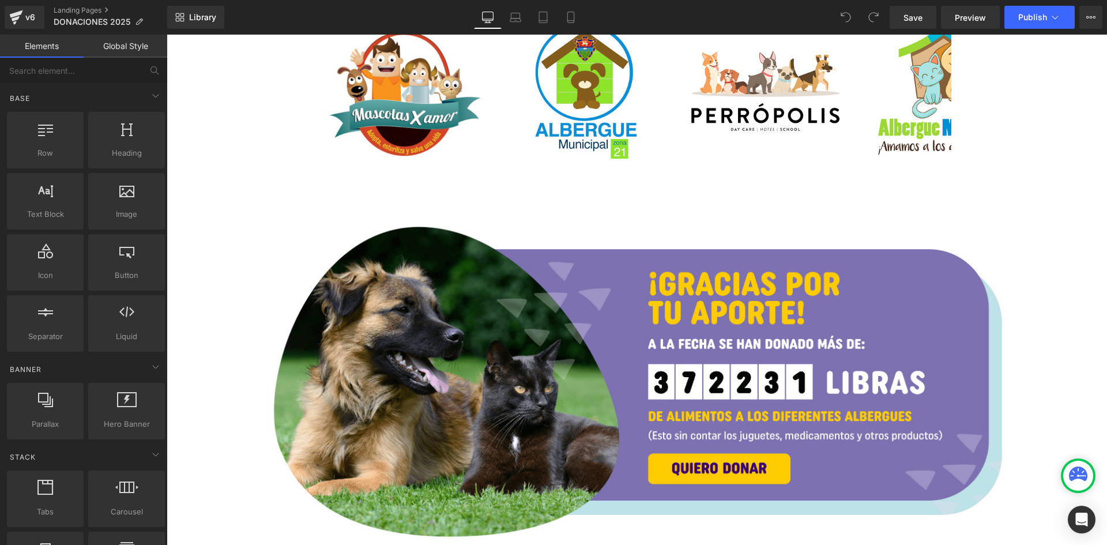
scroll to position [2134, 0]
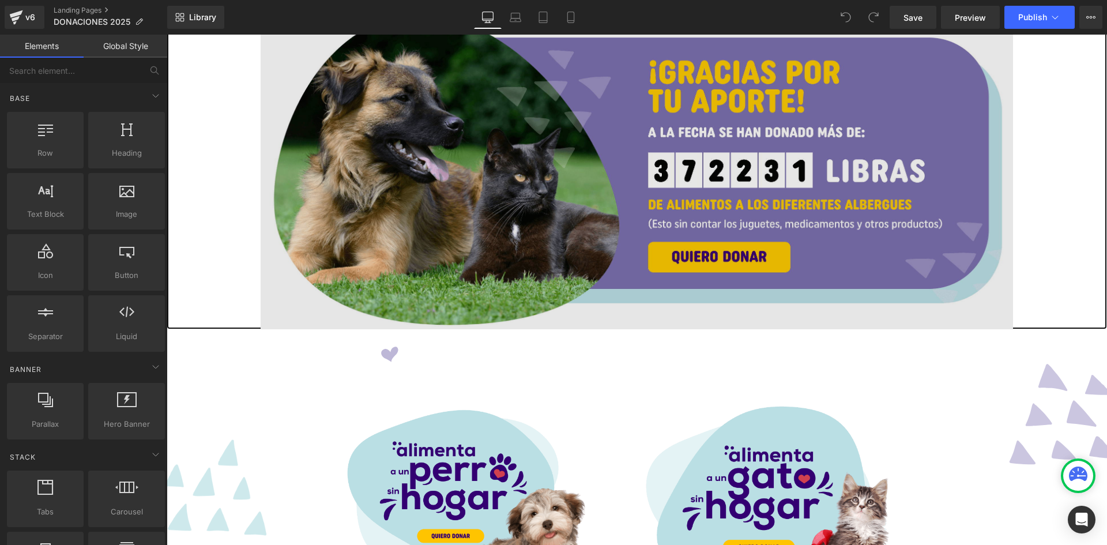
click at [637, 185] on img at bounding box center [637, 166] width 753 height 326
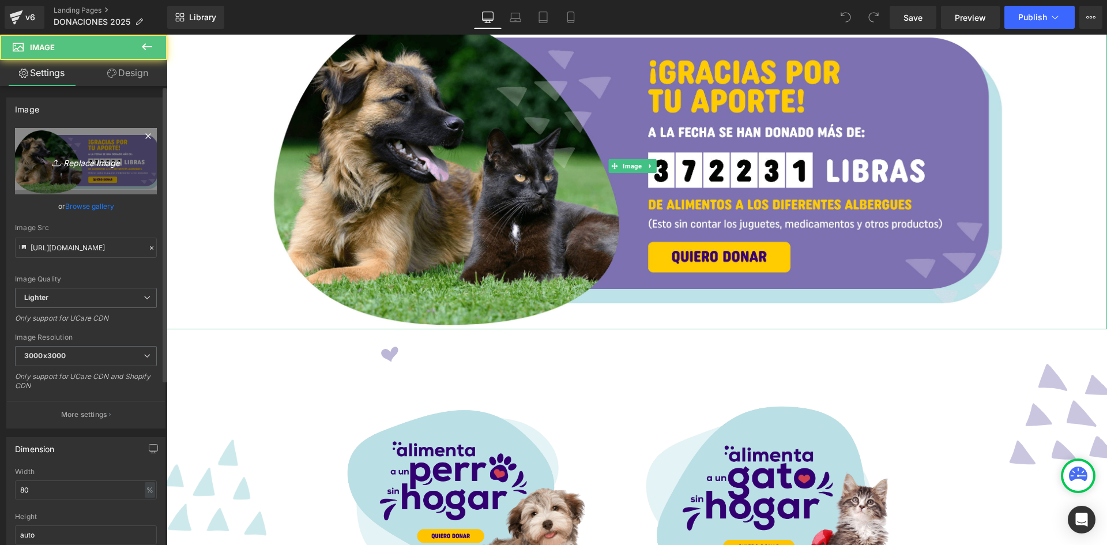
click at [103, 174] on link "Replace Image" at bounding box center [86, 161] width 142 height 66
type input "C:\fakepath\donaciones arriba desktop (1).png"
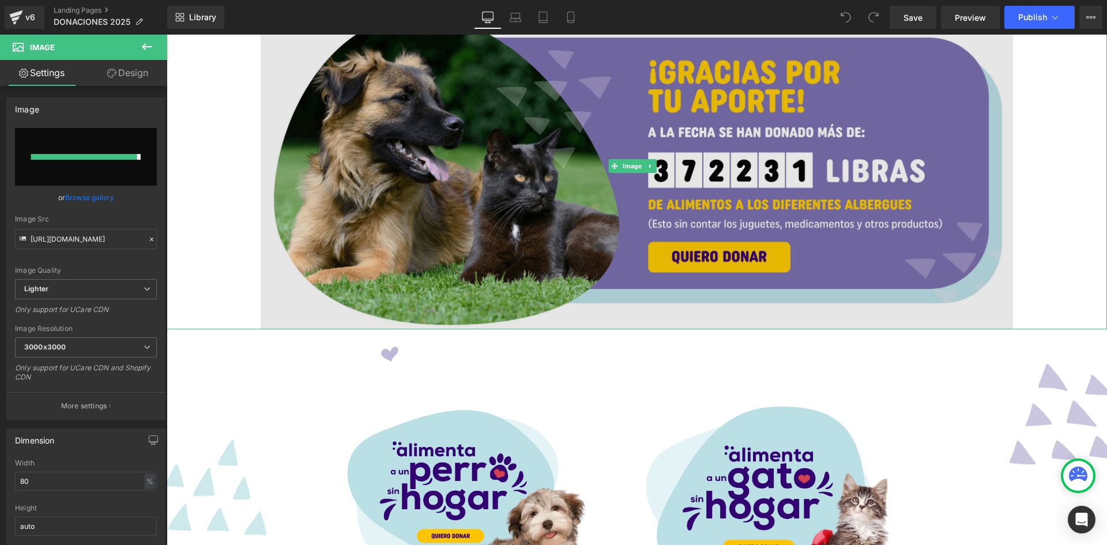
type input "https://ucarecdn.com/ea60f25d-45c4-4bb0-8fb2-005aa1cc328d/-/format/auto/-/previ…"
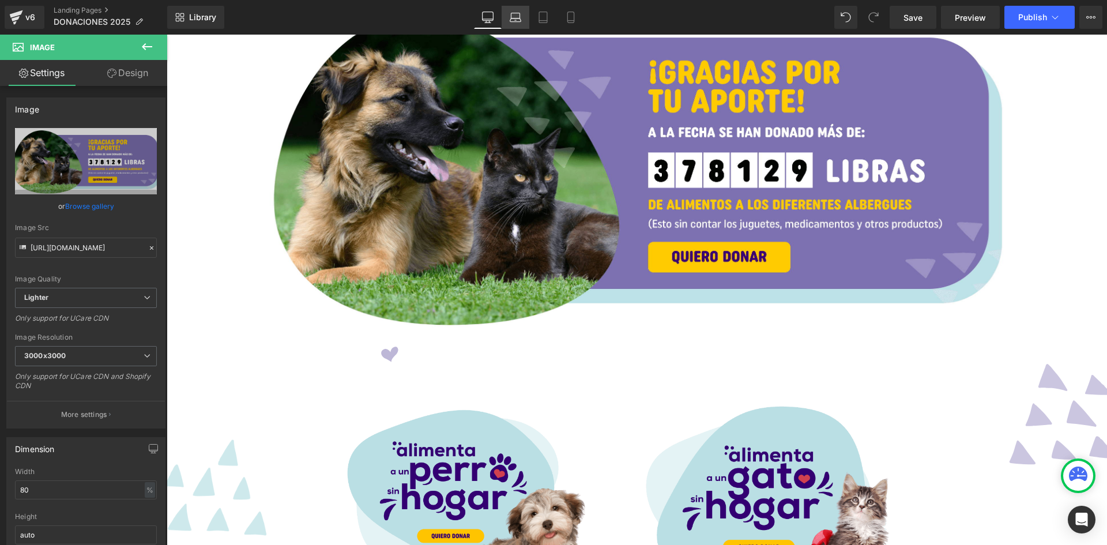
click at [507, 15] on link "Laptop" at bounding box center [516, 17] width 28 height 23
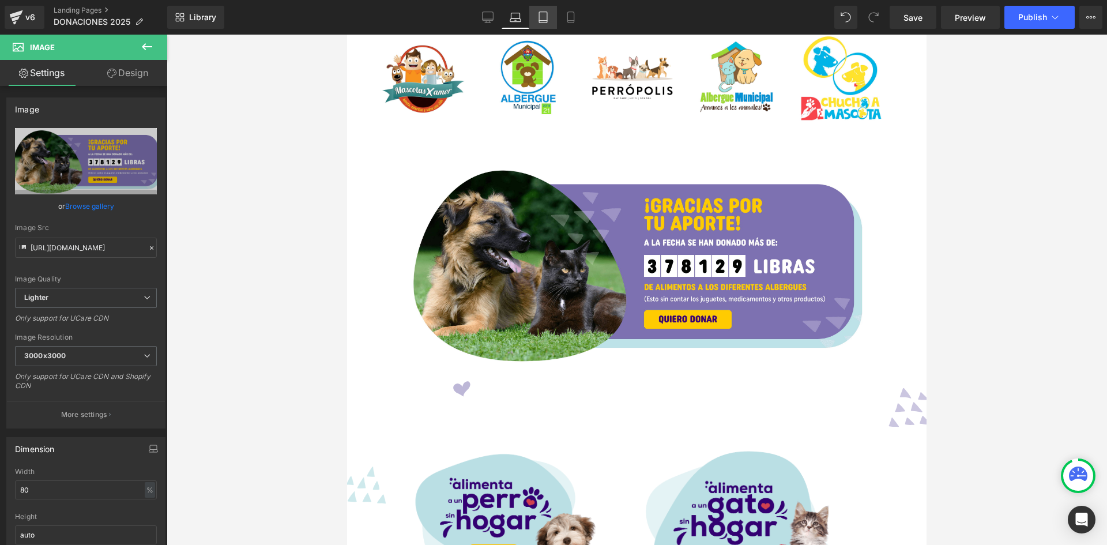
click at [555, 14] on link "Tablet" at bounding box center [543, 17] width 28 height 23
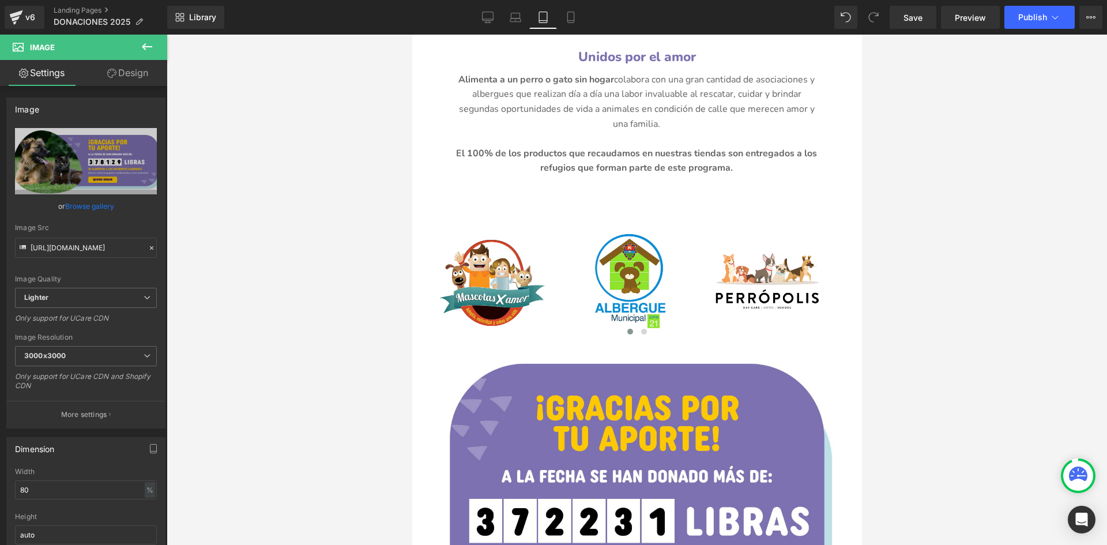
scroll to position [2707, 0]
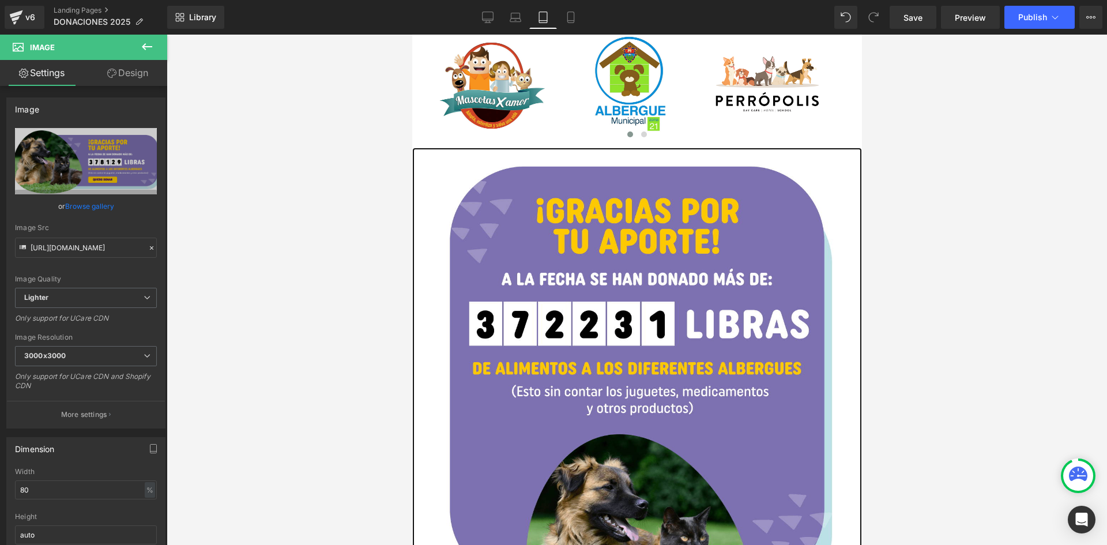
click at [657, 281] on img at bounding box center [637, 408] width 450 height 520
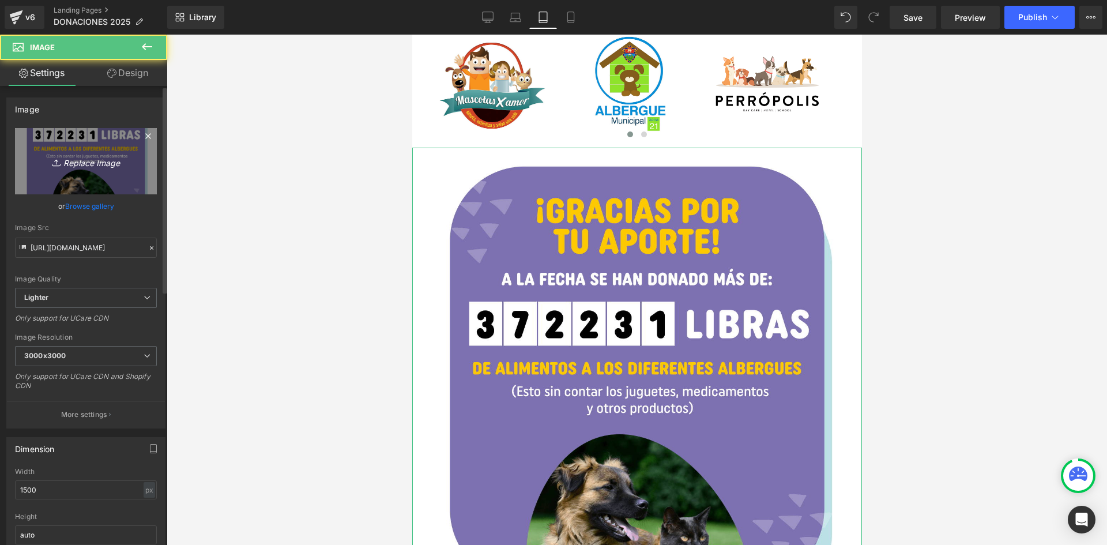
click at [106, 177] on link "Replace Image" at bounding box center [86, 161] width 142 height 66
type input "C:\fakepath\donaciones arriba mobile (1).png"
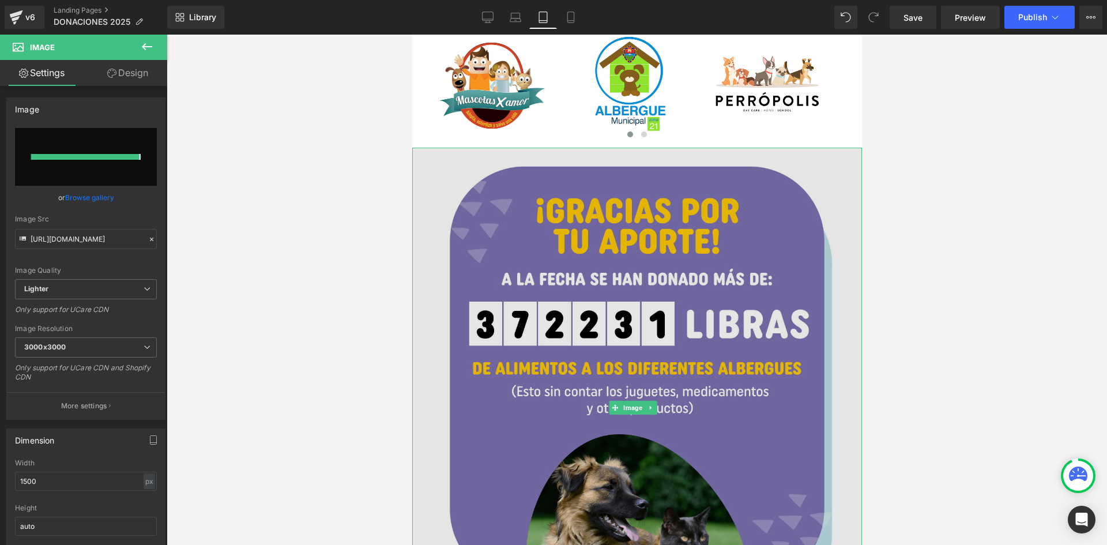
type input "https://ucarecdn.com/cb6b2794-aee1-45ae-99cd-237994ff6217/-/format/auto/-/previ…"
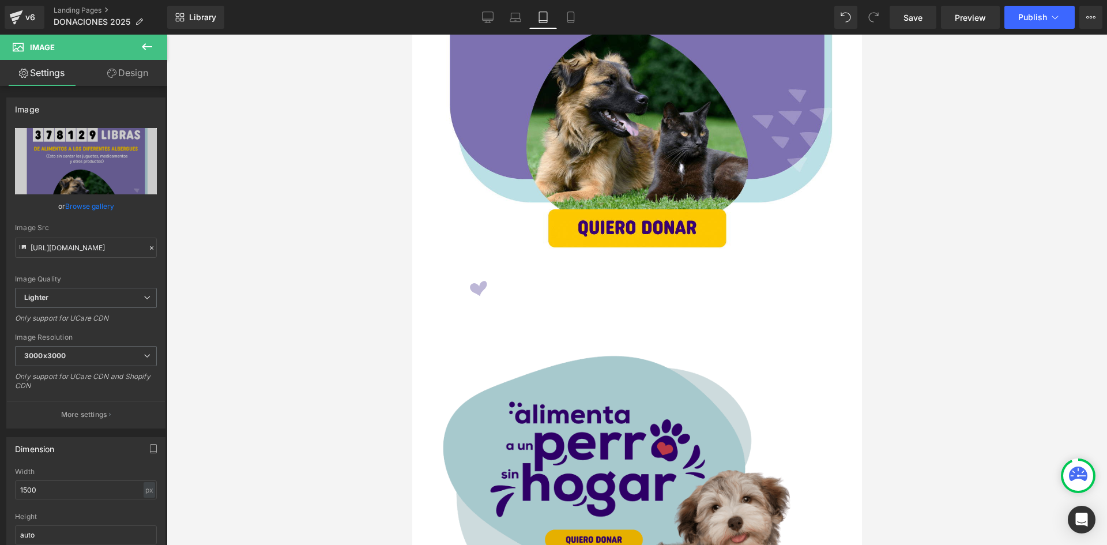
scroll to position [3283, 0]
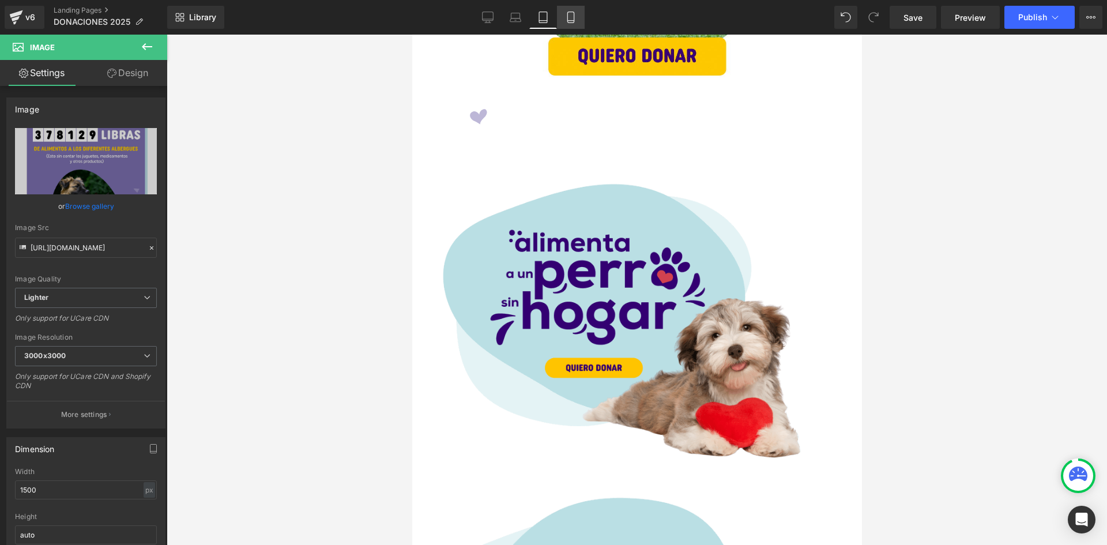
click at [578, 25] on link "Mobile" at bounding box center [571, 17] width 28 height 23
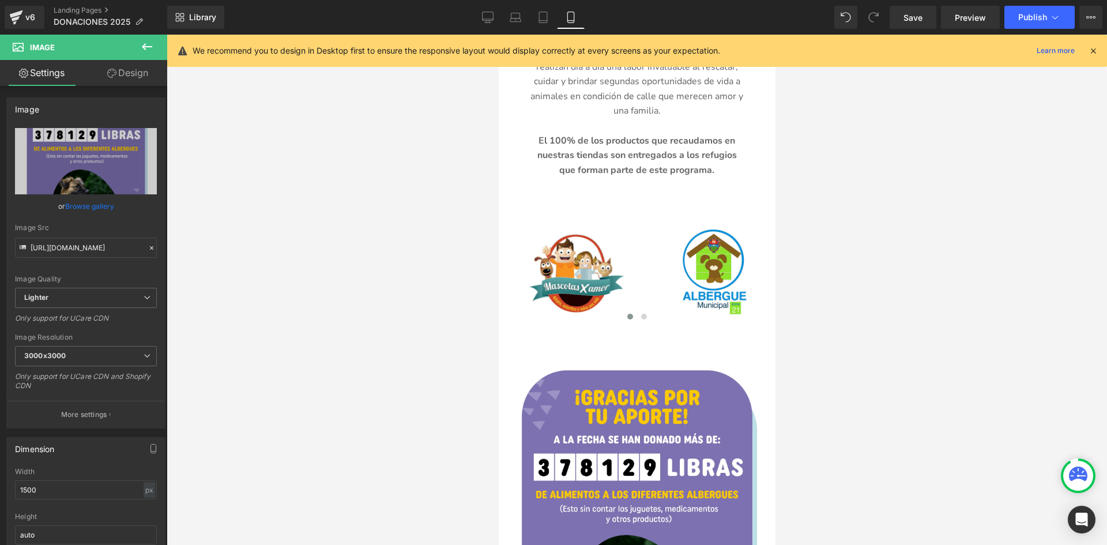
scroll to position [2157, 0]
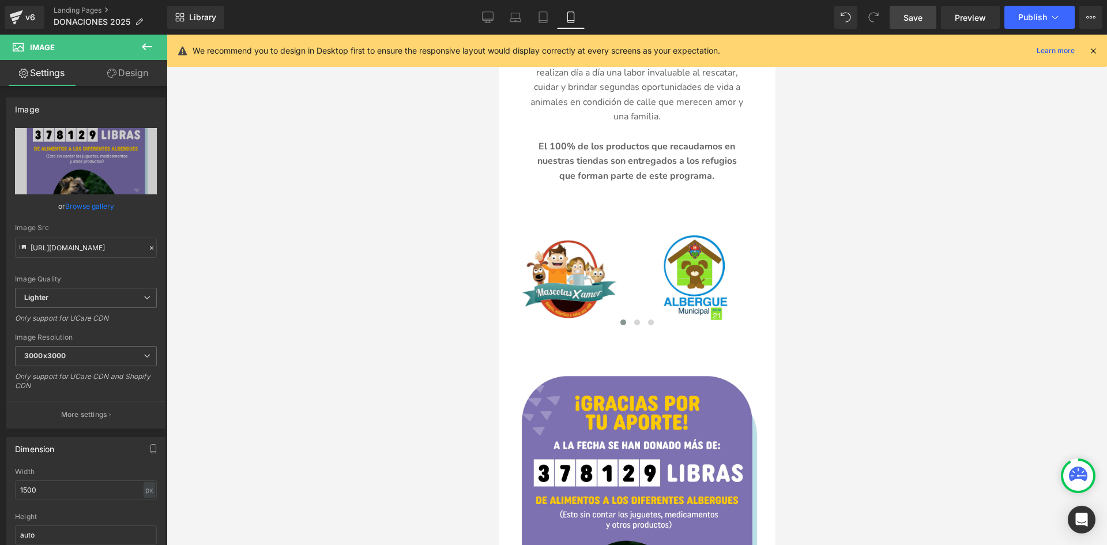
click at [905, 17] on link "Save" at bounding box center [913, 17] width 47 height 23
click at [1036, 19] on span "Publish" at bounding box center [1032, 17] width 29 height 9
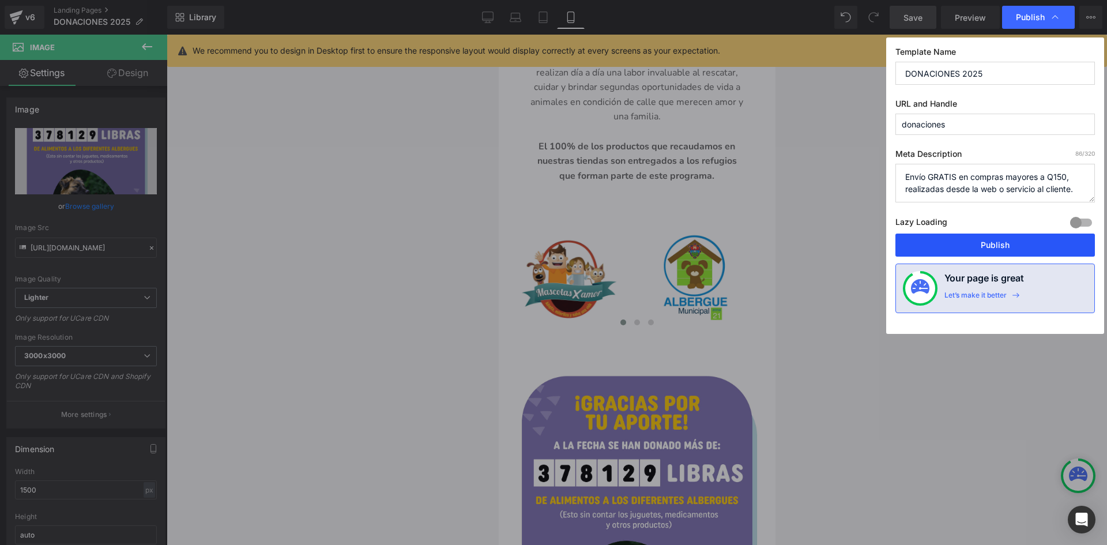
click at [992, 239] on button "Publish" at bounding box center [996, 245] width 200 height 23
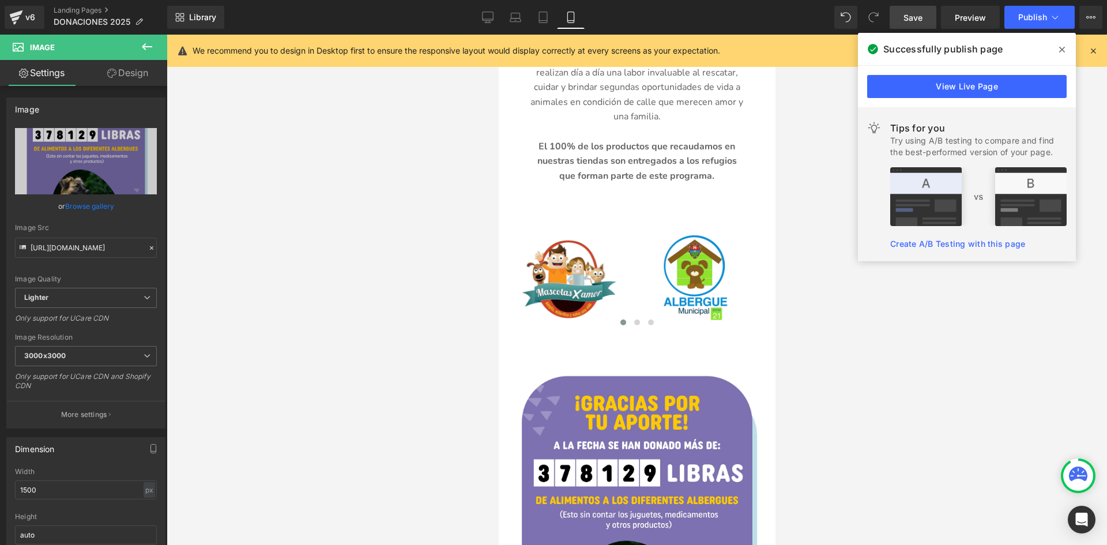
click at [69, 5] on div "v6 Landing Pages DONACIONES 2025" at bounding box center [83, 17] width 167 height 35
click at [73, 12] on link "Landing Pages" at bounding box center [111, 10] width 114 height 9
